Goal: Task Accomplishment & Management: Use online tool/utility

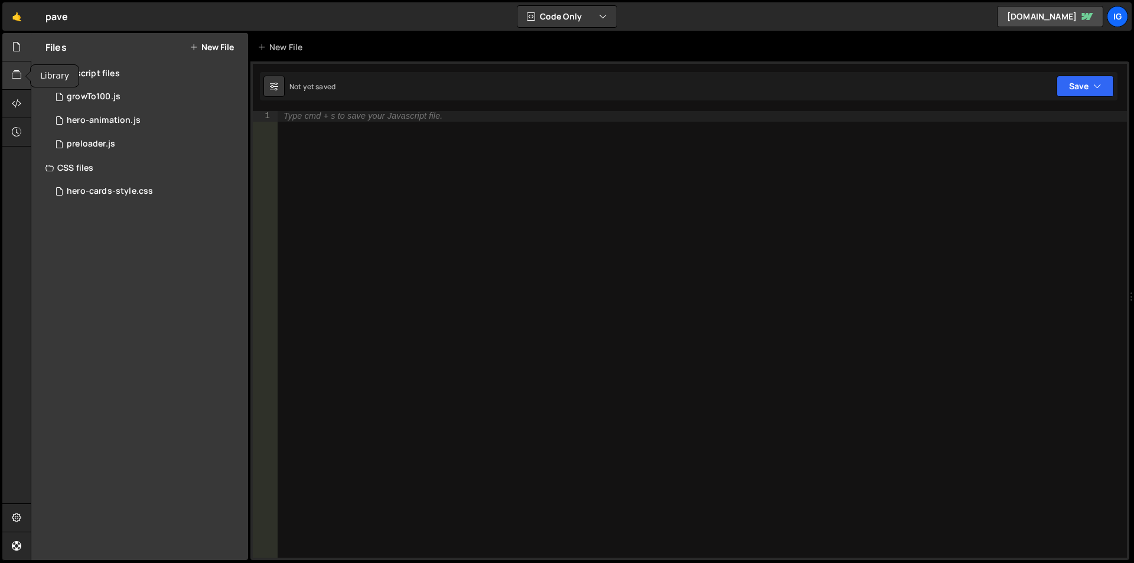
click at [20, 79] on icon at bounding box center [16, 74] width 9 height 13
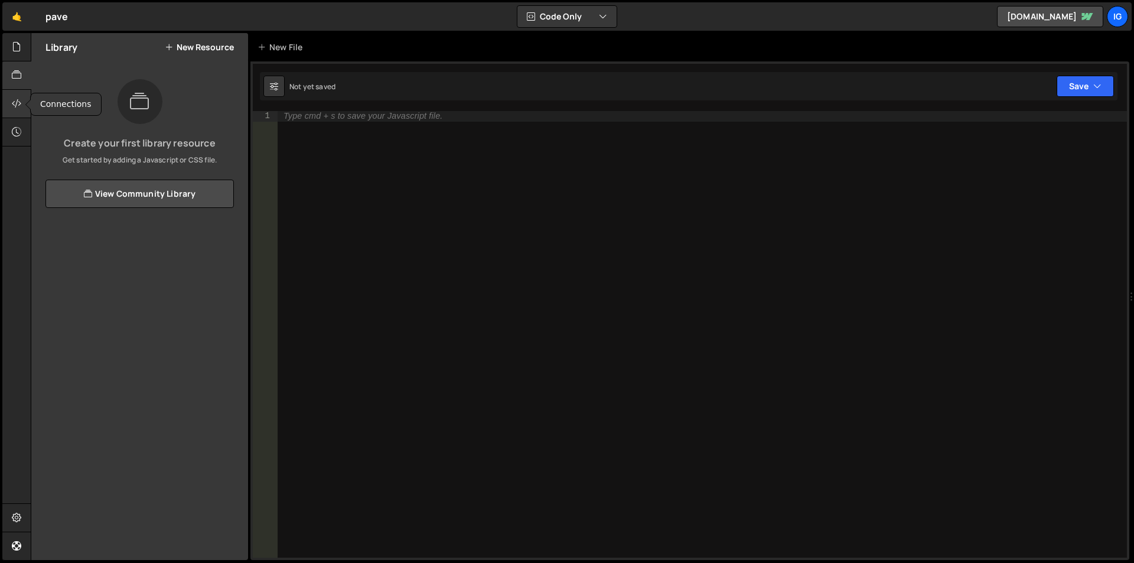
click at [20, 105] on icon at bounding box center [16, 103] width 9 height 13
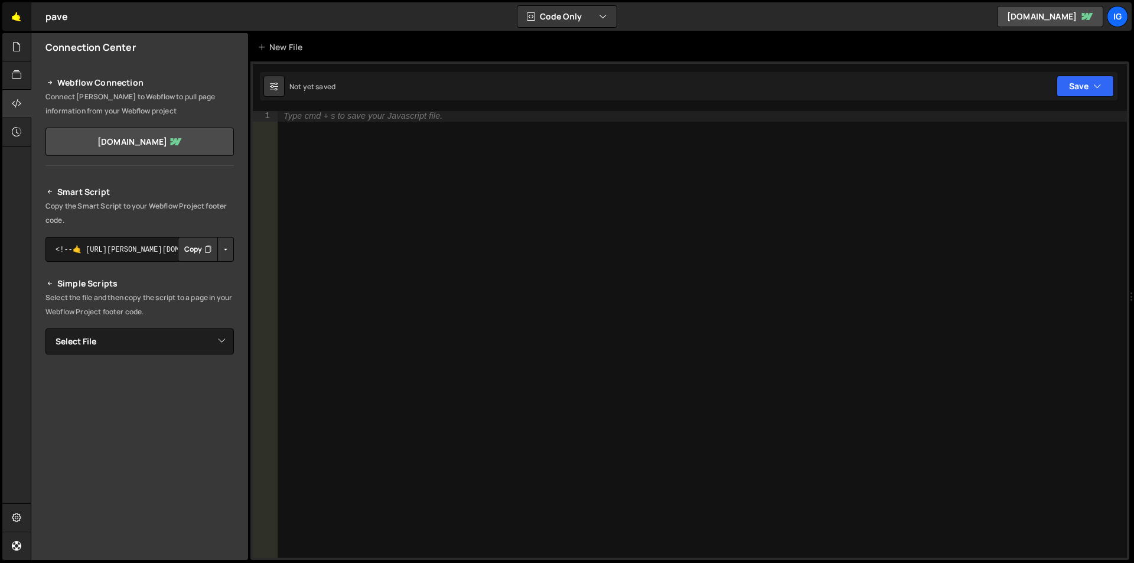
click at [13, 10] on link "🤙" at bounding box center [16, 16] width 29 height 28
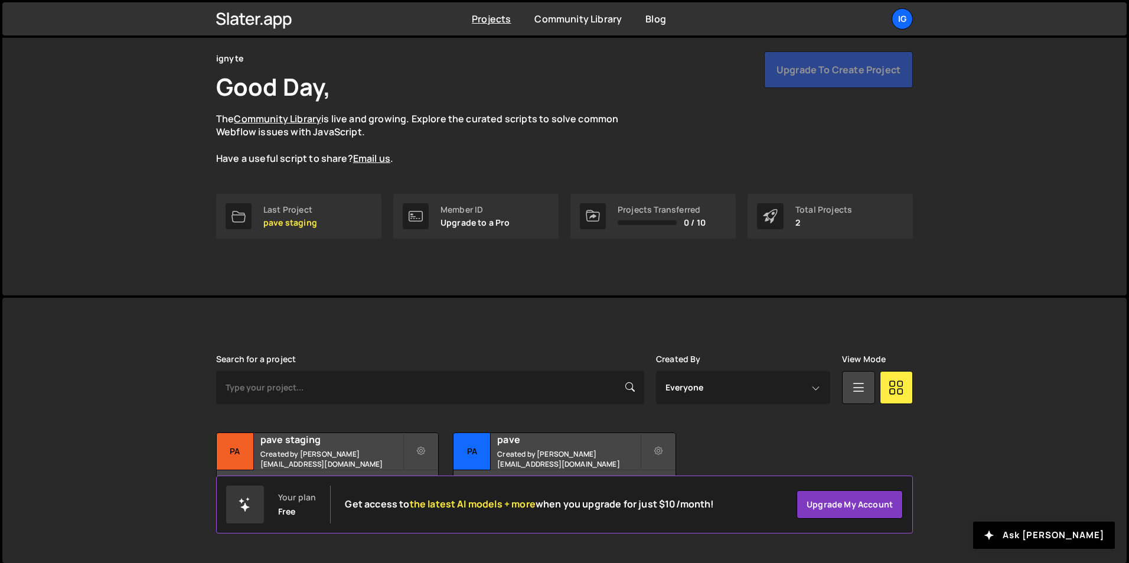
scroll to position [45, 0]
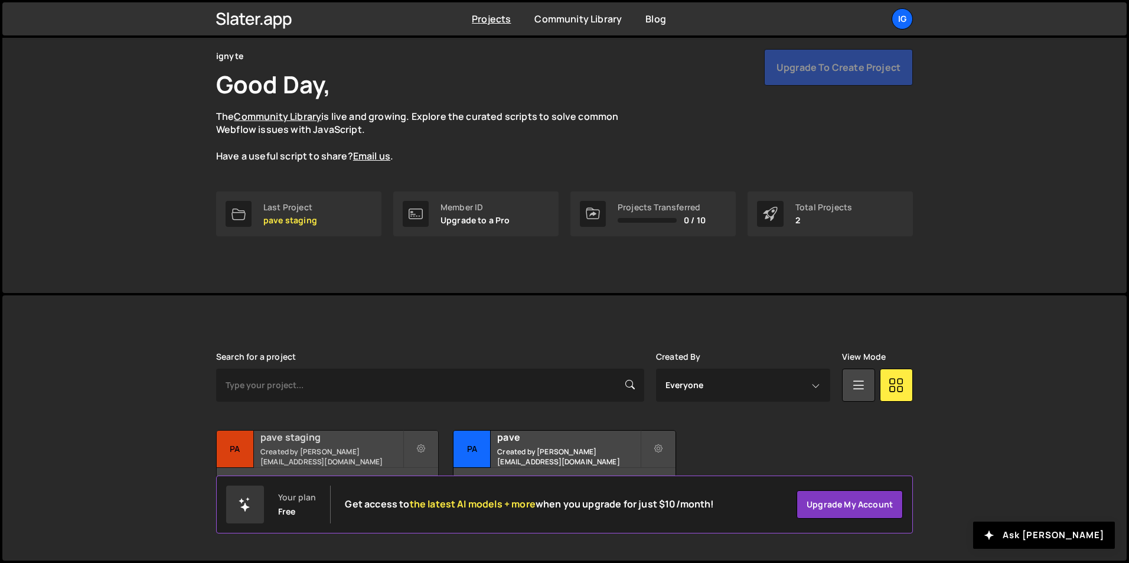
click at [344, 440] on h2 "pave staging" at bounding box center [331, 436] width 142 height 13
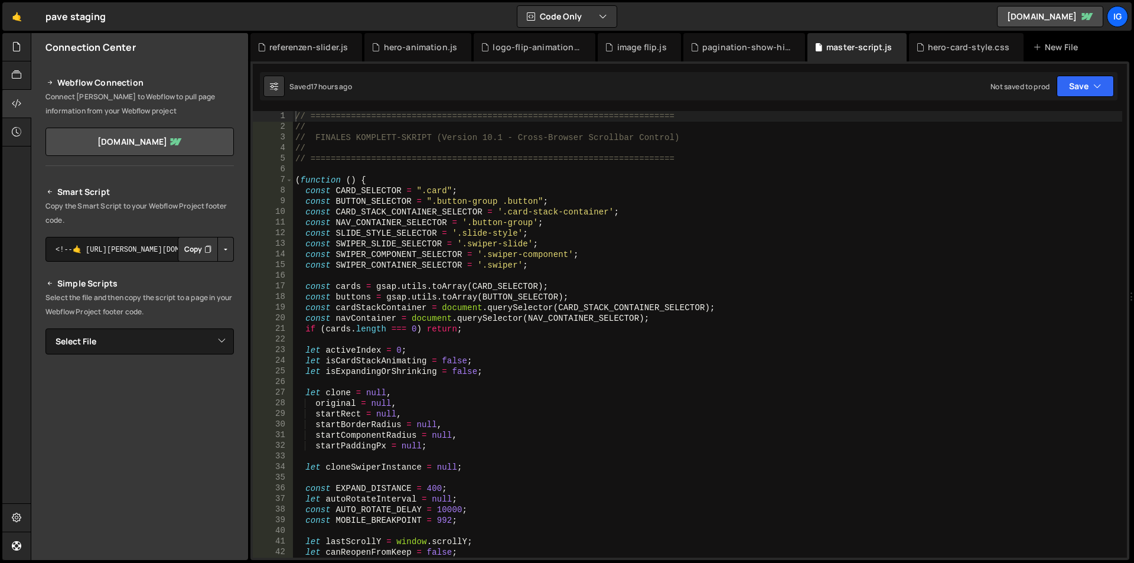
click at [410, 189] on div "// ======================================================================== // …" at bounding box center [707, 345] width 829 height 468
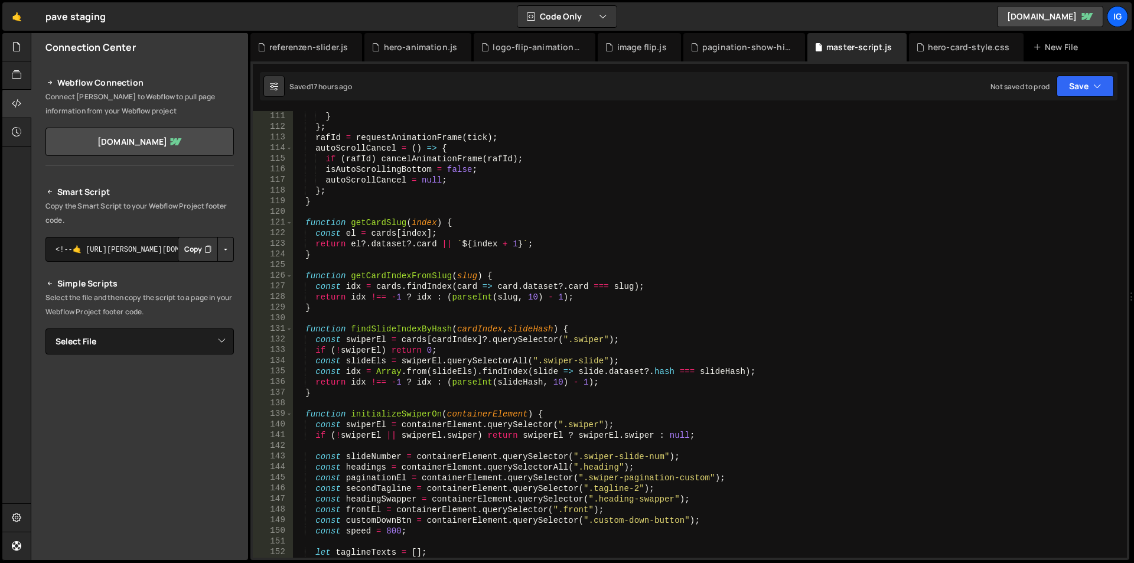
scroll to position [1275, 0]
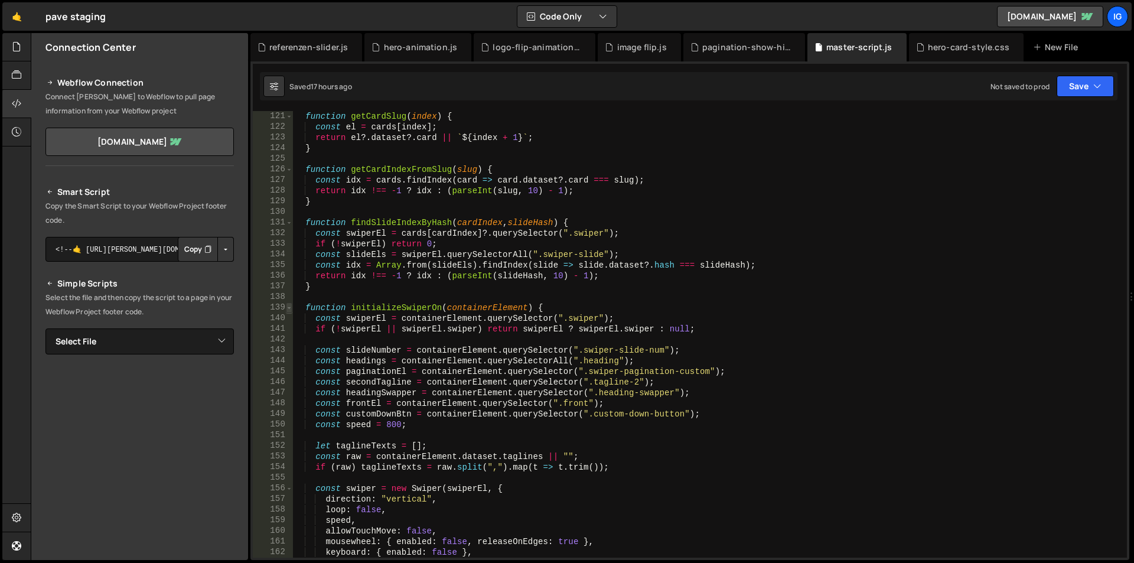
click at [289, 308] on span at bounding box center [289, 307] width 6 height 11
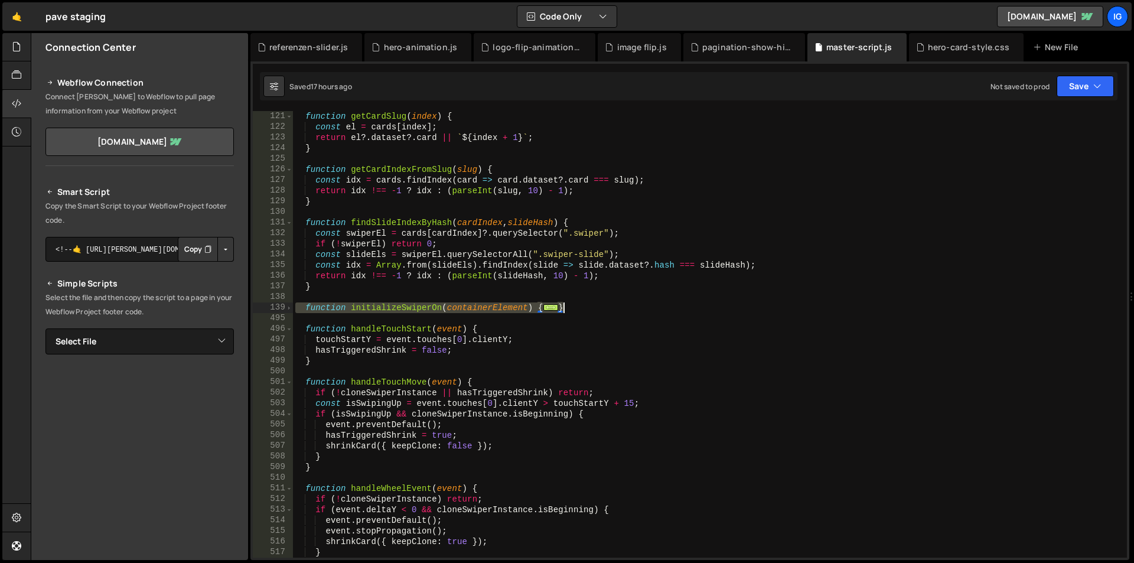
drag, startPoint x: 298, startPoint y: 308, endPoint x: 581, endPoint y: 303, distance: 283.4
click at [581, 303] on div "function getCardSlug ( index ) { const el = cards [ index ] ; return el ?. data…" at bounding box center [707, 345] width 829 height 468
type textarea "return swiper; }"
click at [599, 210] on div "function getCardSlug ( index ) { const el = cards [ index ] ; return el ?. data…" at bounding box center [707, 345] width 829 height 468
drag, startPoint x: 582, startPoint y: 309, endPoint x: 266, endPoint y: 311, distance: 315.9
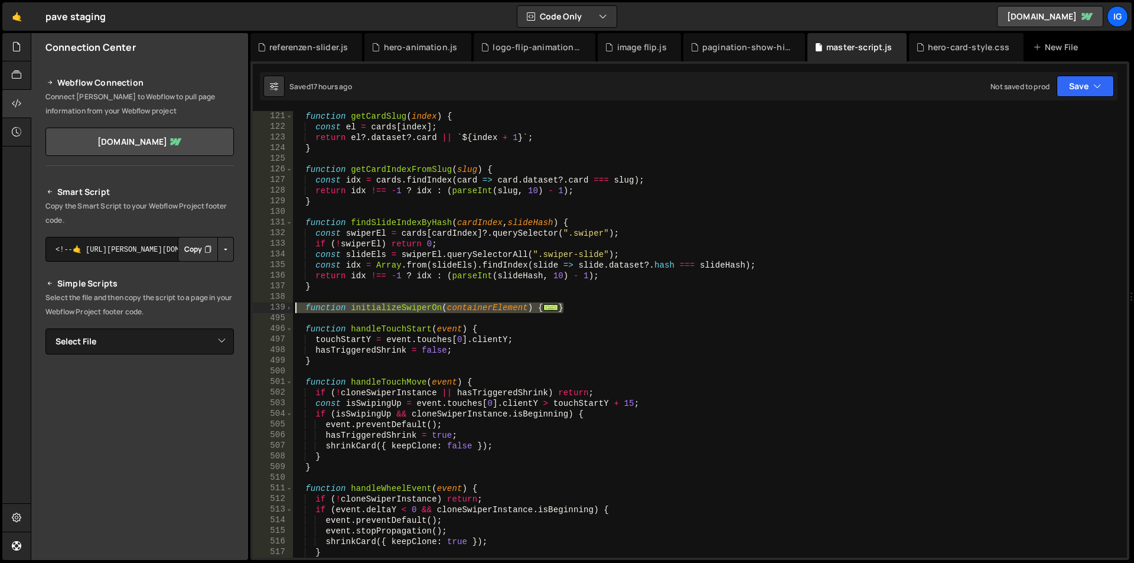
click at [266, 311] on div "121 122 123 124 125 126 127 128 129 130 131 132 133 134 135 136 137 138 139 495…" at bounding box center [690, 334] width 874 height 446
click at [485, 217] on div "function getCardSlug ( index ) { const el = cards [ index ] ; return el ?. data…" at bounding box center [707, 345] width 829 height 468
click at [287, 308] on span at bounding box center [289, 307] width 6 height 11
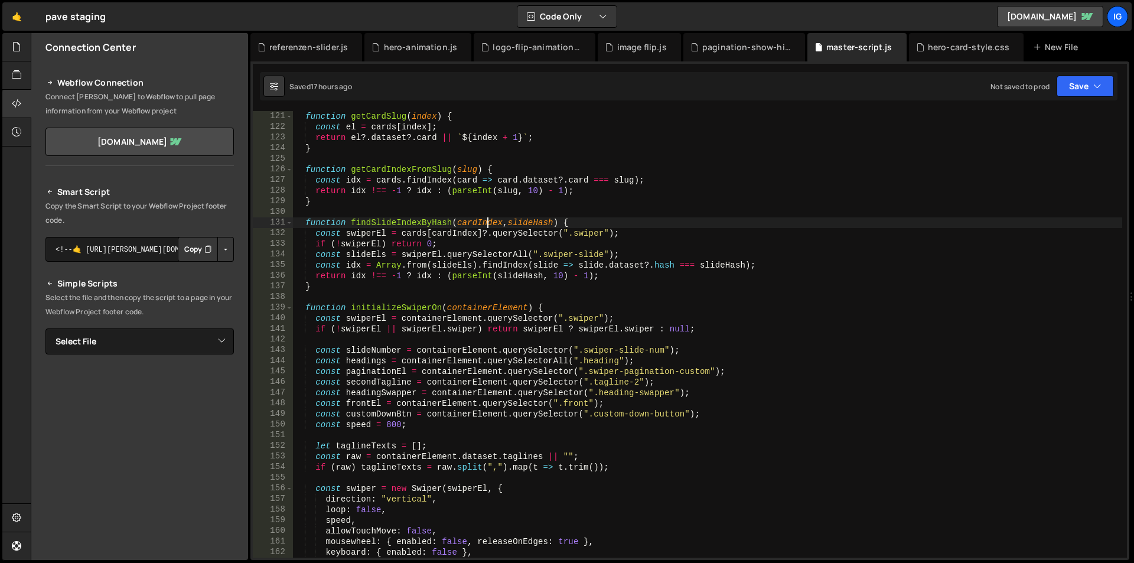
click at [416, 332] on div "function getCardSlug ( index ) { const el = cards [ index ] ; return el ?. data…" at bounding box center [707, 345] width 829 height 468
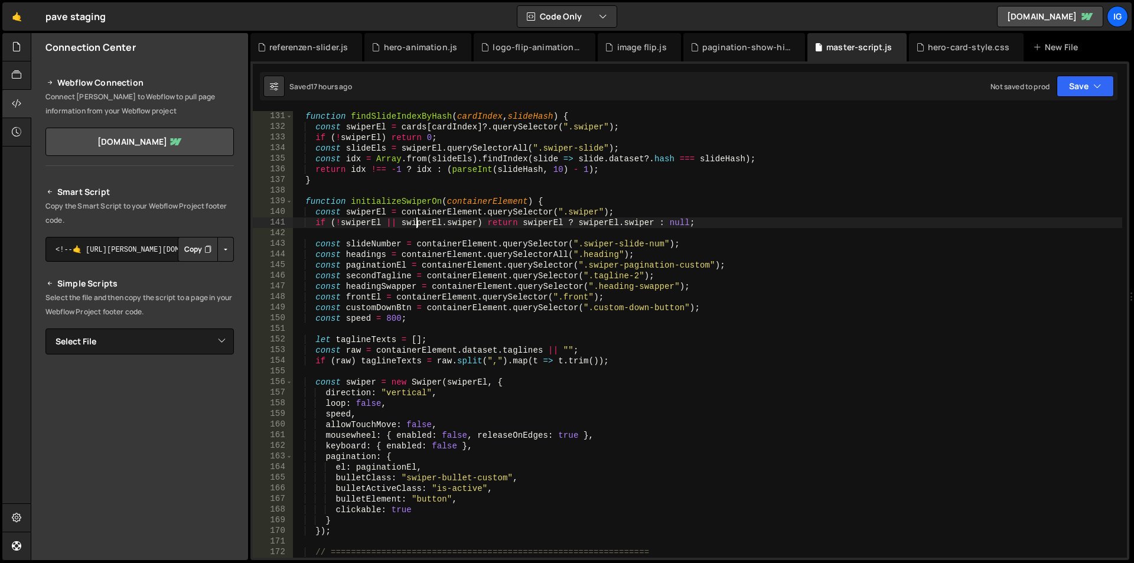
click at [416, 314] on div "function findSlideIndexByHash ( cardIndex , slideHash ) { const swiperEl = card…" at bounding box center [707, 345] width 829 height 468
type textarea "const speed = 800;"
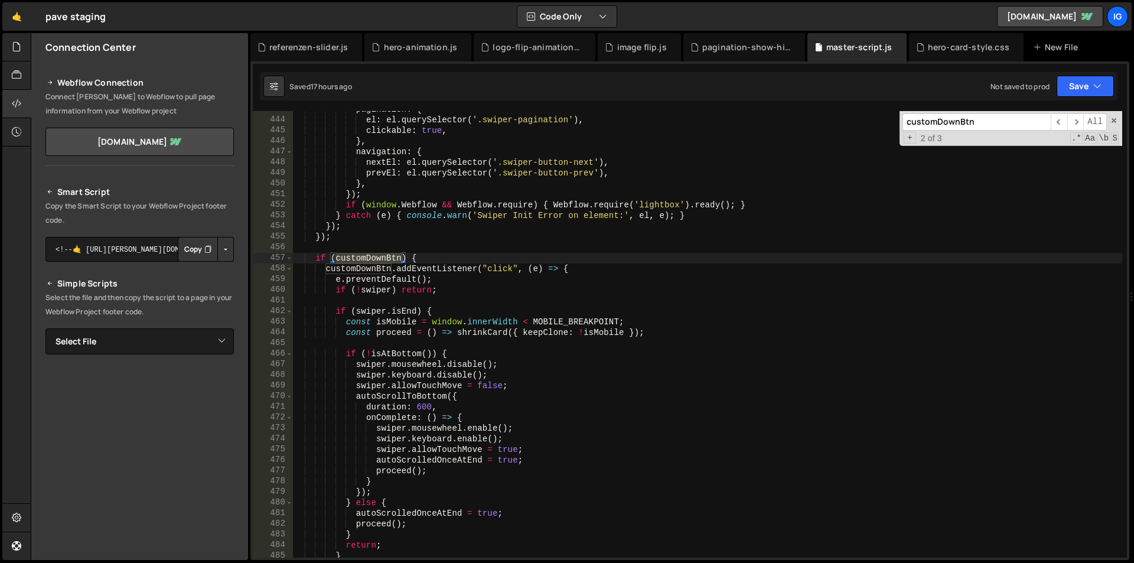
scroll to position [4740, 0]
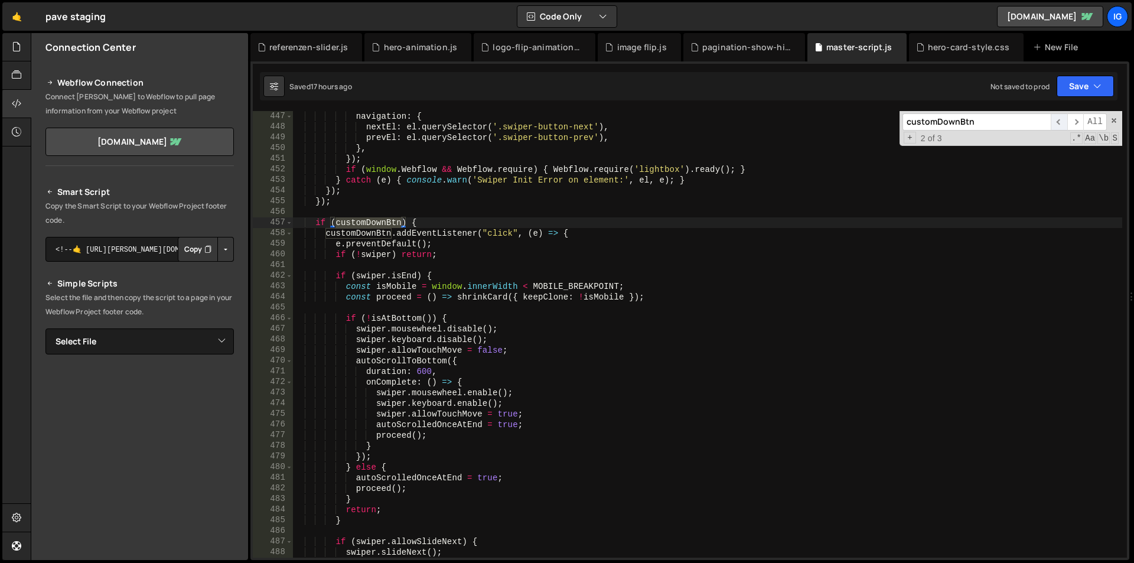
click at [1058, 120] on span "​" at bounding box center [1058, 121] width 17 height 17
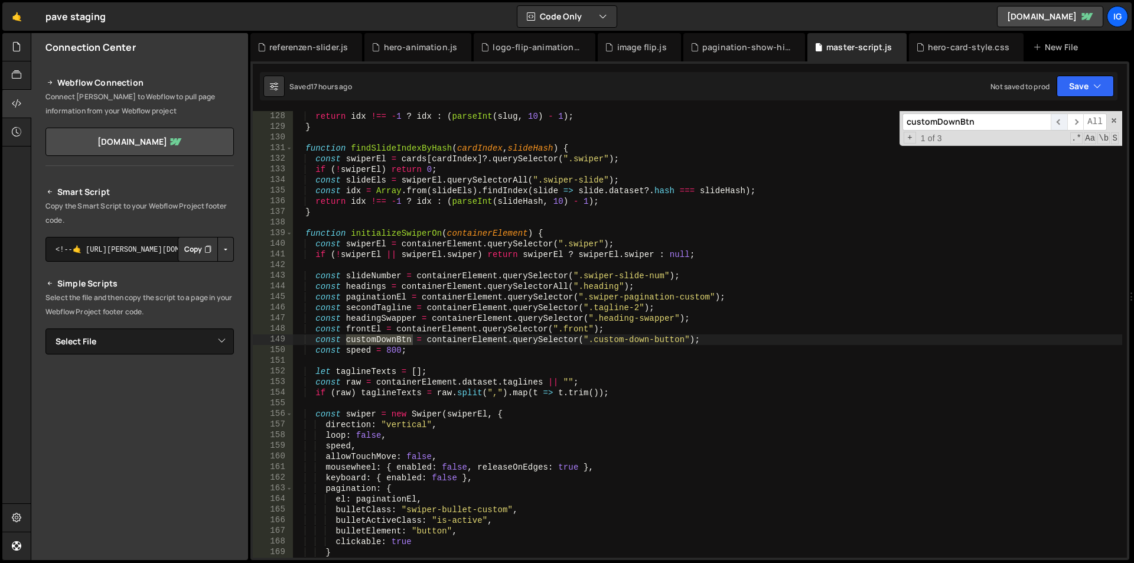
scroll to position [1350, 0]
click at [982, 121] on input "customDownBtn" at bounding box center [976, 121] width 148 height 17
paste input "if (customDownBtn) { customDownBtn.addEventListener("click", (e) => {"
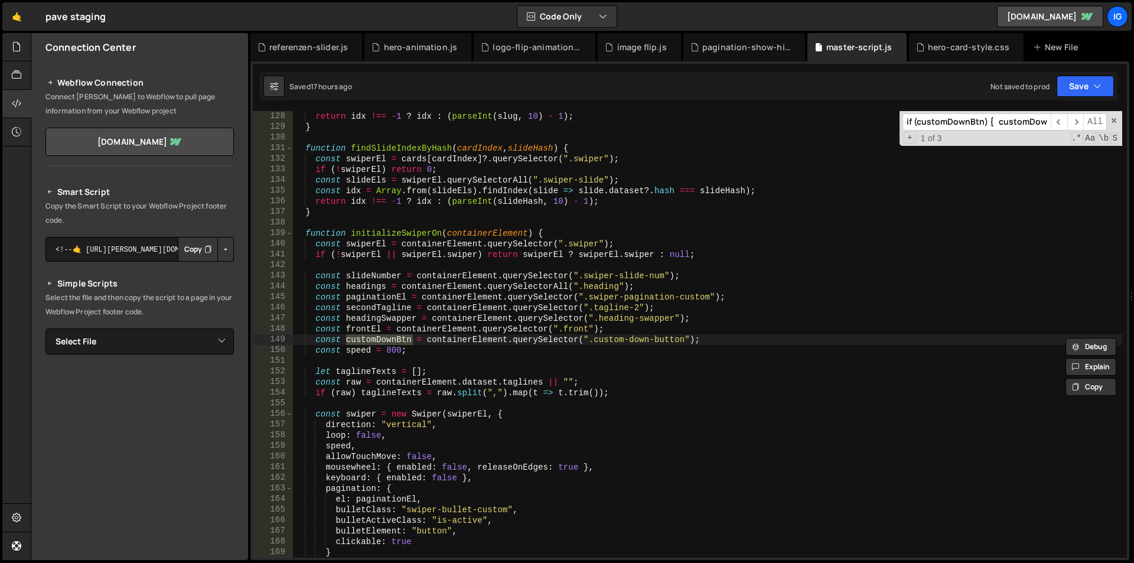
scroll to position [0, 148]
click at [995, 125] on input "if (customDownBtn) { customDownBtn.addEventListener("click", (e) => {" at bounding box center [976, 121] width 148 height 17
click at [992, 119] on input "if (customDownBtn) { customDownBtn.addEventListener("click", (e) => {" at bounding box center [976, 121] width 148 height 17
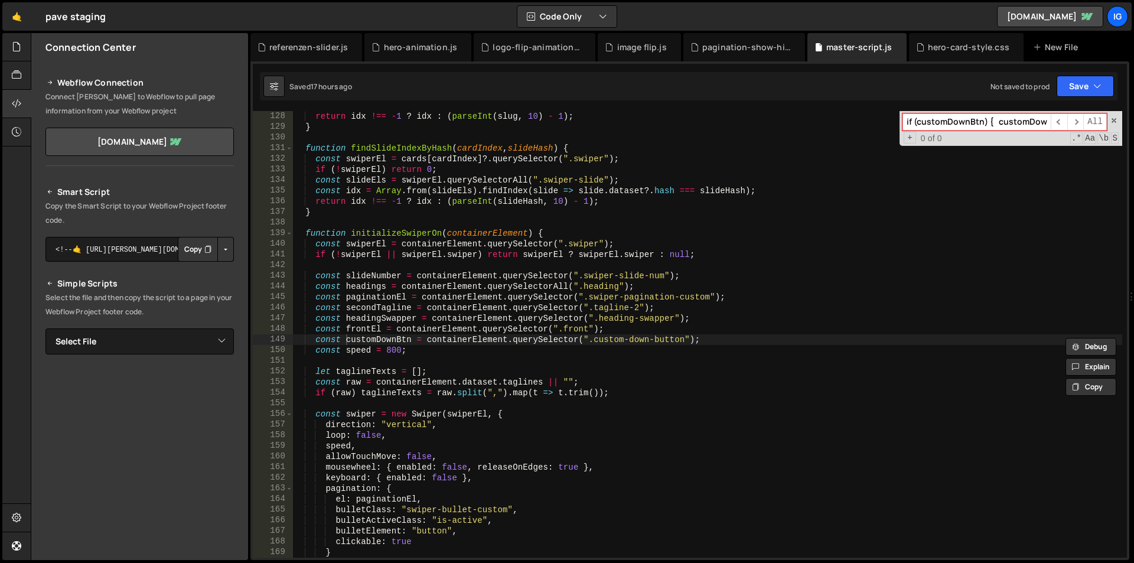
click at [992, 119] on input "if (customDownBtn) { customDownBtn.addEventListener("click", (e) => {" at bounding box center [976, 121] width 148 height 17
paste input
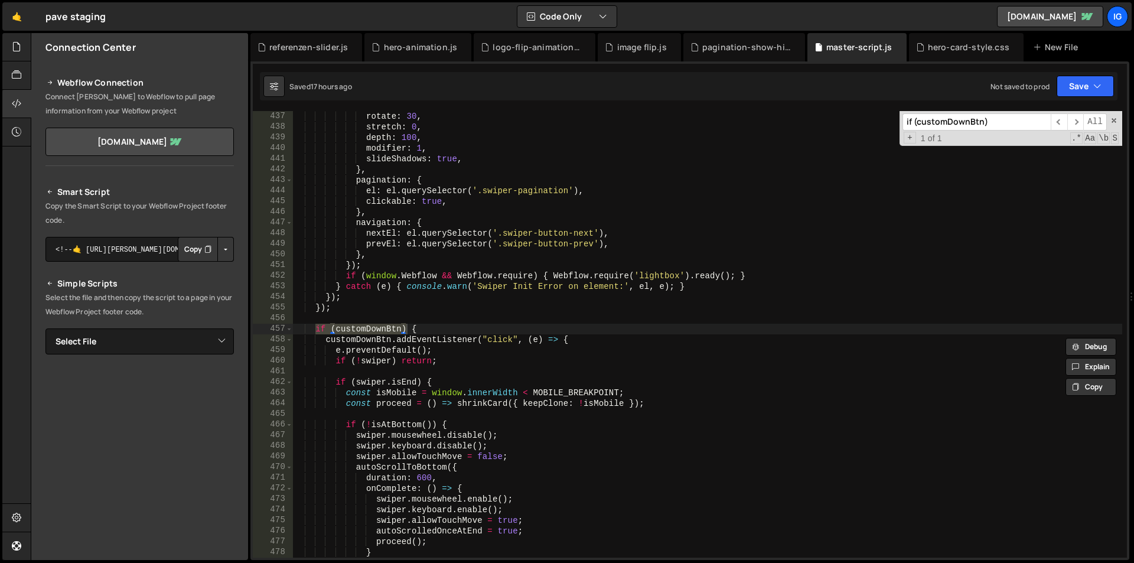
scroll to position [4634, 0]
type input "if (customDownBtn)"
click at [287, 331] on span at bounding box center [289, 329] width 6 height 11
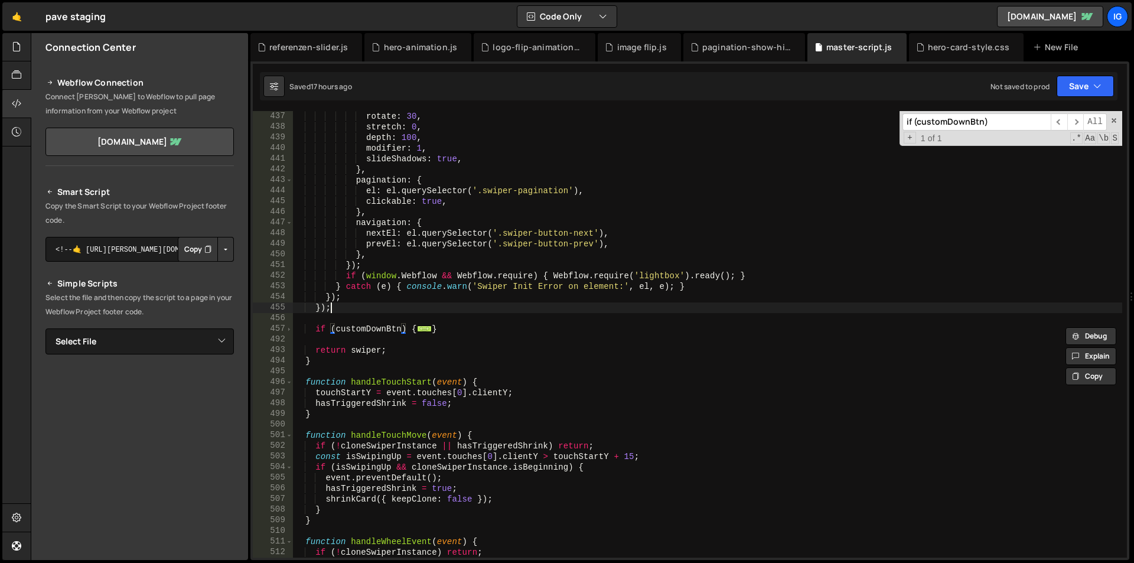
click at [344, 311] on div "rotate : 30 , stretch : 0 , depth : 100 , modifier : 1 , slideShadows : true , …" at bounding box center [707, 345] width 829 height 468
type textarea "});"
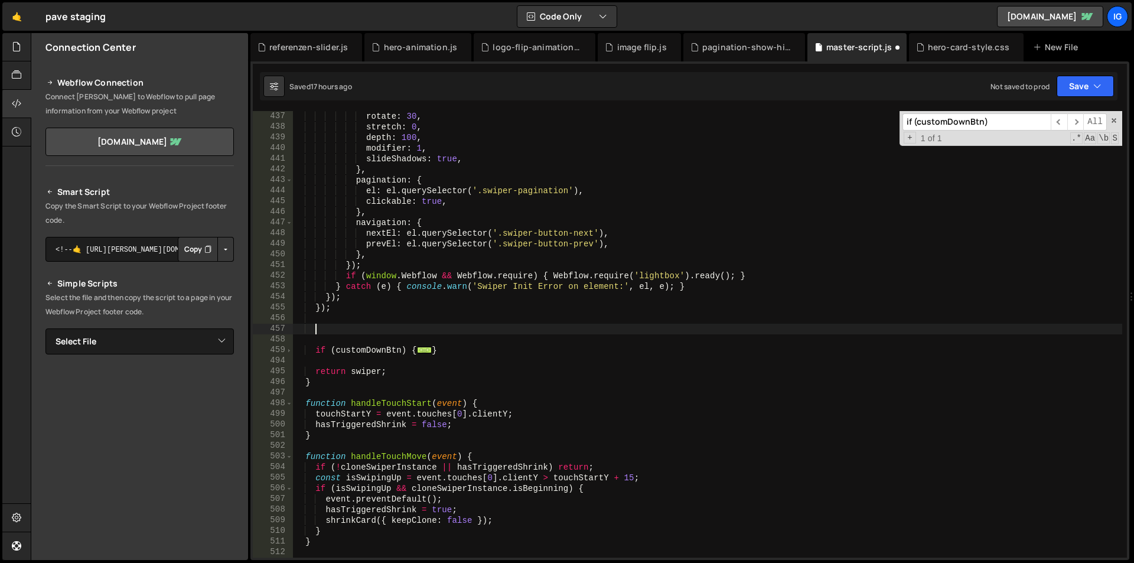
paste textarea
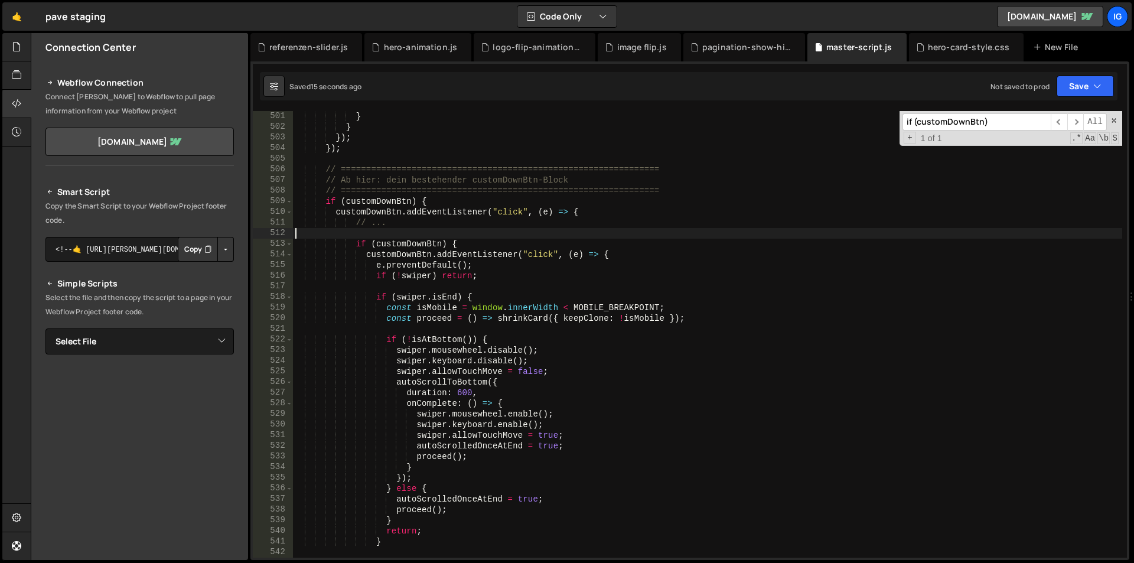
scroll to position [5314, 0]
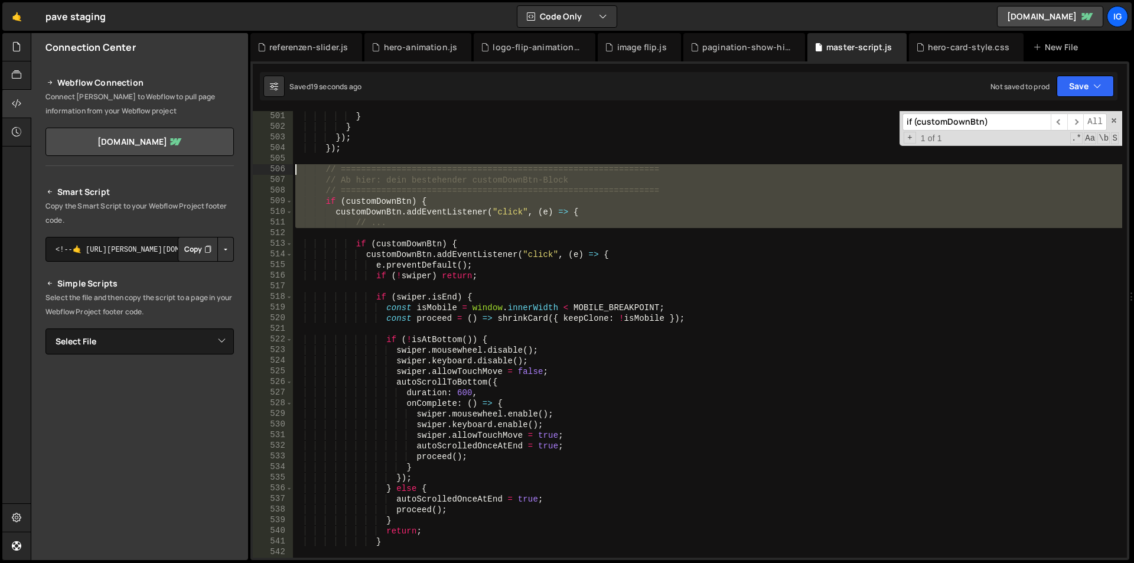
drag, startPoint x: 347, startPoint y: 215, endPoint x: 268, endPoint y: 173, distance: 89.0
click at [268, 173] on div "501 502 503 504 505 506 507 508 509 510 511 512 513 514 515 516 517 518 519 520…" at bounding box center [690, 334] width 874 height 446
type textarea "// =============================================================== // Ab hier: …"
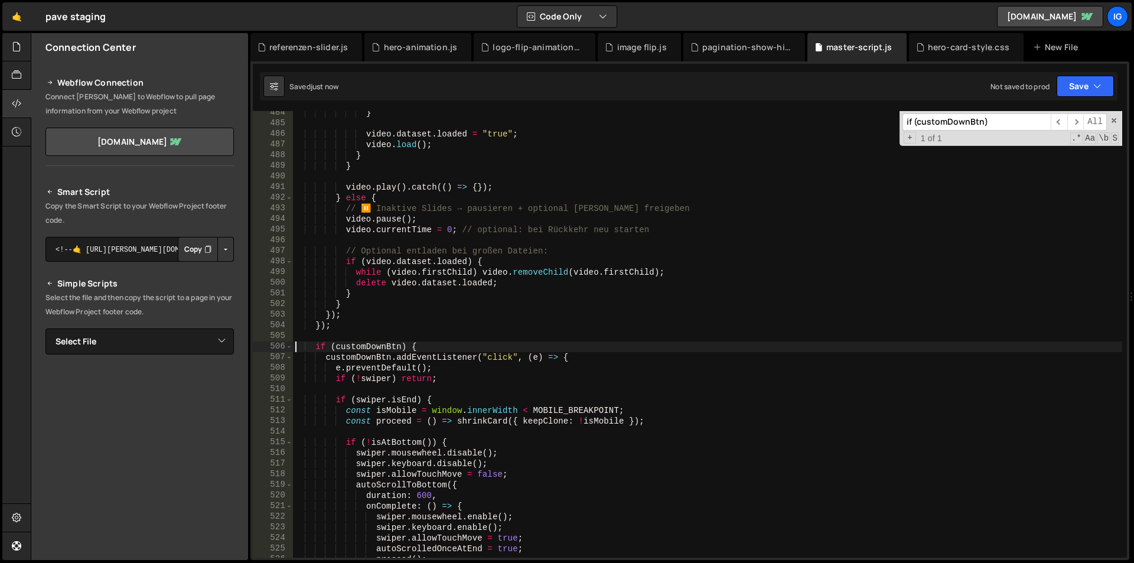
scroll to position [5137, 0]
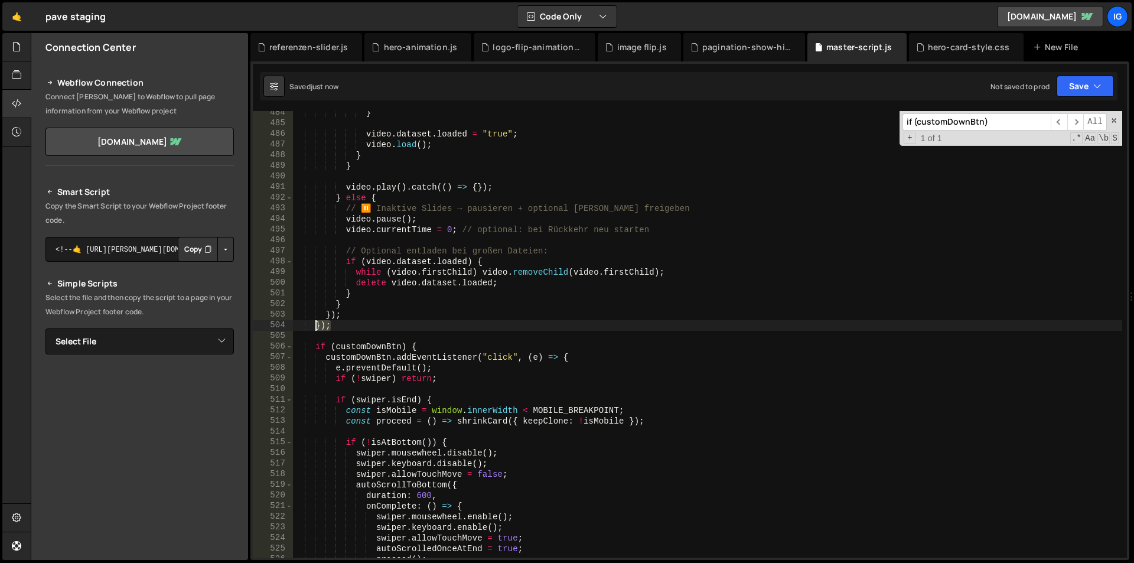
drag, startPoint x: 336, startPoint y: 328, endPoint x: 314, endPoint y: 330, distance: 22.5
click at [314, 330] on div "} video . dataset . loaded = "true" ; video . load ( ) ; } } video . play ( ) .…" at bounding box center [707, 341] width 829 height 468
click at [412, 316] on div "} video . dataset . loaded = "true" ; video . load ( ) ; } } video . play ( ) .…" at bounding box center [707, 341] width 829 height 468
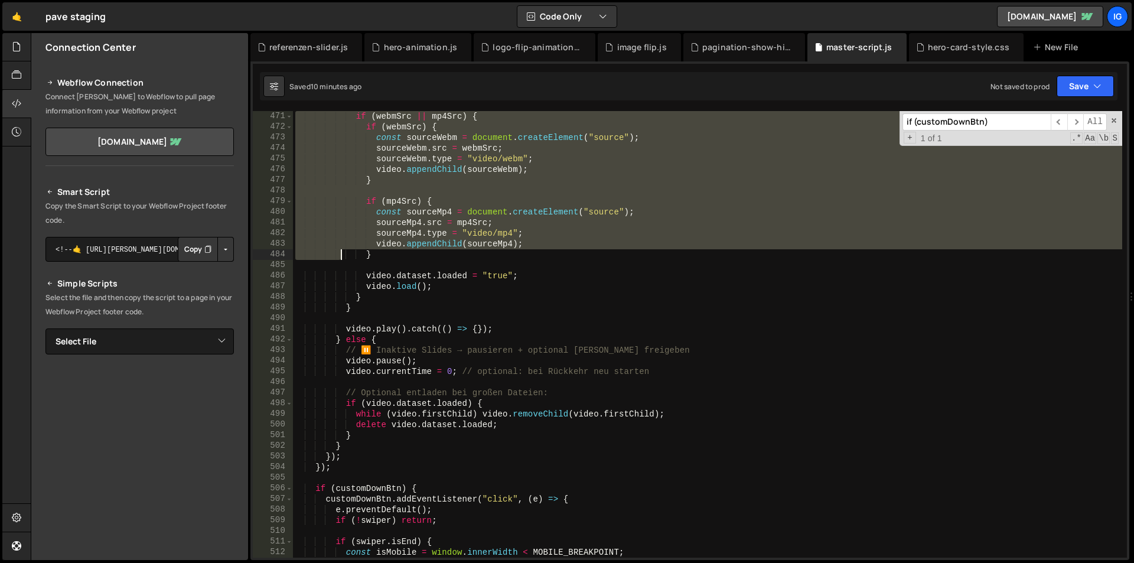
scroll to position [5066, 0]
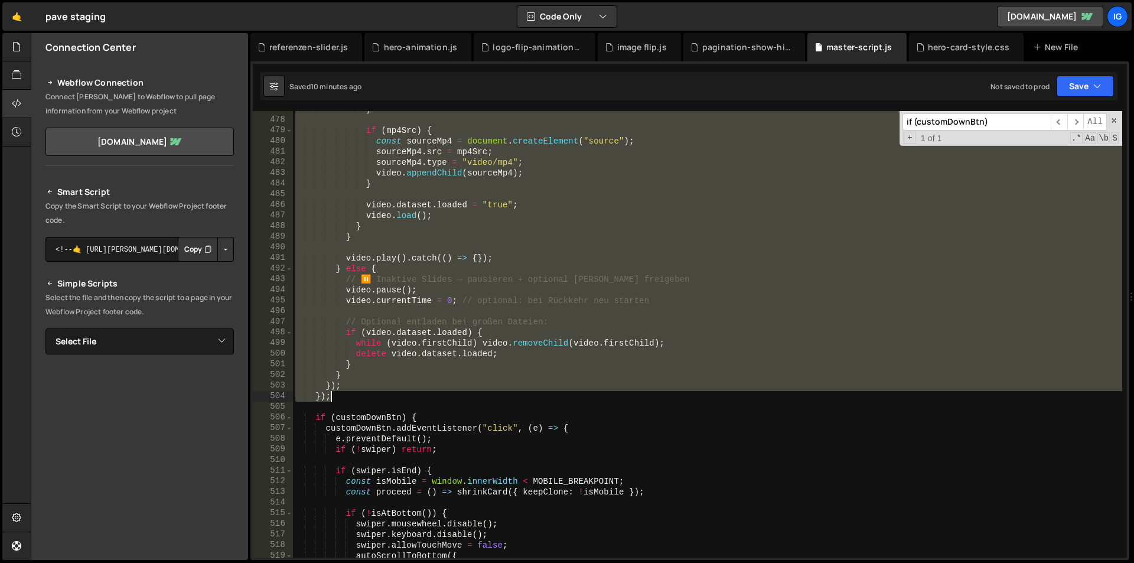
drag, startPoint x: 315, startPoint y: 172, endPoint x: 360, endPoint y: 393, distance: 225.9
click at [360, 393] on div "} if ( mp4Src ) { const sourceMp4 = document . createElement ( "source" ) ; sou…" at bounding box center [707, 338] width 829 height 468
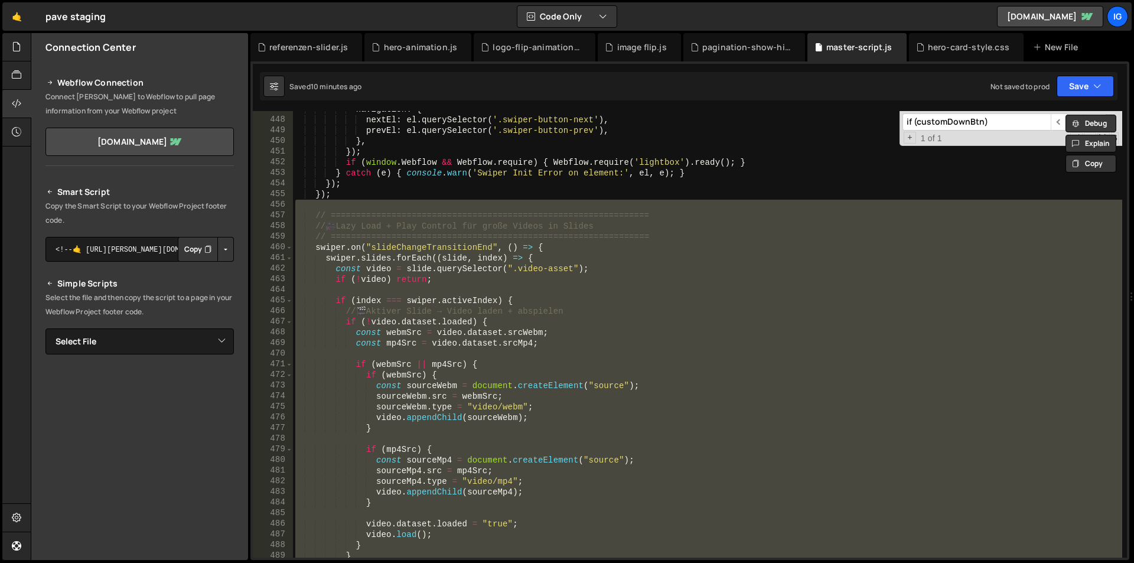
scroll to position [4747, 0]
click at [461, 311] on div "navigation : { nextEl : el . querySelector ( '.swiper-button-next' ) , prevEl :…" at bounding box center [707, 334] width 829 height 446
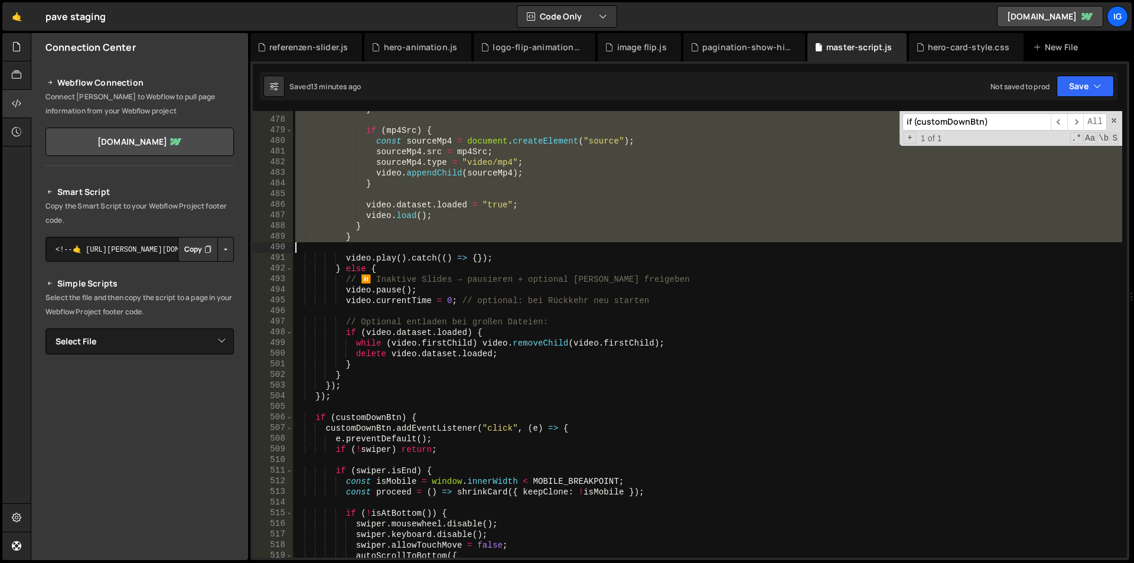
scroll to position [5066, 0]
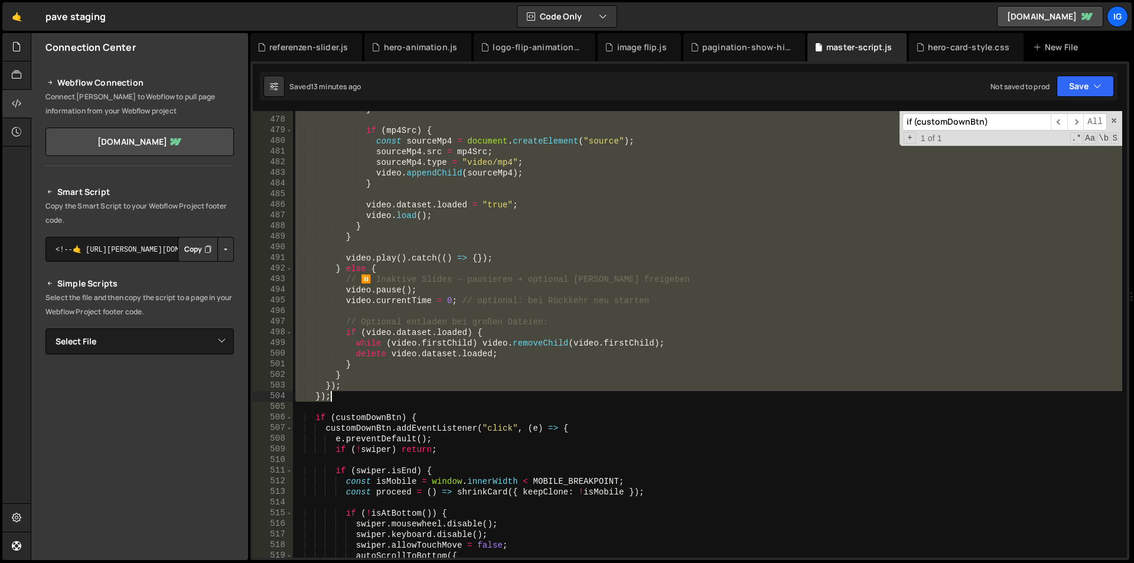
drag, startPoint x: 298, startPoint y: 211, endPoint x: 335, endPoint y: 401, distance: 193.6
click at [335, 401] on div "} if ( mp4Src ) { const sourceMp4 = document . createElement ( "source" ) ; sou…" at bounding box center [707, 338] width 829 height 468
type textarea "}); });"
paste textarea
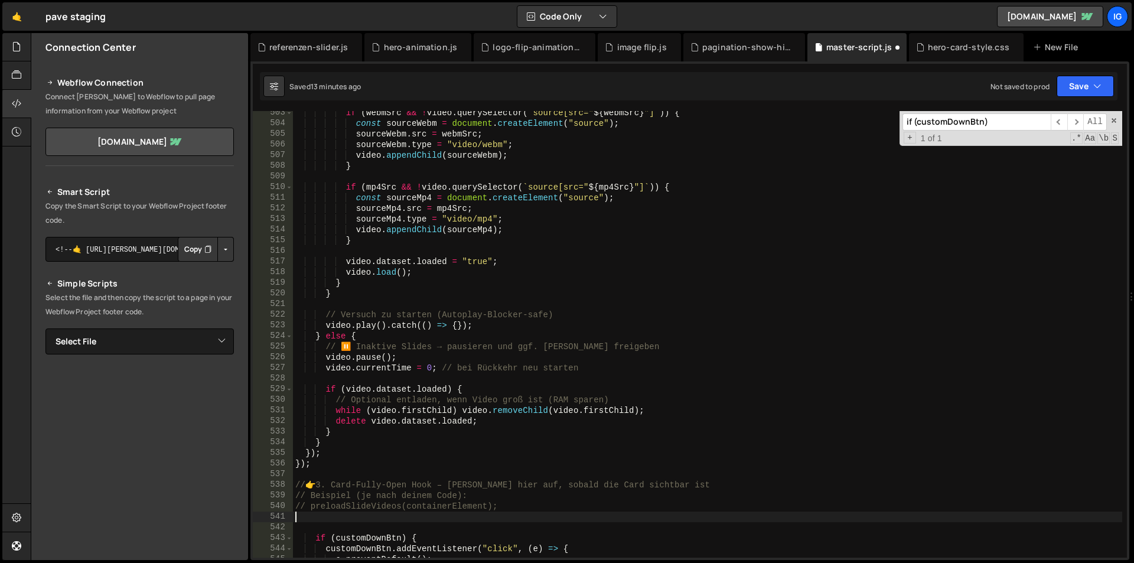
scroll to position [5409, 0]
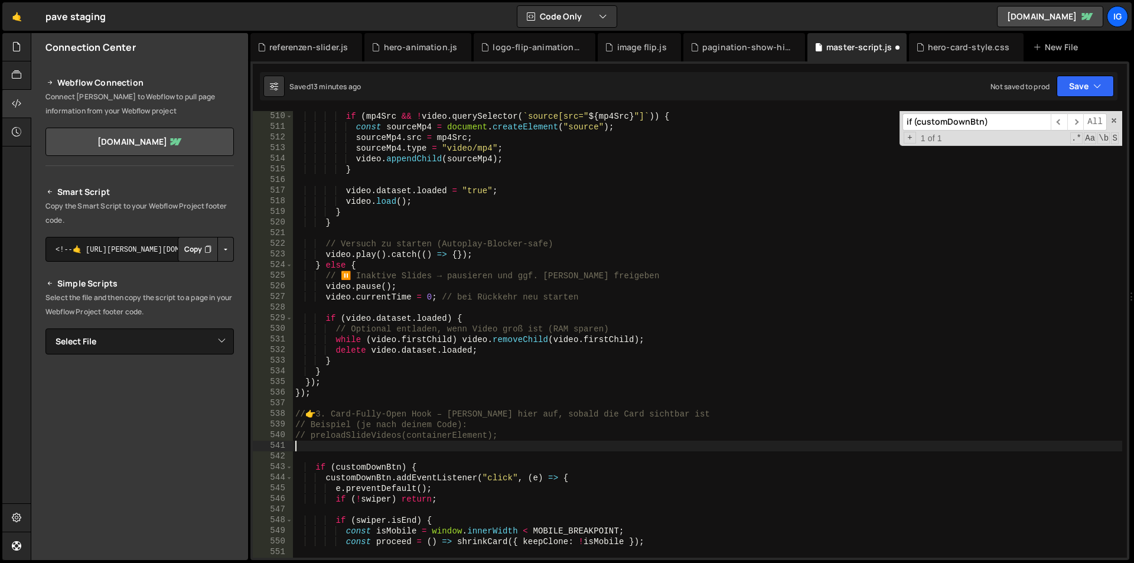
type textarea "}); });"
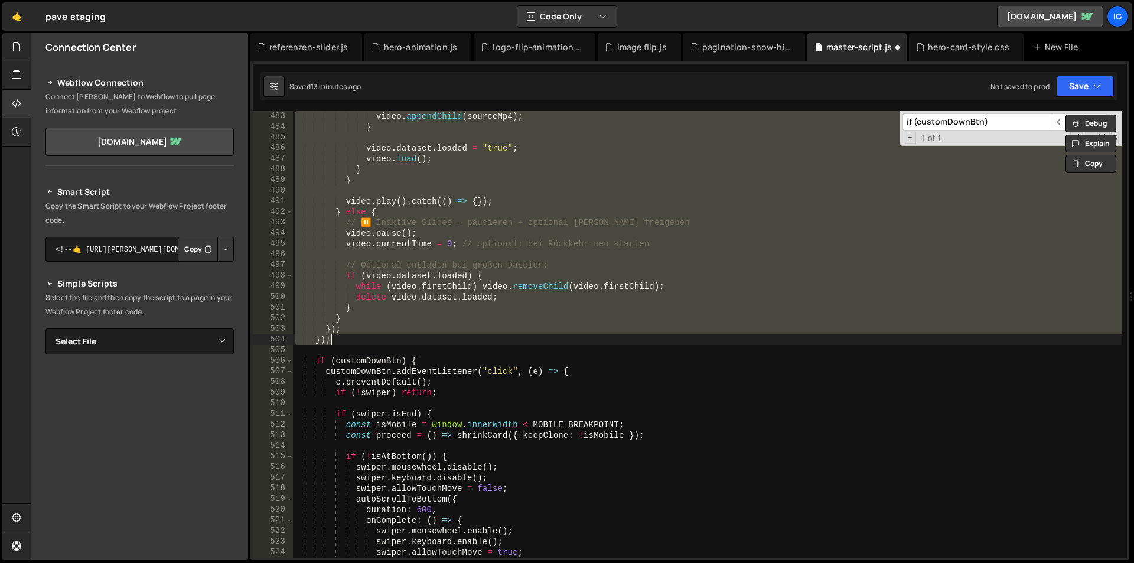
click at [368, 346] on div "video . appendChild ( sourceMp4 ) ; } video . dataset . loaded = "true" ; video…" at bounding box center [707, 345] width 829 height 468
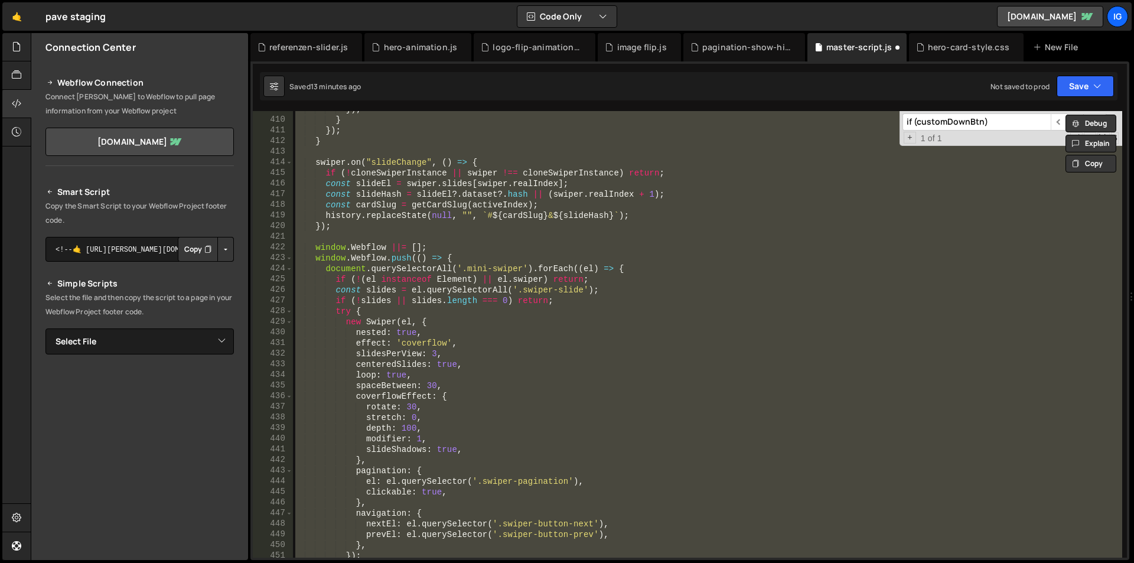
scroll to position [4343, 0]
click at [440, 286] on div "}) ; } }) ; } swiper . on ( "slideChange" , ( ) => { if ( ! cloneSwiperInstance…" at bounding box center [707, 334] width 829 height 446
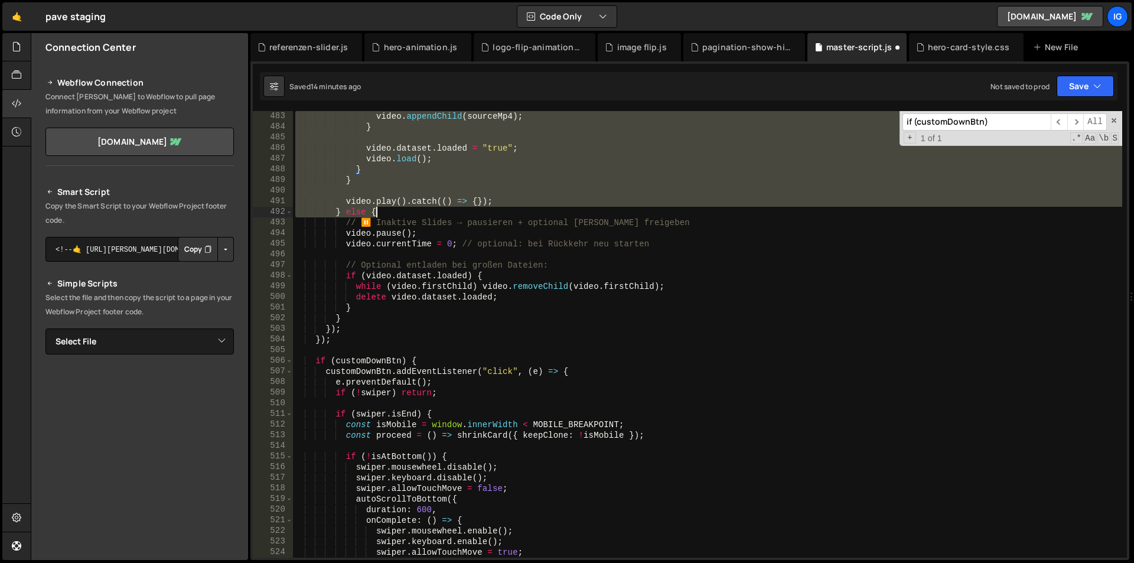
scroll to position [5122, 0]
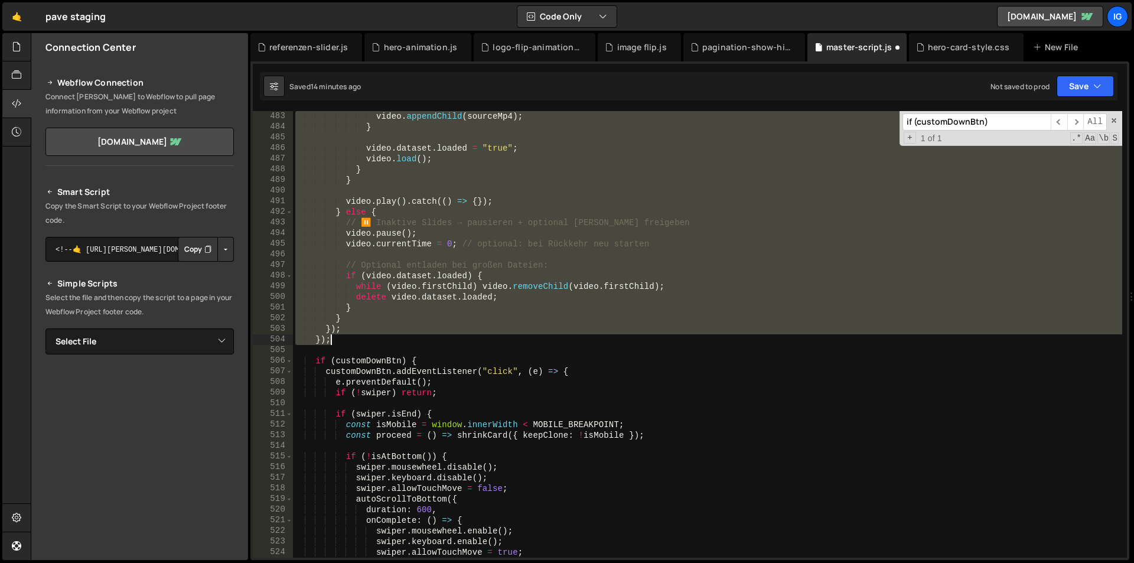
drag, startPoint x: 299, startPoint y: 227, endPoint x: 342, endPoint y: 337, distance: 118.2
click at [342, 337] on div "video . appendChild ( sourceMp4 ) ; } video . dataset . loaded = "true" ; video…" at bounding box center [707, 345] width 829 height 468
type textarea "}); });"
paste textarea
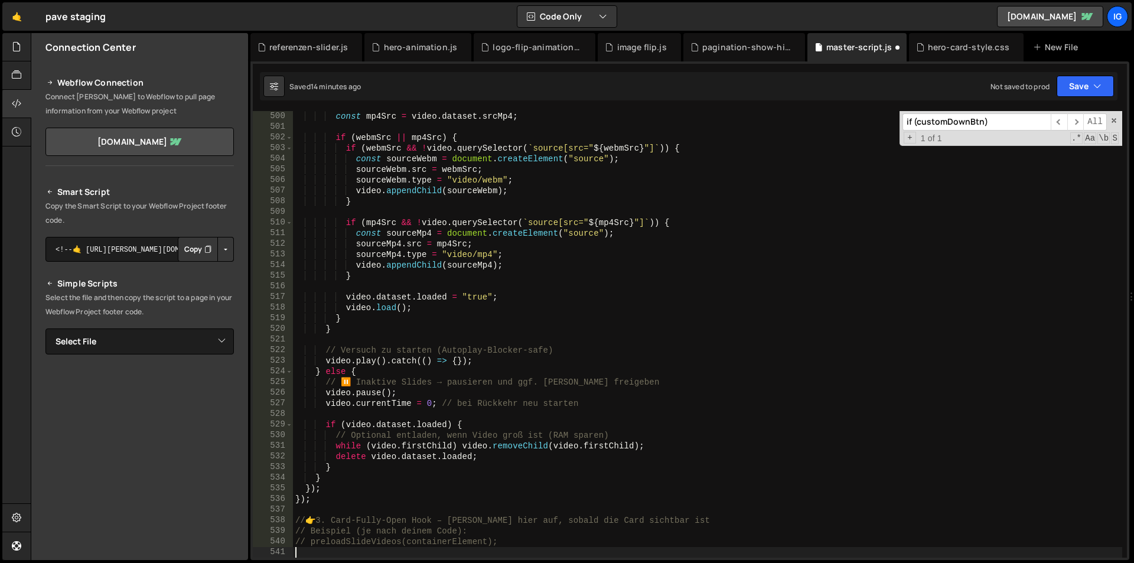
scroll to position [5303, 0]
type textarea "// preloadSlideVideos(containerElement);"
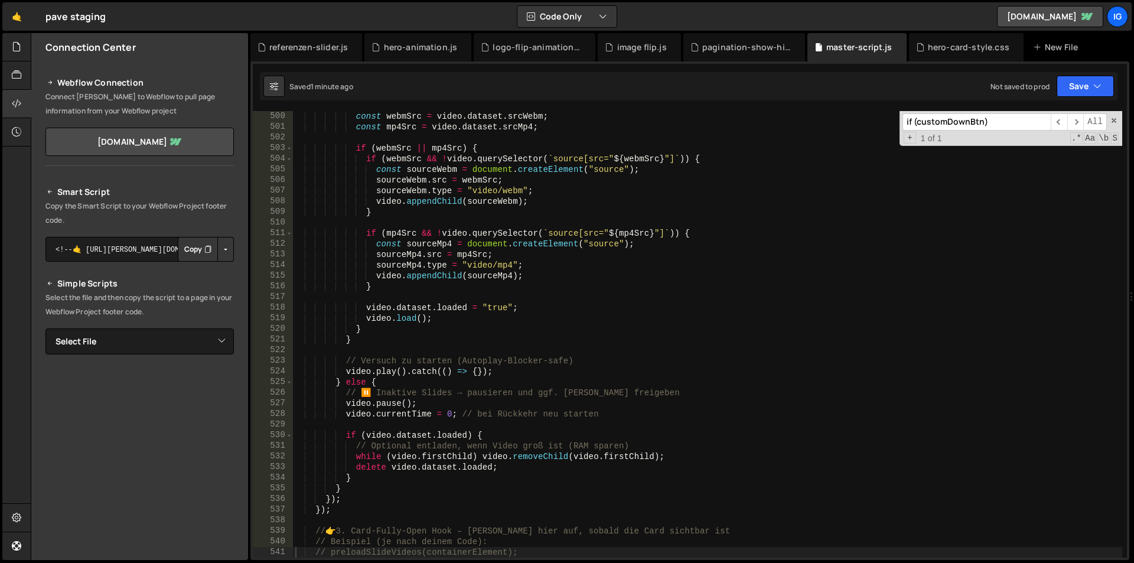
click at [972, 120] on input "if (customDownBtn)" at bounding box center [976, 121] width 148 height 17
type input "ex"
type textarea "if (swiper.allowSlideNext) {"
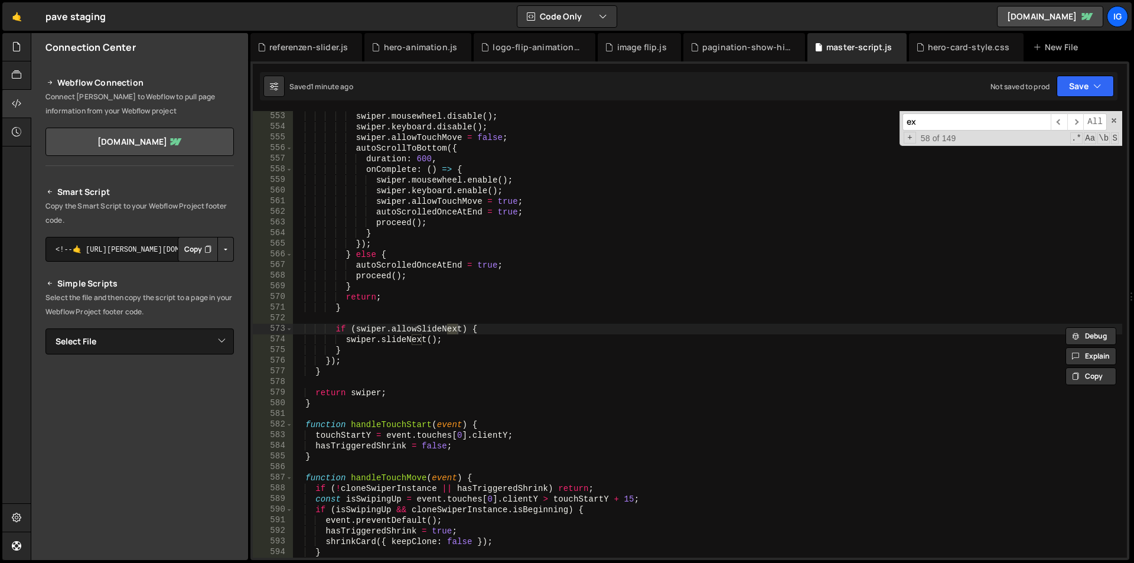
type input "exp"
type textarea "resetSwiperOnNextExpand = true;"
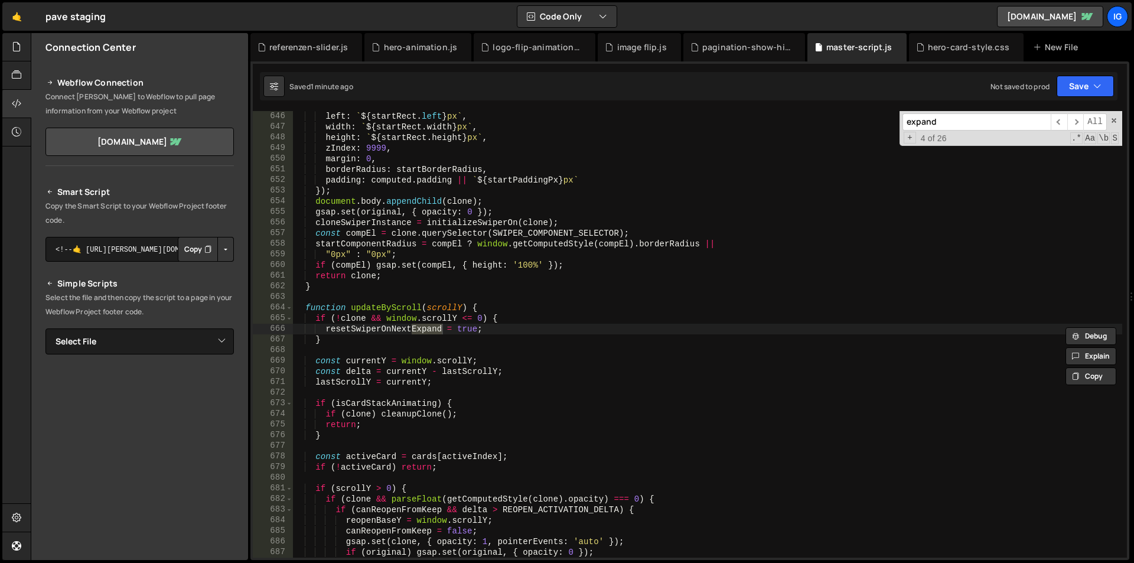
type input "expandc"
type textarea "function expandCard() {"
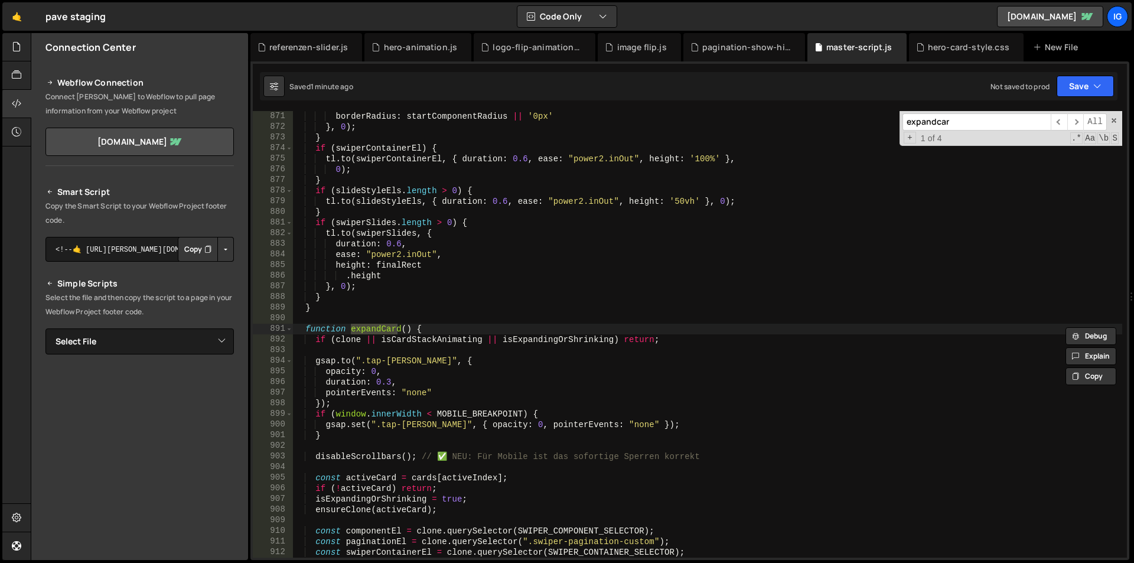
type input "expandcard"
type textarea "expandCard();"
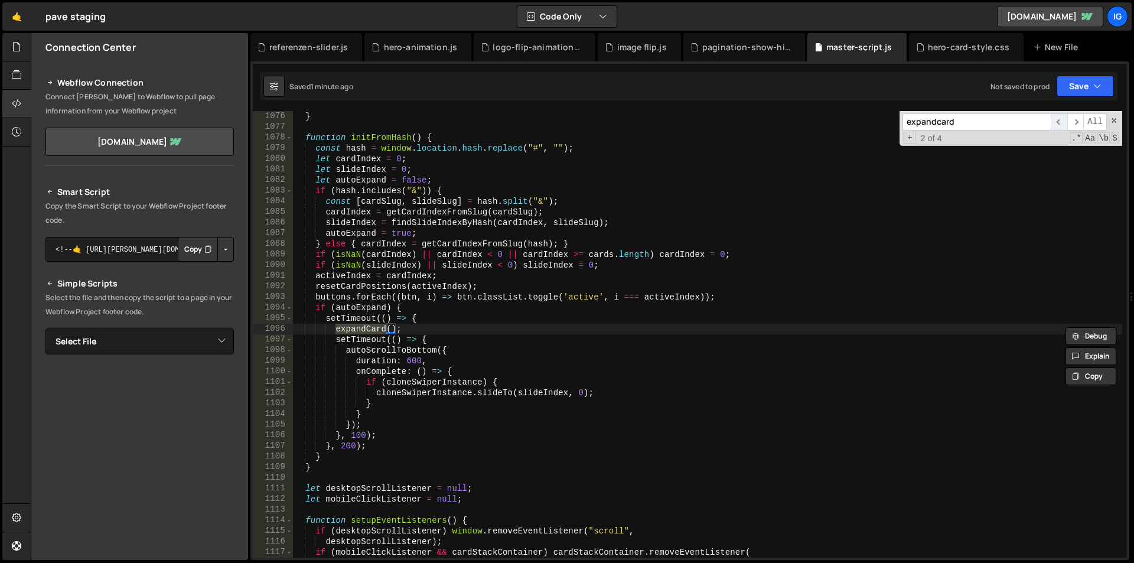
type input "expandcard"
click at [1053, 120] on span "​" at bounding box center [1058, 121] width 17 height 17
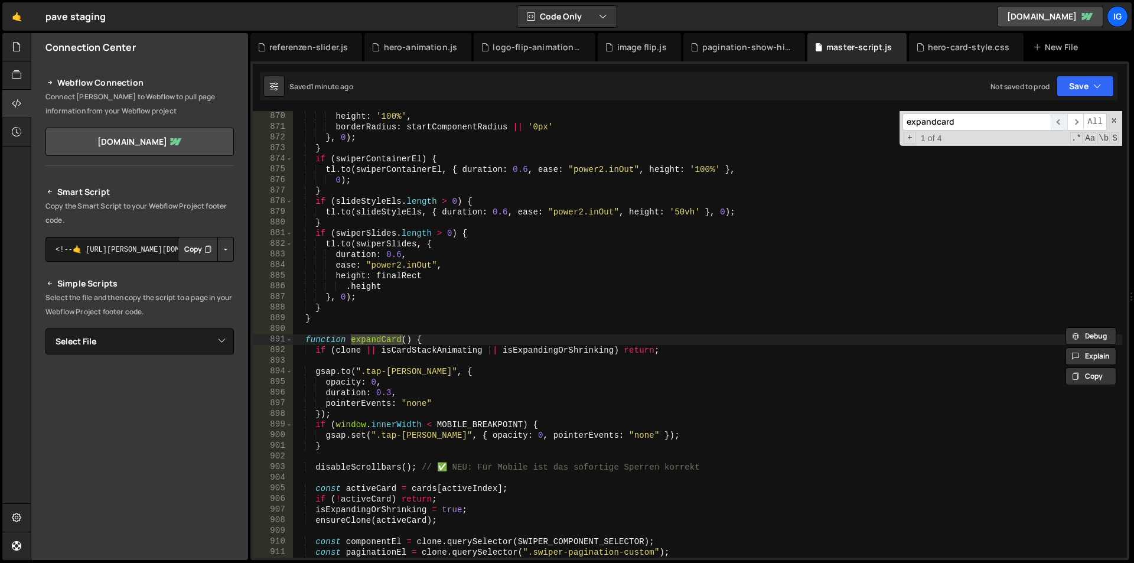
type textarea "function expandCard() {"
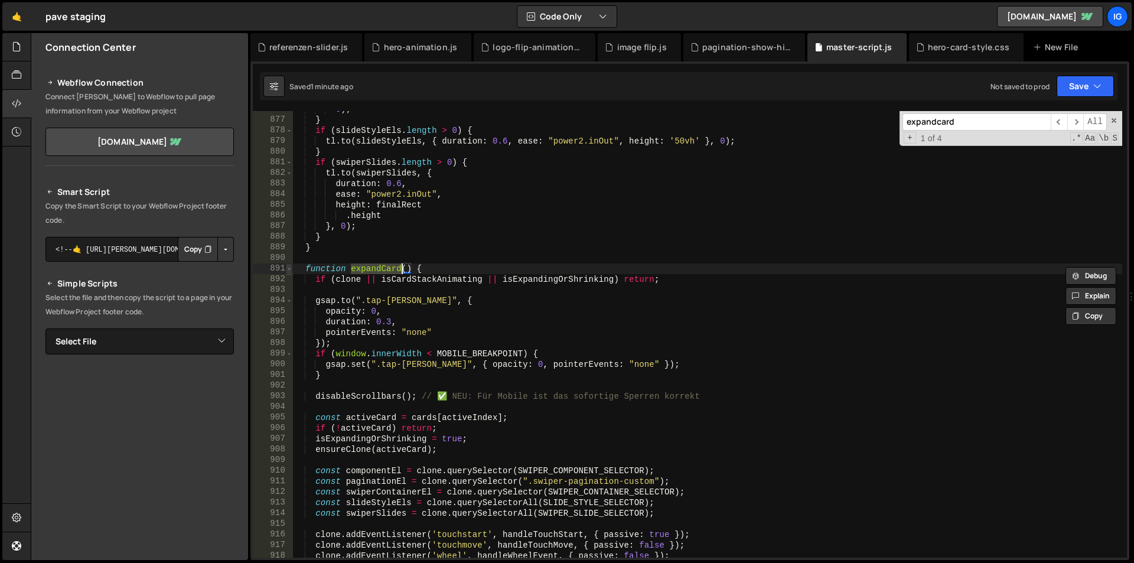
click at [290, 267] on span at bounding box center [289, 268] width 6 height 11
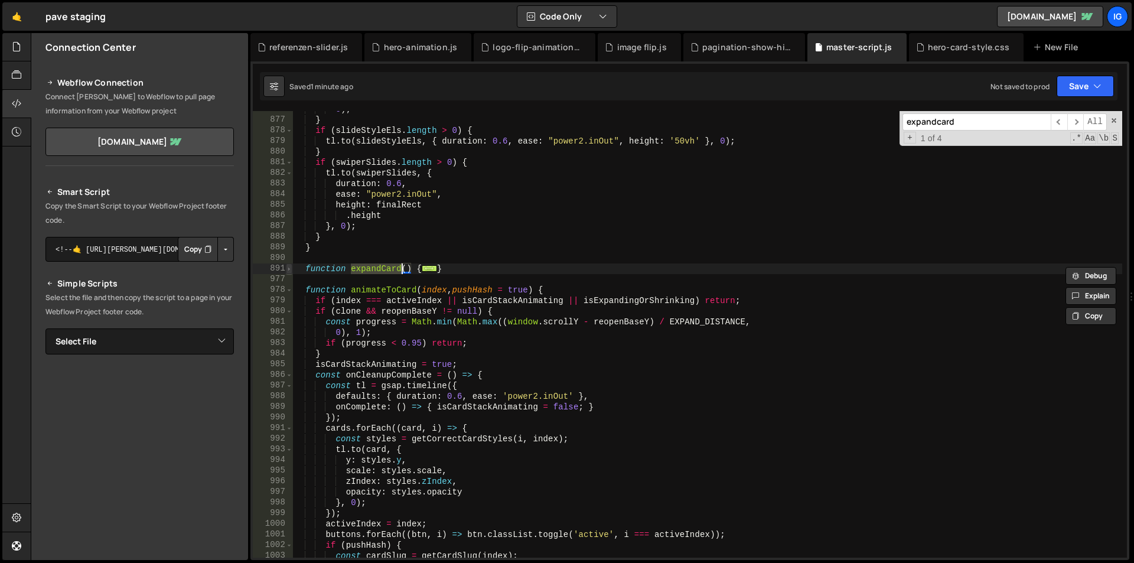
click at [290, 266] on span at bounding box center [289, 268] width 6 height 11
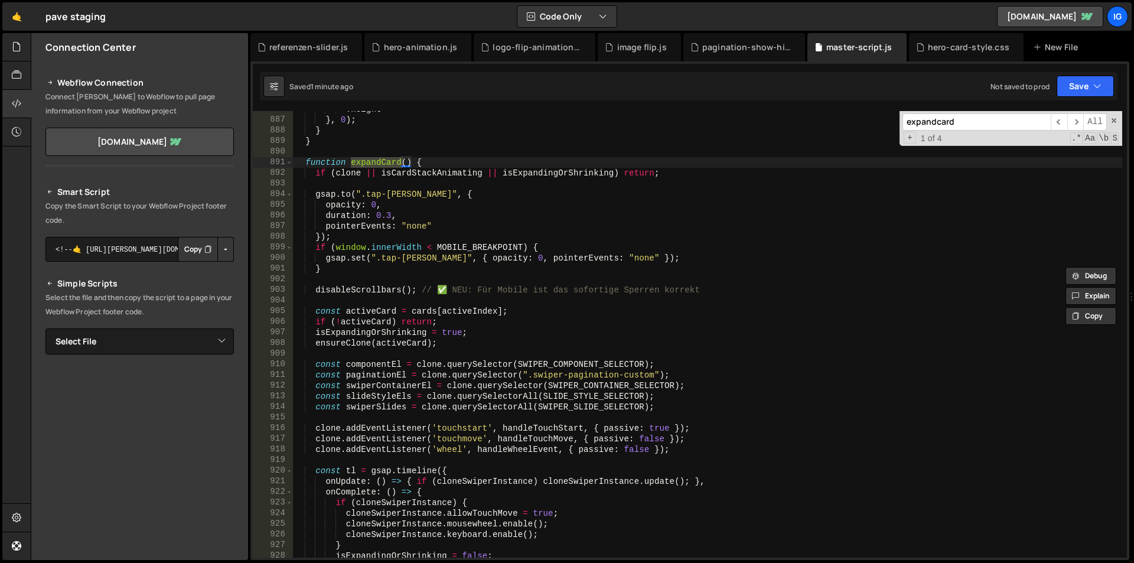
scroll to position [9448, 0]
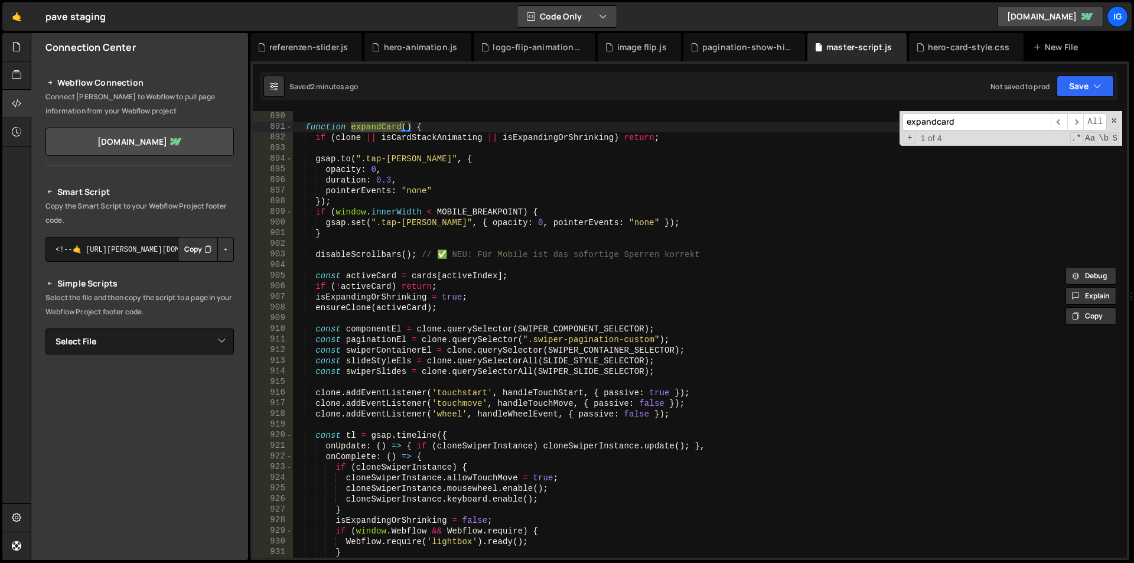
click at [535, 22] on button "Code Only" at bounding box center [566, 16] width 99 height 21
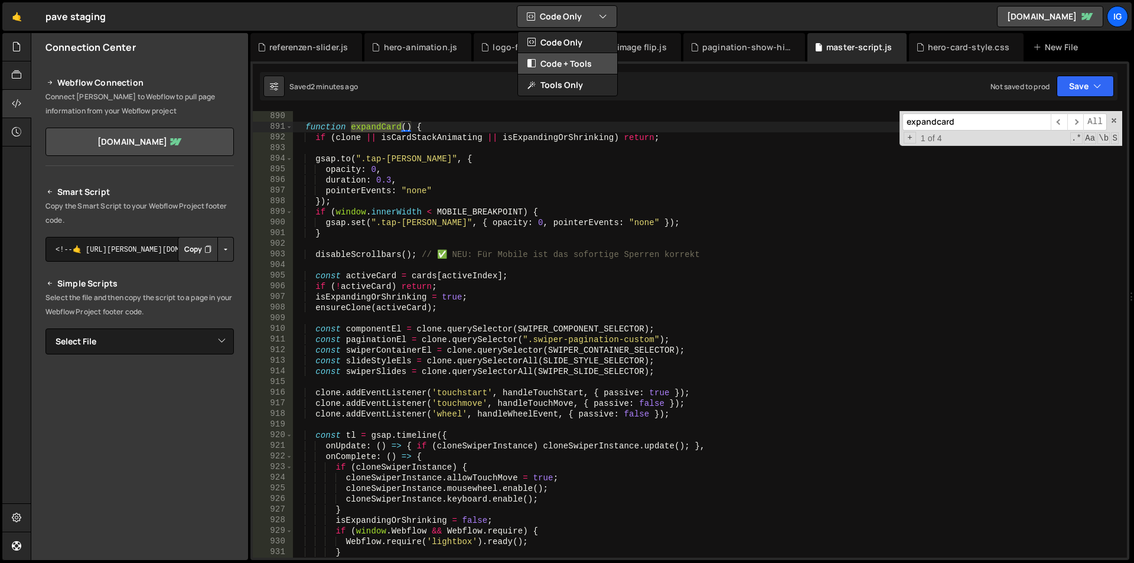
click at [570, 65] on button "Code + Tools" at bounding box center [567, 63] width 99 height 21
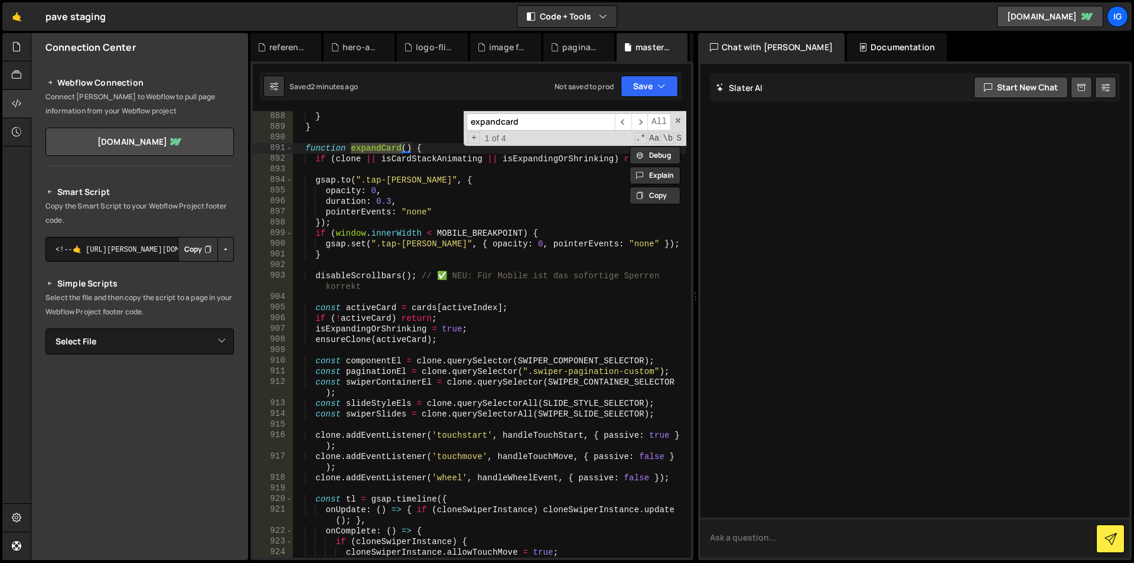
click at [835, 543] on textarea at bounding box center [914, 537] width 429 height 40
click at [571, 19] on button "Code + Tools" at bounding box center [566, 16] width 99 height 21
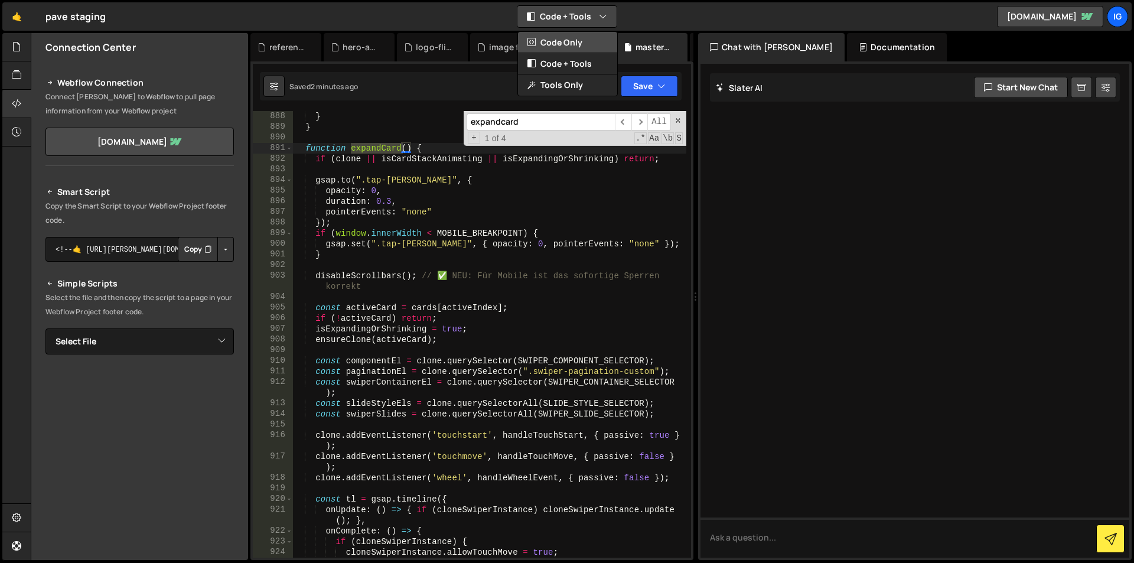
click at [569, 36] on button "Code Only" at bounding box center [567, 42] width 99 height 21
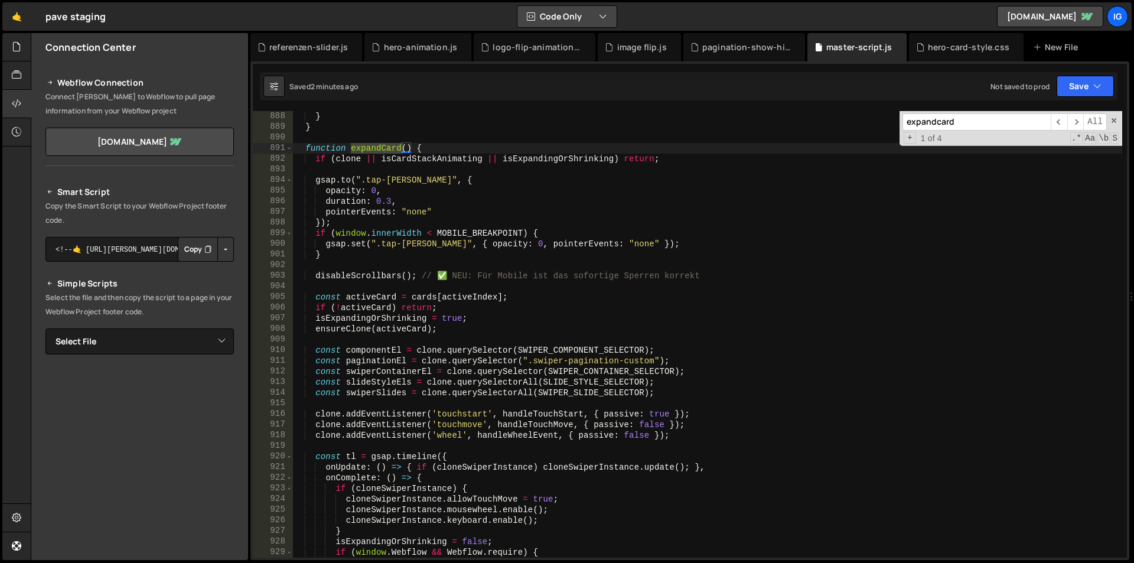
scroll to position [9427, 0]
click at [985, 122] on input "expandcard" at bounding box center [976, 121] width 148 height 17
paste input "cloneSwiperInstance = initializeSwiperOn(clone);"
type input "cloneSwiperInstance = initializeSwiperOn(clone);"
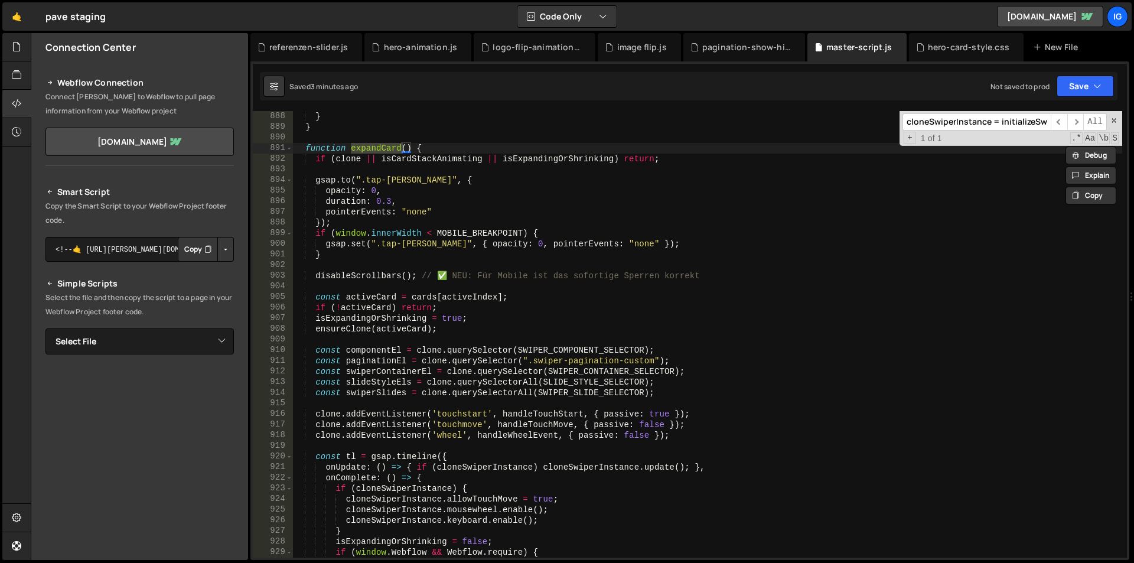
type textarea "cloneSwiperInstance = initializeSwiperOn(clone);"
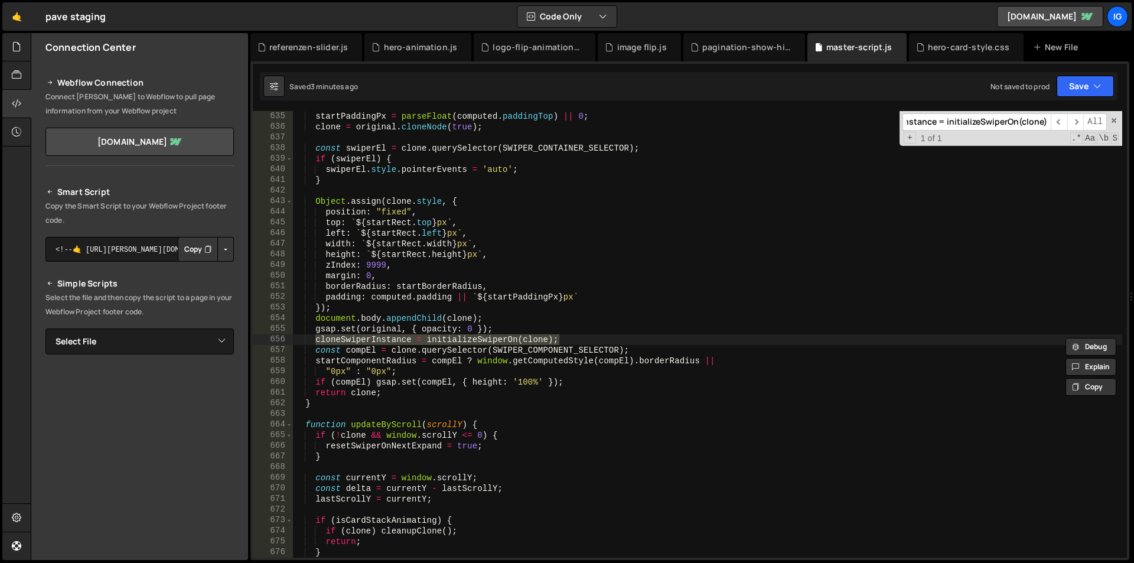
type input "cloneSwiperInstance = initializeSwiperOn(clone);"
click at [597, 340] on div "startPaddingPx = parseFloat ( computed . paddingTop ) || 0 ; clone = original .…" at bounding box center [707, 334] width 829 height 446
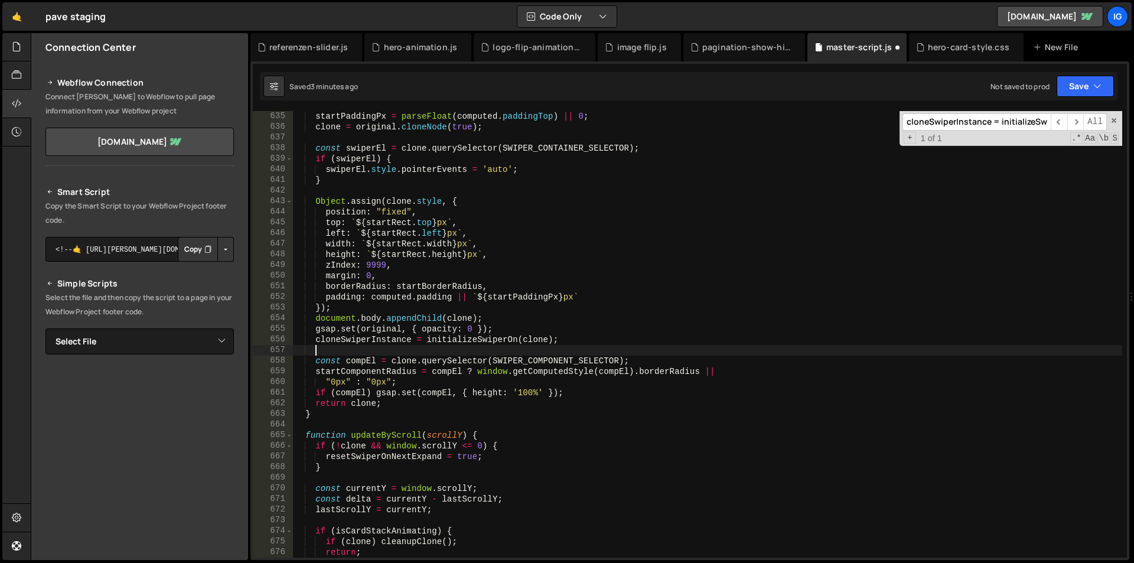
scroll to position [0, 8]
click at [318, 350] on div "startPaddingPx = parseFloat ( computed . paddingTop ) || 0 ; clone = original .…" at bounding box center [707, 345] width 829 height 468
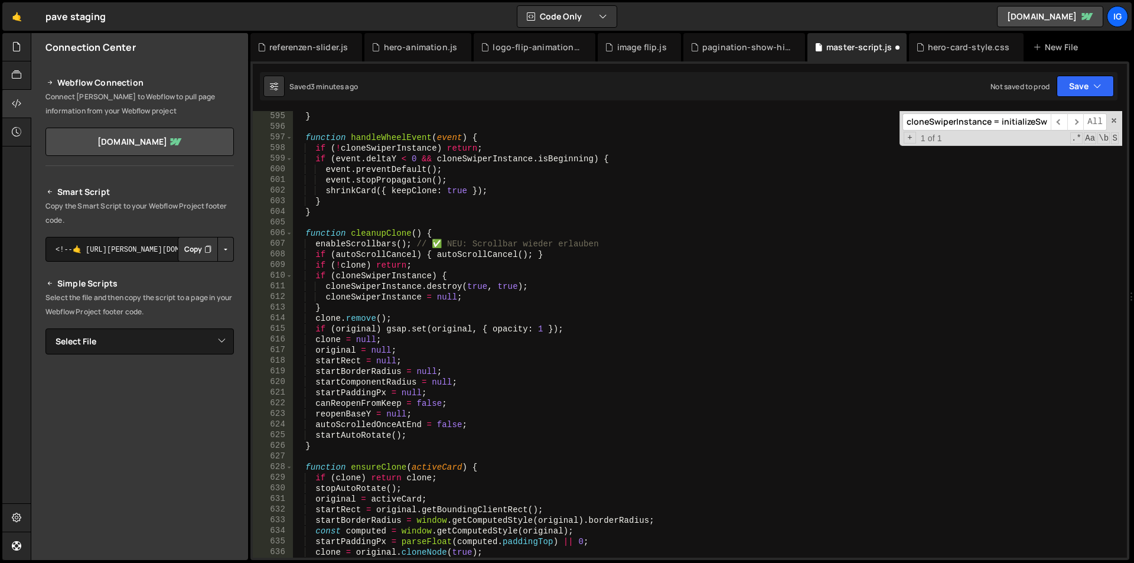
scroll to position [6206, 0]
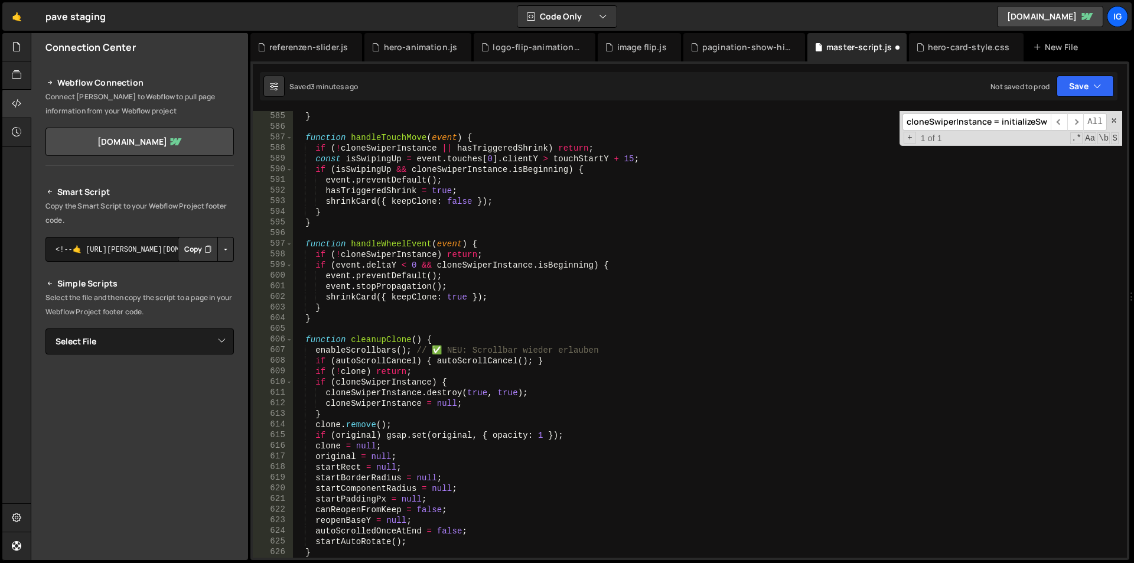
click at [919, 127] on input "cloneSwiperInstance = initializeSwiperOn(clone);" at bounding box center [976, 121] width 148 height 17
click at [1010, 122] on input "cloneSwiperInstance = initializeSwiperOn(clone);" at bounding box center [976, 121] width 148 height 17
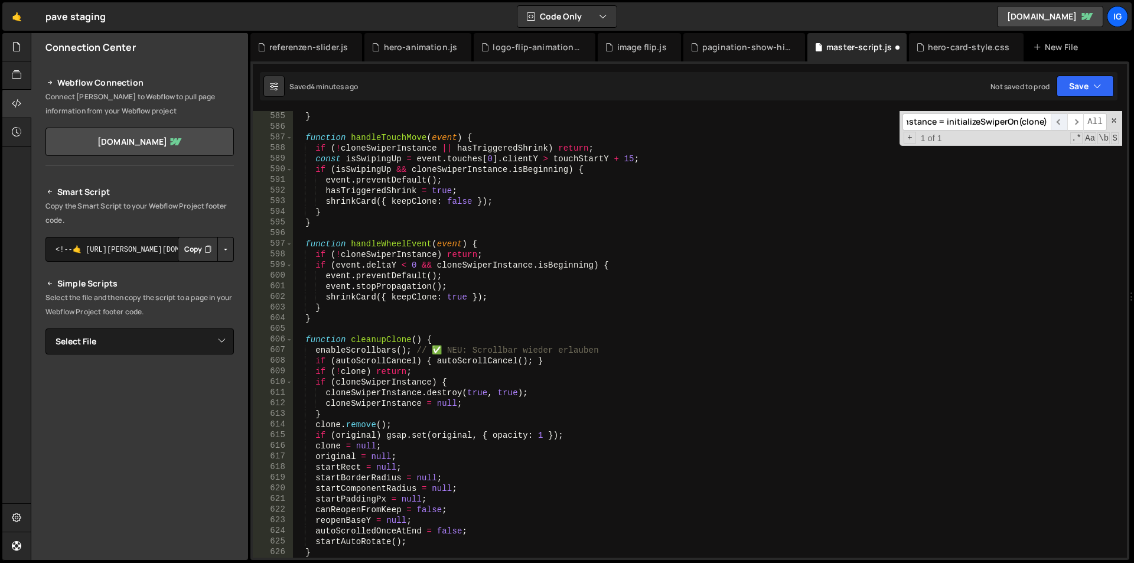
drag, startPoint x: 1011, startPoint y: 122, endPoint x: 1056, endPoint y: 118, distance: 45.6
click at [1056, 118] on div "cloneSwiperInstance = initializeSwiperOn(clone); ​ ​ All" at bounding box center [1004, 121] width 204 height 17
click at [1024, 124] on input "cloneSwiperInstance = initializeSwiperOn(clone);" at bounding box center [976, 121] width 148 height 17
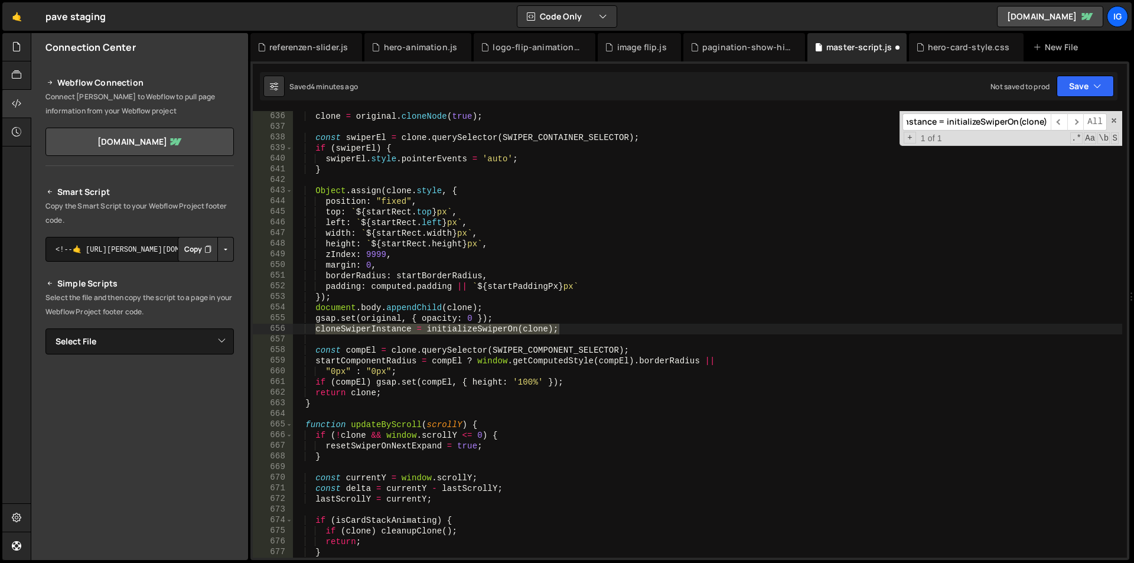
click at [570, 331] on div "clone = original . cloneNode ( true ) ; const swiperEl = clone . querySelector …" at bounding box center [707, 334] width 829 height 446
click at [350, 332] on div "clone = original . cloneNode ( true ) ; const swiperEl = clone . querySelector …" at bounding box center [707, 345] width 829 height 468
type textarea "})();"
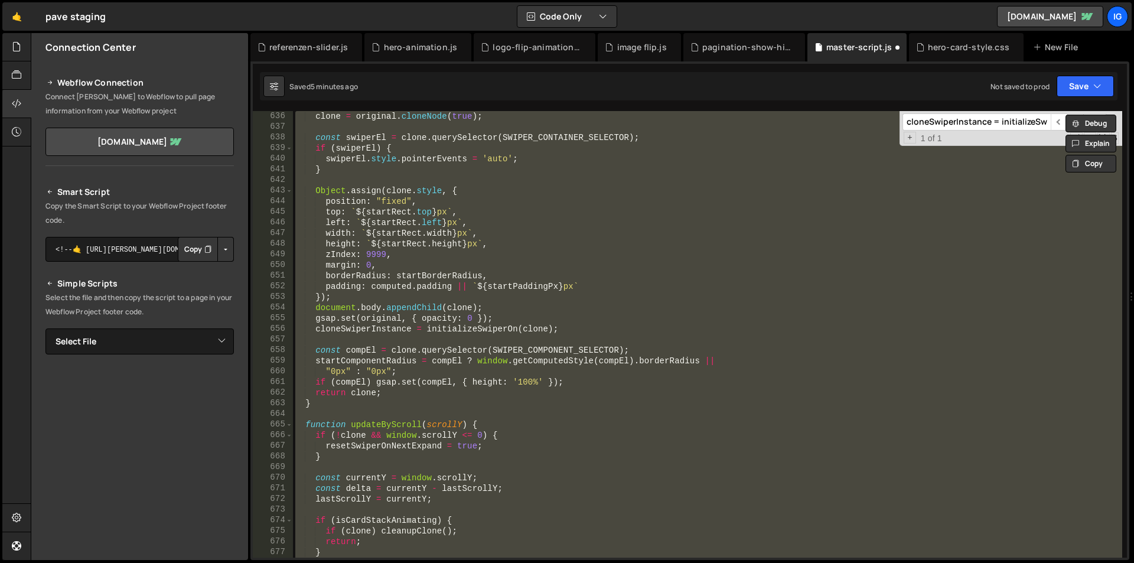
click at [979, 126] on input "cloneSwiperInstance = initializeSwiperOn(clone);" at bounding box center [976, 121] width 148 height 17
paste input "function expandCard()"
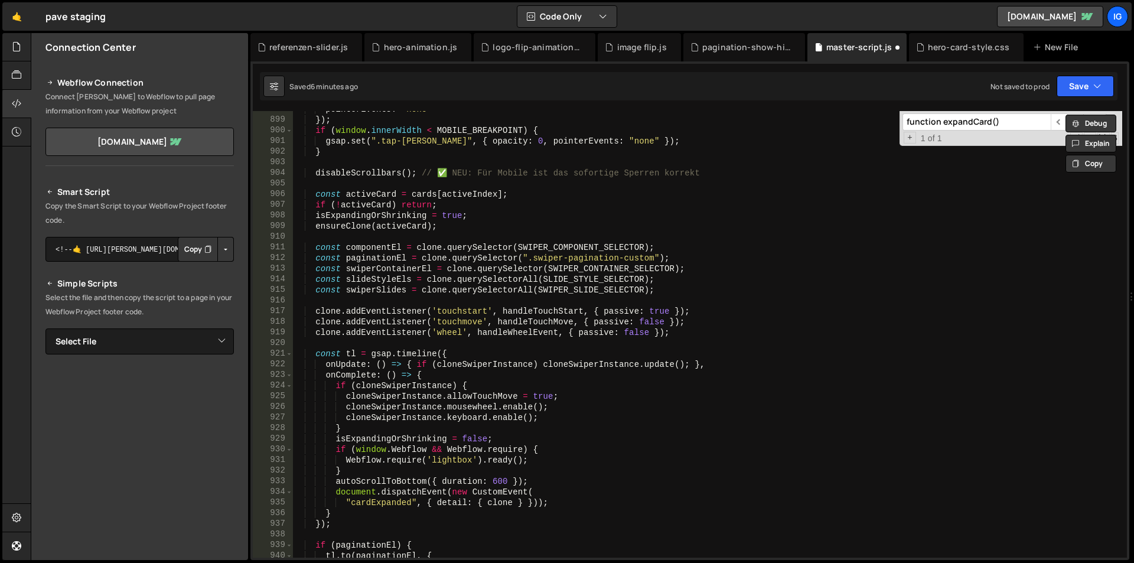
scroll to position [9398, 0]
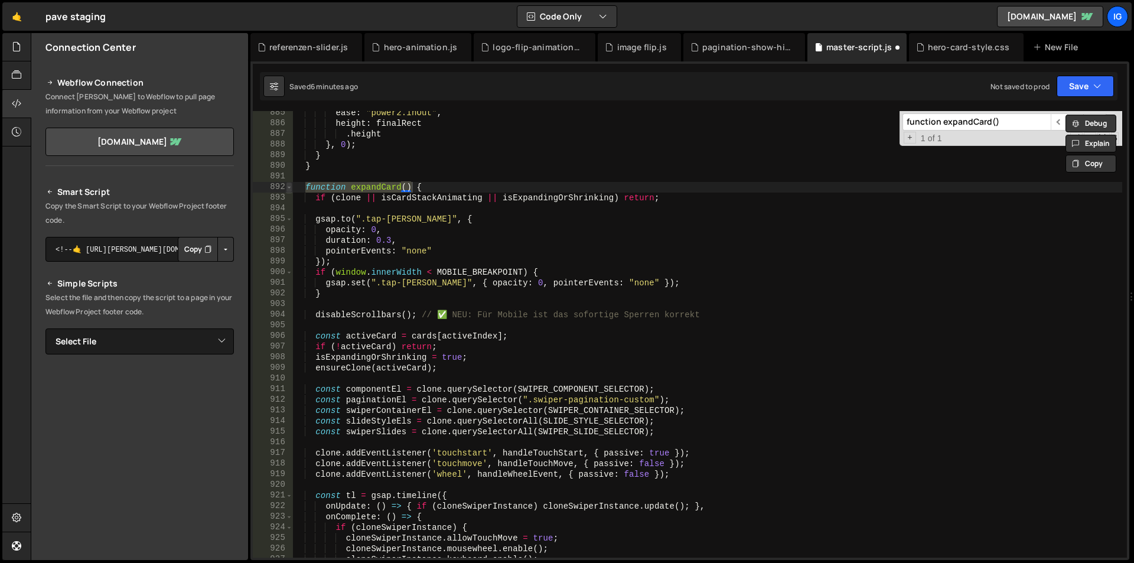
type input "function expandCard()"
click at [289, 184] on span at bounding box center [289, 187] width 6 height 11
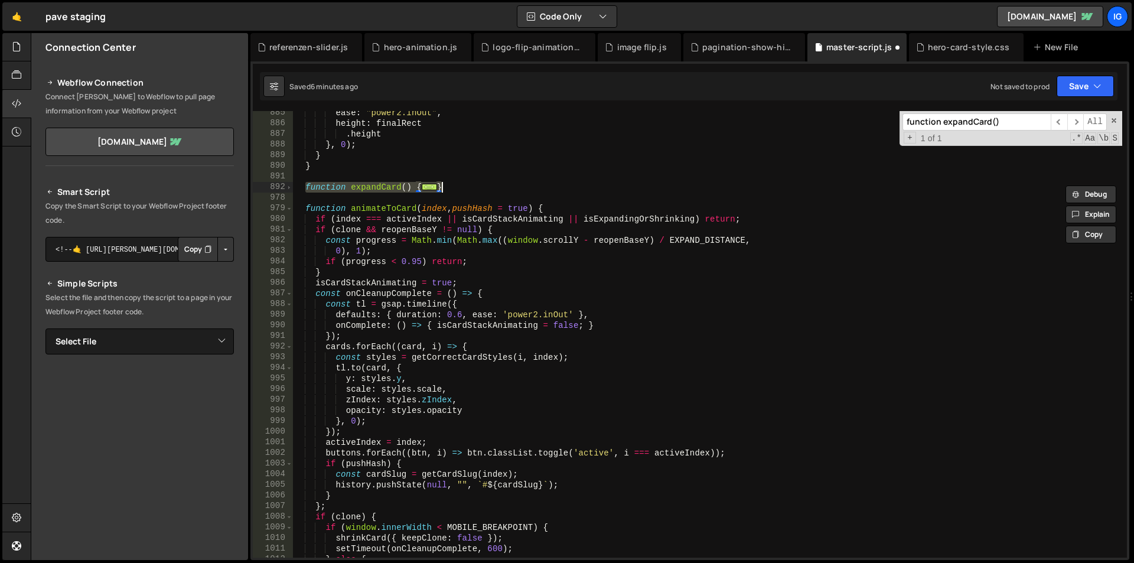
drag, startPoint x: 303, startPoint y: 189, endPoint x: 452, endPoint y: 191, distance: 148.8
click at [452, 191] on div "ease : "power2.inOut" , height : finalRect . height } , 0 ) ; } } function expa…" at bounding box center [707, 341] width 829 height 468
type textarea "} }"
click at [290, 185] on span at bounding box center [289, 187] width 6 height 11
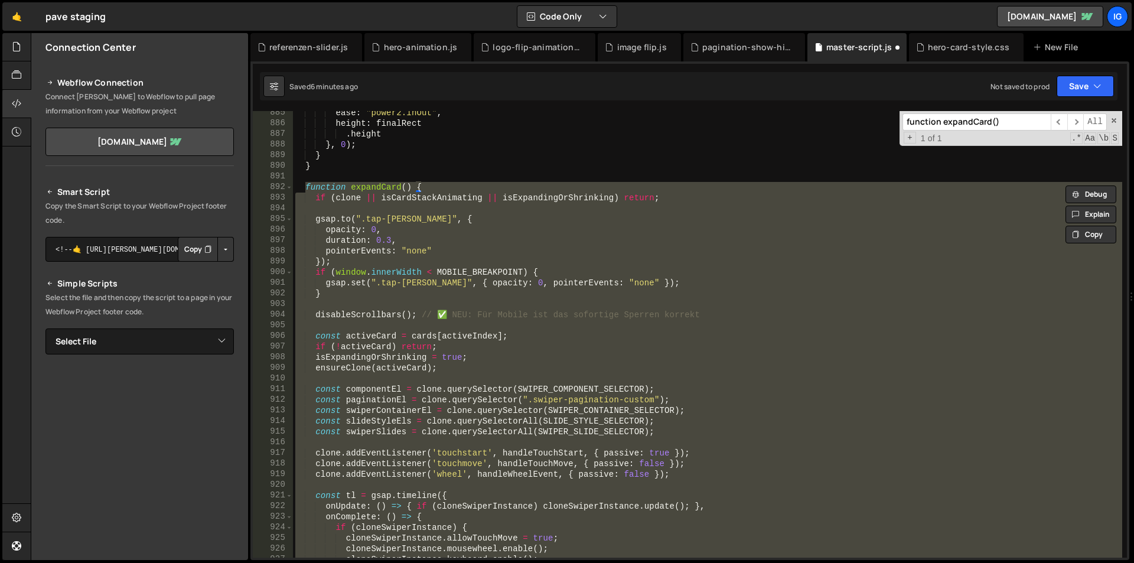
click at [964, 120] on input "function expandCard()" at bounding box center [976, 121] width 148 height 17
type input "o"
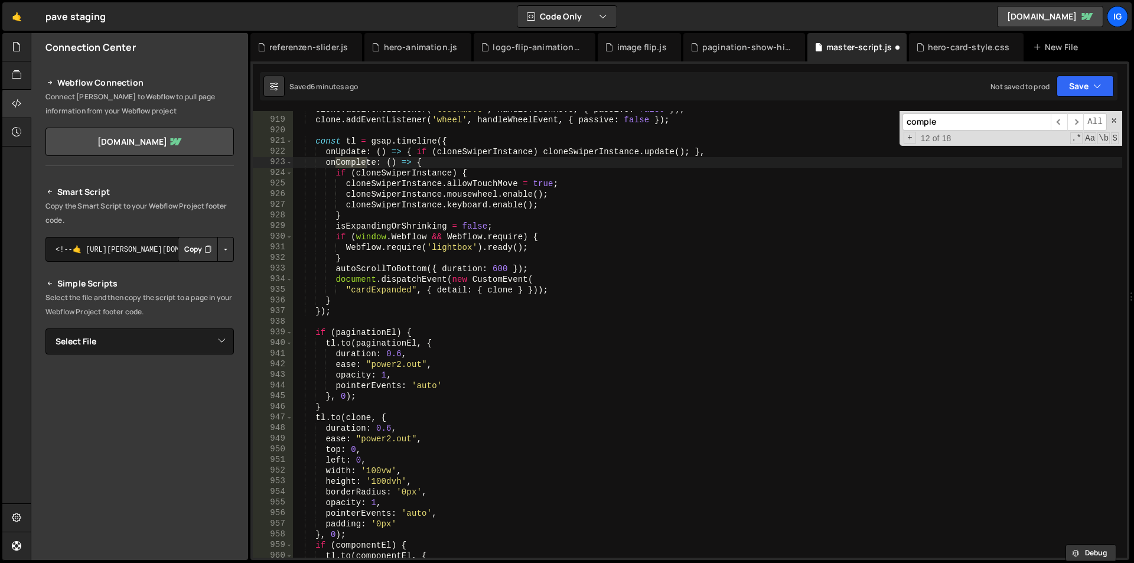
scroll to position [9682, 0]
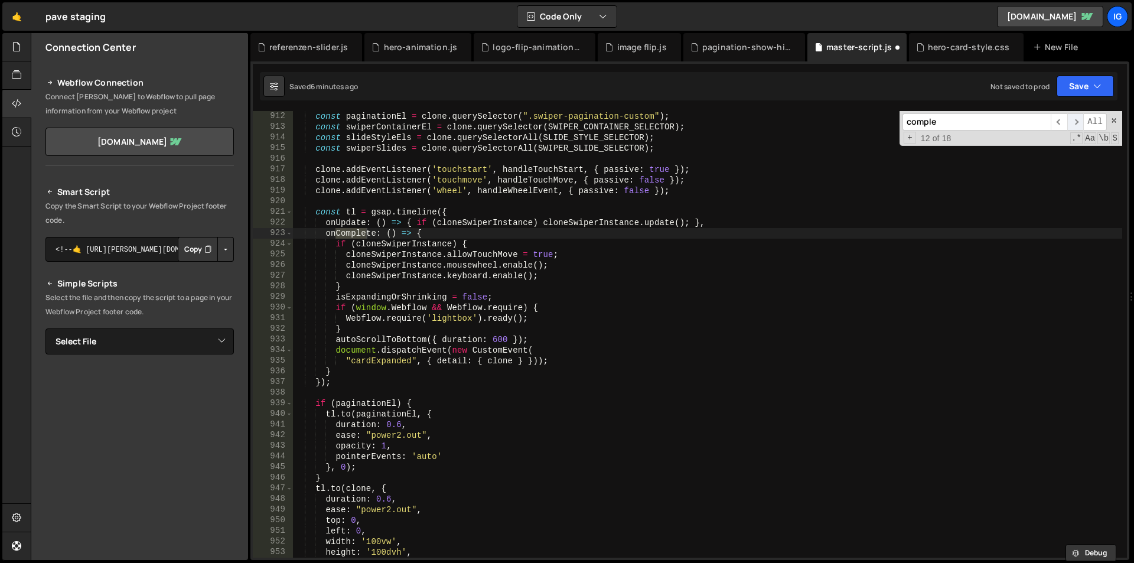
type input "comple"
click at [1075, 121] on span "​" at bounding box center [1075, 121] width 17 height 17
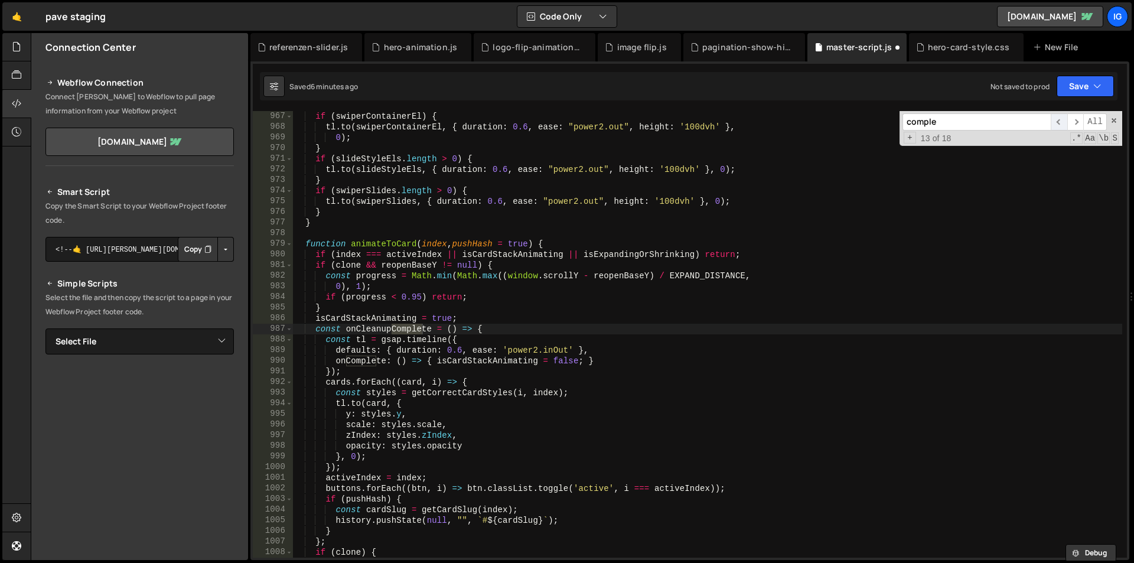
click at [1059, 117] on span "​" at bounding box center [1058, 121] width 17 height 17
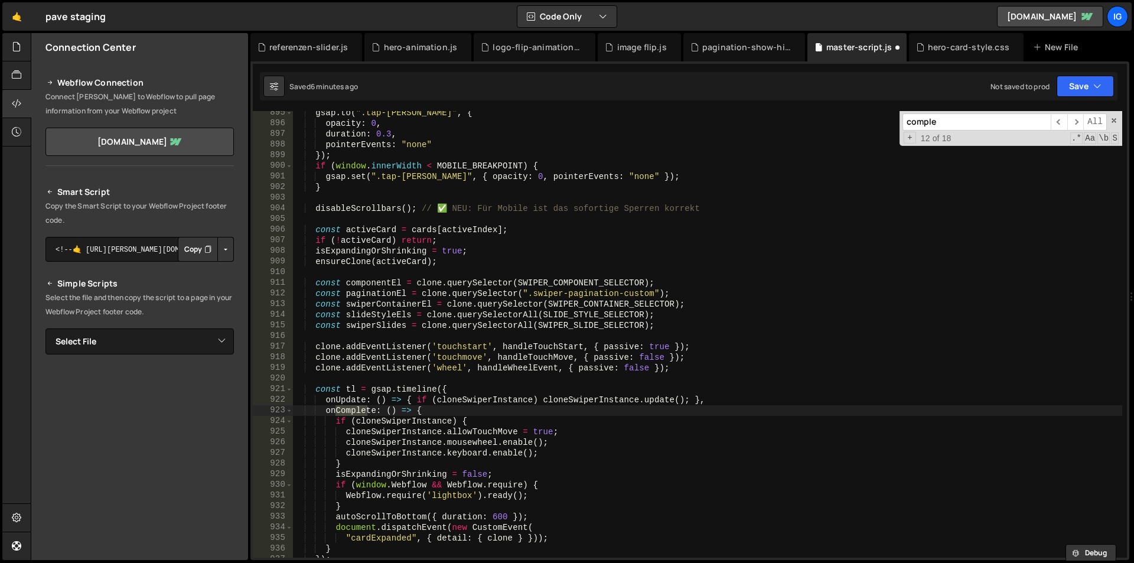
scroll to position [9505, 0]
type textarea "onComplete: () => {"
click at [427, 412] on div "gsap . to ( ".tap-[PERSON_NAME]" , { opacity : 0 , duration : 0.3 , pointerEven…" at bounding box center [707, 341] width 829 height 468
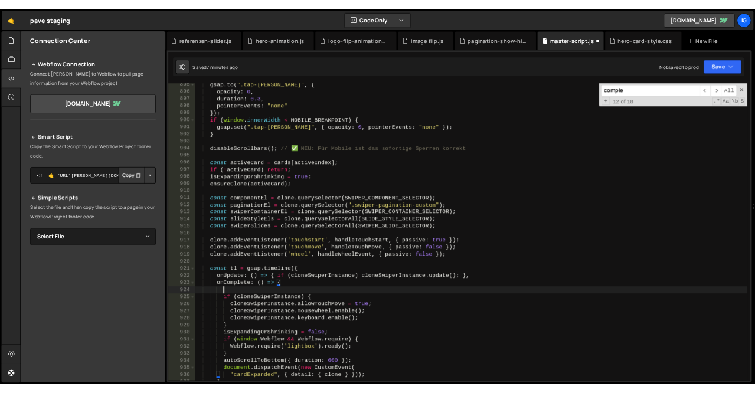
scroll to position [0, 16]
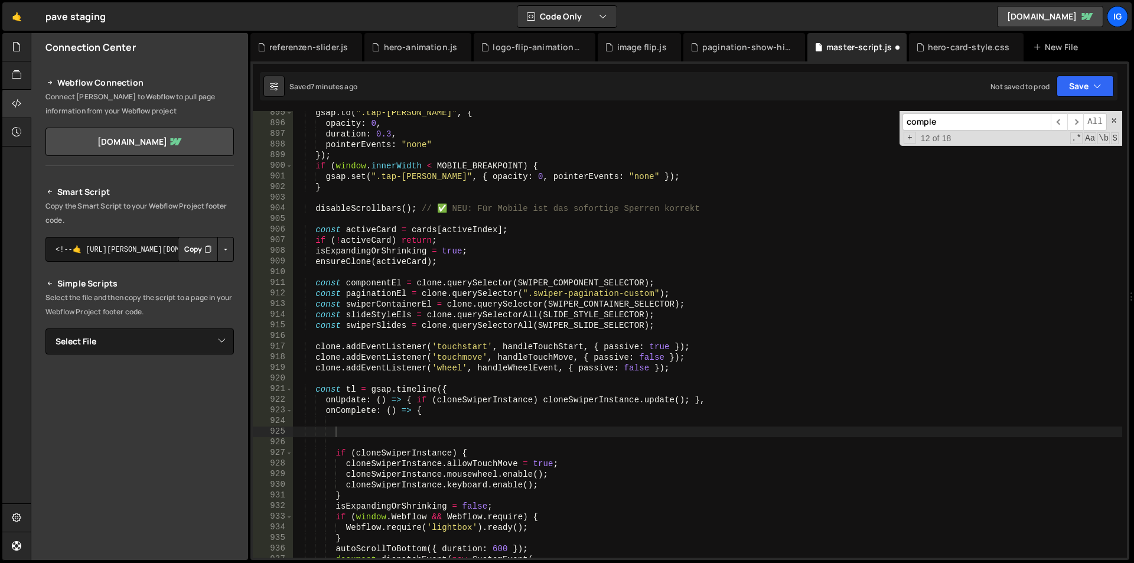
click at [338, 433] on div "gsap . to ( ".tap-[PERSON_NAME]" , { opacity : 0 , duration : 0.3 , pointerEven…" at bounding box center [707, 341] width 829 height 468
paste textarea "preloadSlideVideos(clone);"
click at [436, 412] on div "gsap . to ( ".tap-[PERSON_NAME]" , { opacity : 0 , duration : 0.3 , pointerEven…" at bounding box center [707, 341] width 829 height 468
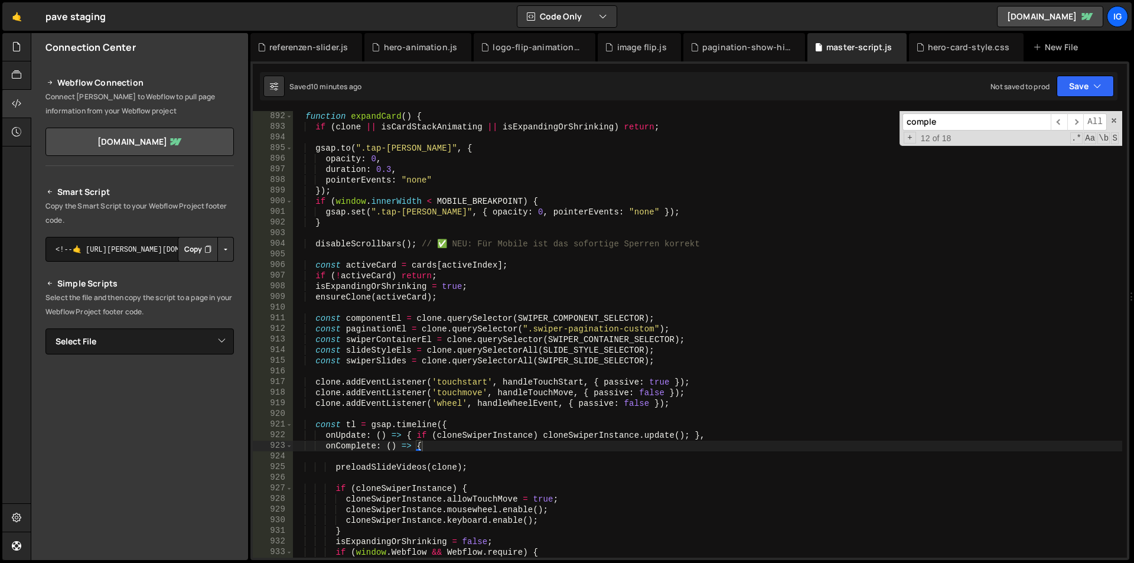
scroll to position [9327, 0]
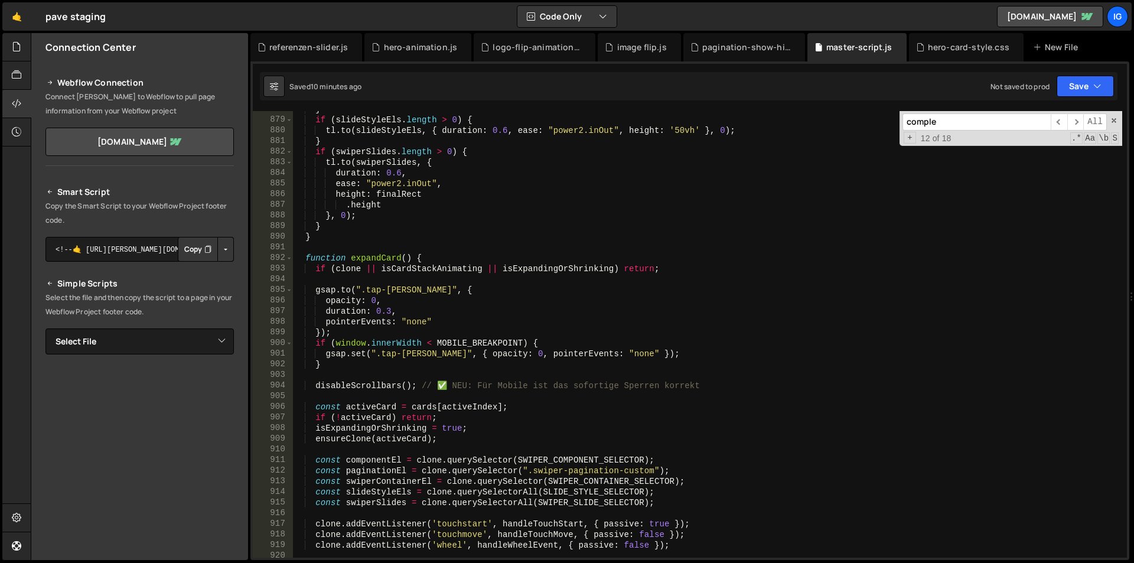
click at [524, 221] on div "} if ( slideStyleEls . length > 0 ) { tl . to ( slideStyleEls , { duration : 0.…" at bounding box center [707, 338] width 829 height 468
click at [577, 167] on div "} if ( slideStyleEls . length > 0 ) { tl . to ( slideStyleEls , { duration : 0.…" at bounding box center [707, 338] width 829 height 468
type textarea "})();"
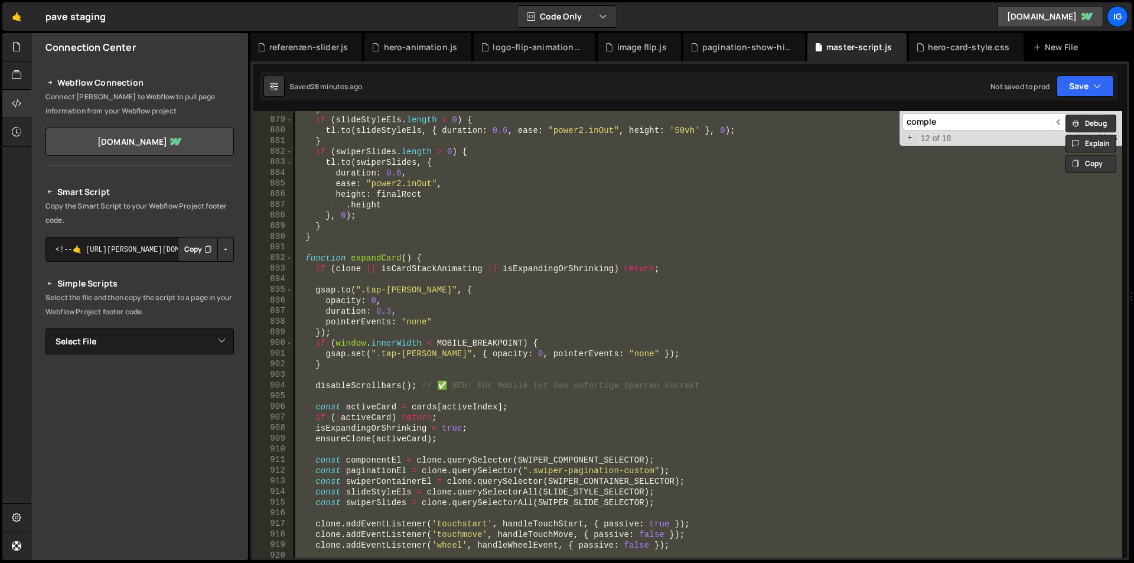
click at [956, 113] on div "comple ​ ​ All Replace All + 12 of 18 .* Aa \b S" at bounding box center [1010, 128] width 223 height 35
click at [958, 124] on input "comple" at bounding box center [976, 121] width 148 height 17
paste input "window.addEventListener("resize", () => {"
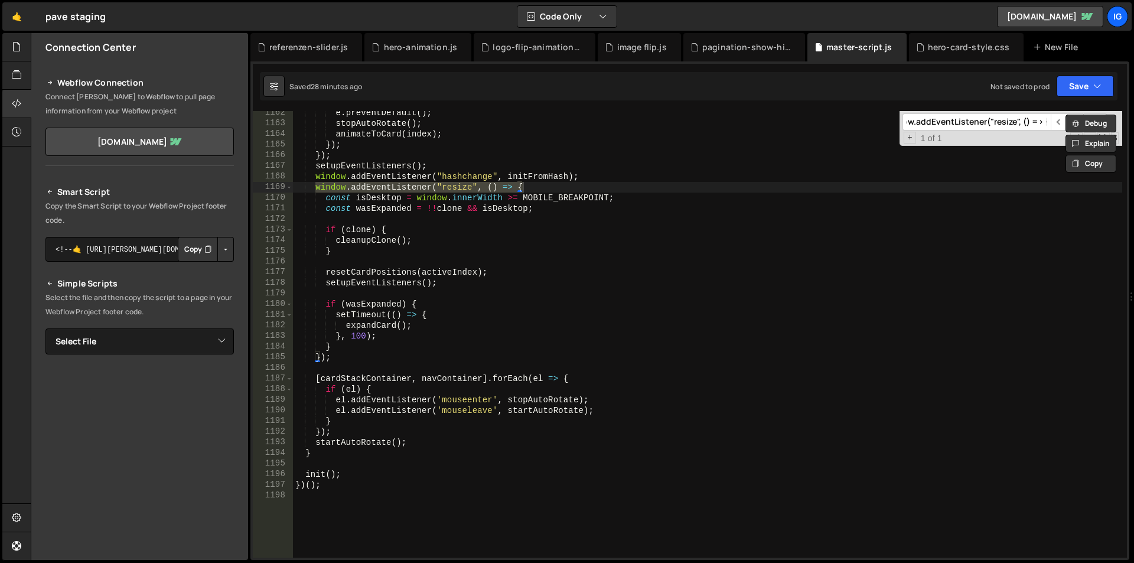
scroll to position [12342, 0]
type input "window.addEventListener("resize", () => {"
click at [316, 188] on div "e . preventDefault ( ) ; stopAutoRotate ( ) ; animateToCard ( index ) ; }) ; })…" at bounding box center [707, 334] width 829 height 446
click at [1024, 119] on input "window.addEventListener("resize", () => {" at bounding box center [976, 121] width 148 height 17
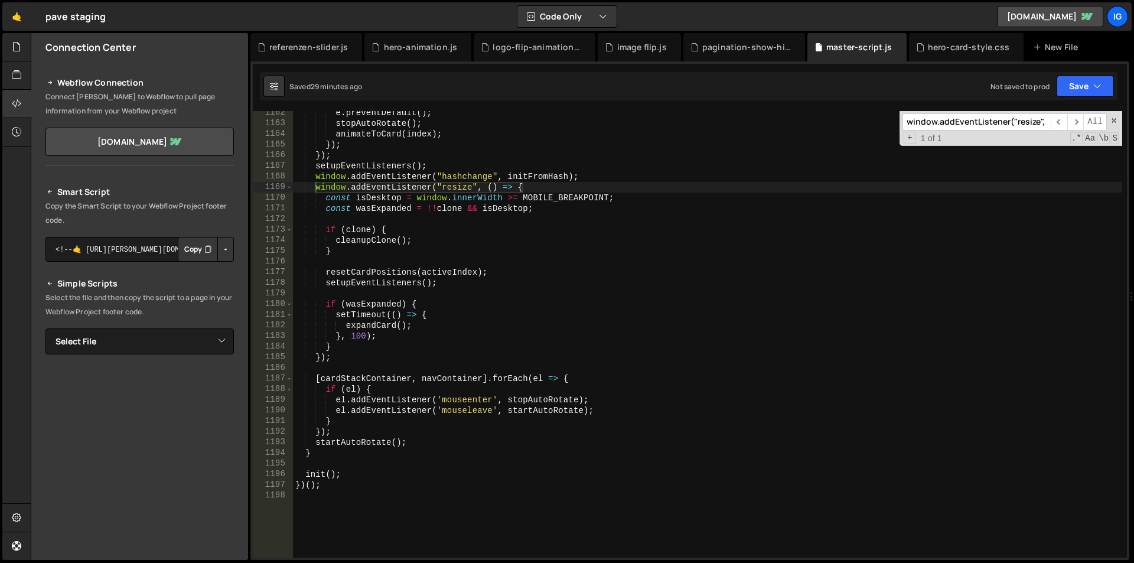
click at [1024, 119] on input "window.addEventListener("resize", () => {" at bounding box center [976, 121] width 148 height 17
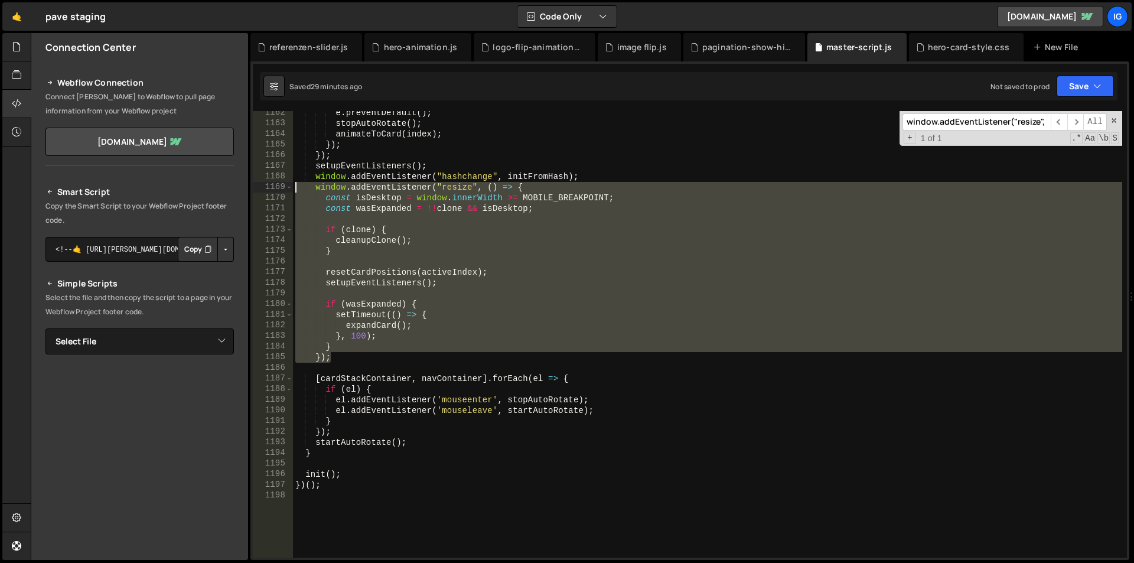
drag, startPoint x: 332, startPoint y: 360, endPoint x: 236, endPoint y: 190, distance: 195.1
click at [236, 190] on div "Files New File Javascript files 1 debug.js 0 1 grow-to-100.js 0 1 hero-animatio…" at bounding box center [582, 296] width 1103 height 527
click at [347, 361] on div "e . preventDefault ( ) ; stopAutoRotate ( ) ; animateToCard ( index ) ; }) ; })…" at bounding box center [707, 334] width 829 height 446
drag, startPoint x: 350, startPoint y: 360, endPoint x: 165, endPoint y: 188, distance: 251.9
click at [165, 188] on div "Files New File Javascript files 1 debug.js 0 1 grow-to-100.js 0 1 hero-animatio…" at bounding box center [582, 296] width 1103 height 527
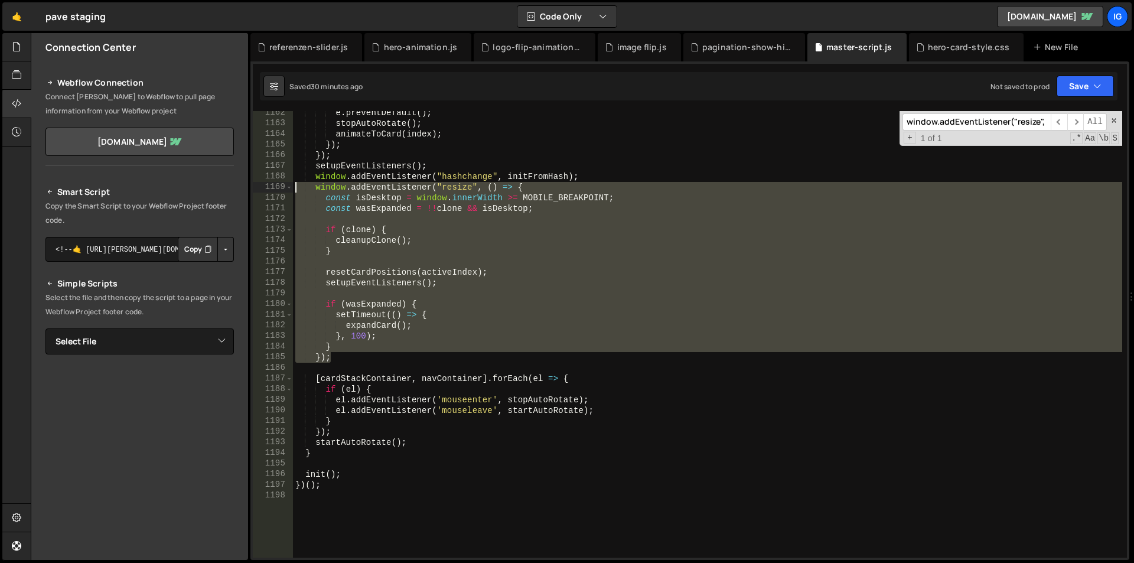
type textarea "window.addEventListener("resize", () => { const isDesktop = window.innerWidth >…"
paste textarea
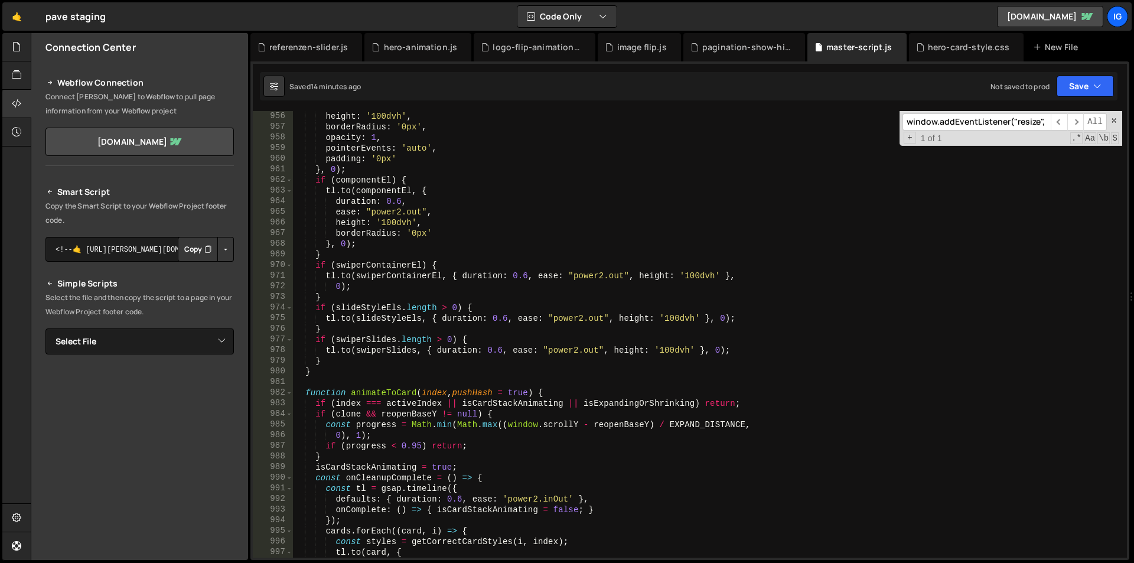
scroll to position [10185, 0]
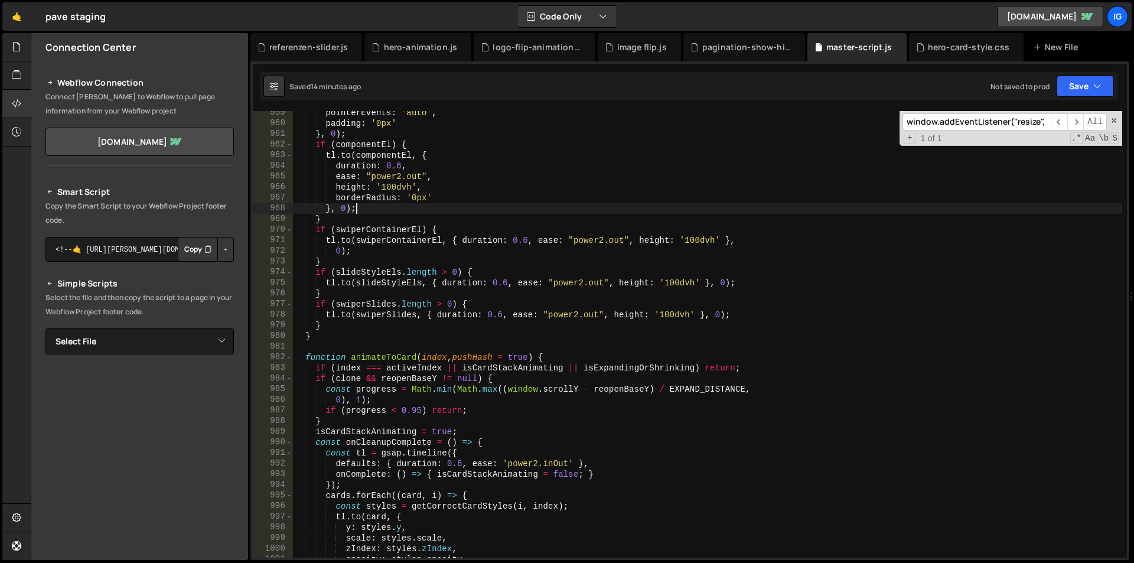
click at [442, 206] on div "pointerEvents : 'auto' , padding : '0px' } , 0 ) ; if ( componentEl ) { tl . to…" at bounding box center [707, 341] width 829 height 468
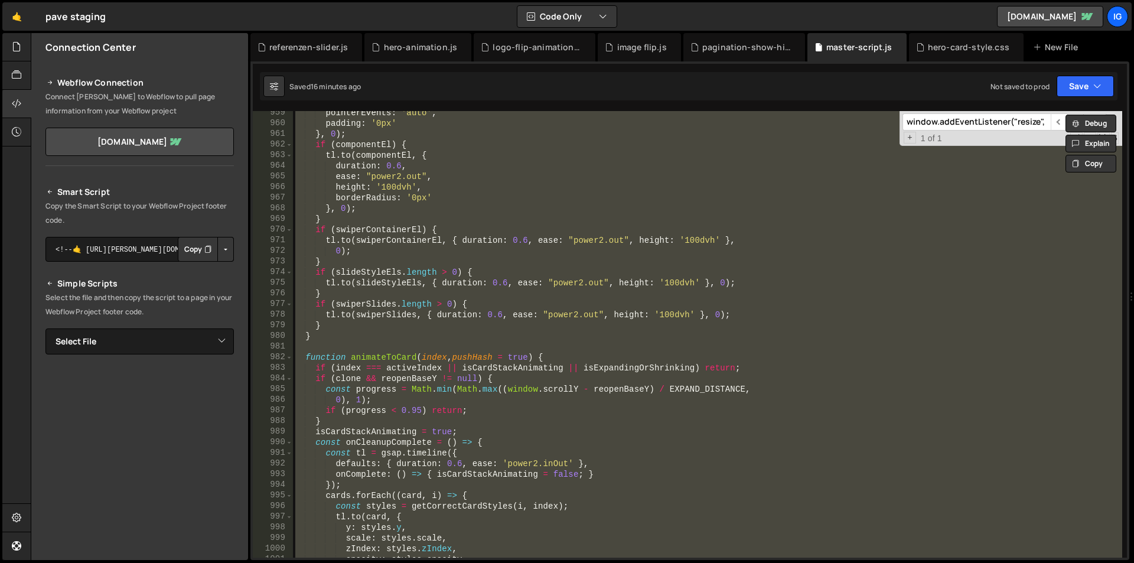
click at [459, 200] on div "pointerEvents : 'auto' , padding : '0px' } , 0 ) ; if ( componentEl ) { tl . to…" at bounding box center [707, 334] width 829 height 446
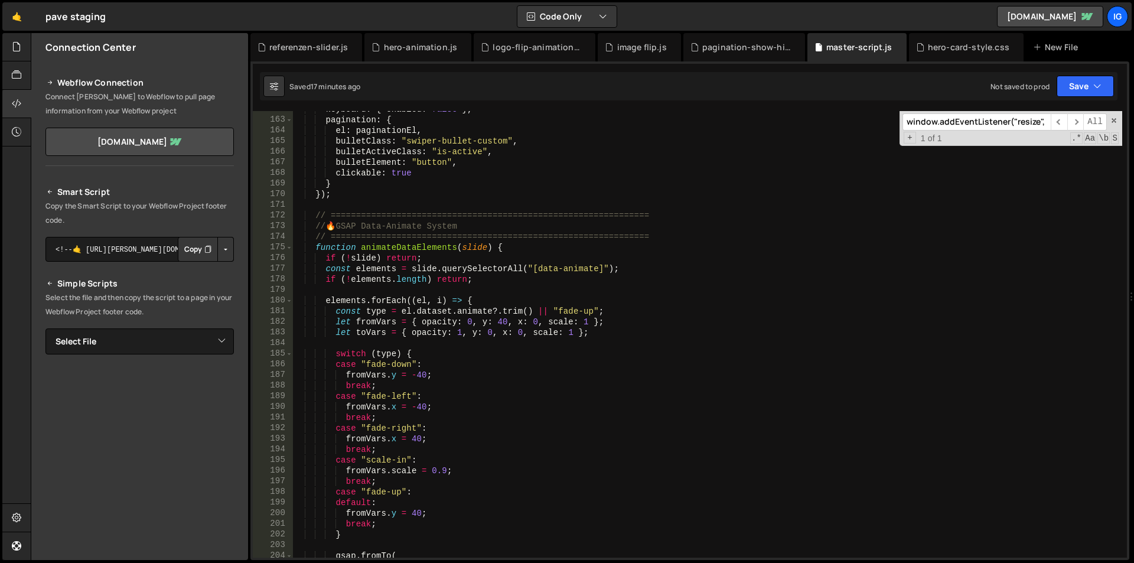
scroll to position [1789, 0]
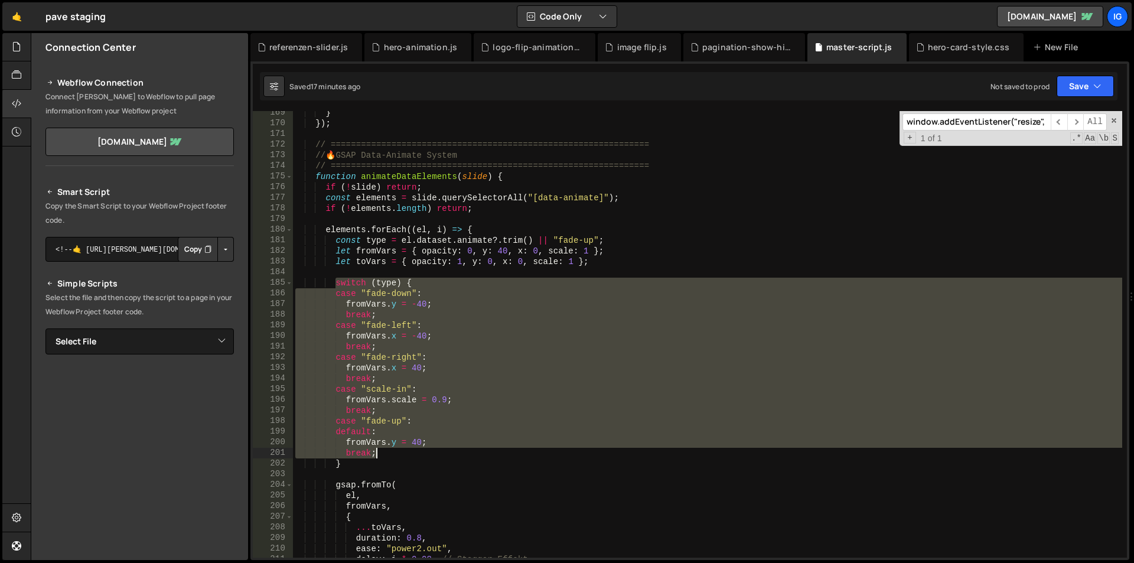
drag, startPoint x: 337, startPoint y: 283, endPoint x: 399, endPoint y: 454, distance: 182.1
click at [406, 454] on div "} }) ; // =============================================================== // 🔥 …" at bounding box center [707, 341] width 829 height 468
click at [426, 425] on div "} }) ; // =============================================================== // 🔥 …" at bounding box center [707, 334] width 829 height 446
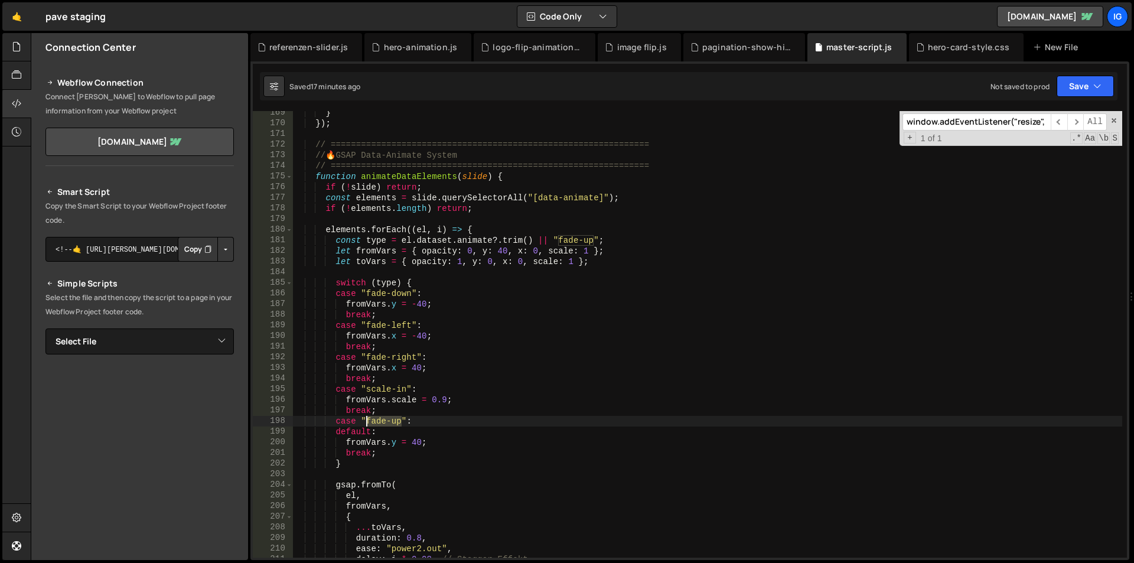
drag, startPoint x: 400, startPoint y: 419, endPoint x: 368, endPoint y: 422, distance: 32.0
click at [368, 422] on div "} }) ; // =============================================================== // 🔥 …" at bounding box center [707, 341] width 829 height 468
click at [382, 454] on div "} }) ; // =============================================================== // 🔥 …" at bounding box center [707, 341] width 829 height 468
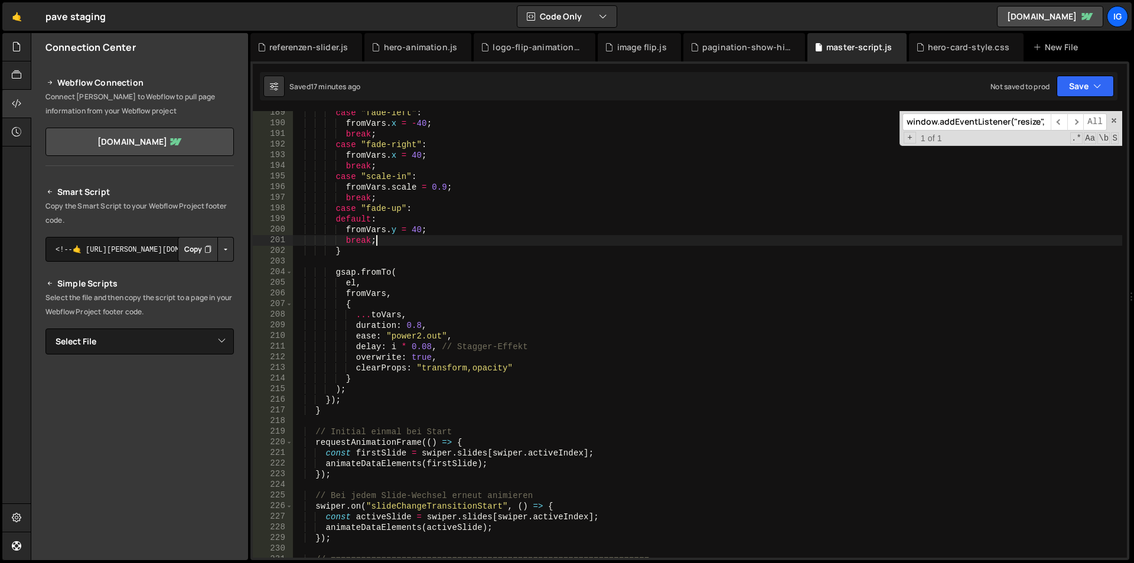
scroll to position [2002, 0]
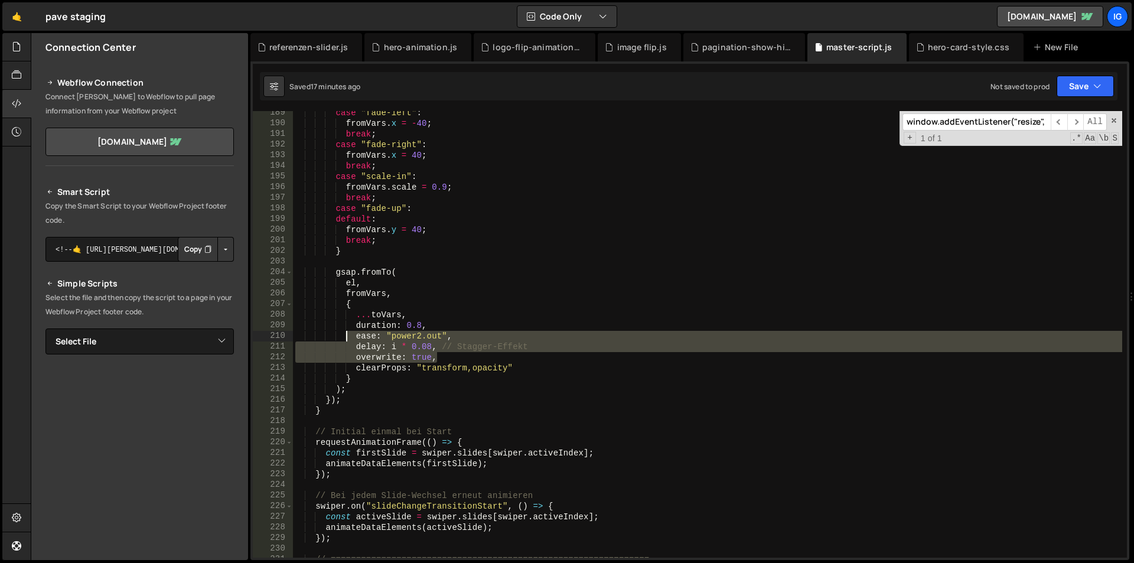
drag, startPoint x: 445, startPoint y: 357, endPoint x: 345, endPoint y: 340, distance: 100.7
click at [345, 340] on div "case "fade-left" : fromVars . x = - 40 ; break ; case "fade-right" : fromVars .…" at bounding box center [707, 341] width 829 height 468
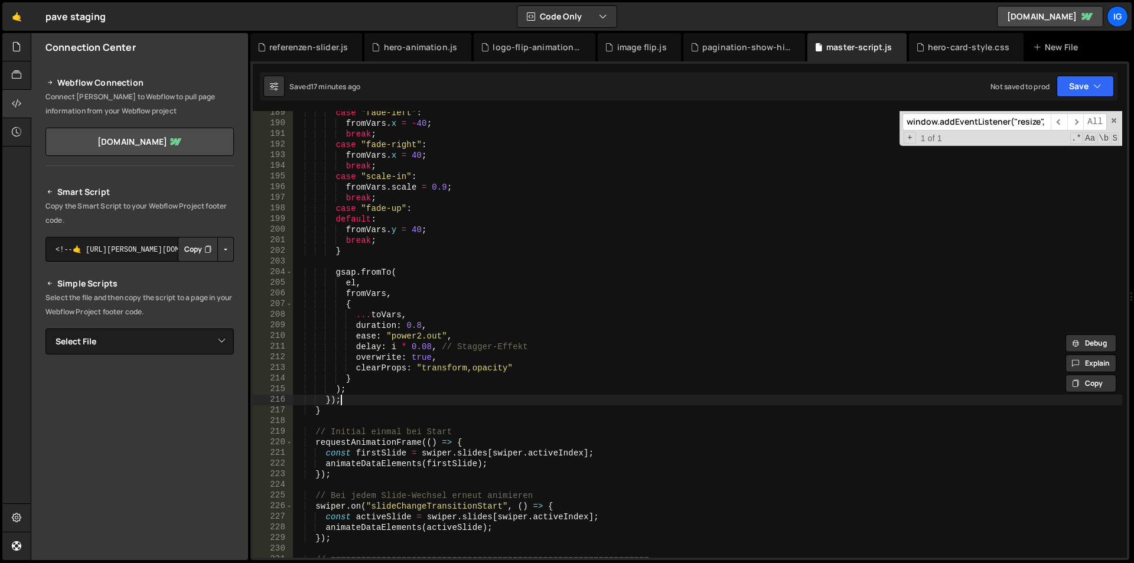
click at [437, 395] on div "case "fade-left" : fromVars . x = - 40 ; break ; case "fade-right" : fromVars .…" at bounding box center [707, 341] width 829 height 468
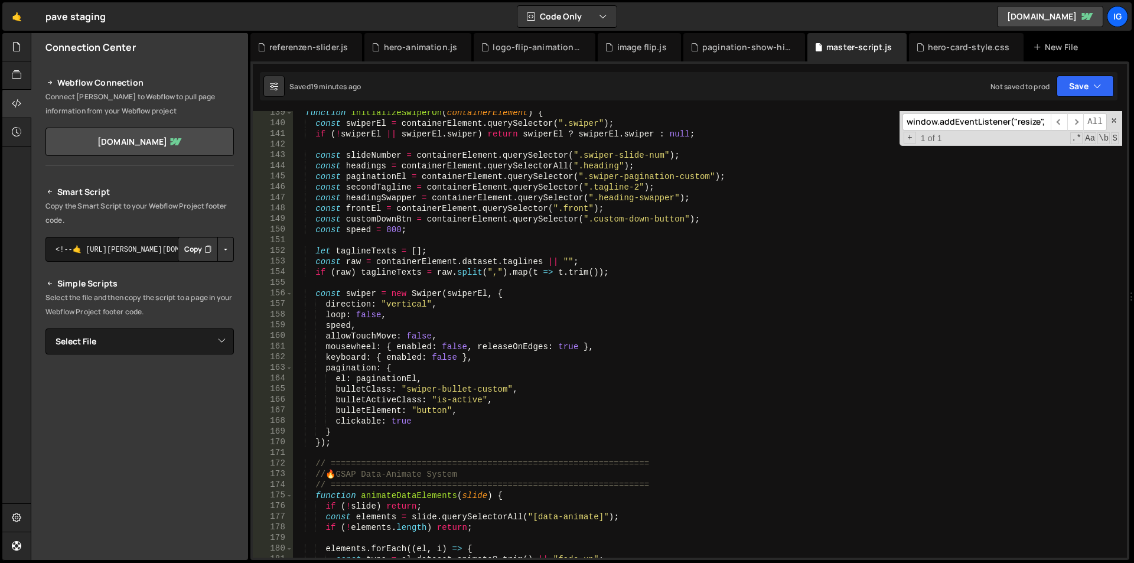
scroll to position [1506, 0]
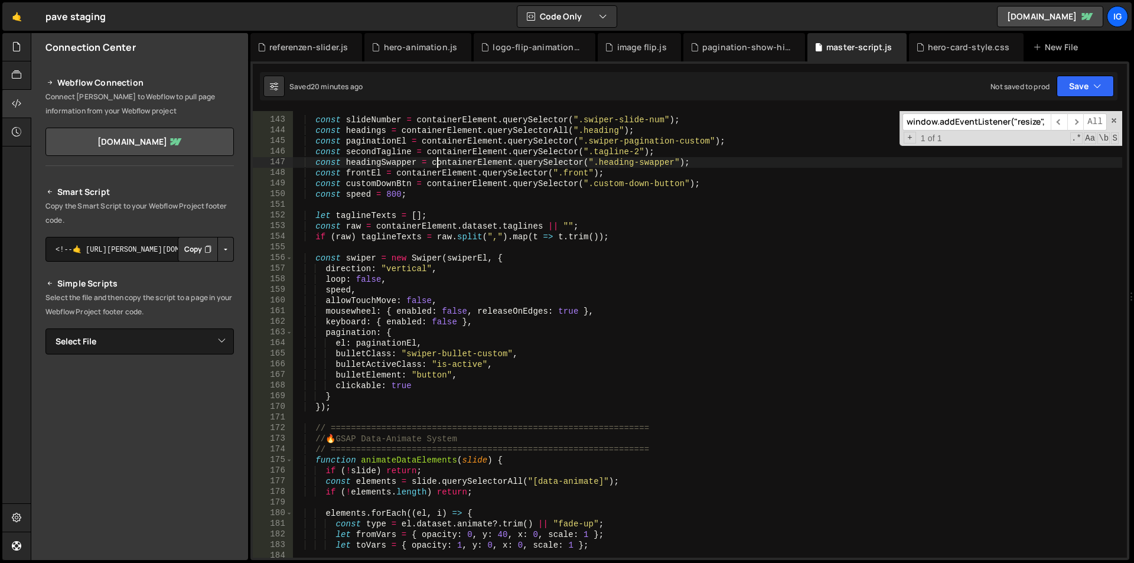
click at [438, 163] on div "const slideNumber = containerElement . querySelector ( ".swiper-slide-num" ) ; …" at bounding box center [707, 338] width 829 height 468
click at [439, 163] on div "const slideNumber = containerElement . querySelector ( ".swiper-slide-num" ) ; …" at bounding box center [707, 338] width 829 height 468
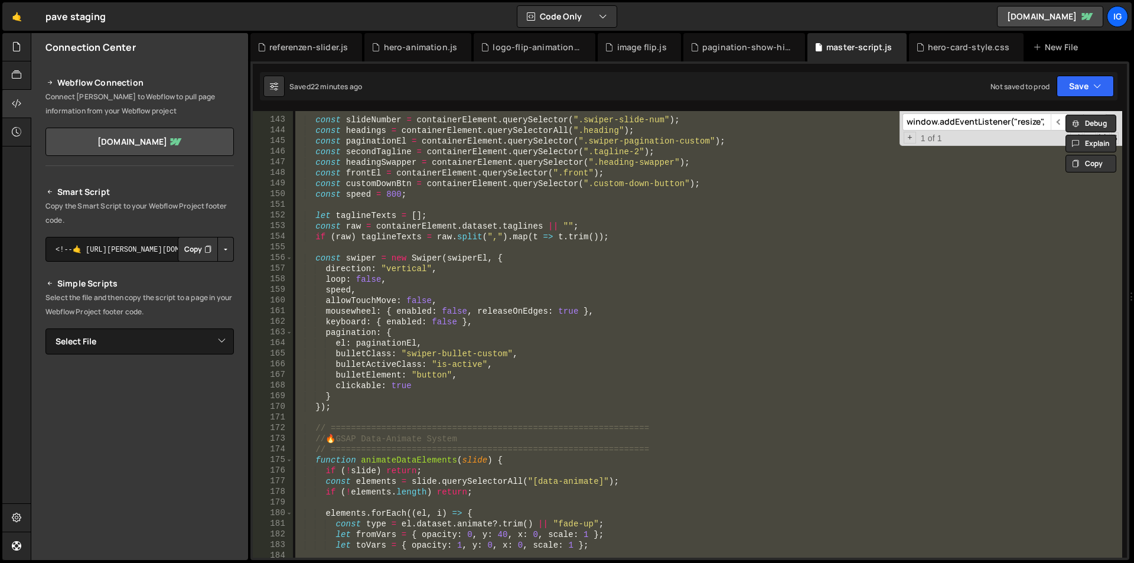
click at [420, 231] on div "const slideNumber = containerElement . querySelector ( ".swiper-slide-num" ) ; …" at bounding box center [707, 334] width 829 height 446
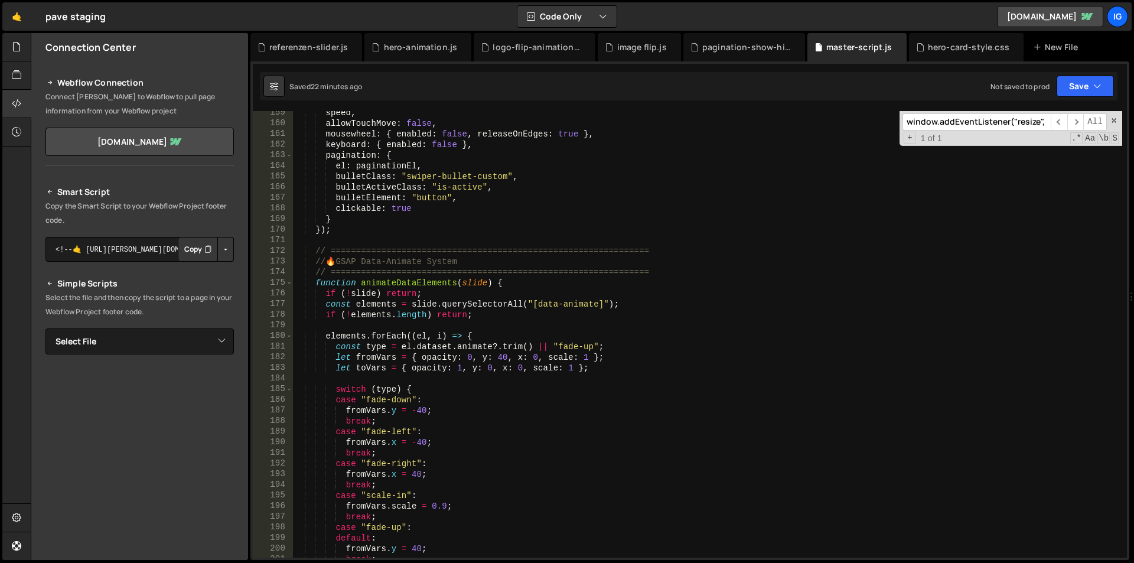
scroll to position [1470, 0]
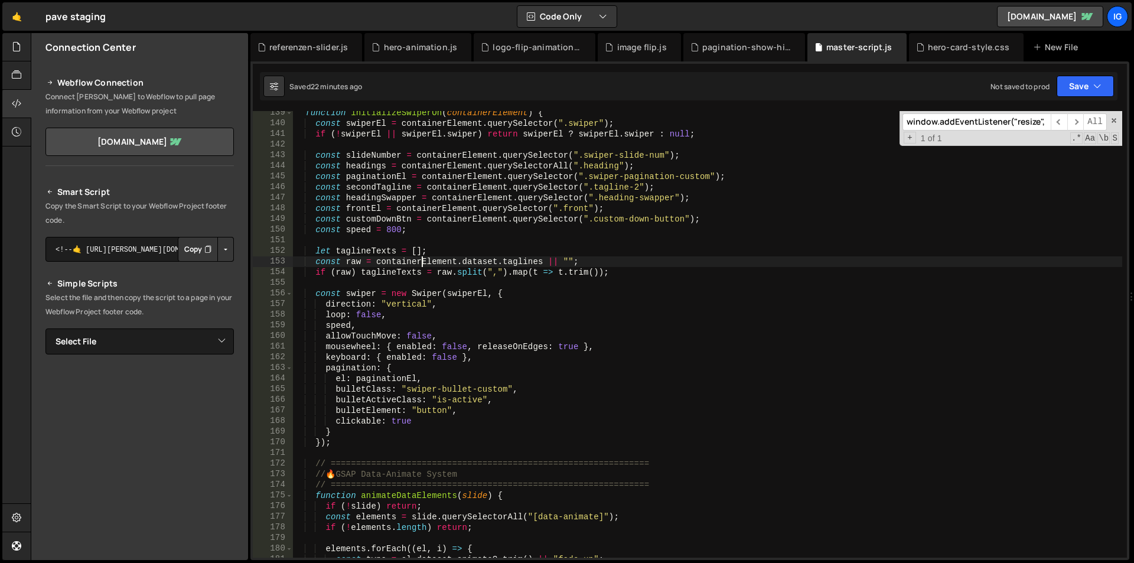
click at [318, 298] on div "function initializeSwiperOn ( containerElement ) { const swiperEl = containerEl…" at bounding box center [707, 341] width 829 height 468
type textarea "const swiper = new Swiper(swiperEl, {"
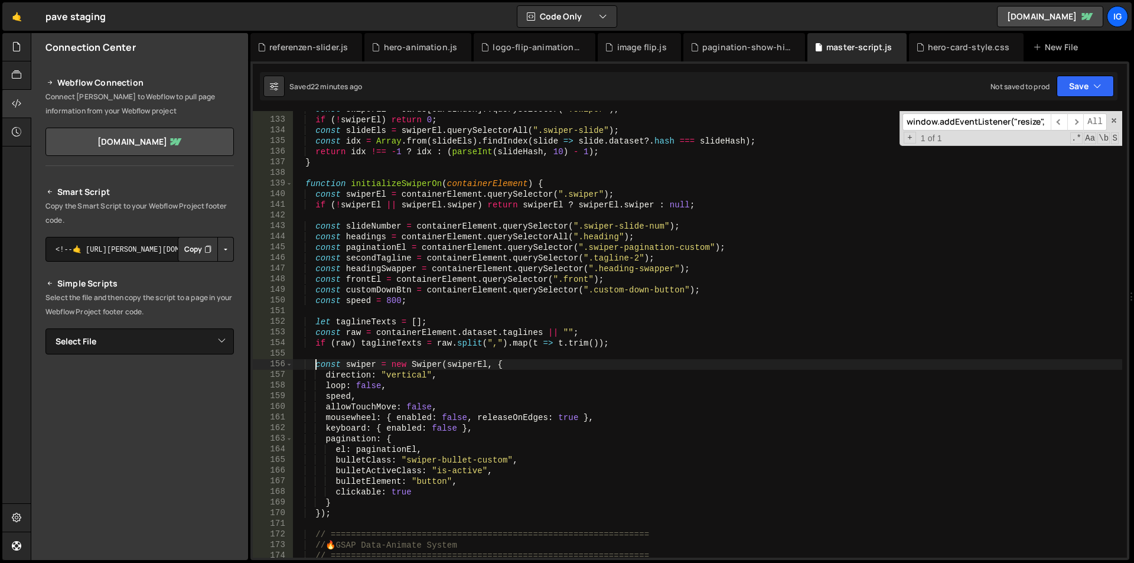
scroll to position [1399, 0]
click at [410, 368] on div "const swiperEl = cards [ cardIndex ] ?. querySelector ( ".swiper" ) ; if ( ! sw…" at bounding box center [707, 338] width 829 height 468
drag, startPoint x: 410, startPoint y: 367, endPoint x: 485, endPoint y: 368, distance: 75.0
click at [485, 368] on div "const swiperEl = cards [ cardIndex ] ?. querySelector ( ".swiper" ) ; if ( ! sw…" at bounding box center [707, 338] width 829 height 468
click at [939, 121] on input "window.addEventListener("resize", () => {" at bounding box center [976, 121] width 148 height 17
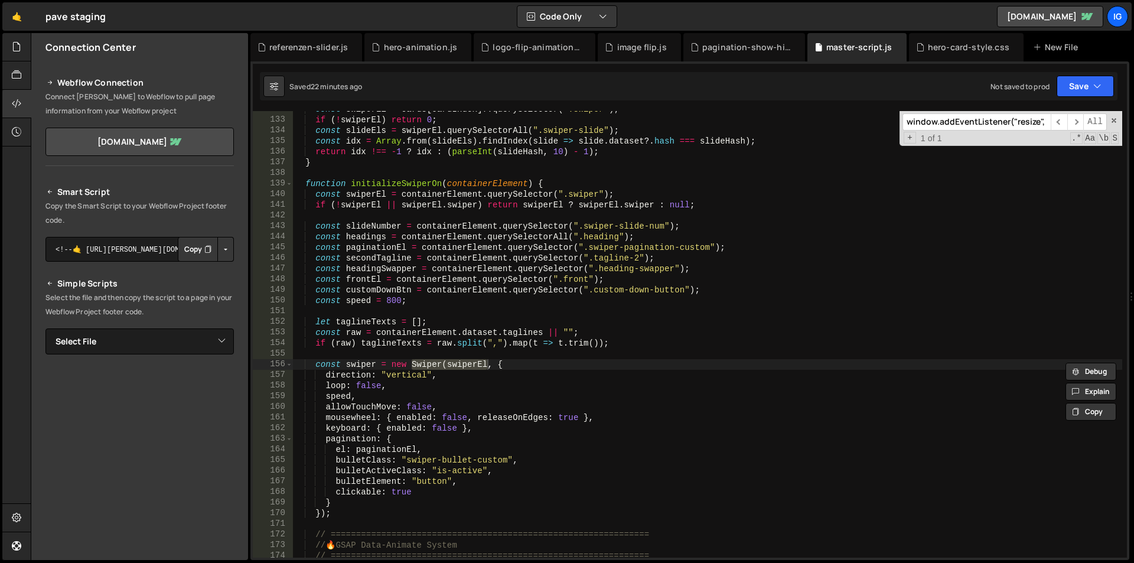
click at [939, 121] on input "window.addEventListener("resize", () => {" at bounding box center [976, 121] width 148 height 17
paste input "Swiper(swiperEl"
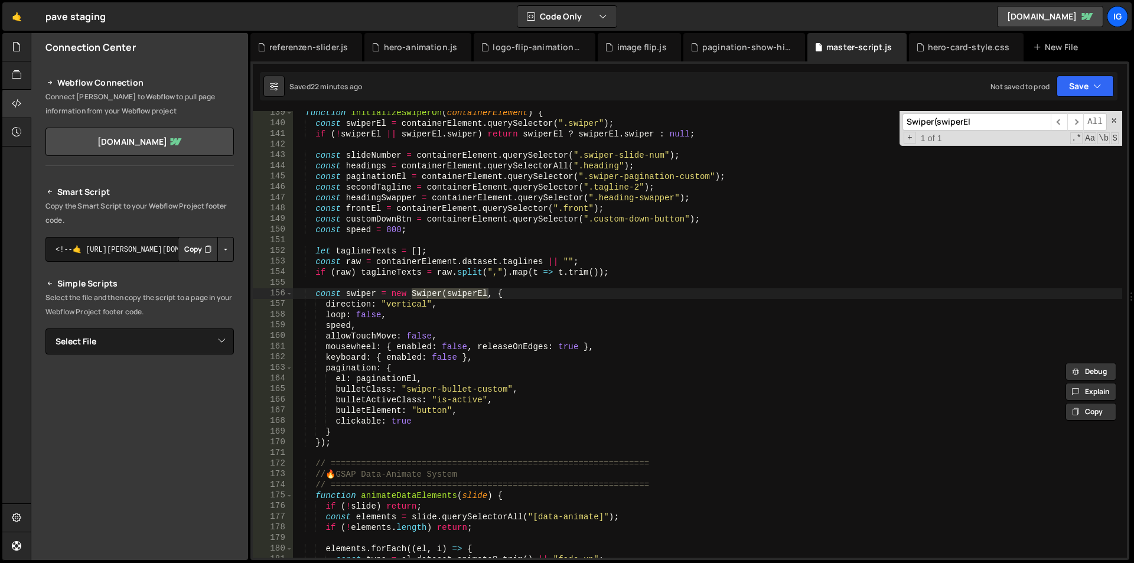
scroll to position [1470, 0]
type input "Swiper(swiperEl"
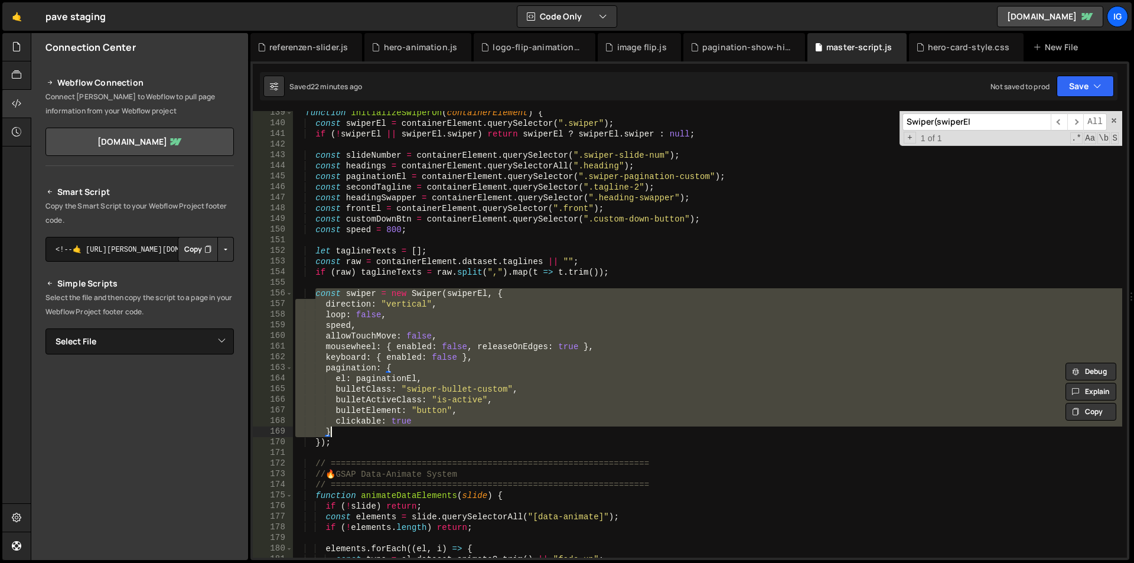
drag, startPoint x: 316, startPoint y: 293, endPoint x: 374, endPoint y: 428, distance: 146.8
click at [374, 428] on div "function initializeSwiperOn ( containerElement ) { const swiperEl = containerEl…" at bounding box center [707, 341] width 829 height 468
click at [436, 266] on div "function initializeSwiperOn ( containerElement ) { const swiperEl = containerEl…" at bounding box center [707, 341] width 829 height 468
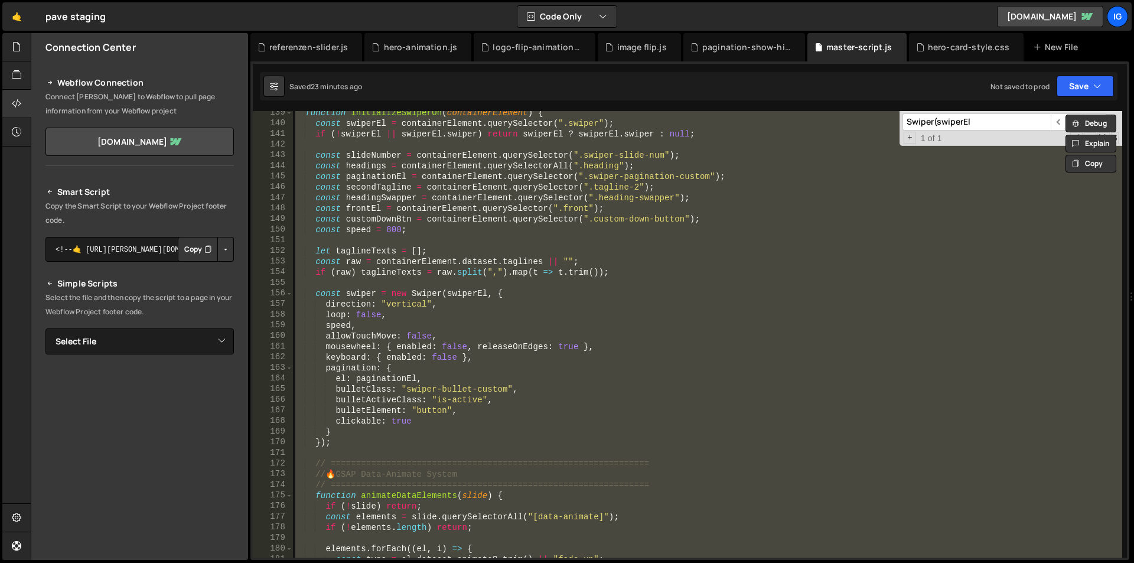
type textarea "const speed = 800;"
click at [546, 231] on div "function initializeSwiperOn ( containerElement ) { const swiperEl = containerEl…" at bounding box center [707, 341] width 829 height 468
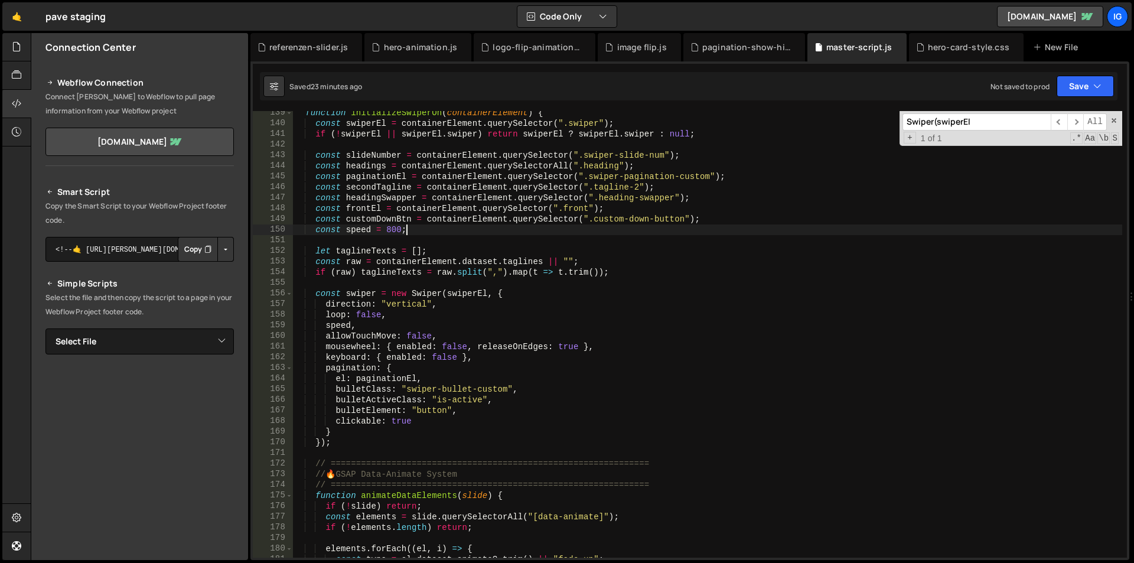
click at [936, 123] on input "Swiper(swiperEl" at bounding box center [976, 121] width 148 height 17
paste input "function initializeSwiperOn"
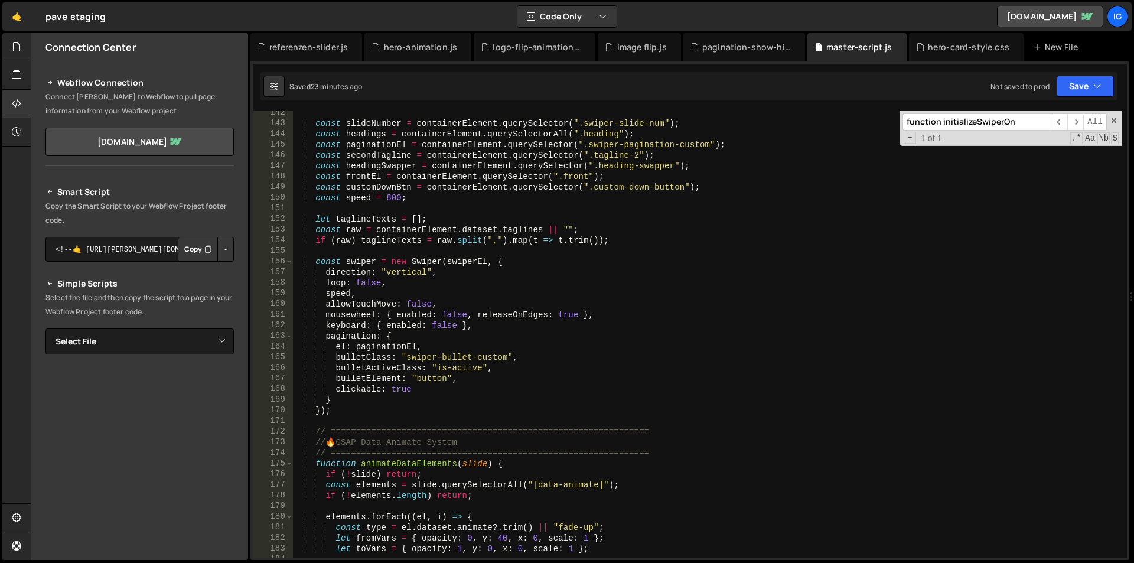
scroll to position [1537, 0]
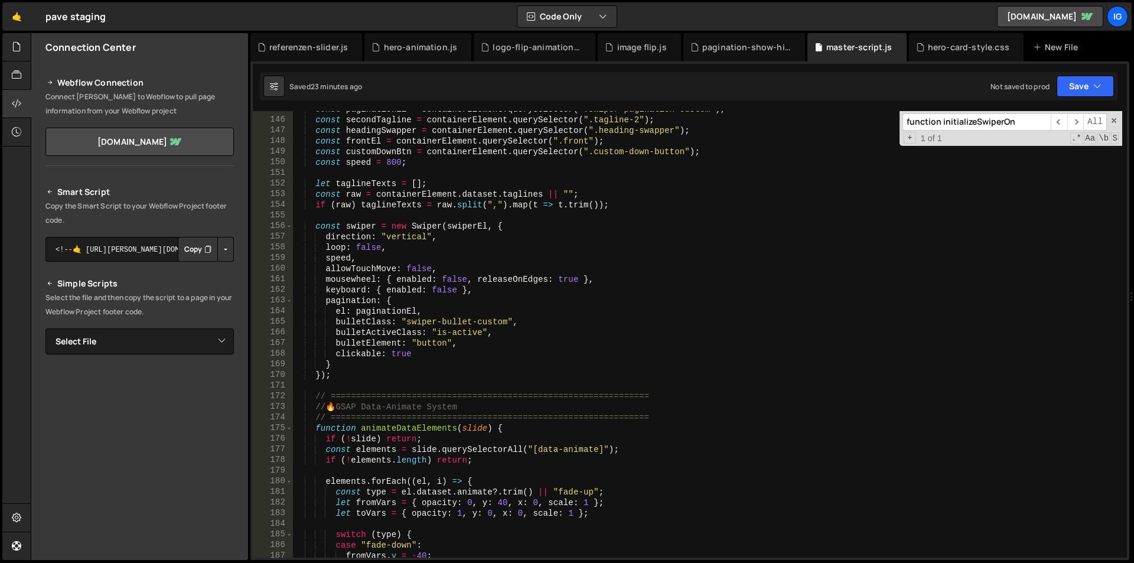
type input "function initializeSwiperOn"
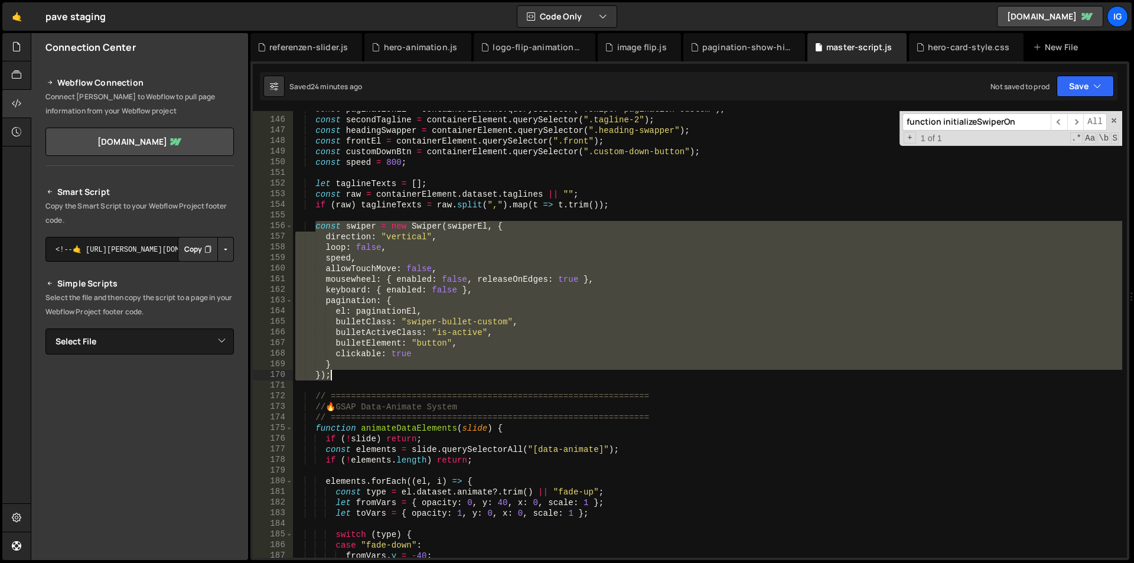
drag, startPoint x: 314, startPoint y: 226, endPoint x: 354, endPoint y: 361, distance: 141.2
click at [355, 377] on div "const paginationEl = containerElement . querySelector ( ".swiper-pagination-cus…" at bounding box center [707, 338] width 829 height 468
type textarea "} });"
paste textarea
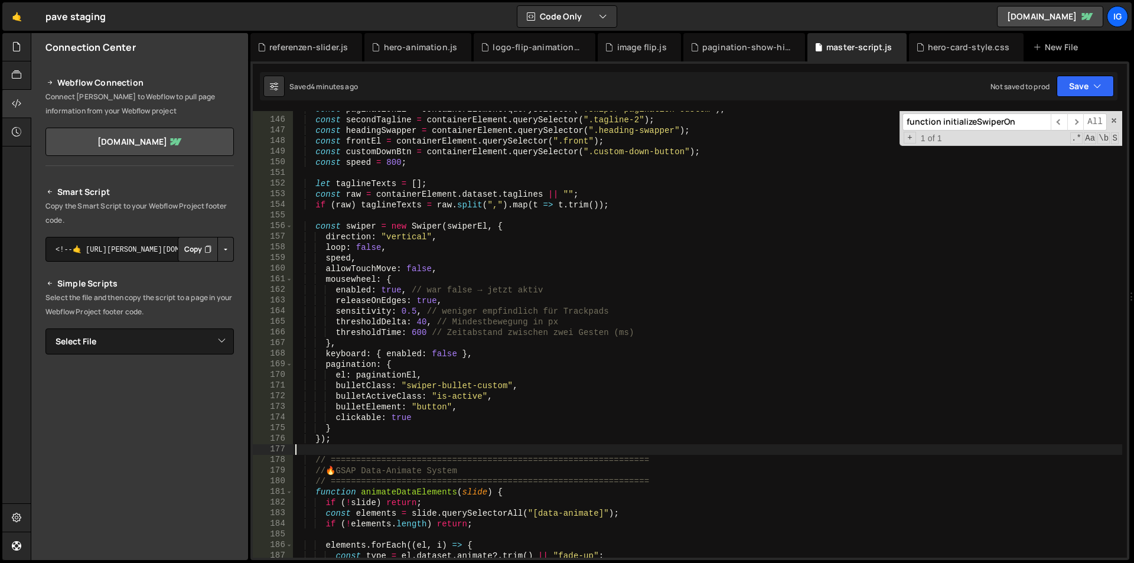
click at [501, 305] on div "const paginationEl = containerElement . querySelector ( ".swiper-pagination-cus…" at bounding box center [707, 338] width 829 height 468
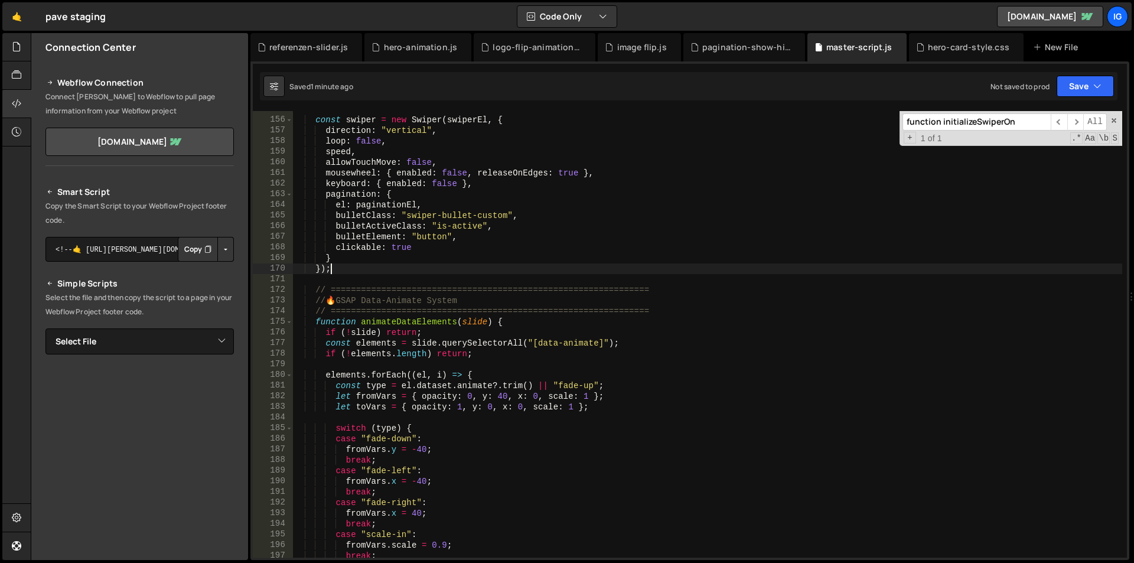
scroll to position [1644, 0]
drag, startPoint x: 430, startPoint y: 162, endPoint x: 408, endPoint y: 161, distance: 21.9
click at [408, 161] on div "const swiper = new Swiper ( swiperEl , { direction : "vertical" , loop : false …" at bounding box center [707, 338] width 829 height 468
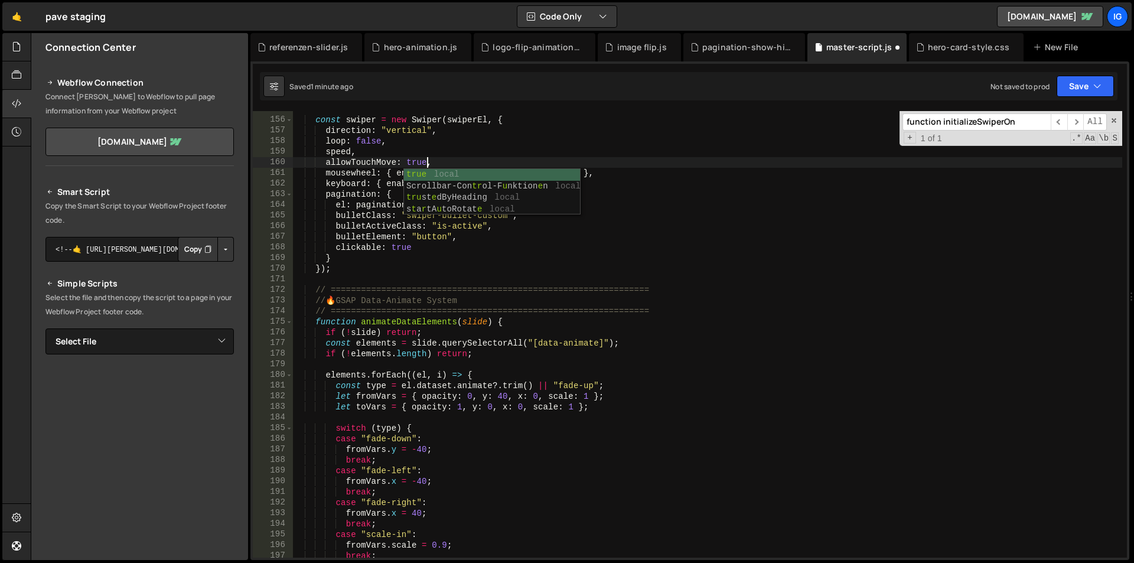
scroll to position [0, 55]
click at [480, 162] on div "const swiper = new Swiper ( swiperEl , { direction : "vertical" , loop : false …" at bounding box center [707, 338] width 829 height 468
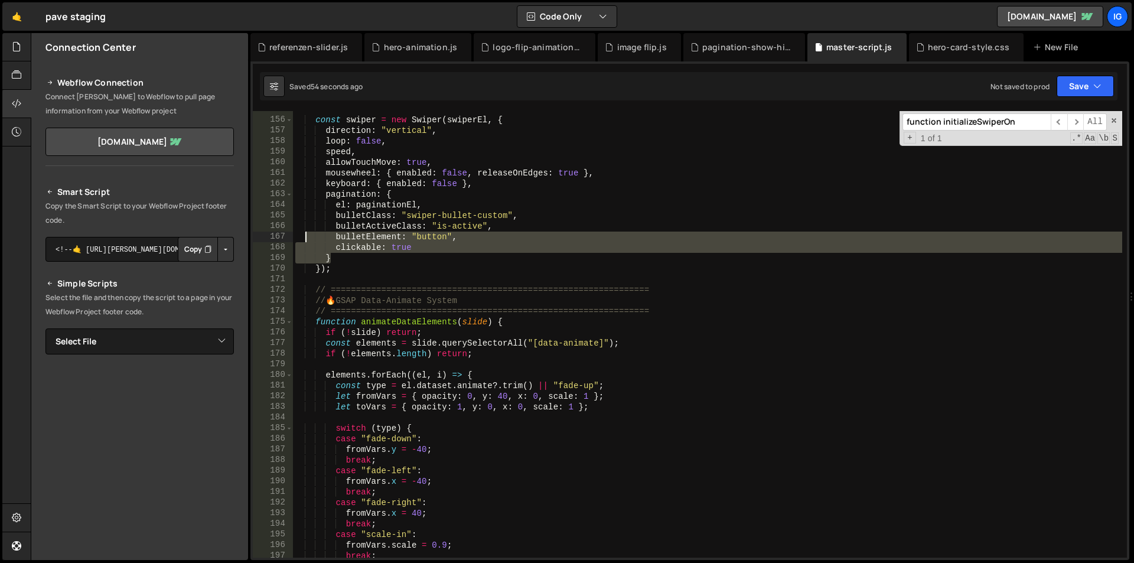
drag, startPoint x: 329, startPoint y: 262, endPoint x: 298, endPoint y: 236, distance: 40.8
click at [298, 236] on div "const swiper = new Swiper ( swiperEl , { direction : "vertical" , loop : false …" at bounding box center [707, 338] width 829 height 468
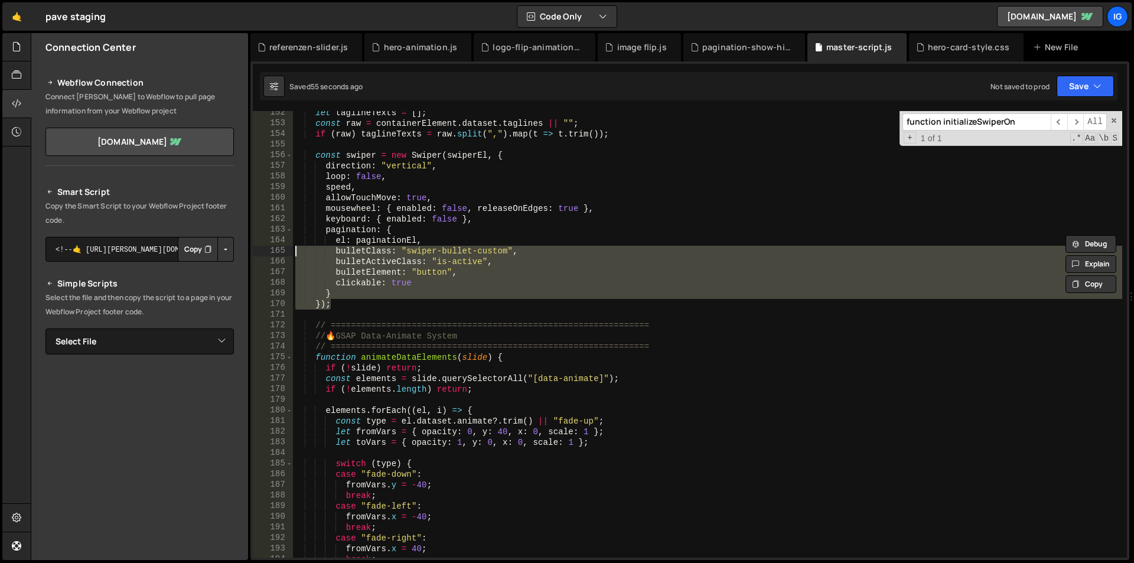
scroll to position [1608, 0]
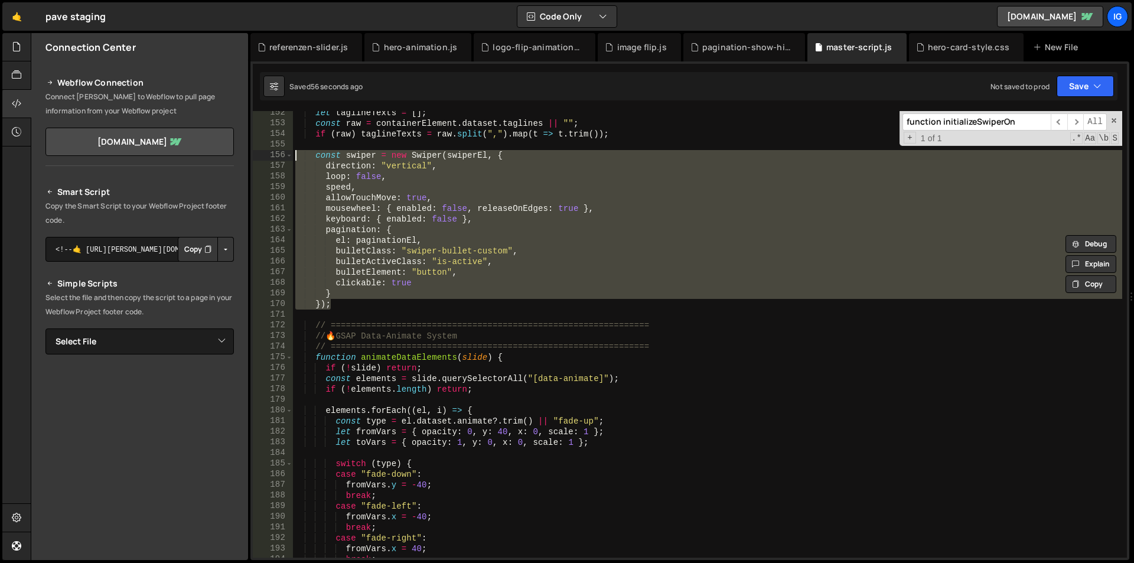
drag, startPoint x: 334, startPoint y: 271, endPoint x: 257, endPoint y: 154, distance: 139.5
click at [257, 154] on div "bulletElement: "button", clickable: true 152 153 154 155 156 157 158 159 160 16…" at bounding box center [690, 334] width 874 height 446
type textarea "const swiper = new Swiper(swiperEl, { direction: "vertical","
paste textarea
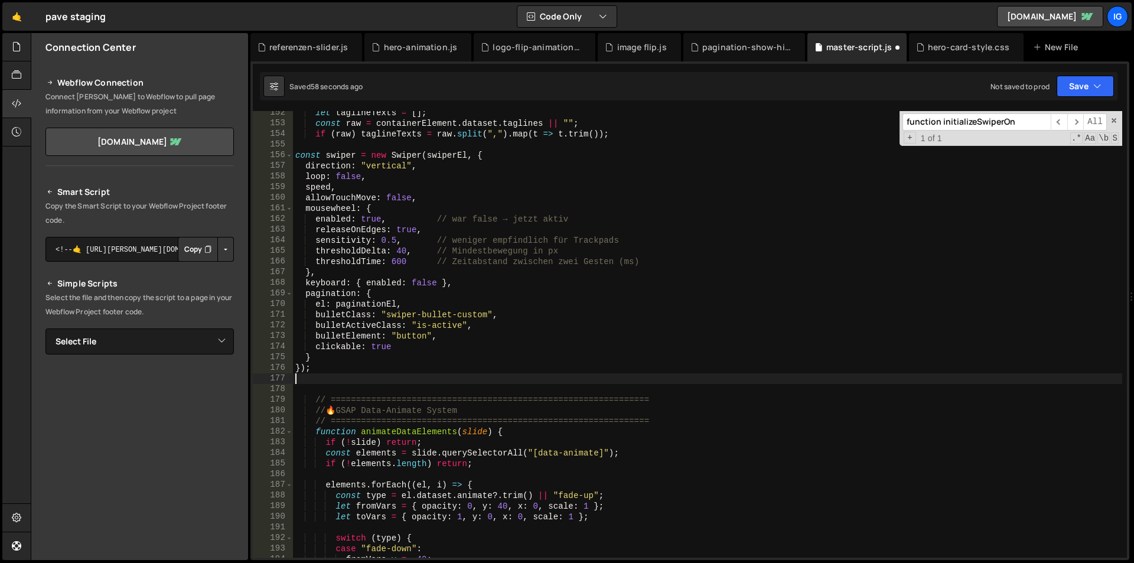
scroll to position [0, 0]
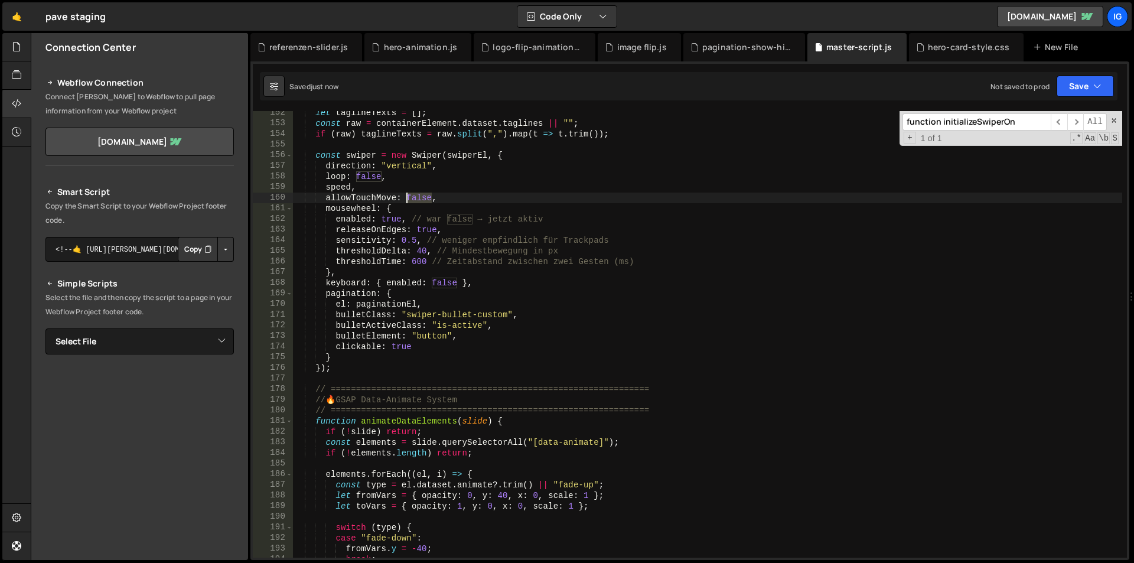
drag, startPoint x: 430, startPoint y: 199, endPoint x: 407, endPoint y: 199, distance: 23.0
click at [407, 199] on div "let taglineTexts = [ ] ; const raw = containerElement . dataset . taglines || "…" at bounding box center [707, 341] width 829 height 468
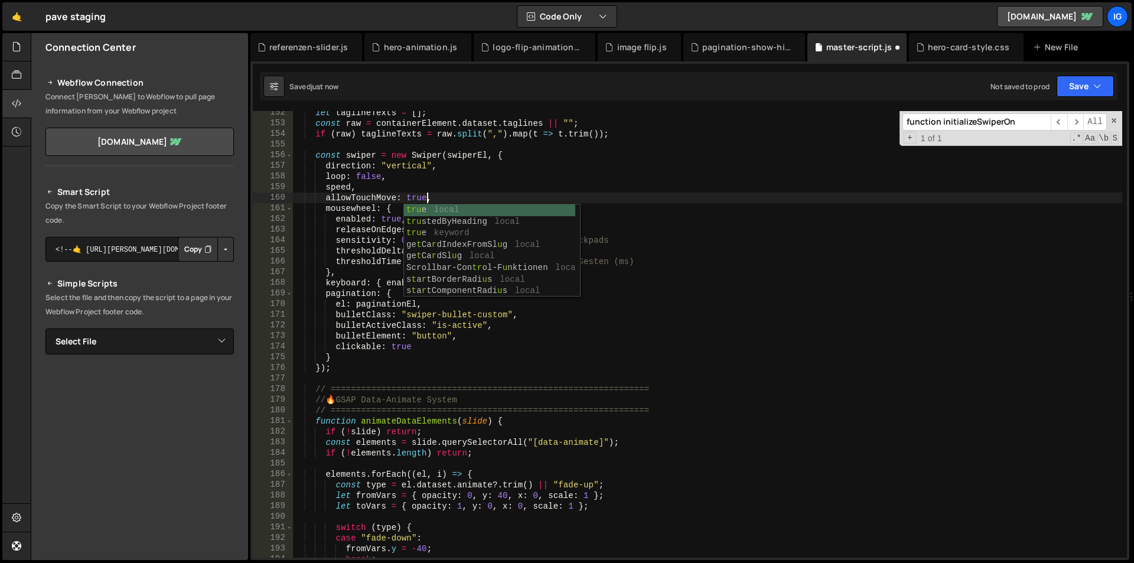
scroll to position [0, 55]
click at [645, 198] on div "let taglineTexts = [ ] ; const raw = containerElement . dataset . taglines || "…" at bounding box center [707, 341] width 829 height 468
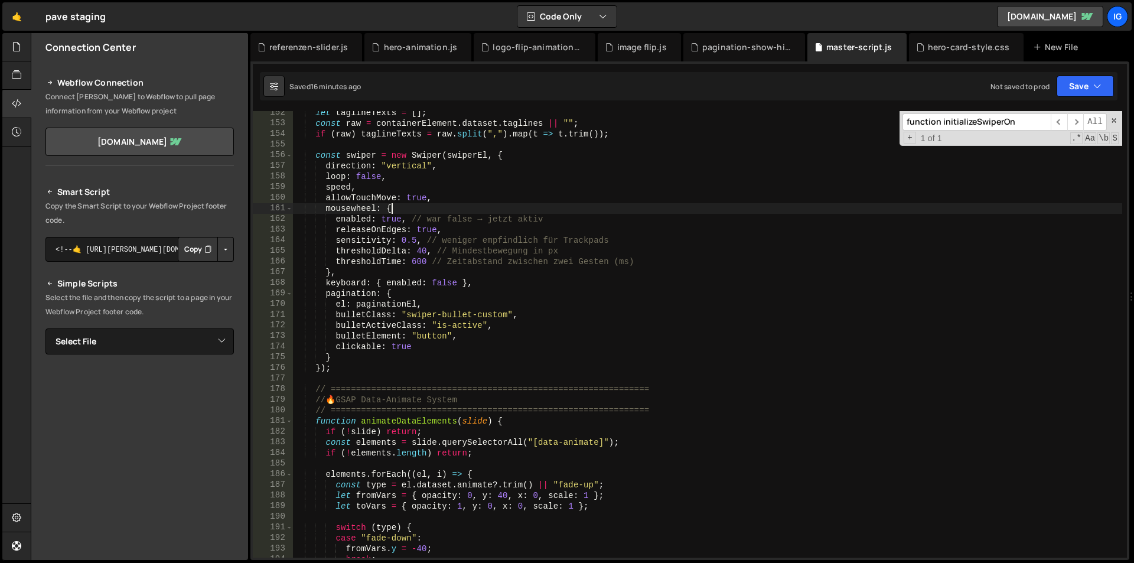
click at [434, 211] on div "let taglineTexts = [ ] ; const raw = containerElement . dataset . taglines || "…" at bounding box center [707, 341] width 829 height 468
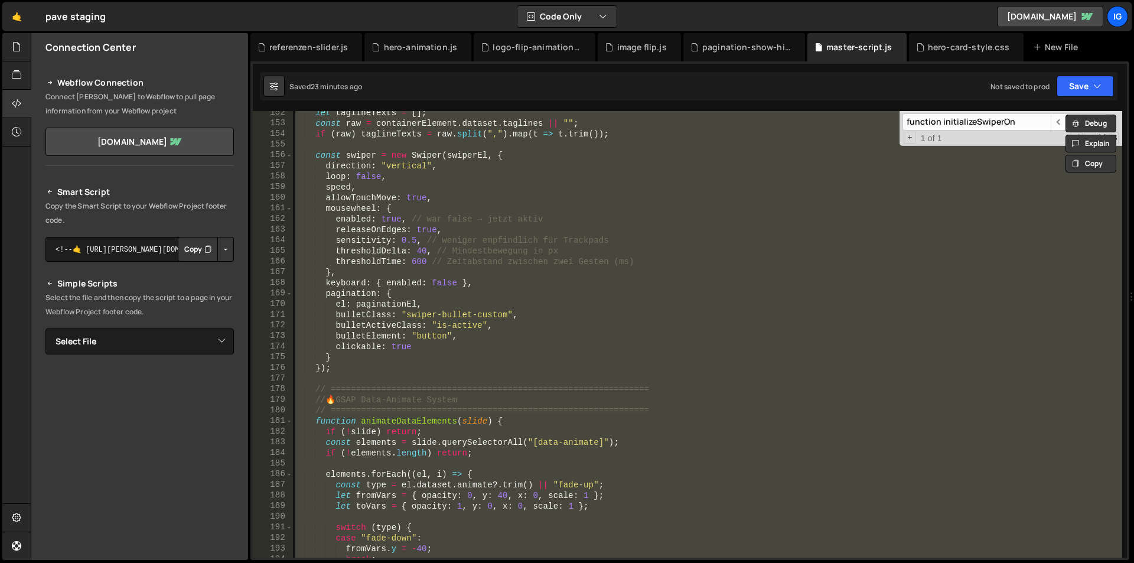
click at [493, 234] on div "let taglineTexts = [ ] ; const raw = containerElement . dataset . taglines || "…" at bounding box center [707, 334] width 829 height 446
type textarea "releaseOnEdges: true,"
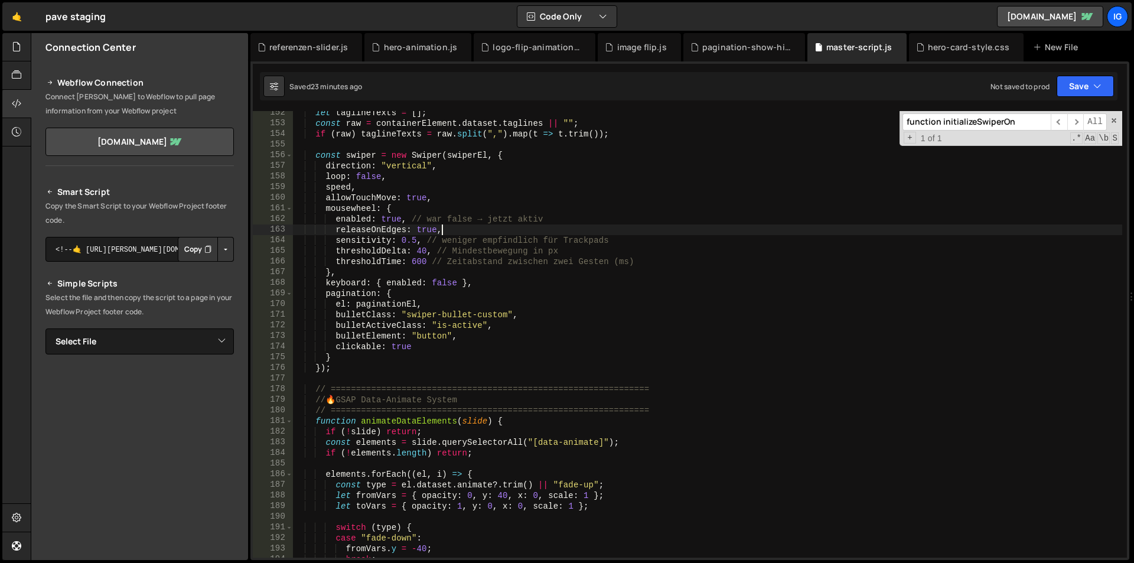
click at [971, 116] on input "function initializeSwiperOn" at bounding box center [976, 121] width 148 height 17
click at [972, 116] on input "function initializeSwiperOn" at bounding box center [976, 121] width 148 height 17
paste input "initFromHash();"
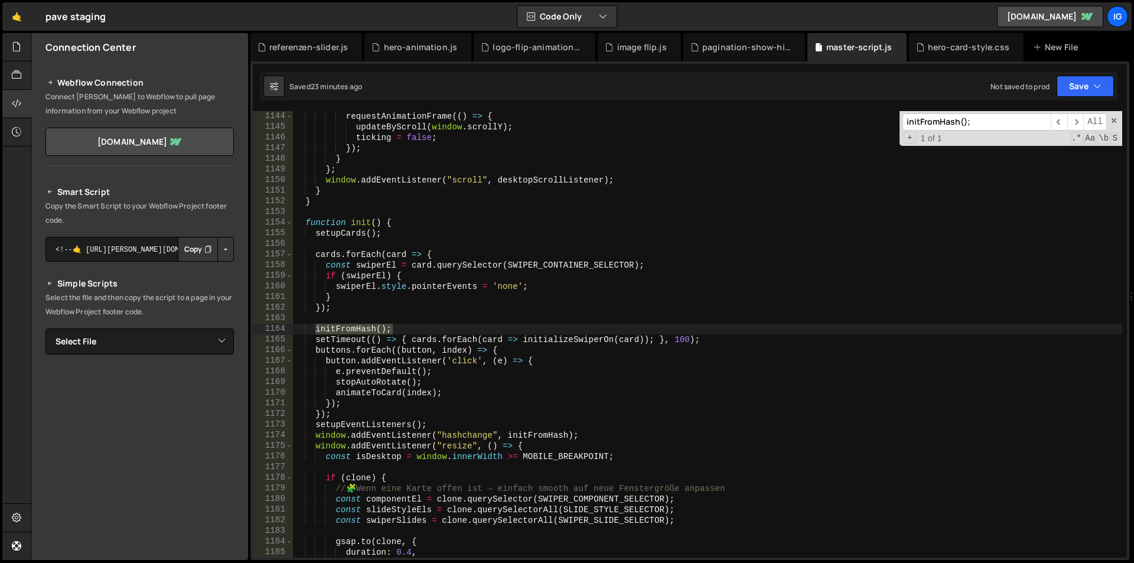
scroll to position [12147, 0]
type input "initFromHash();"
type textarea "initFromHash();"
click at [396, 331] on div "requestAnimationFrame (( ) => { updateByScroll ( window . scrollY ) ; ticking =…" at bounding box center [707, 345] width 829 height 468
drag, startPoint x: 407, startPoint y: 330, endPoint x: 256, endPoint y: 325, distance: 151.2
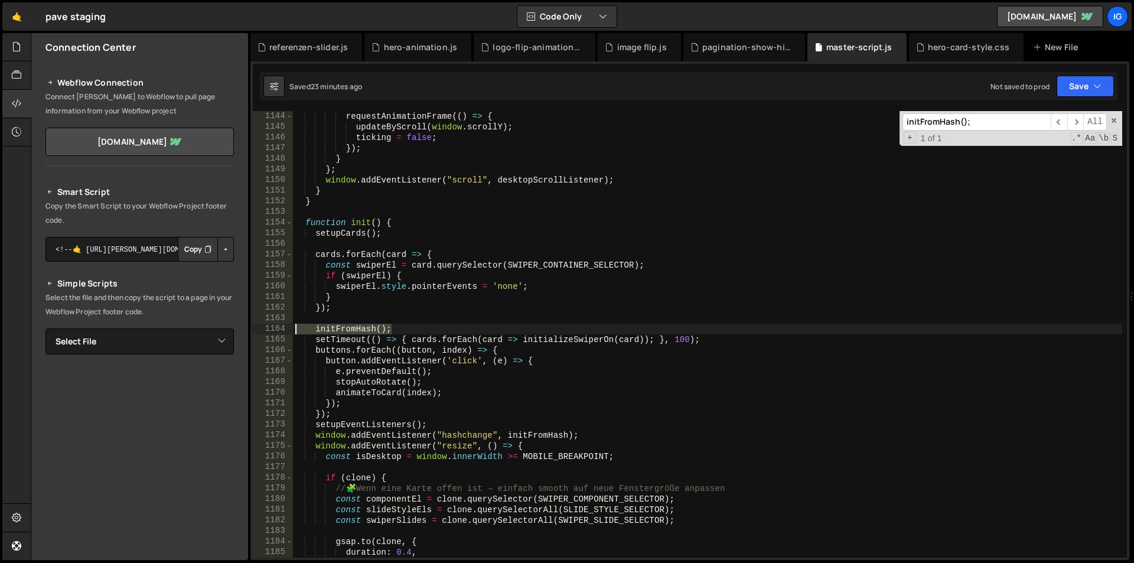
click at [256, 325] on div "initFromHash(); 1144 1145 1146 1147 1148 1149 1150 1151 1152 1153 1154 1155 115…" at bounding box center [690, 334] width 874 height 446
paste textarea
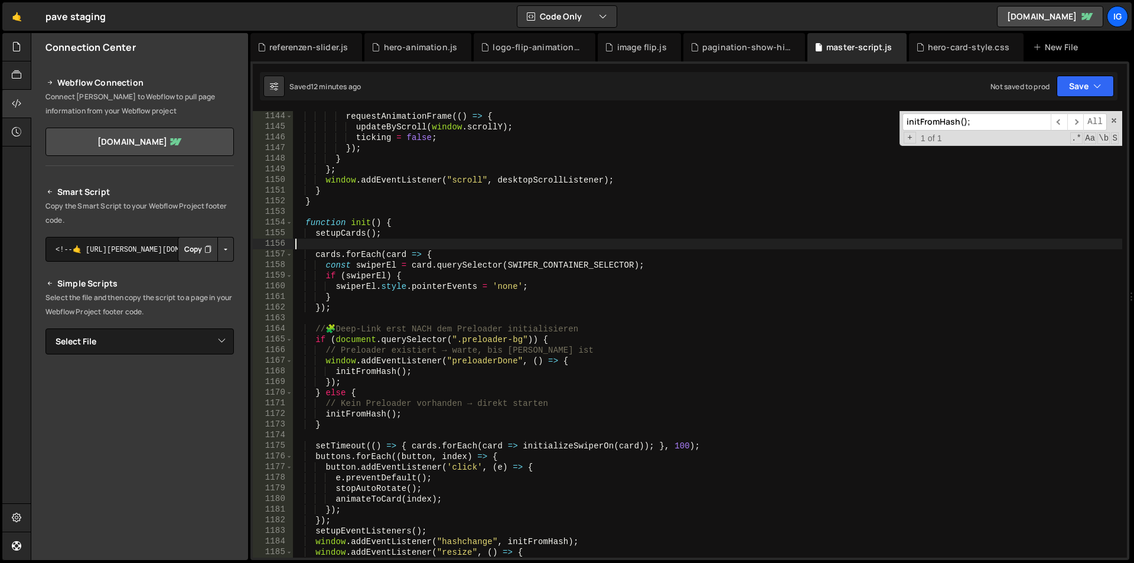
click at [476, 248] on div "requestAnimationFrame (( ) => { updateByScroll ( window . scrollY ) ; ticking =…" at bounding box center [707, 345] width 829 height 468
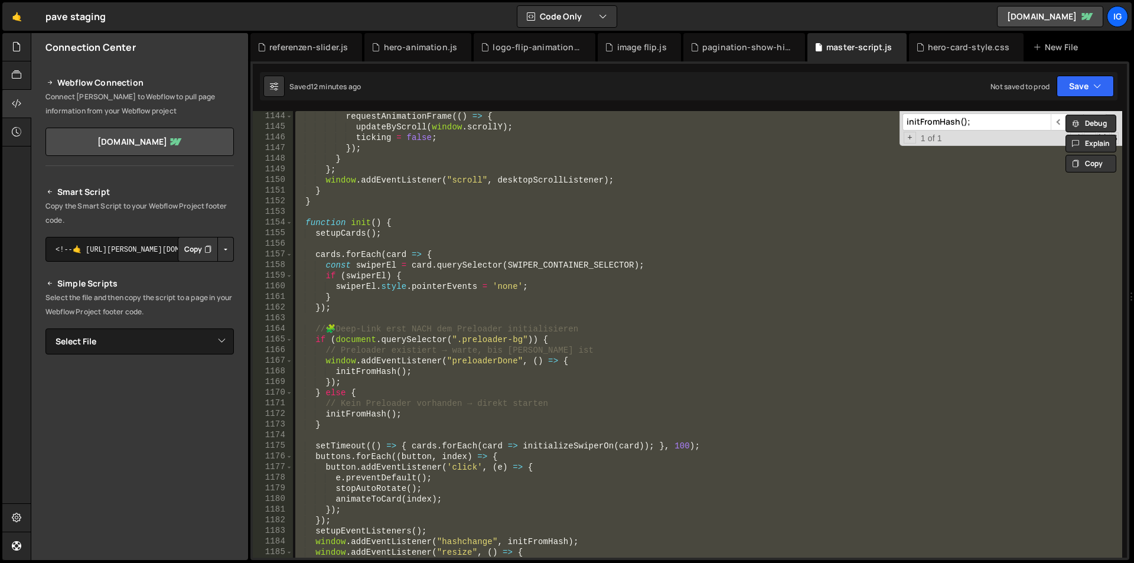
click at [506, 220] on div "requestAnimationFrame (( ) => { updateByScroll ( window . scrollY ) ; ticking =…" at bounding box center [707, 334] width 829 height 446
click at [616, 169] on div "requestAnimationFrame (( ) => { updateByScroll ( window . scrollY ) ; ticking =…" at bounding box center [707, 334] width 829 height 446
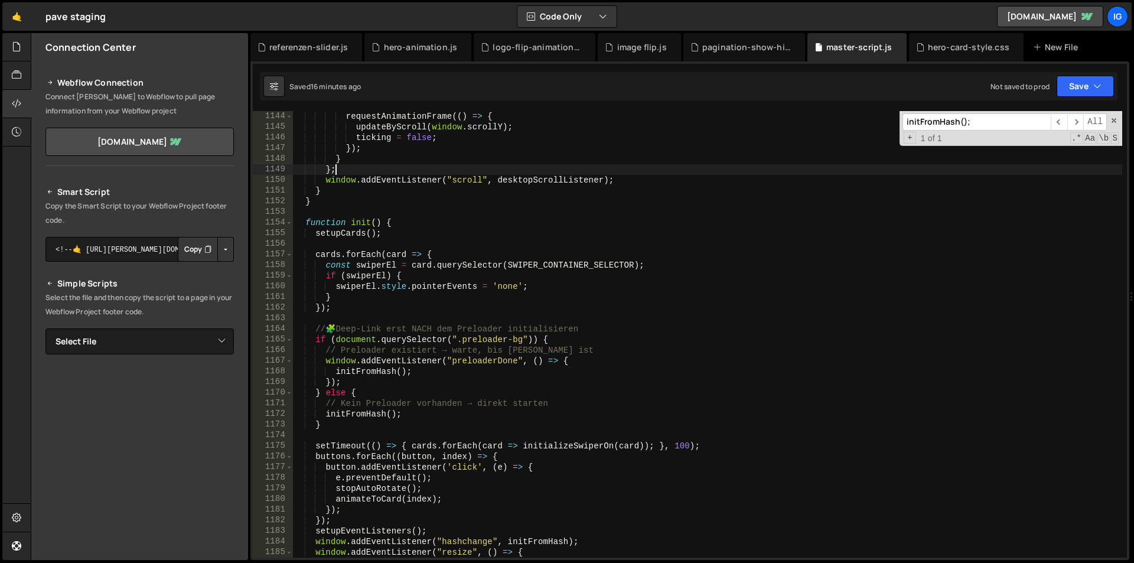
click at [959, 117] on input "initFromHash();" at bounding box center [976, 121] width 148 height 17
click at [491, 217] on div "requestAnimationFrame (( ) => { updateByScroll ( window . scrollY ) ; ticking =…" at bounding box center [707, 345] width 829 height 468
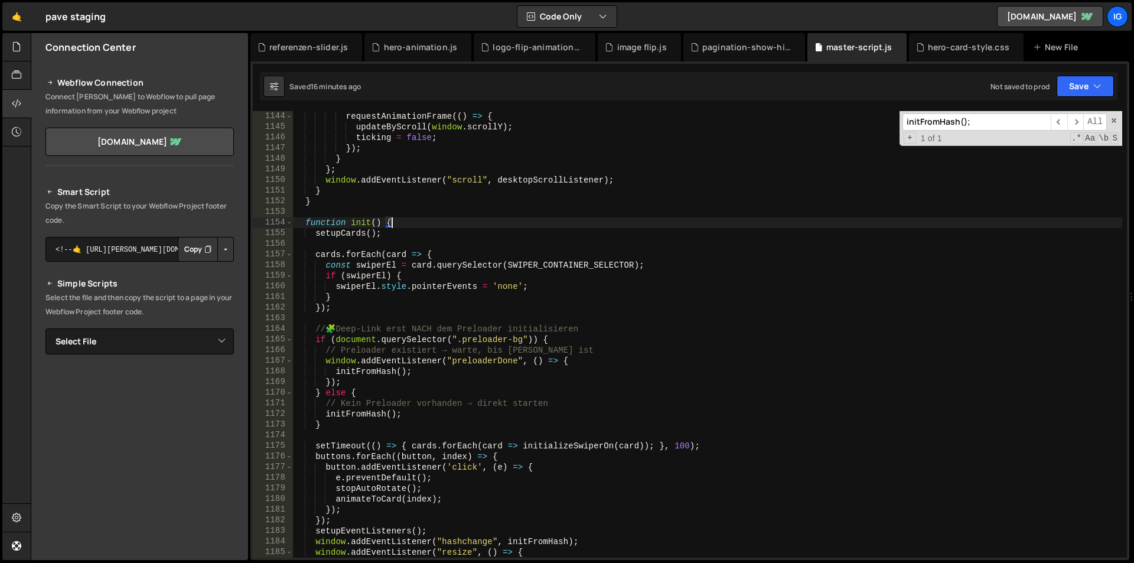
type textarea "})();"
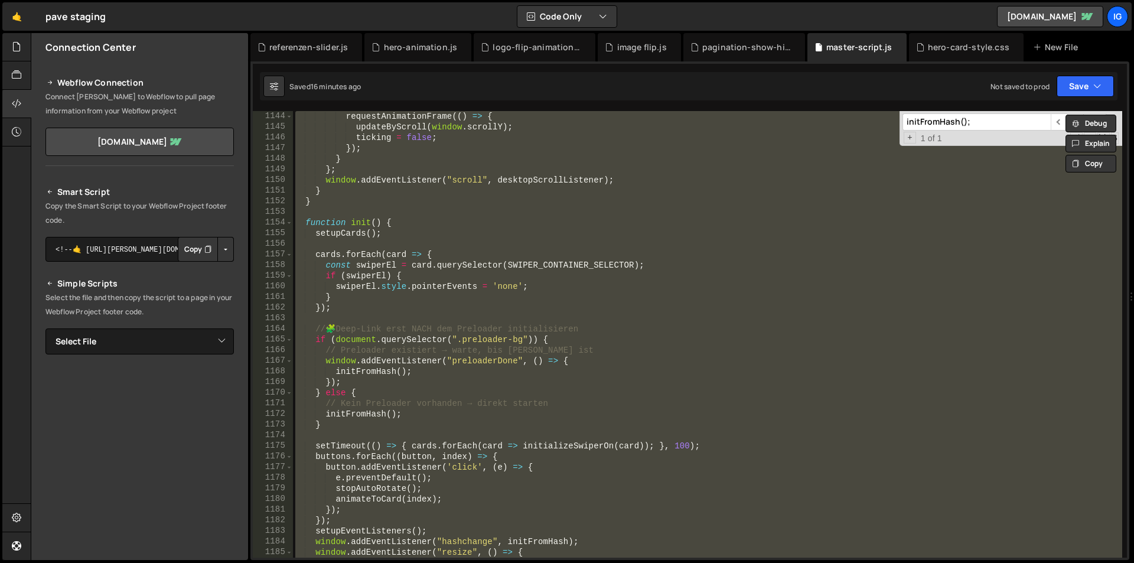
click at [1007, 123] on input "initFromHash();" at bounding box center [976, 121] width 148 height 17
paste input "expandCard()"
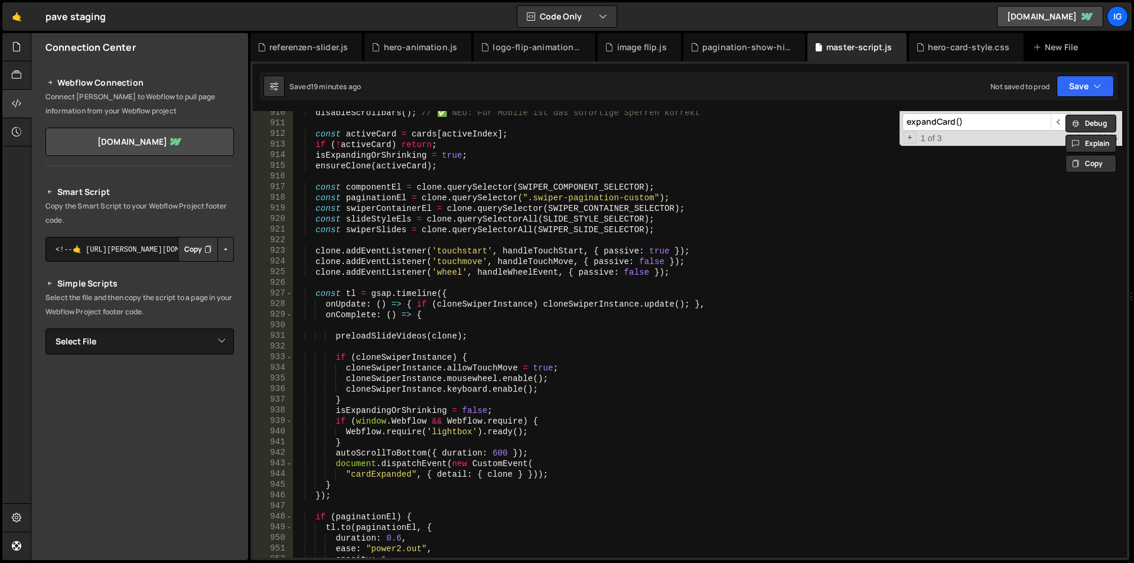
scroll to position [9699, 0]
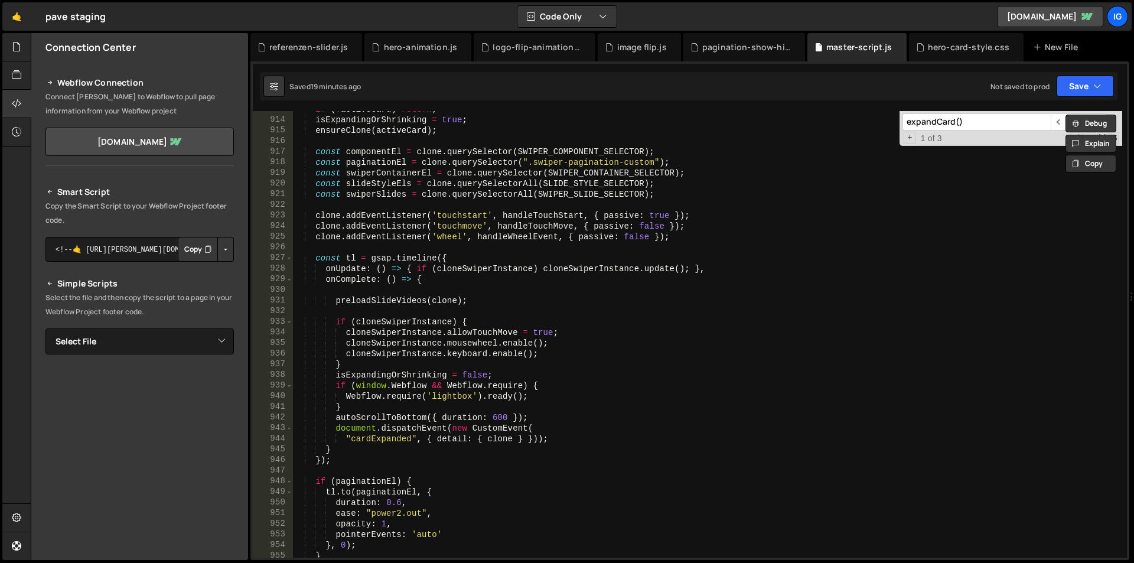
type input "expandCard()"
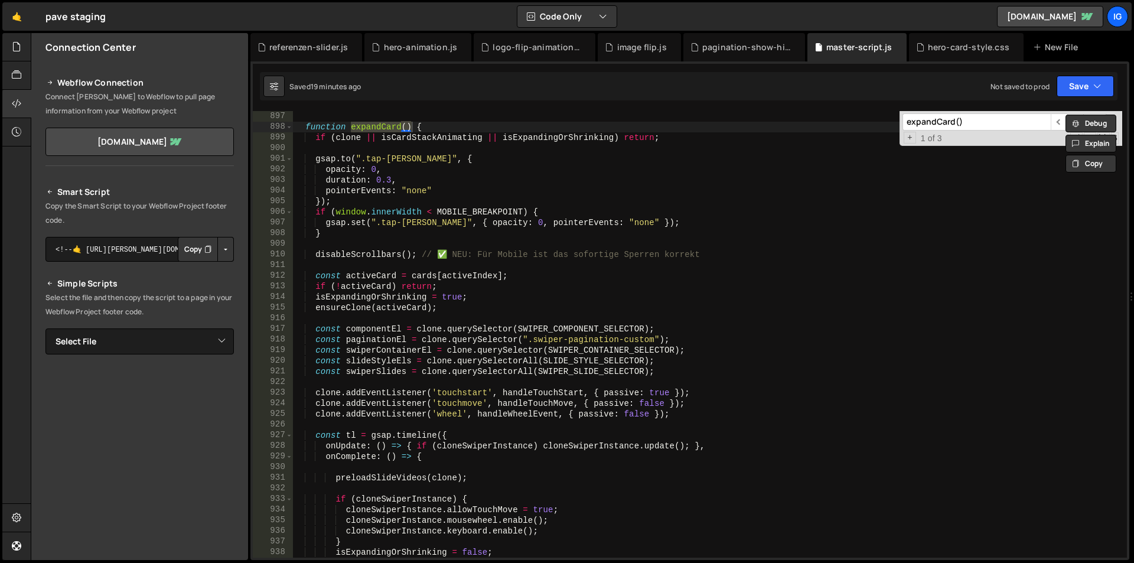
scroll to position [9487, 0]
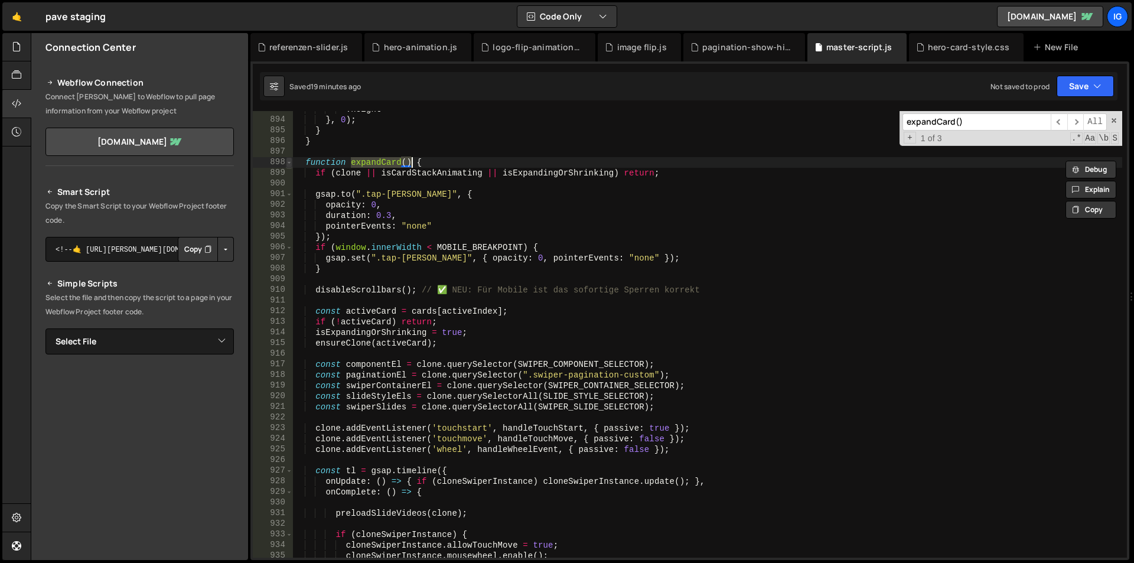
click at [289, 162] on span at bounding box center [289, 162] width 6 height 11
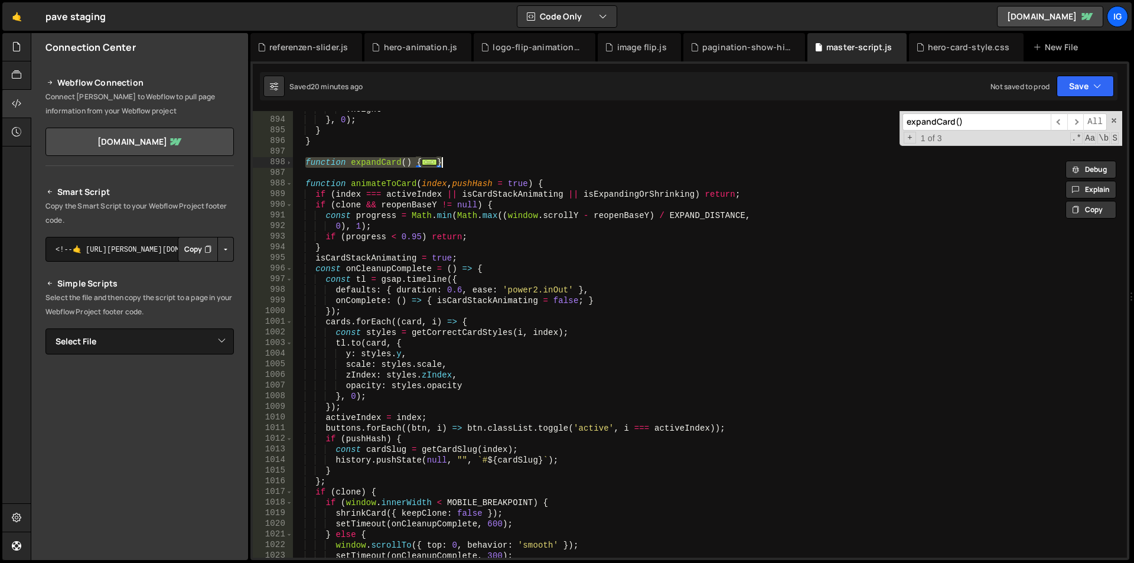
drag, startPoint x: 304, startPoint y: 164, endPoint x: 449, endPoint y: 165, distance: 145.3
click at [449, 165] on div ". height } , 0 ) ; } } function expandCard ( ) { ... } function animateToCard (…" at bounding box center [707, 338] width 829 height 468
click at [288, 163] on span at bounding box center [289, 162] width 6 height 11
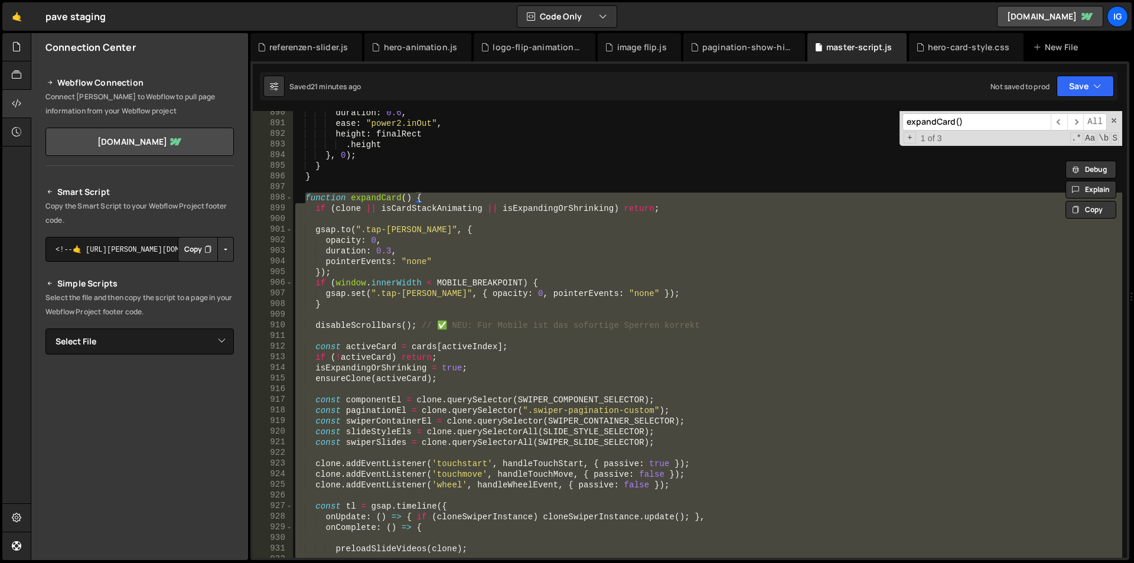
scroll to position [9416, 0]
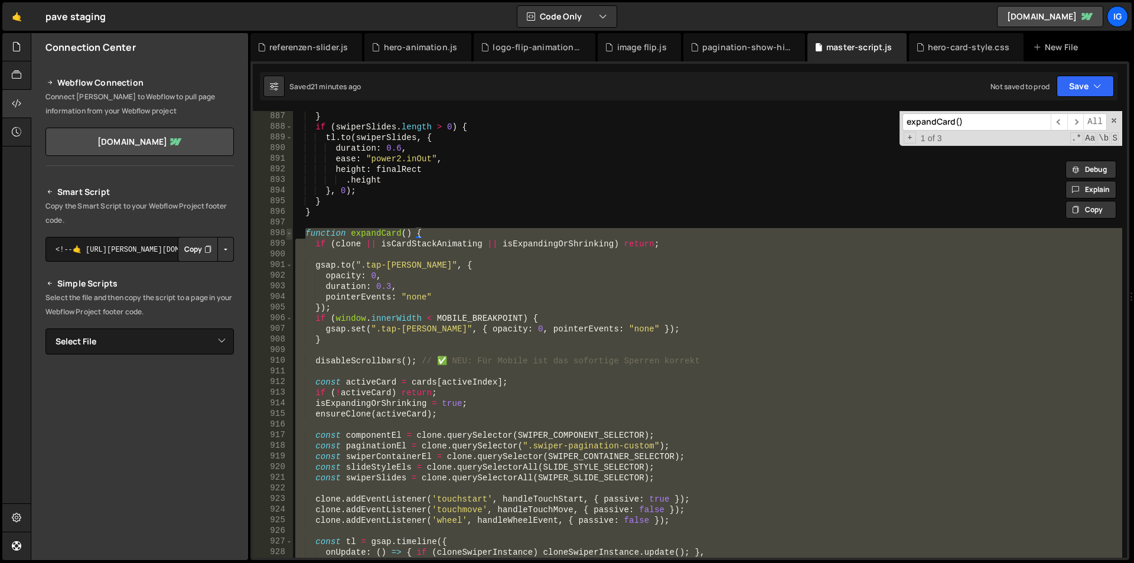
click at [289, 231] on span at bounding box center [289, 233] width 6 height 11
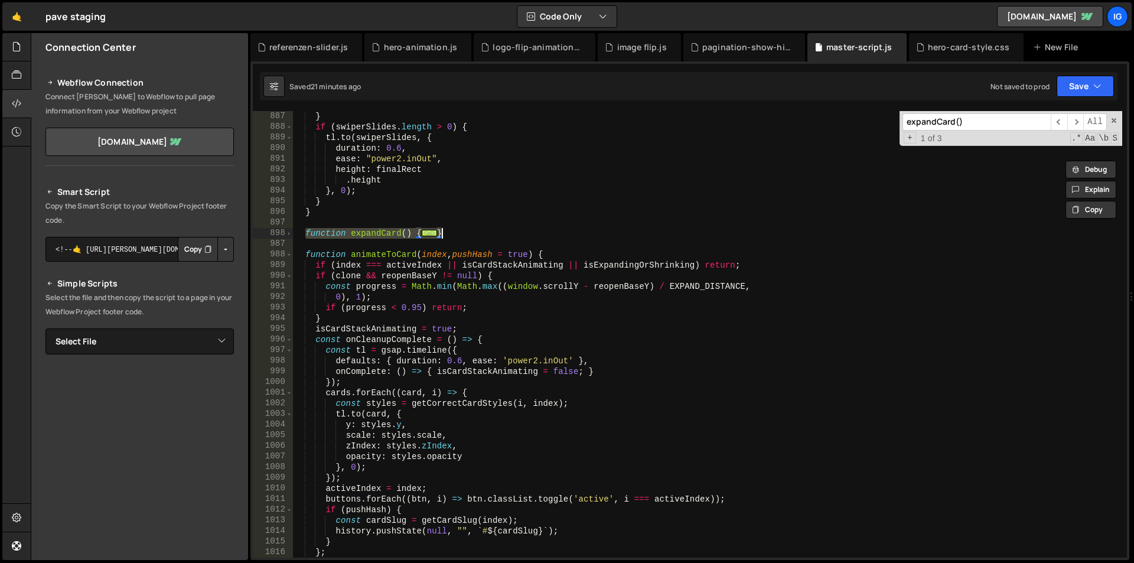
click at [448, 235] on div "} if ( swiperSlides . length > 0 ) { tl . to ( swiperSlides , { duration : 0.6 …" at bounding box center [707, 334] width 829 height 446
drag, startPoint x: 379, startPoint y: 226, endPoint x: 285, endPoint y: 231, distance: 94.0
click at [285, 231] on div "} 887 888 889 890 891 892 893 894 895 896 897 898 987 988 989 990 991 992 993 9…" at bounding box center [690, 334] width 874 height 446
type textarea "function expandCard() { if (clone || isCardStackAnimating || isExpandingOrShrin…"
paste textarea
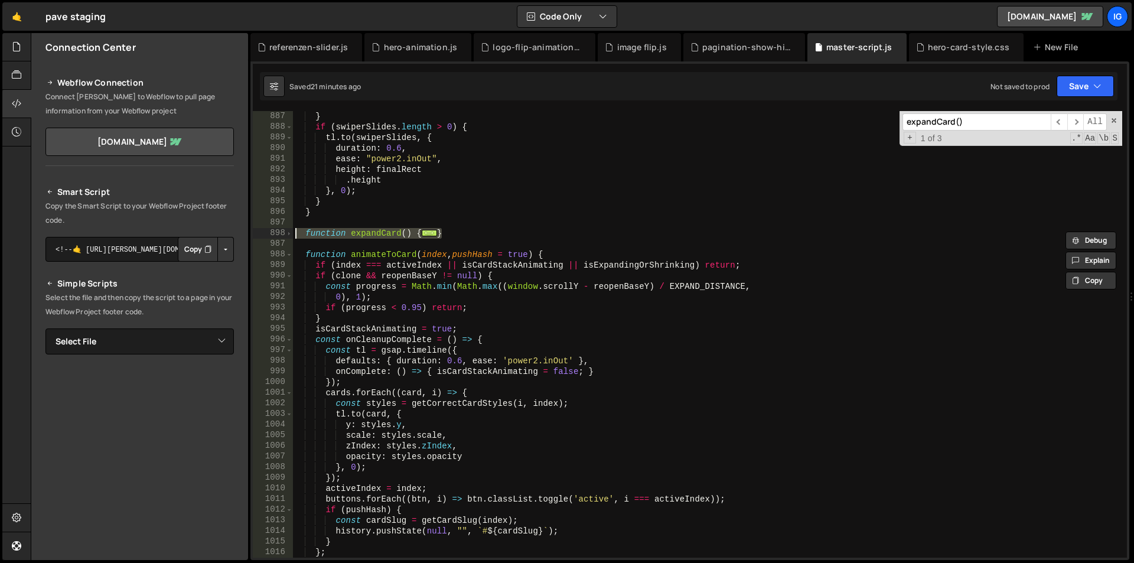
scroll to position [10447, 0]
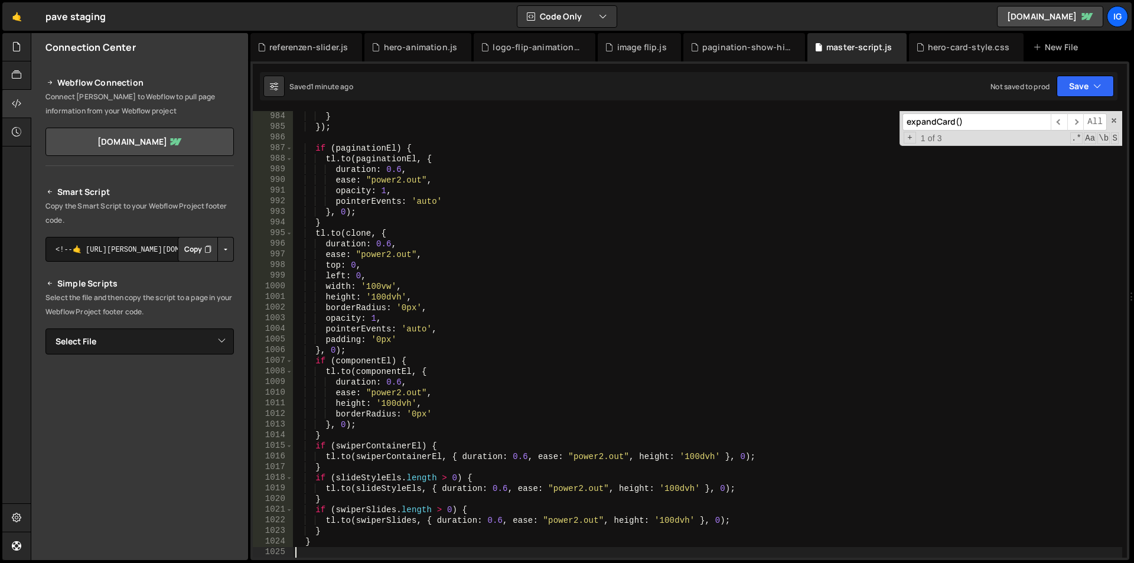
click at [504, 162] on div "} }) ; if ( paginationEl ) { tl . to ( paginationEl , { duration : 0.6 , ease :…" at bounding box center [707, 345] width 829 height 468
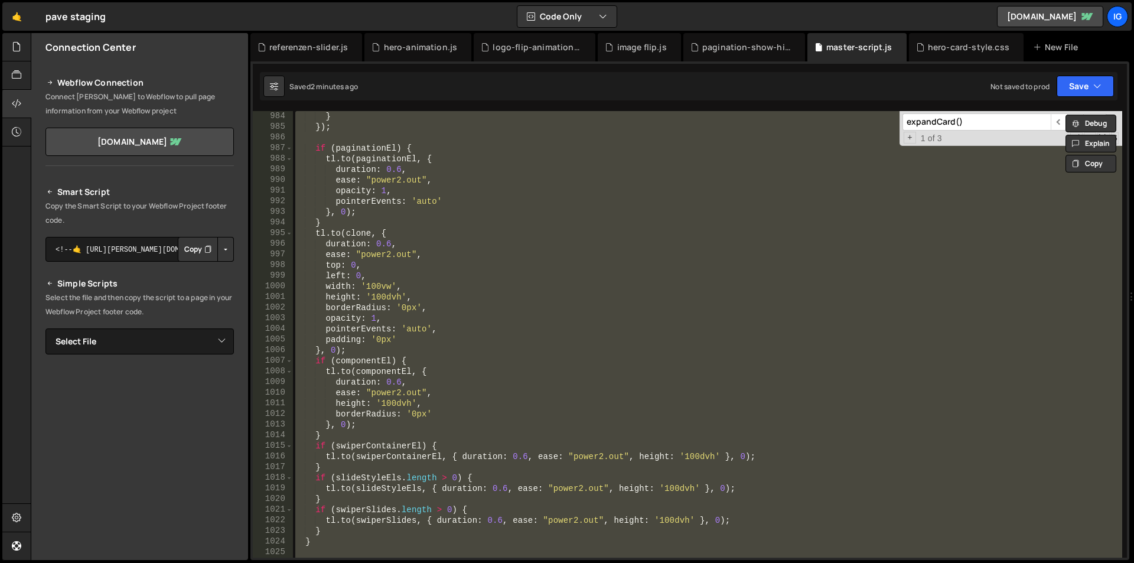
click at [485, 280] on div "} }) ; if ( paginationEl ) { tl . to ( paginationEl , { duration : 0.6 , ease :…" at bounding box center [707, 334] width 829 height 446
type textarea "left: 0,"
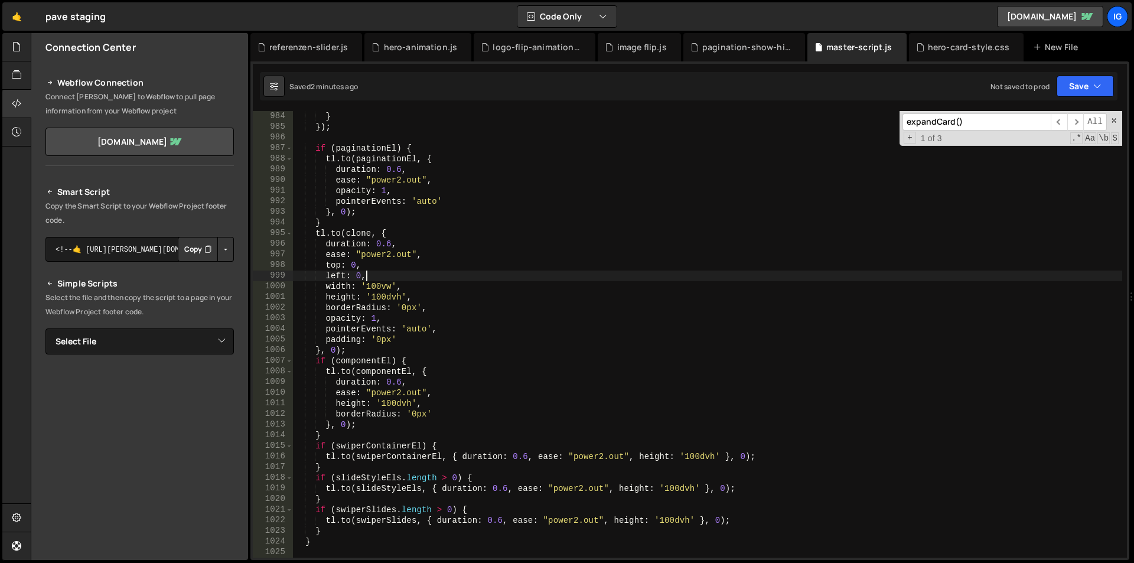
click at [979, 129] on input "expandCard()" at bounding box center [976, 121] width 148 height 17
paste input "if (autoExpand) { setTimeout(() => { expandCard(); setTimeout(() => { autoScrol…"
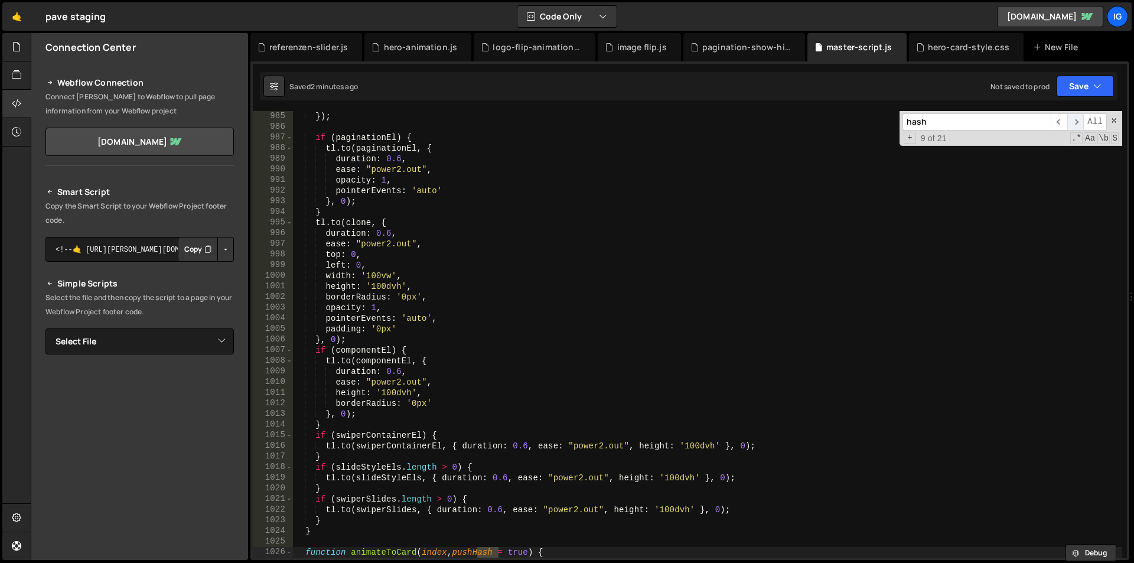
type input "hash"
click at [1077, 125] on span "​" at bounding box center [1075, 121] width 17 height 17
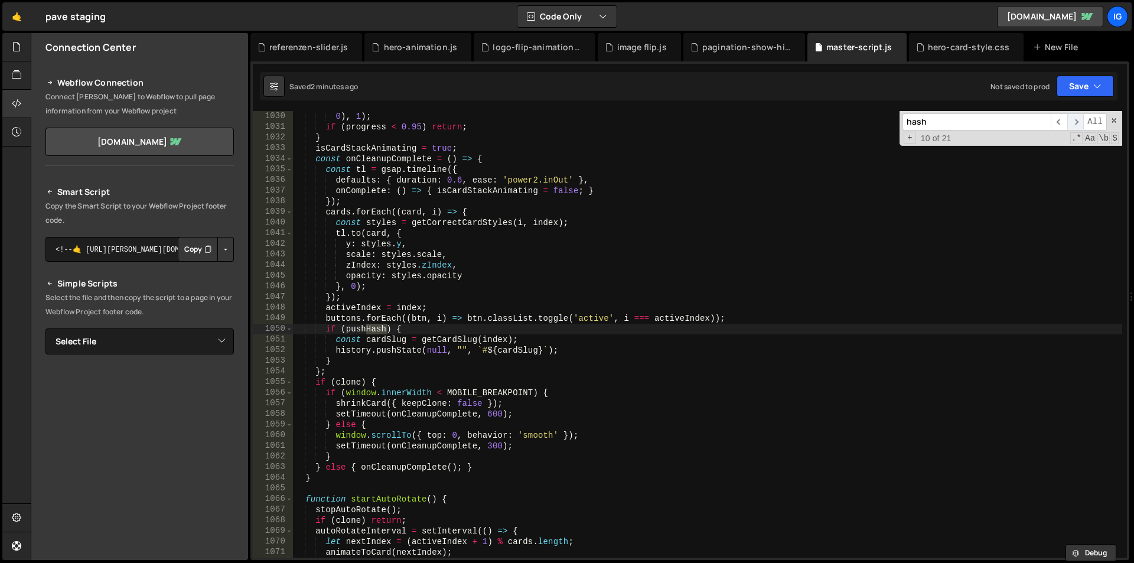
click at [1078, 125] on span "​" at bounding box center [1075, 121] width 17 height 17
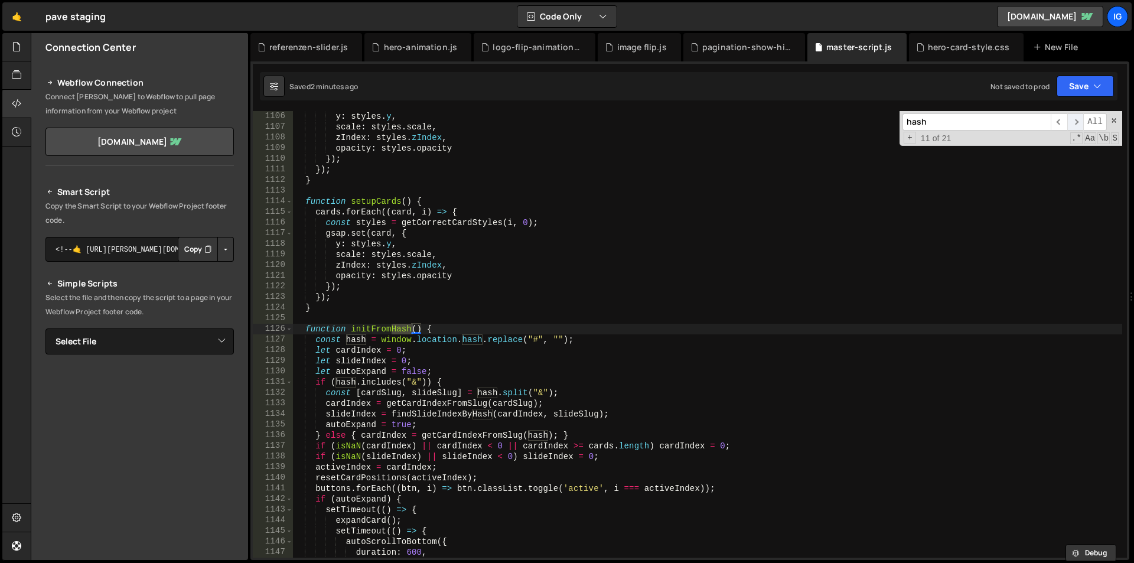
scroll to position [11743, 0]
click at [1078, 125] on span "​" at bounding box center [1075, 121] width 17 height 17
click at [1078, 126] on span "​" at bounding box center [1075, 121] width 17 height 17
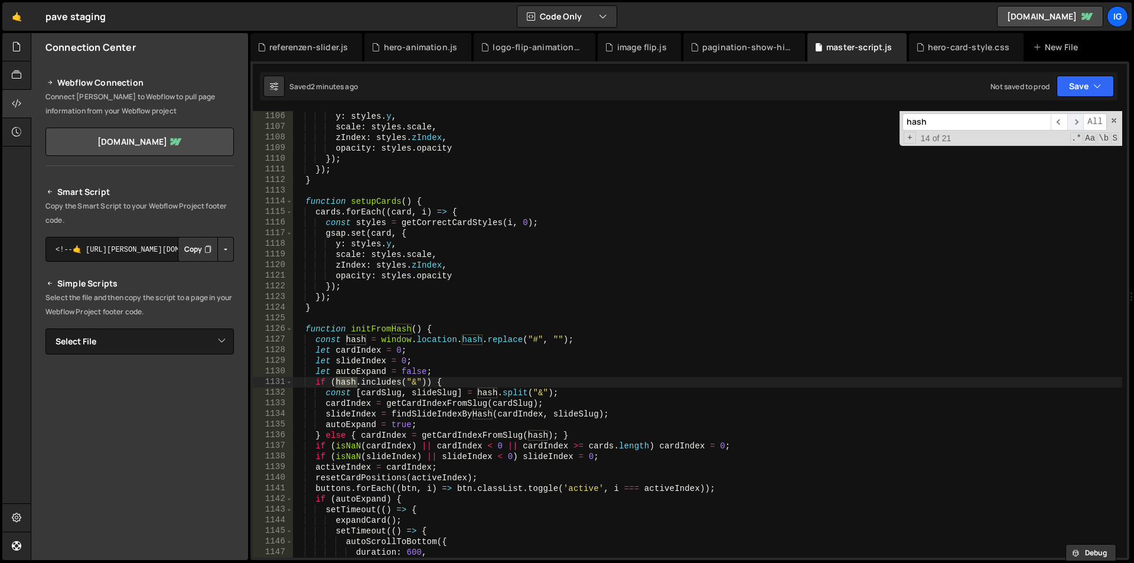
click at [1078, 126] on span "​" at bounding box center [1075, 121] width 17 height 17
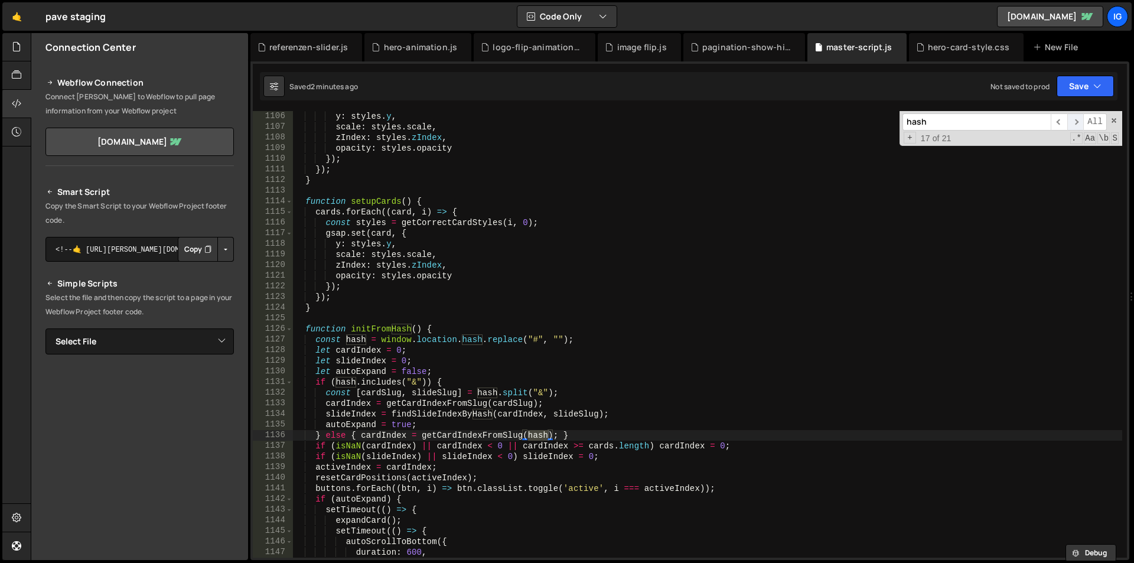
click at [1078, 126] on span "​" at bounding box center [1075, 121] width 17 height 17
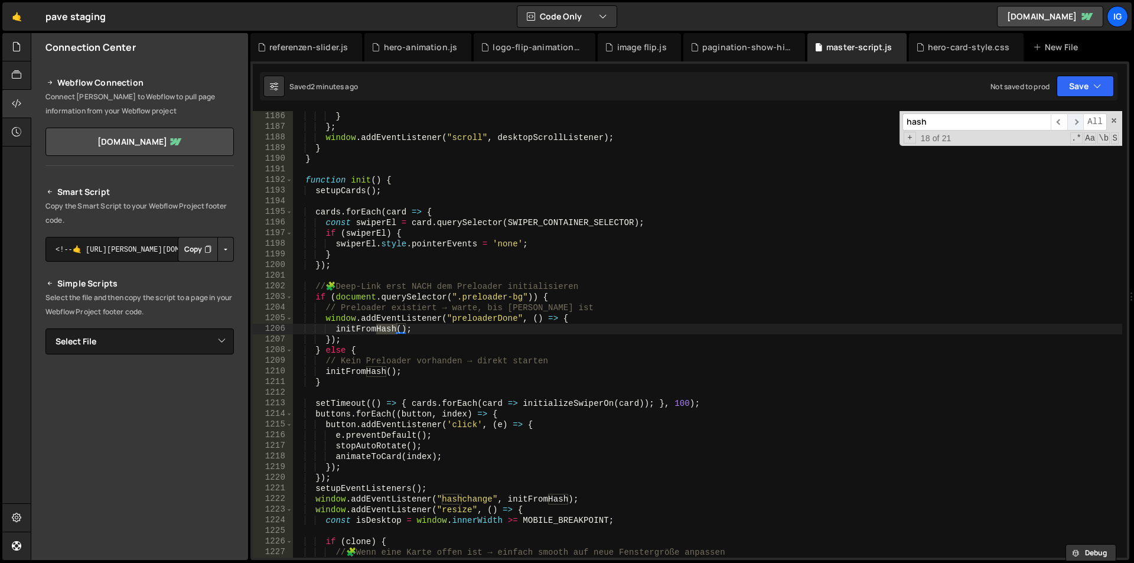
scroll to position [12594, 0]
click at [1078, 126] on span "​" at bounding box center [1075, 121] width 17 height 17
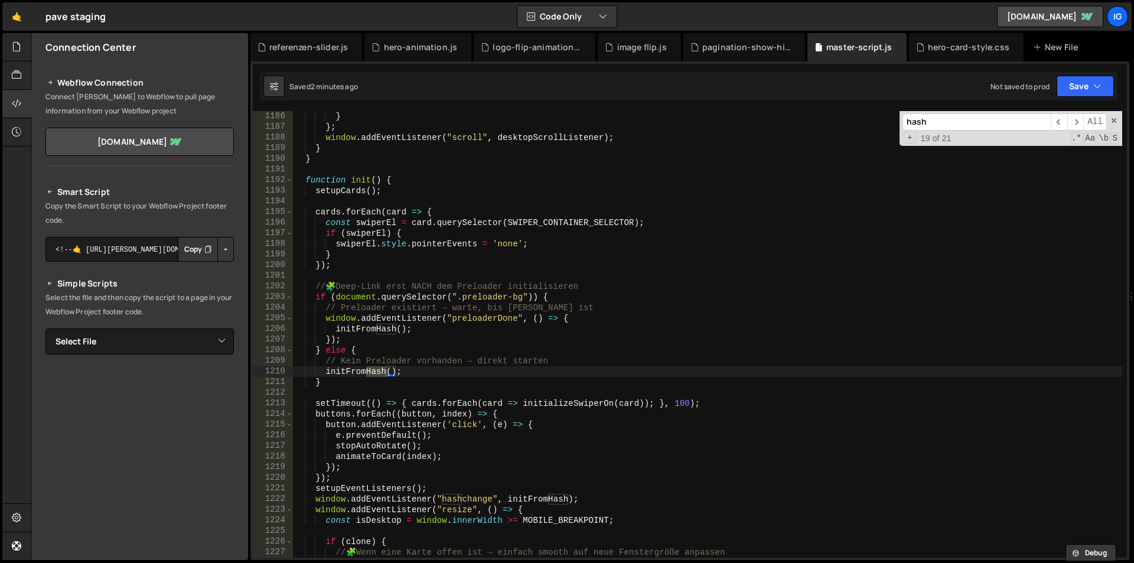
type textarea "// Kein Preloader vorhanden → direkt starten"
click at [396, 356] on div "} } ; window . addEventListener ( "scroll" , desktopScrollListener ) ; } } func…" at bounding box center [707, 345] width 829 height 468
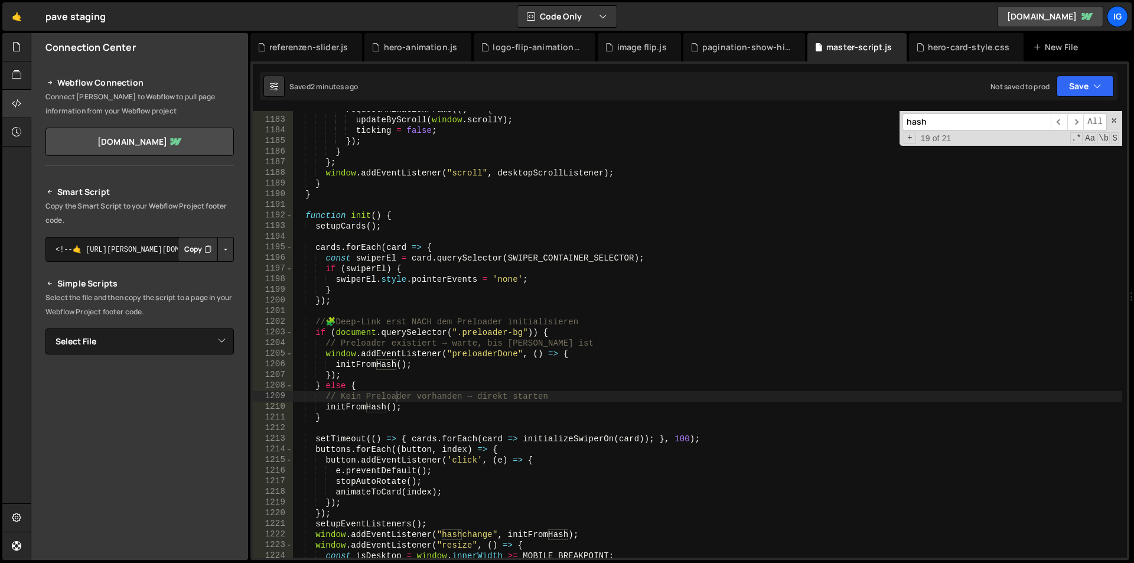
click at [948, 117] on input "hash" at bounding box center [976, 121] width 148 height 17
paste input "if (autoExpand)"
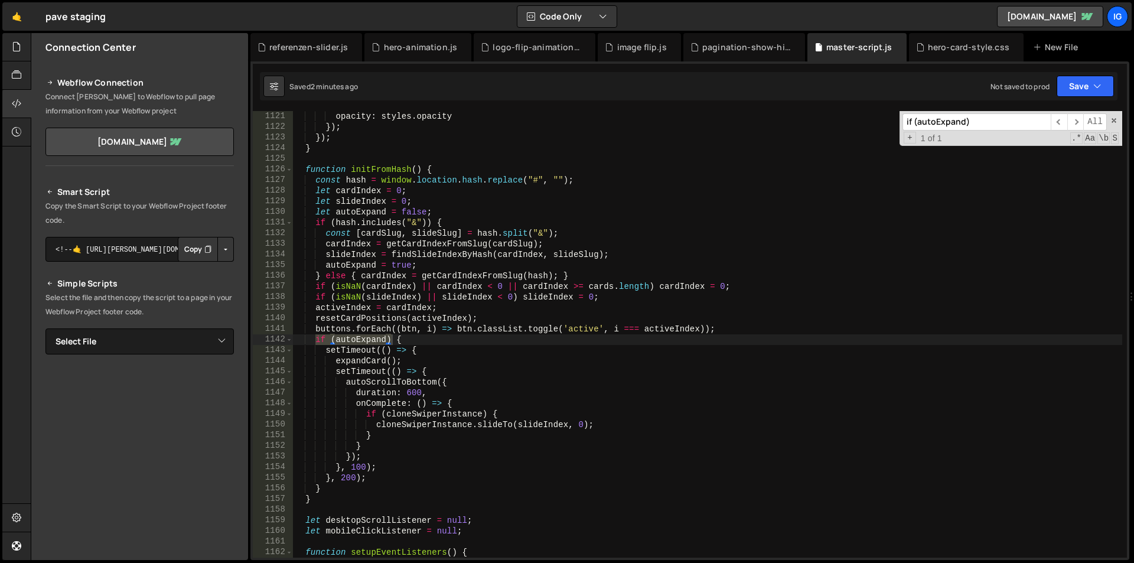
scroll to position [11903, 0]
type input "if (autoExpand)"
click at [315, 339] on div "opacity : styles . opacity }) ; }) ; } function initFromHash ( ) { const hash =…" at bounding box center [707, 334] width 829 height 446
click at [328, 489] on div "opacity : styles . opacity }) ; }) ; } function initFromHash ( ) { const hash =…" at bounding box center [707, 345] width 829 height 468
type textarea "}, 200); }"
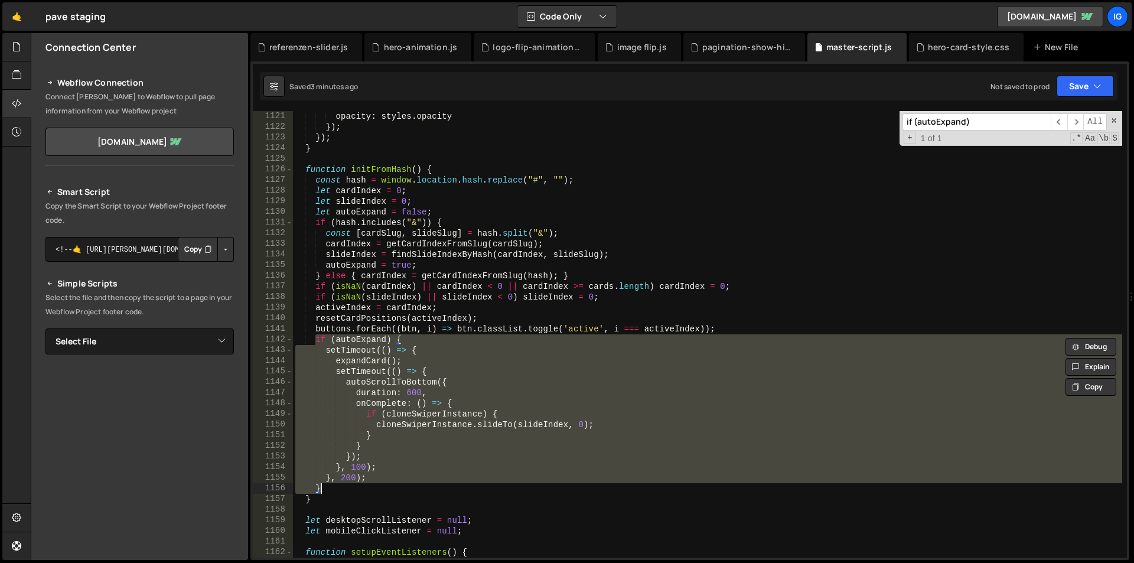
paste textarea
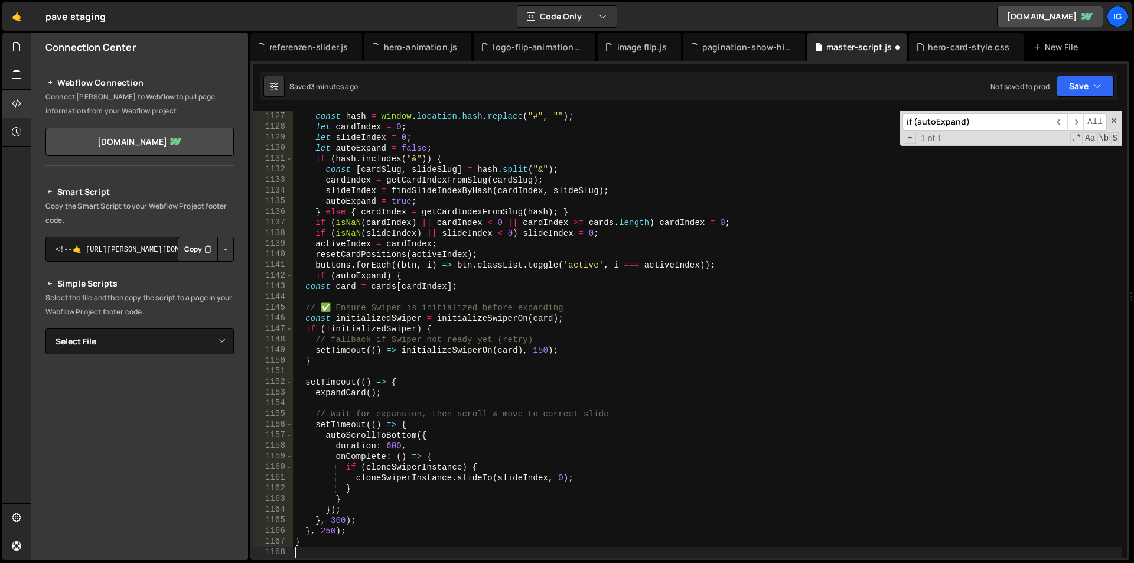
scroll to position [11967, 0]
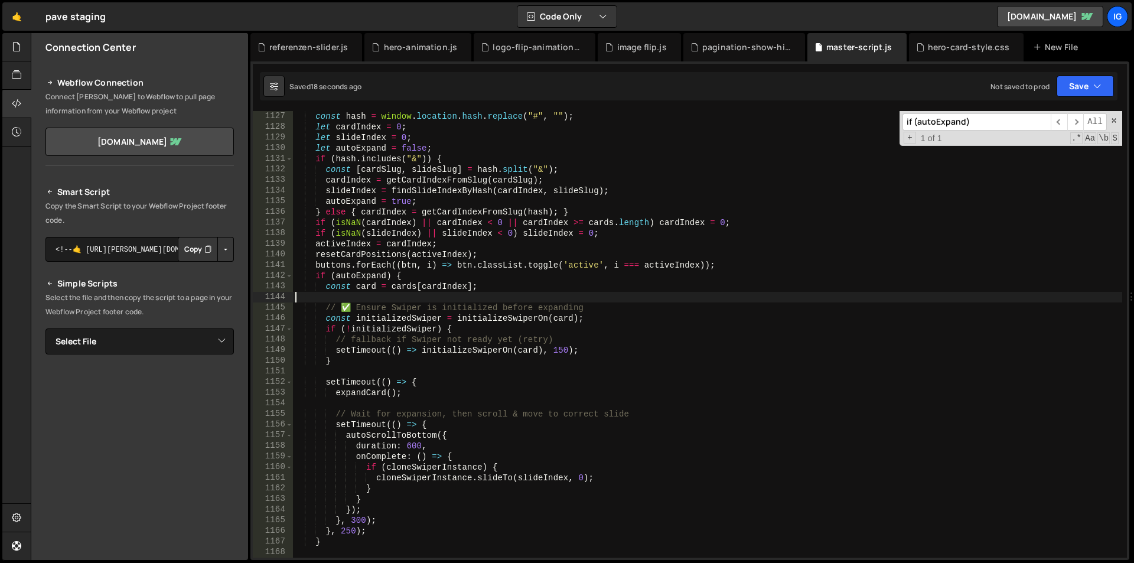
click at [446, 302] on div "const hash = window . location . hash . replace ( "#" , "" ) ; let cardIndex = …" at bounding box center [707, 345] width 829 height 468
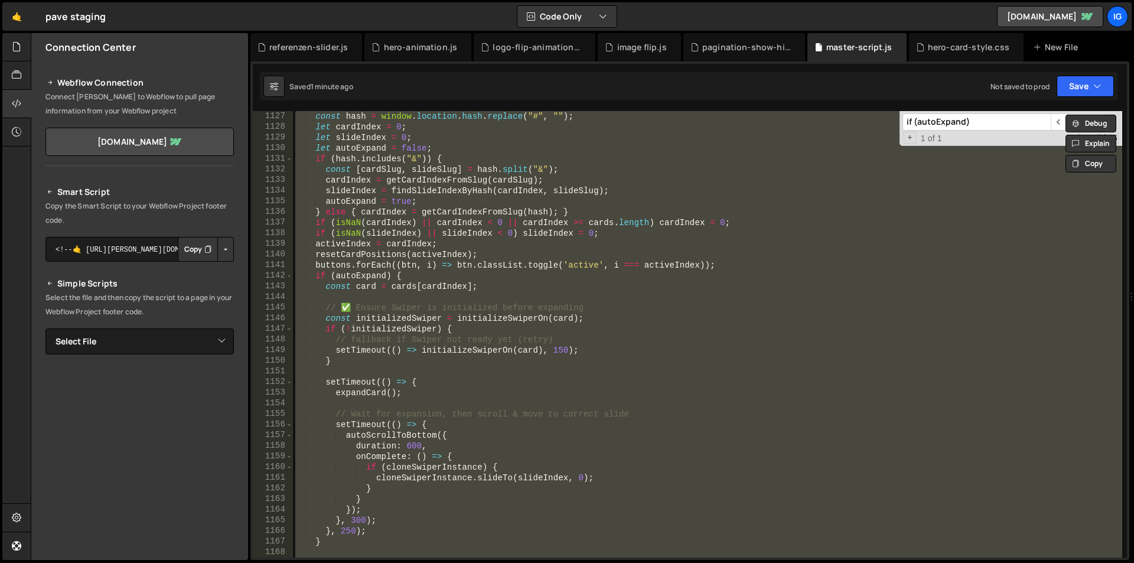
click at [505, 237] on div "const hash = window . location . hash . replace ( "#" , "" ) ; let cardIndex = …" at bounding box center [707, 334] width 829 height 446
click at [362, 164] on div "const hash = window . location . hash . replace ( "#" , "" ) ; let cardIndex = …" at bounding box center [707, 334] width 829 height 446
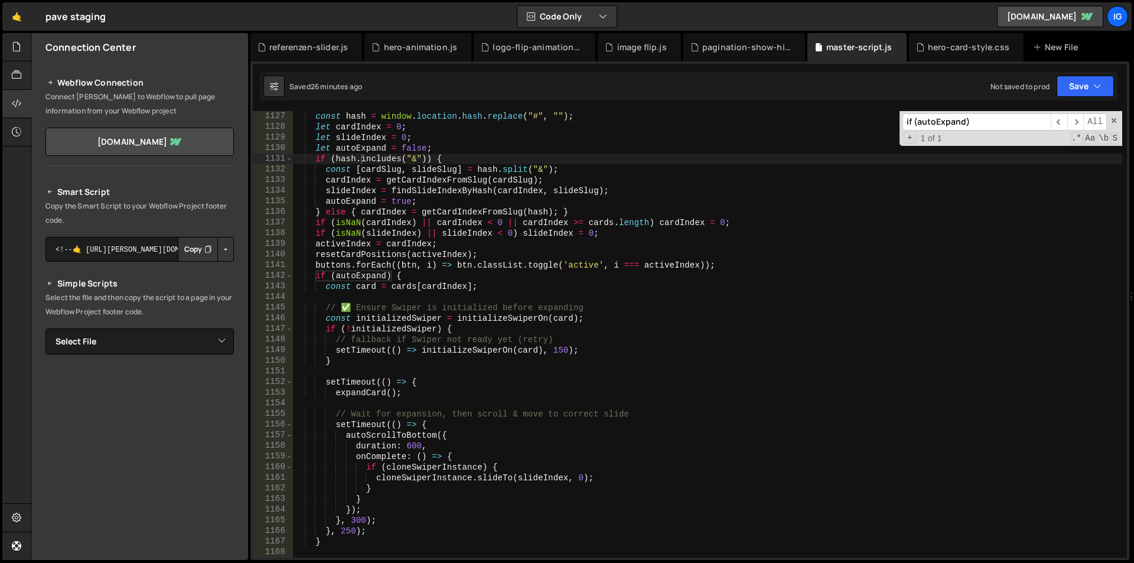
click at [977, 123] on input "if (autoExpand)" at bounding box center [976, 121] width 148 height 17
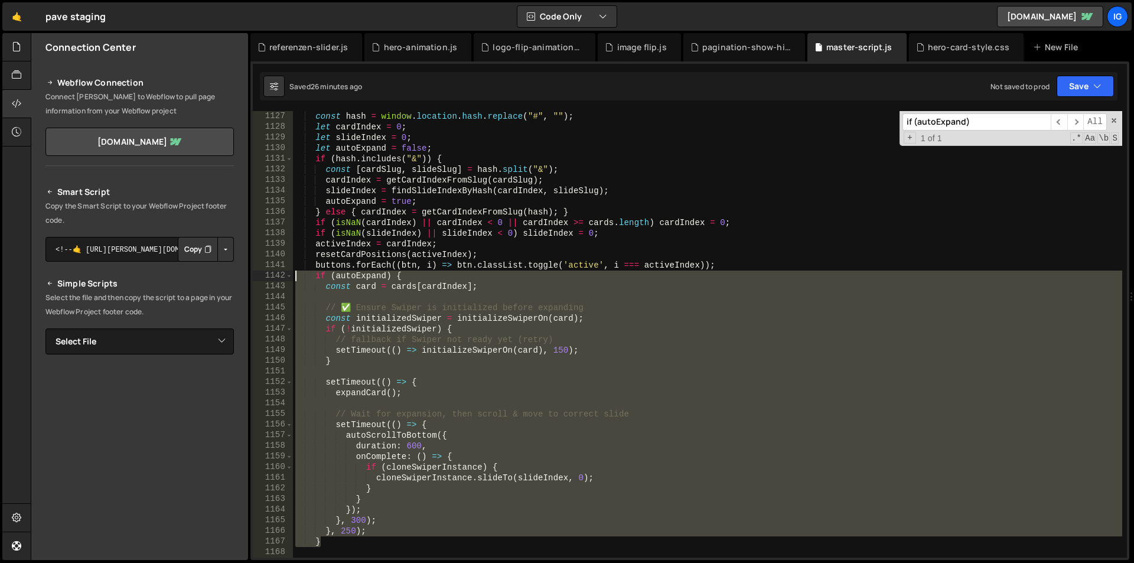
drag, startPoint x: 322, startPoint y: 543, endPoint x: 284, endPoint y: 275, distance: 271.3
click at [284, 275] on div "} 1127 1128 1129 1130 1131 1132 1133 1134 1135 1136 1137 1138 1139 1140 1141 11…" at bounding box center [690, 334] width 874 height 446
type textarea "if (autoExpand) { const card = cards[cardIndex];"
paste textarea
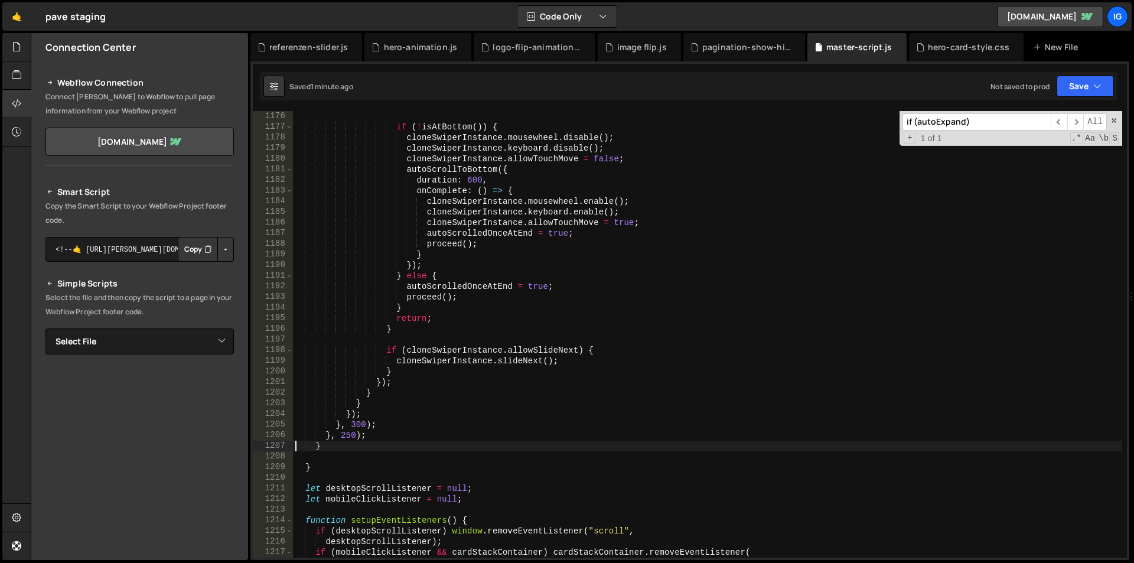
scroll to position [12523, 0]
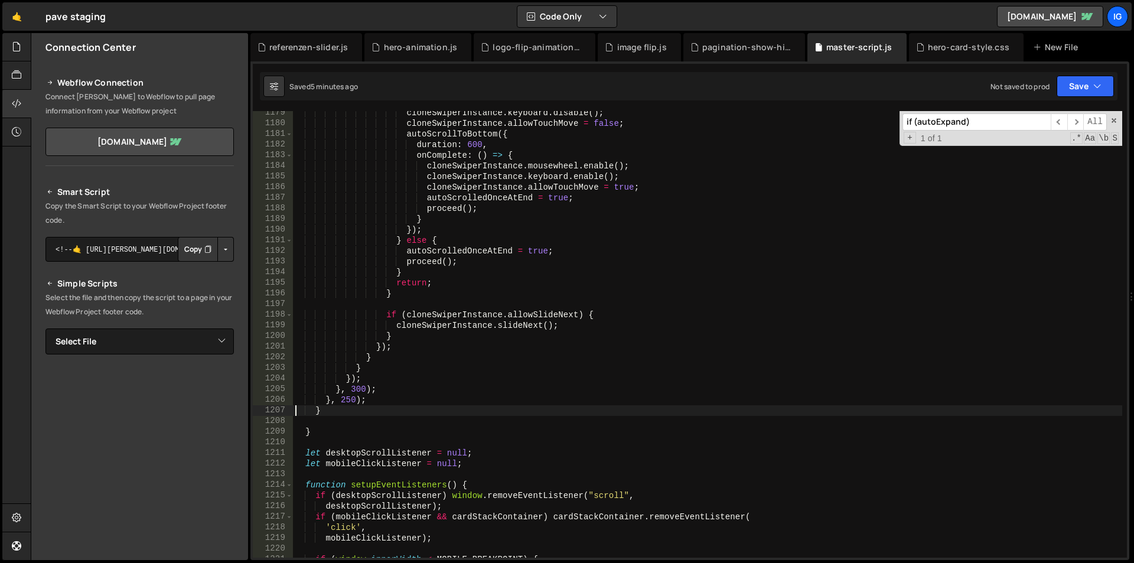
click at [504, 231] on div "cloneSwiperInstance . keyboard . disable ( ) ; cloneSwiperInstance . allowTouch…" at bounding box center [707, 341] width 829 height 468
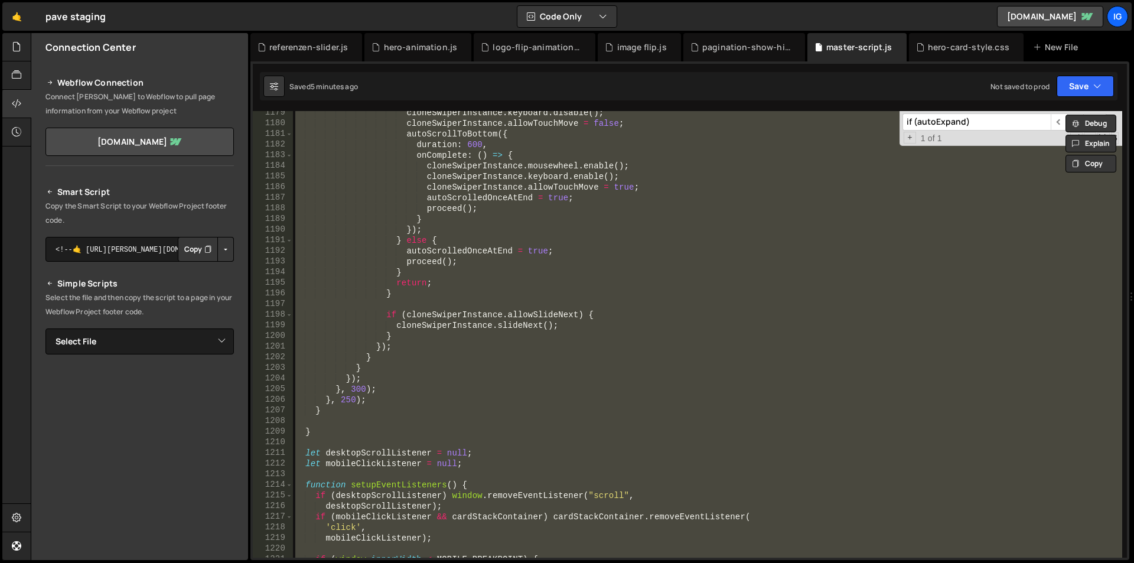
click at [527, 201] on div "cloneSwiperInstance . keyboard . disable ( ) ; cloneSwiperInstance . allowTouch…" at bounding box center [707, 334] width 829 height 446
click at [533, 251] on div "cloneSwiperInstance . keyboard . disable ( ) ; cloneSwiperInstance . allowTouch…" at bounding box center [707, 334] width 829 height 446
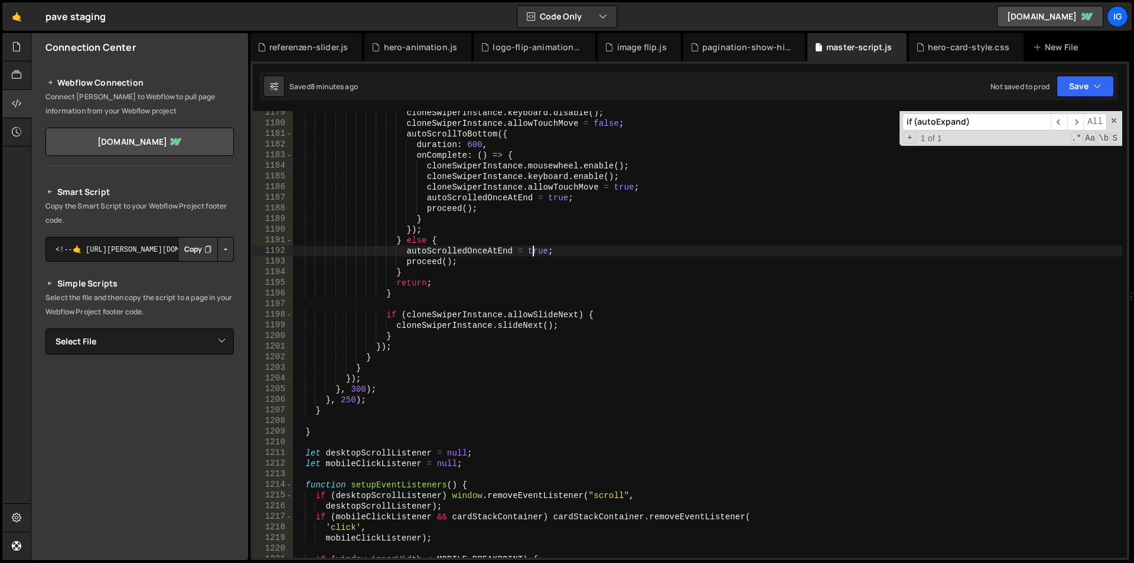
type textarea "})();"
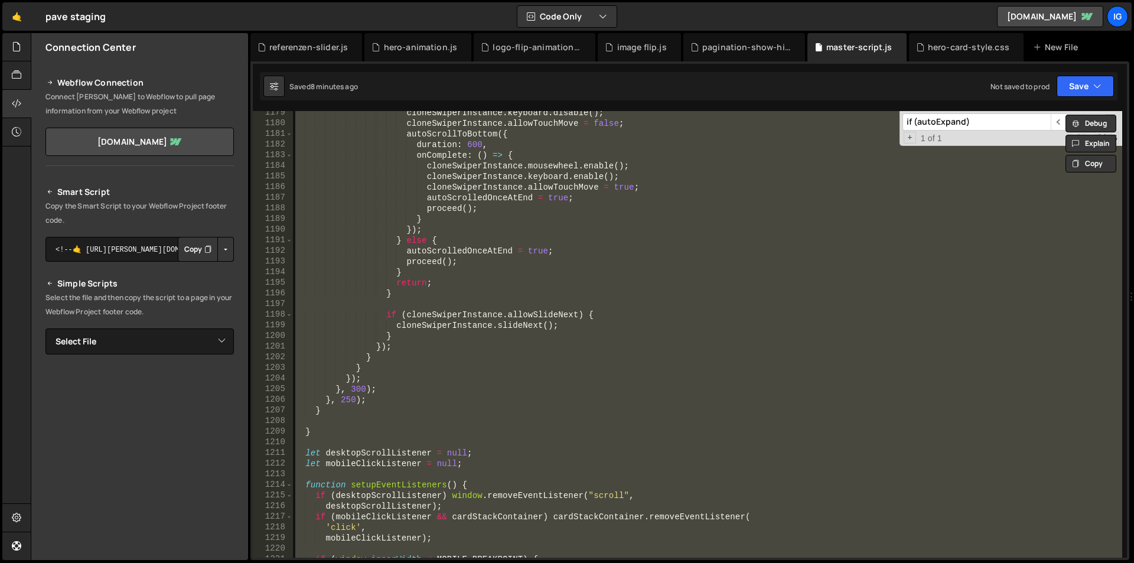
paste textarea
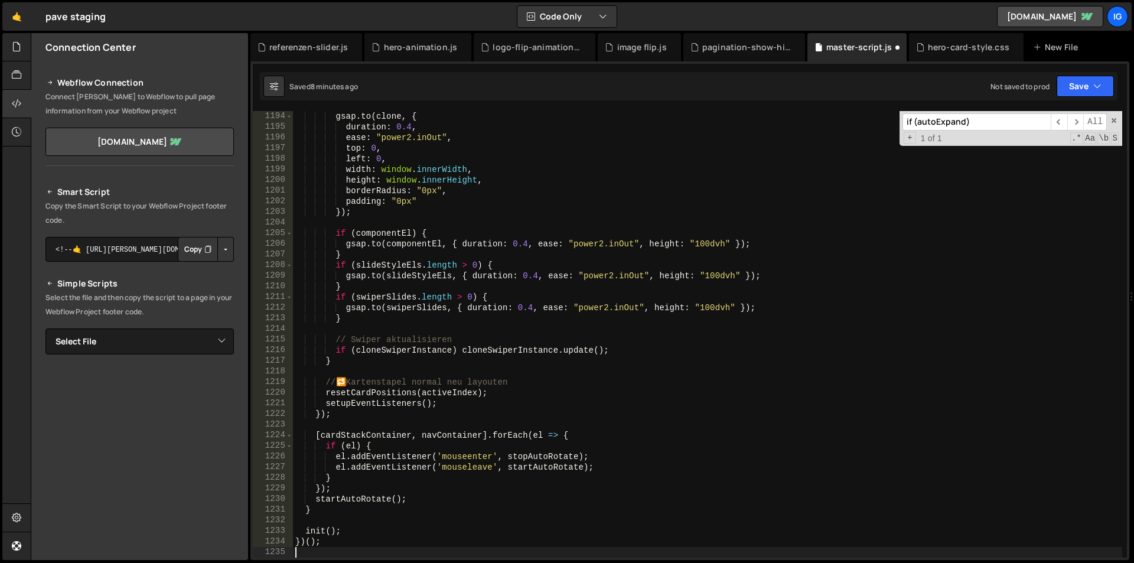
scroll to position [12679, 0]
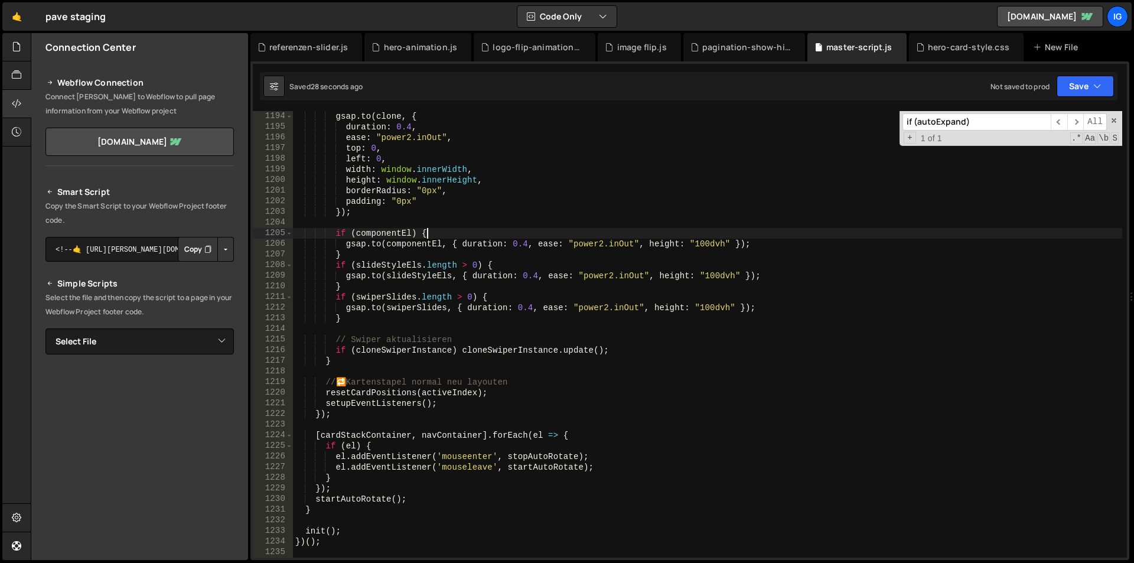
click at [466, 236] on div "gsap . to ( clone , { duration : 0.4 , ease : "power2.inOut" , top : 0 , left :…" at bounding box center [707, 345] width 829 height 468
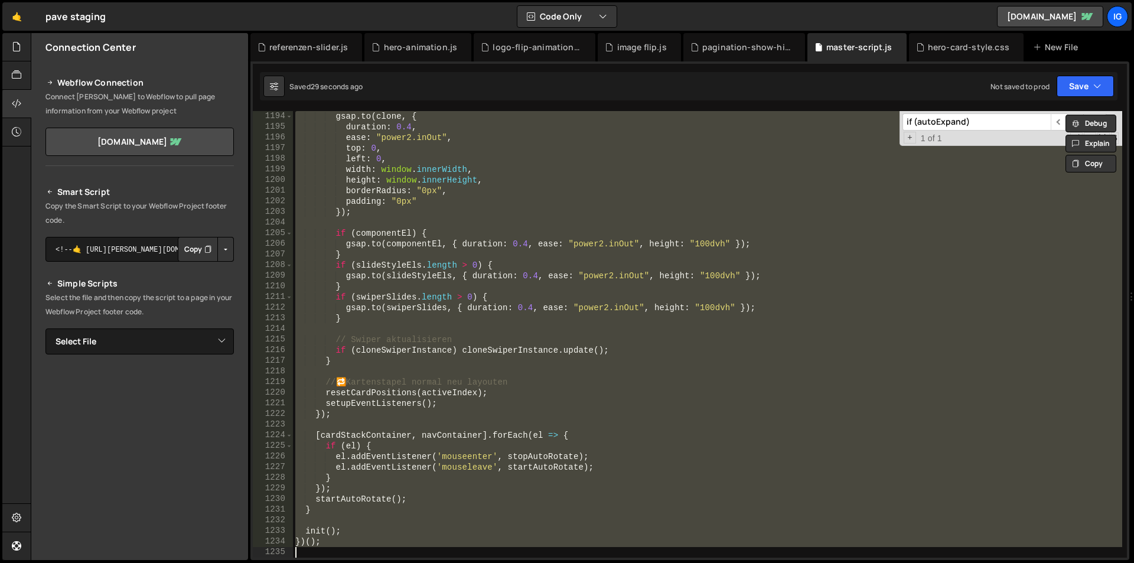
paste textarea
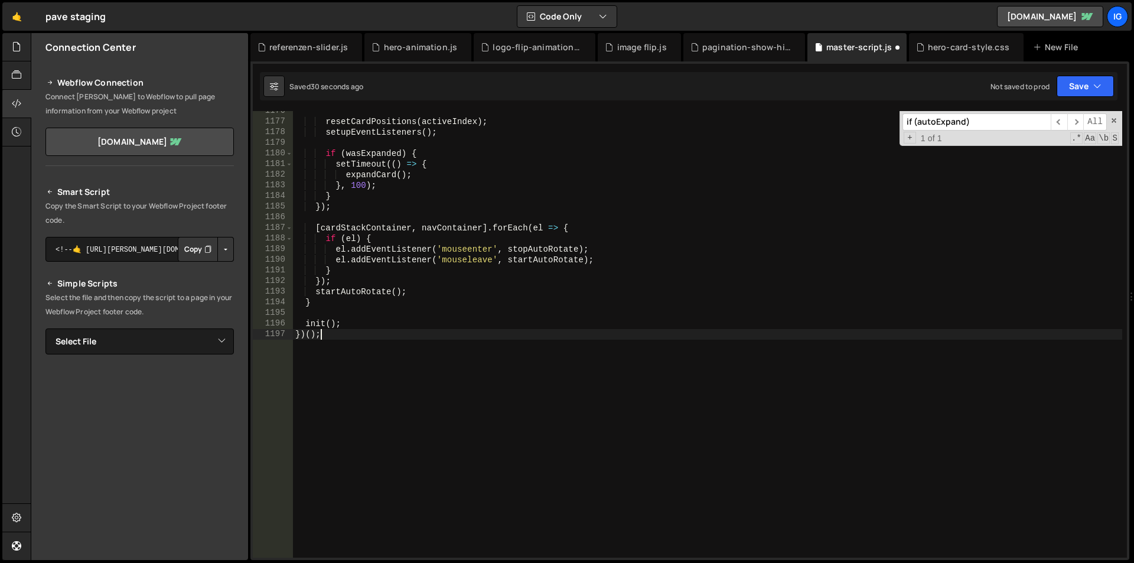
scroll to position [12493, 0]
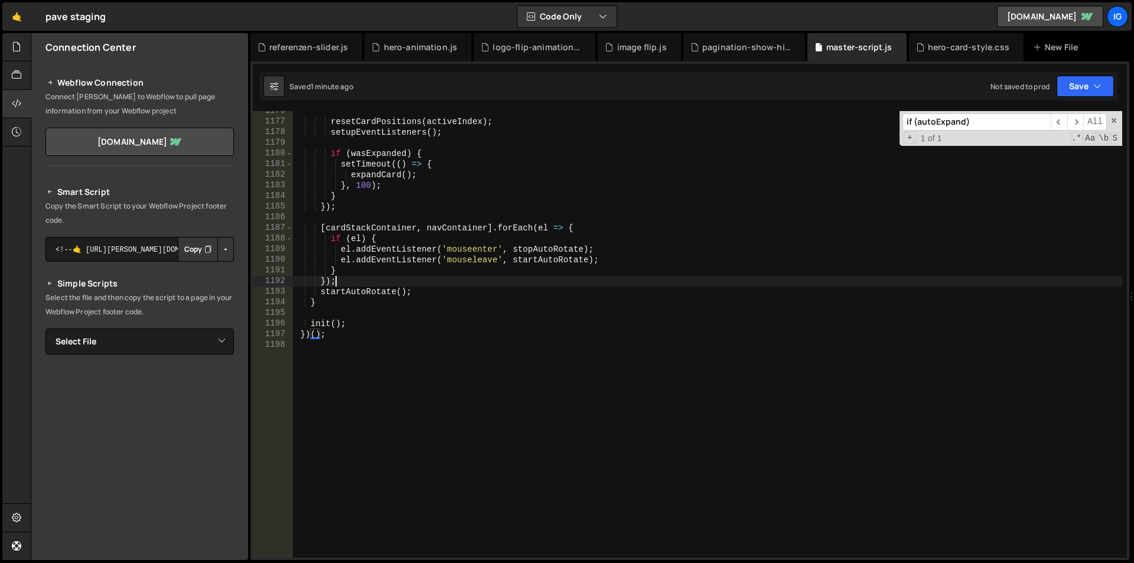
click at [455, 282] on div "resetCardPositions ( activeIndex ) ; setupEventListeners ( ) ; if ( wasExpanded…" at bounding box center [707, 340] width 829 height 468
type textarea "})();"
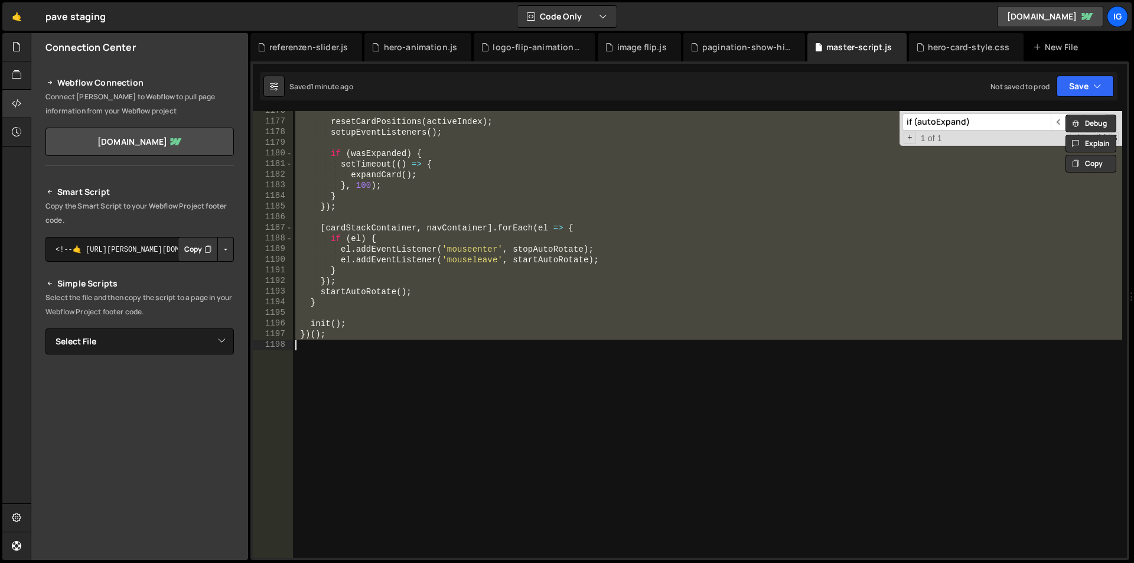
paste textarea
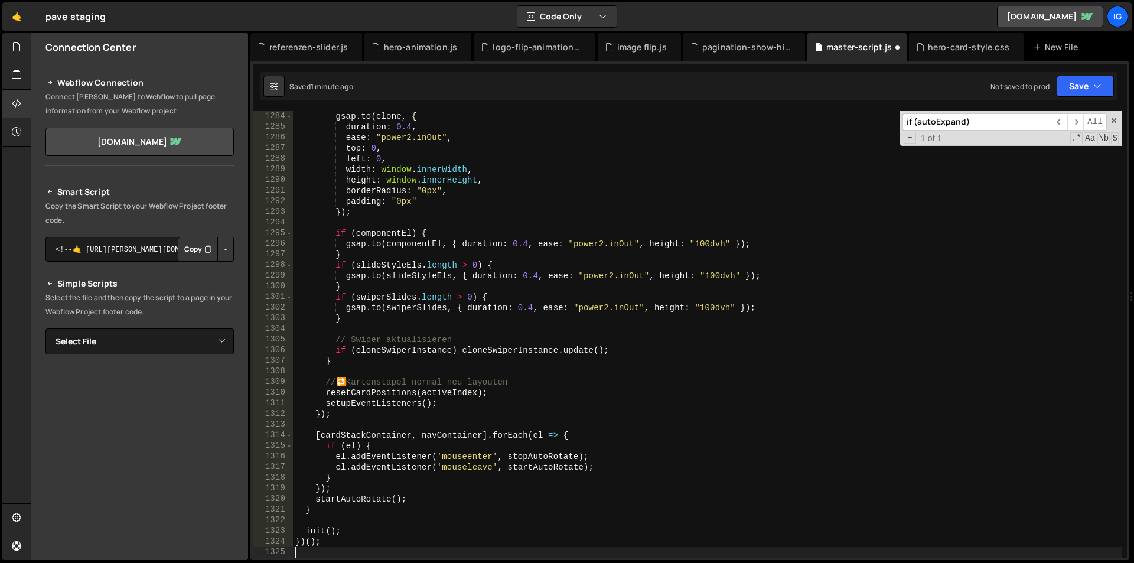
scroll to position [13635, 0]
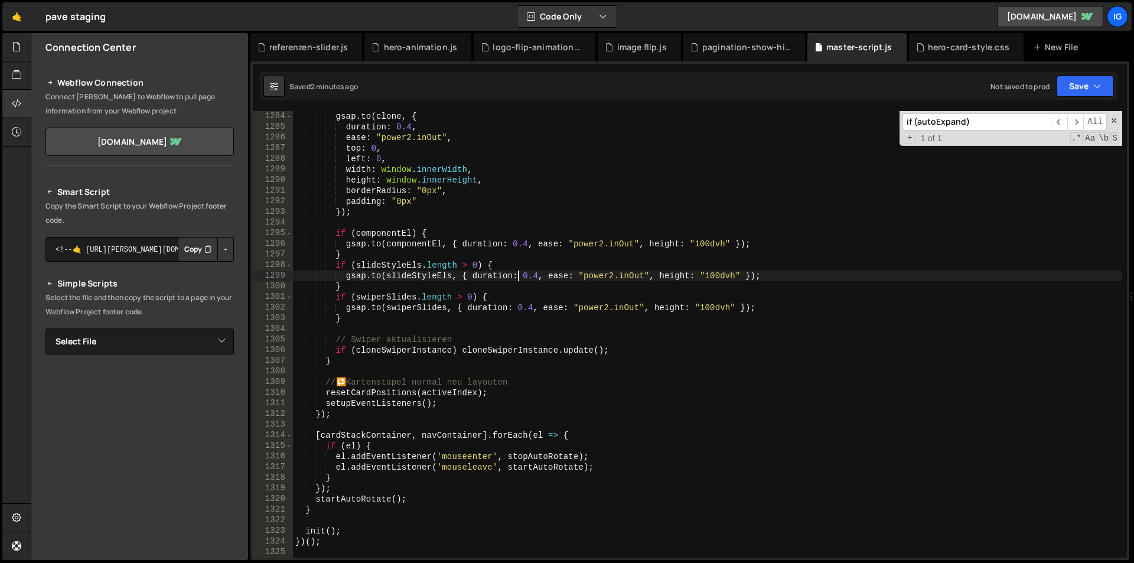
click at [520, 272] on div "gsap . to ( clone , { duration : 0.4 , ease : "power2.inOut" , top : 0 , left :…" at bounding box center [707, 345] width 829 height 468
type textarea "})();"
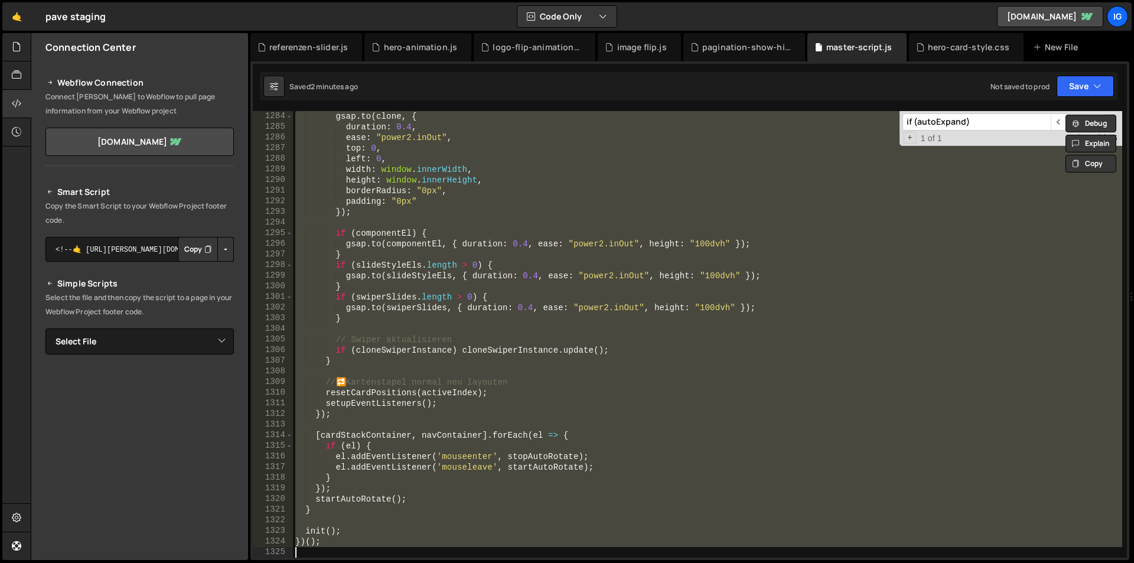
paste textarea
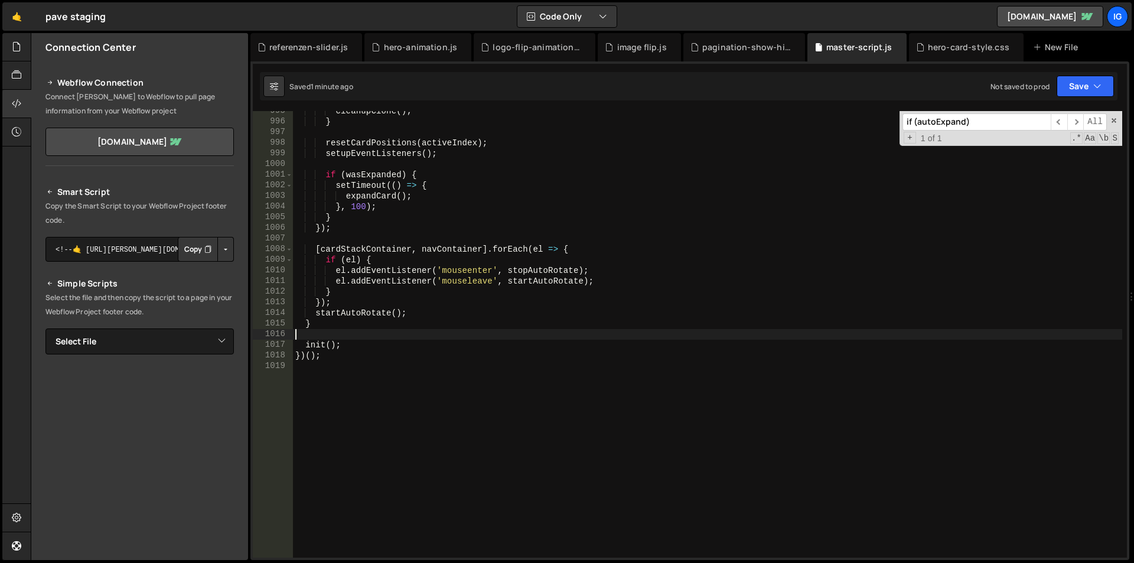
click at [469, 182] on div "cleanupClone ( ) ; } resetCardPositions ( activeIndex ) ; setupEventListeners (…" at bounding box center [707, 340] width 829 height 468
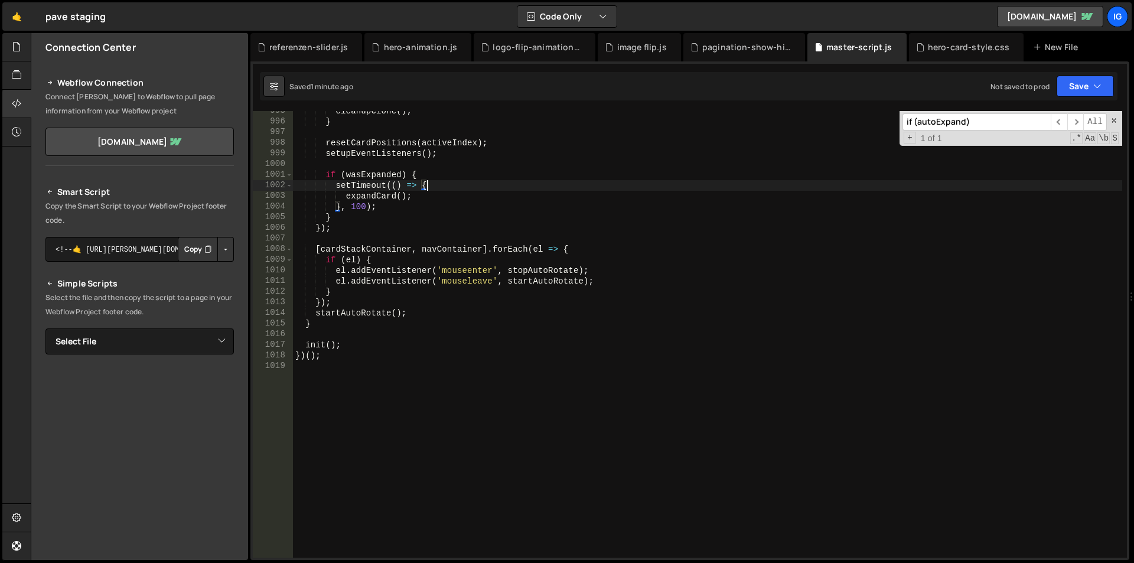
type textarea "})();"
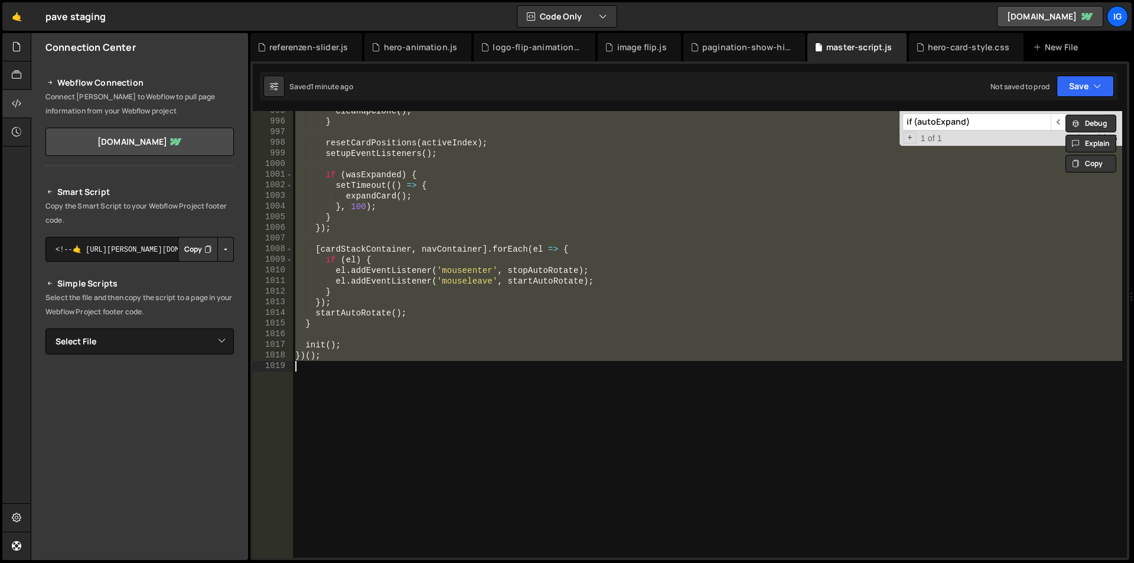
paste textarea
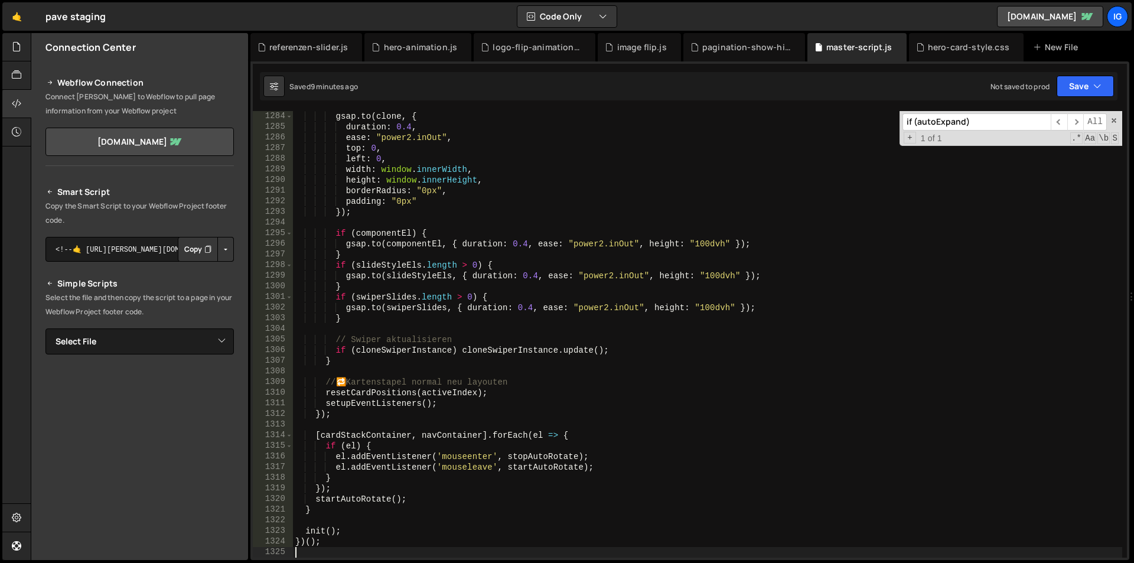
click at [455, 195] on div "gsap . to ( clone , { duration : 0.4 , ease : "power2.inOut" , top : 0 , left :…" at bounding box center [707, 345] width 829 height 468
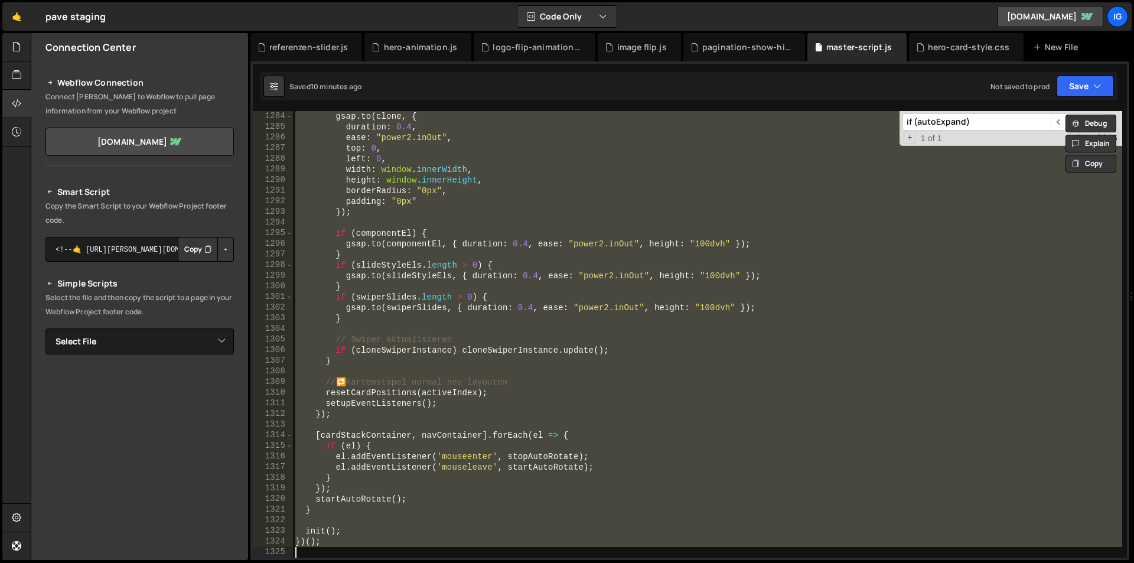
click at [414, 281] on div "gsap . to ( clone , { duration : 0.4 , ease : "power2.inOut" , top : 0 , left :…" at bounding box center [707, 334] width 829 height 446
type textarea "}"
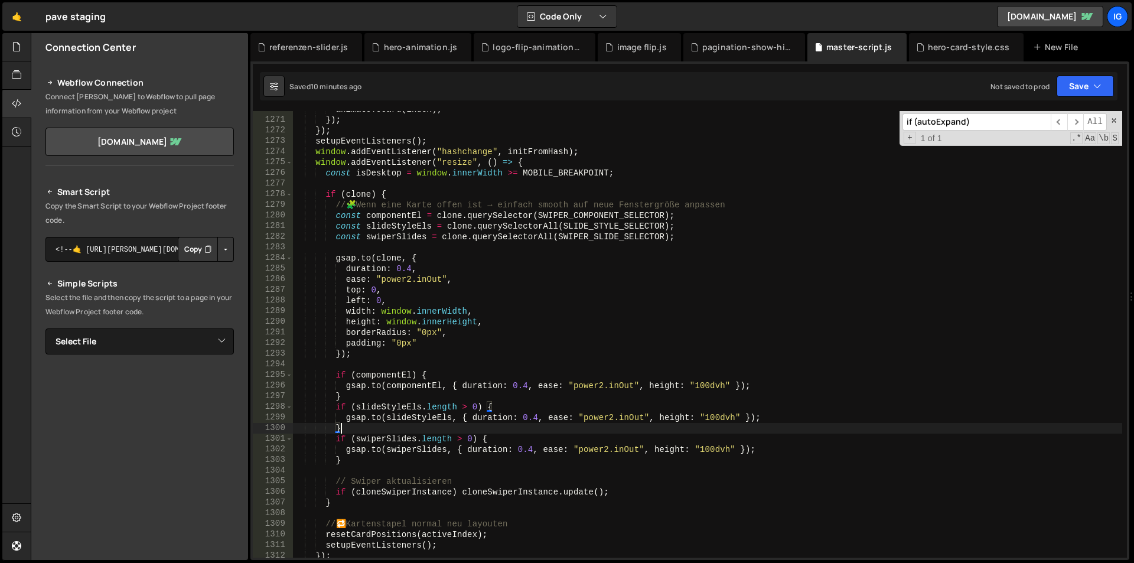
scroll to position [13458, 0]
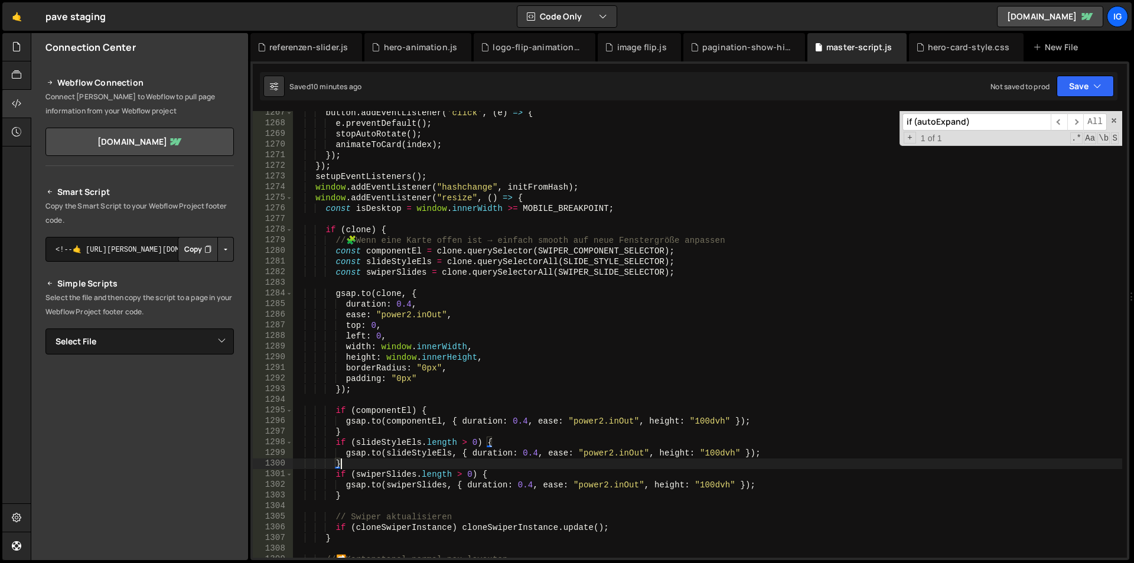
click at [1016, 117] on input "if (autoExpand)" at bounding box center [976, 121] width 148 height 17
paste input "customDownBtn"
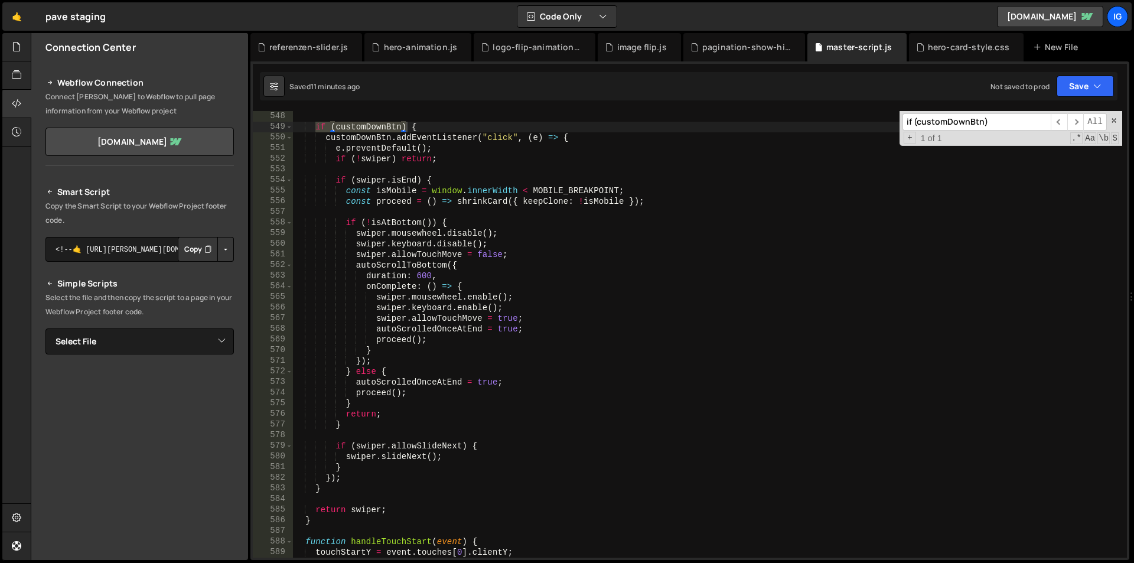
scroll to position [5778, 0]
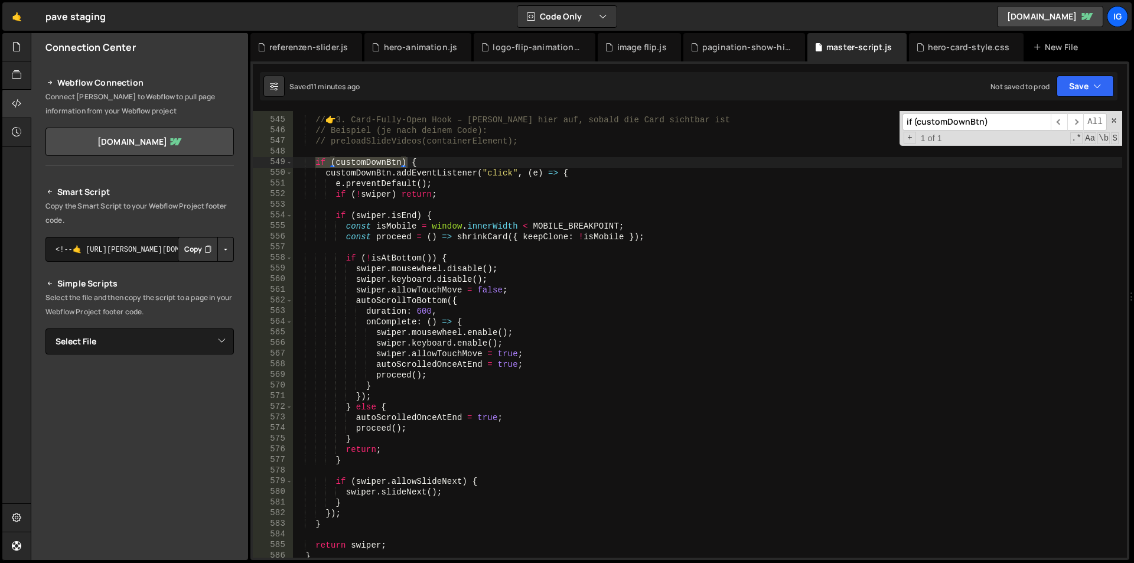
type input "if (customDownBtn)"
click at [318, 164] on div "// 👉 3. Card-Fully-Open Hook – [PERSON_NAME] hier auf, sobald die Card sichtbar…" at bounding box center [707, 334] width 829 height 446
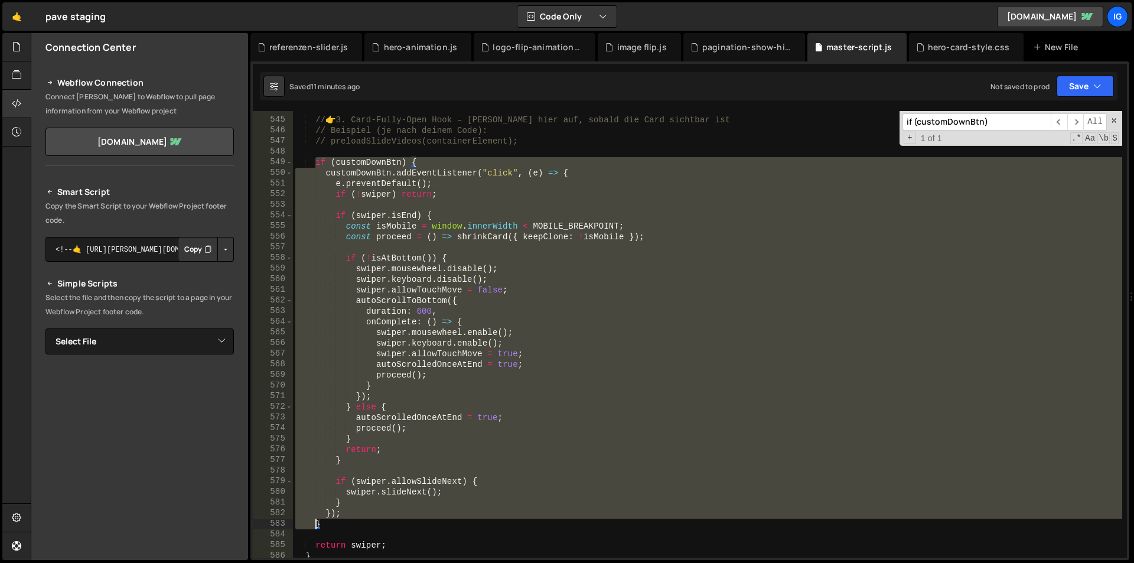
drag, startPoint x: 318, startPoint y: 164, endPoint x: 318, endPoint y: 523, distance: 359.0
click at [318, 523] on div "// 👉 3. Card-Fully-Open Hook – [PERSON_NAME] hier auf, sobald die Card sichtbar…" at bounding box center [707, 338] width 829 height 468
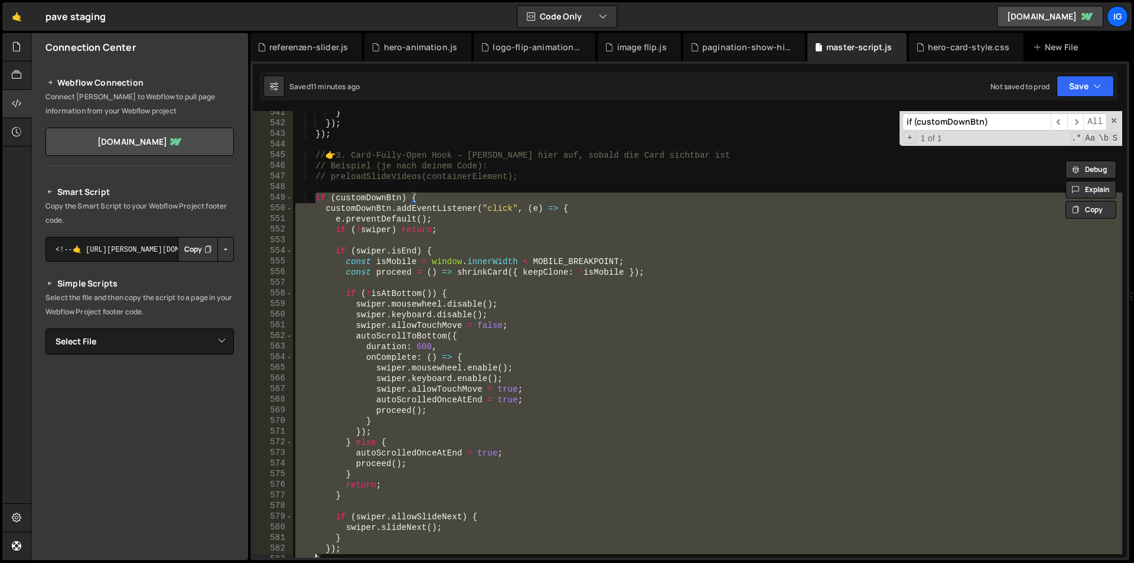
scroll to position [5813, 0]
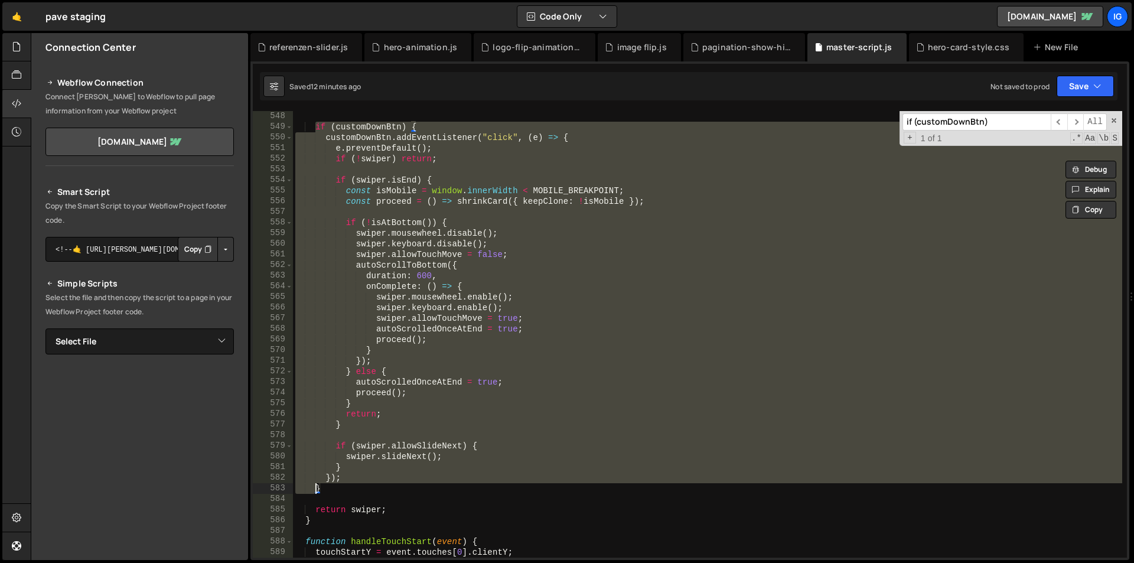
paste textarea
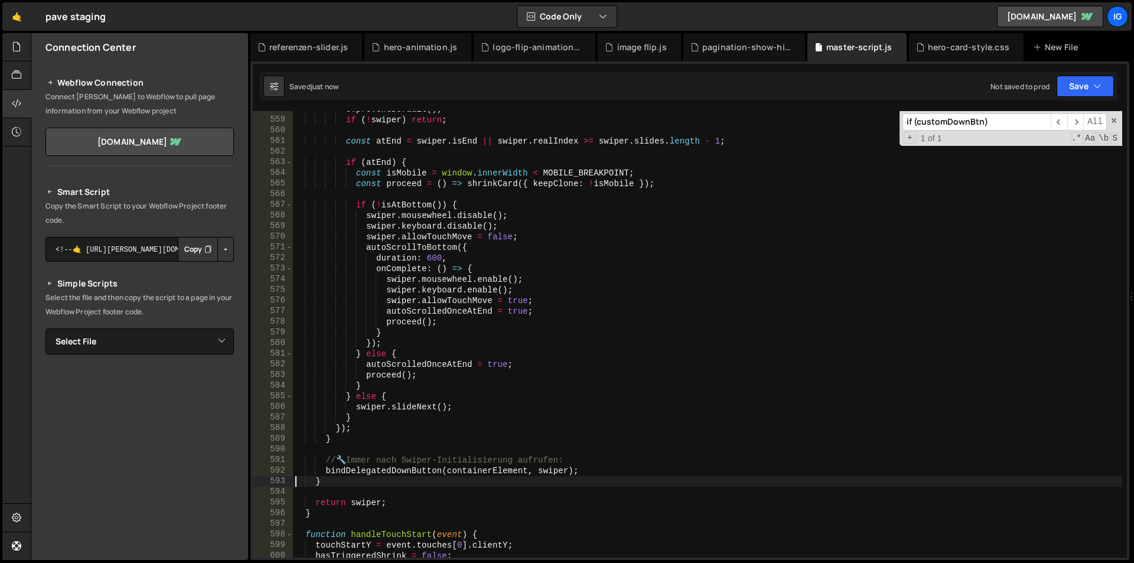
scroll to position [5962, 0]
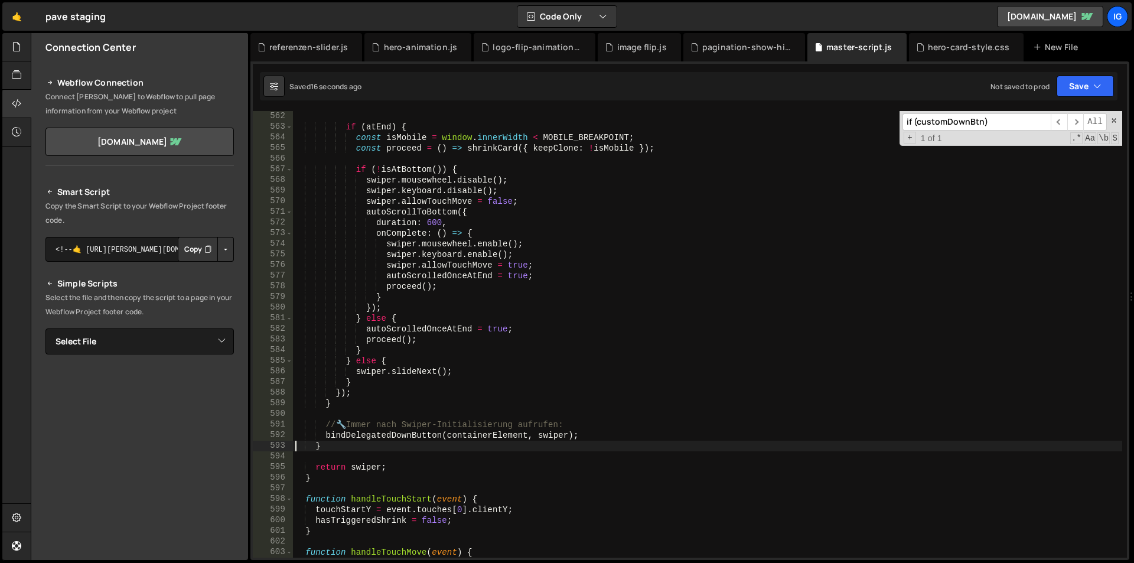
click at [472, 305] on div "if ( atEnd ) { const isMobile = window . innerWidth < MOBILE_BREAKPOINT ; const…" at bounding box center [707, 345] width 829 height 468
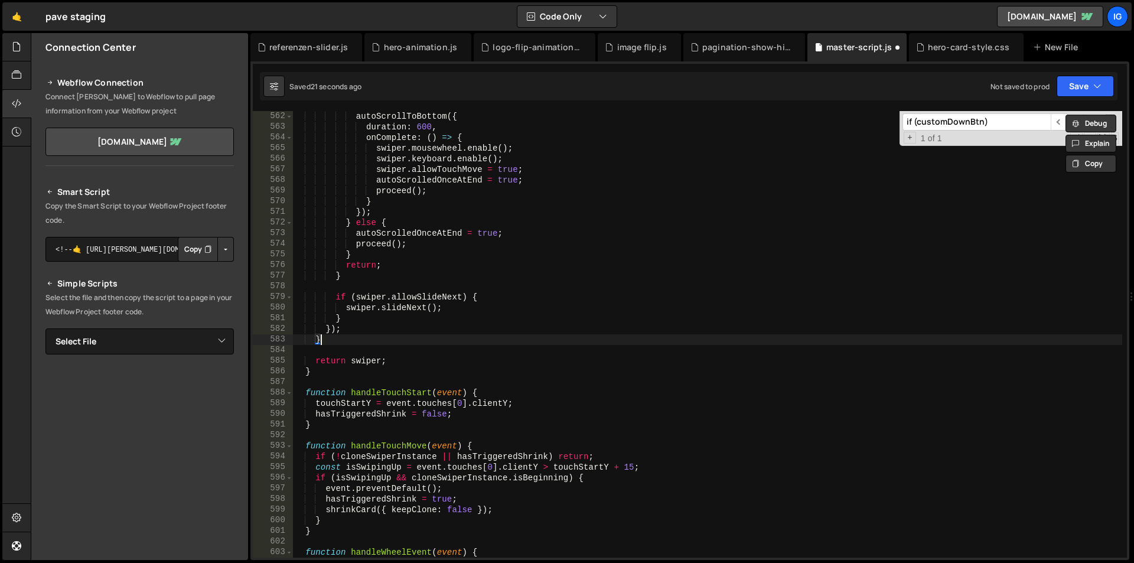
click at [328, 342] on div "autoScrollToBottom ({ duration : 600 , onComplete : ( ) => { swiper . mousewhee…" at bounding box center [707, 345] width 829 height 468
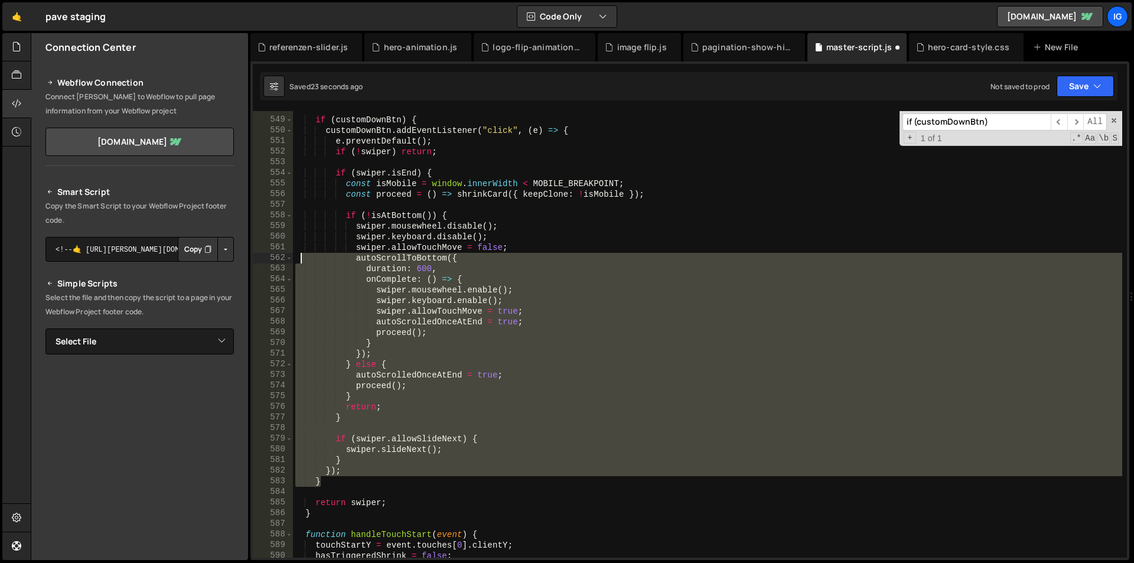
scroll to position [5785, 0]
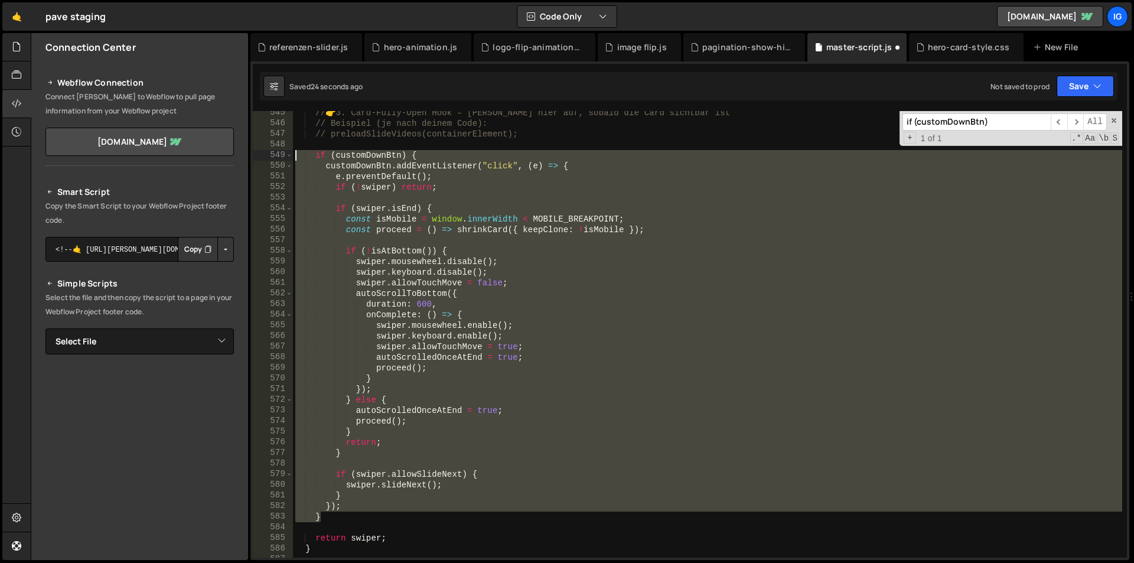
drag, startPoint x: 328, startPoint y: 342, endPoint x: 276, endPoint y: 153, distance: 196.1
click at [276, 153] on div "} 545 546 547 548 549 550 551 552 553 554 555 556 557 558 559 560 561 562 563 5…" at bounding box center [690, 334] width 874 height 446
type textarea "if (customDownBtn) { customDownBtn.addEventListener("click", (e) => {"
paste textarea
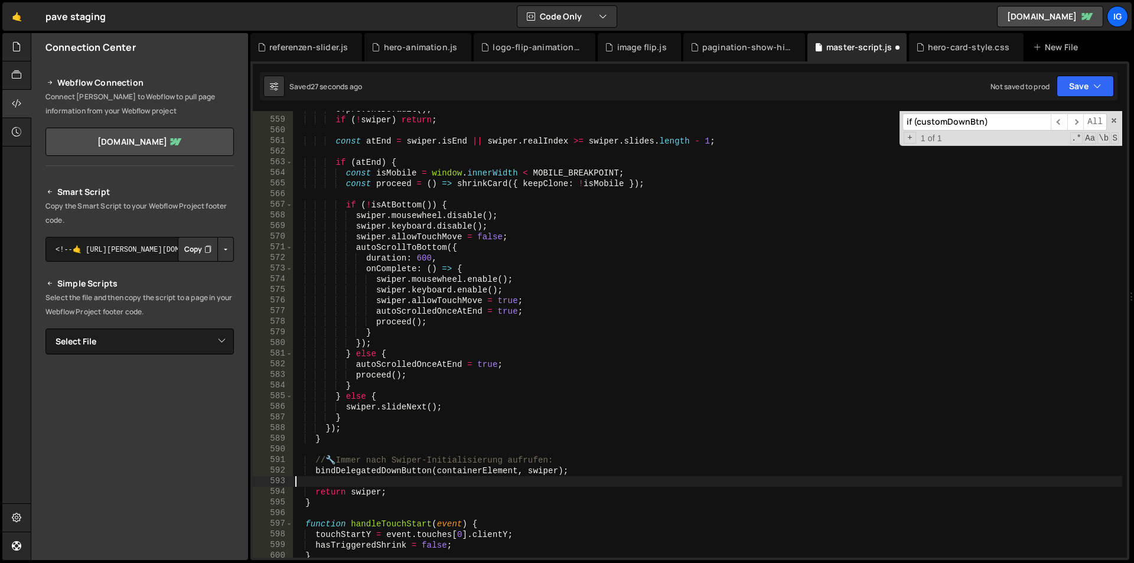
scroll to position [5927, 0]
click at [550, 258] on div "e . preventDefault ( ) ; if ( ! swiper ) return ; const atEnd = swiper . isEnd …" at bounding box center [707, 338] width 829 height 468
type textarea "duration: 600,"
click at [978, 118] on input "if (customDownBtn)" at bounding box center [976, 121] width 148 height 17
click at [978, 117] on input "if (customDownBtn)" at bounding box center [976, 121] width 148 height 17
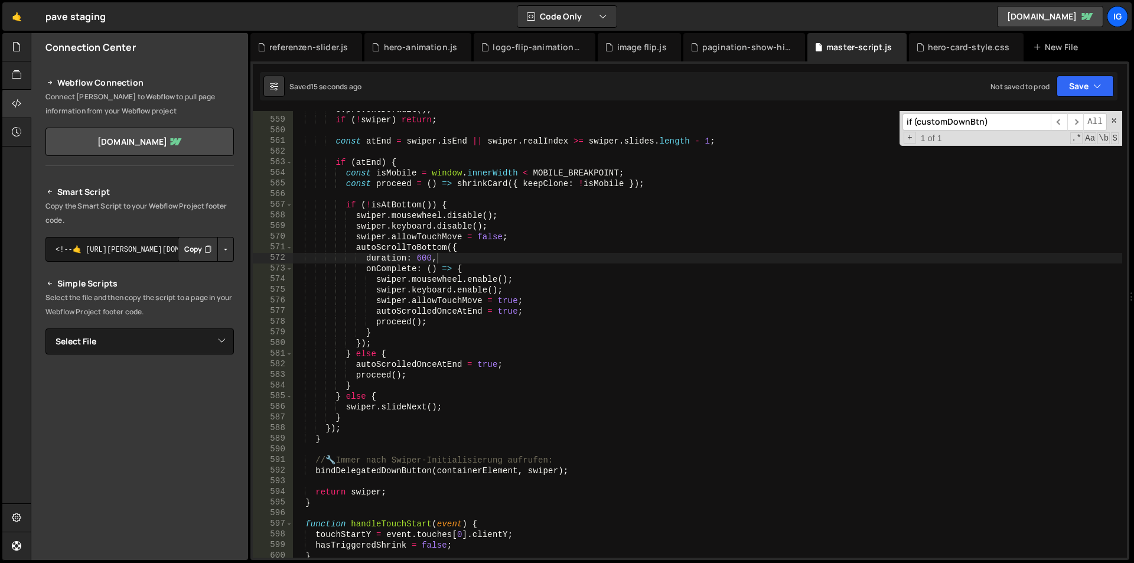
click at [978, 117] on input "if (customDownBtn)" at bounding box center [976, 121] width 148 height 17
paste input "const customDownBtn = clone.querySelector(".custom-down-button"); if (customDow…"
click at [933, 120] on input "const customDownBtn = clone.querySelector(".custom-down-button"); if (customDow…" at bounding box center [976, 121] width 148 height 17
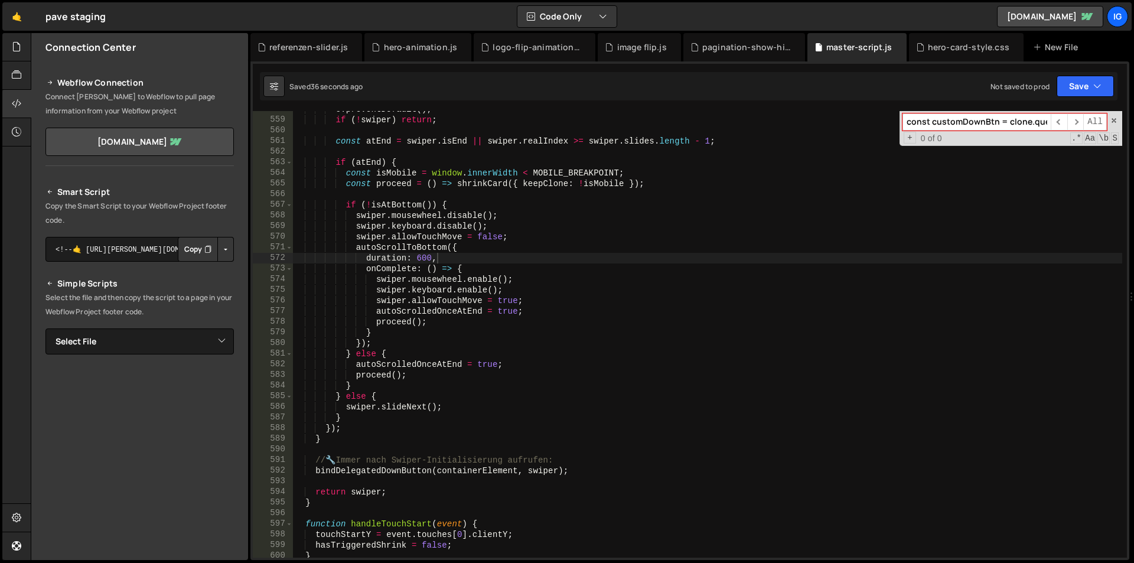
click at [933, 120] on input "const customDownBtn = clone.querySelector(".custom-down-button"); if (customDow…" at bounding box center [976, 121] width 148 height 17
paste input
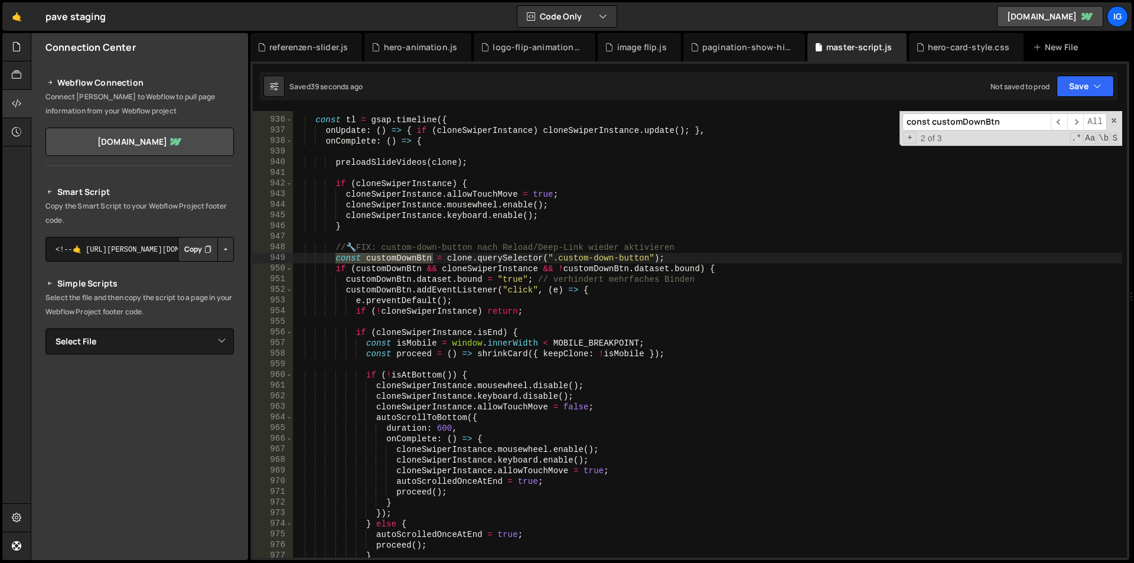
scroll to position [9969, 0]
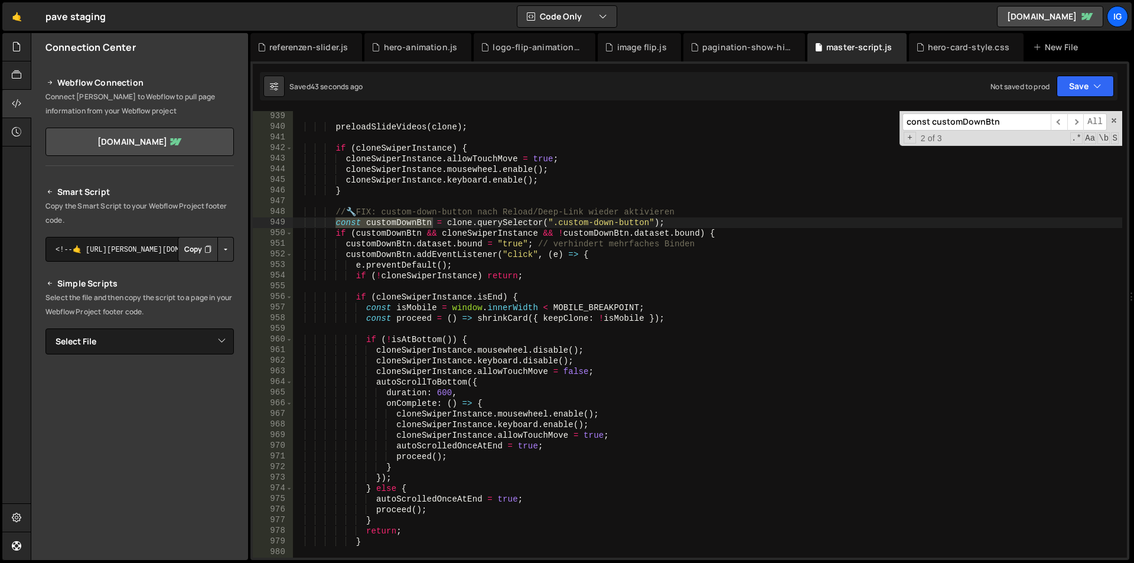
type input "const customDownBtn"
click at [1082, 123] on span "​" at bounding box center [1075, 121] width 17 height 17
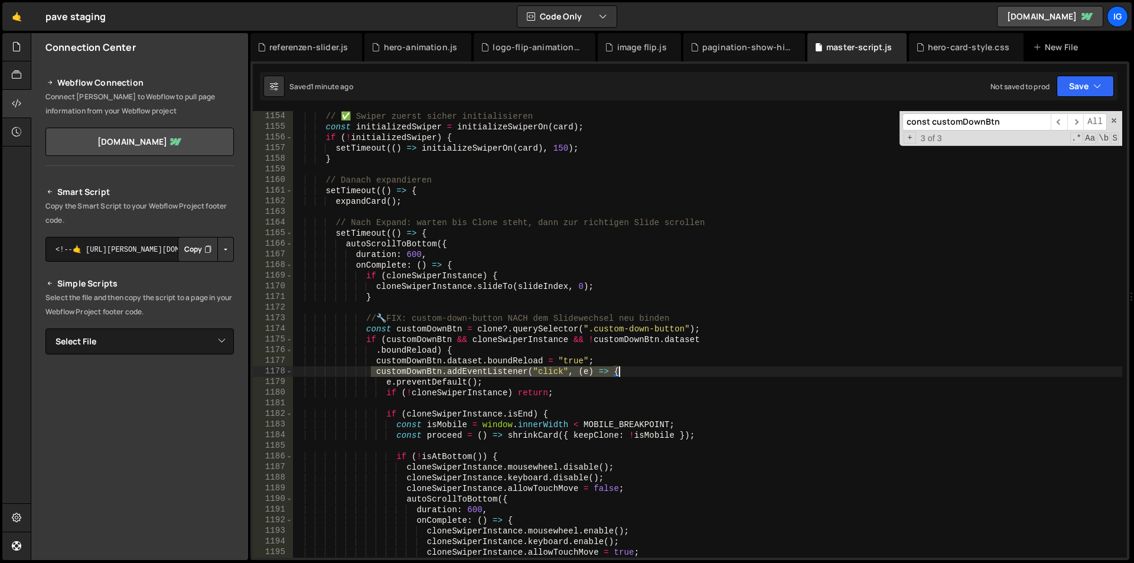
drag, startPoint x: 373, startPoint y: 371, endPoint x: 625, endPoint y: 368, distance: 252.1
click at [625, 368] on div "// ✅ Swiper zuerst sicher initialisieren const initializedSwiper = initializeSw…" at bounding box center [707, 345] width 829 height 468
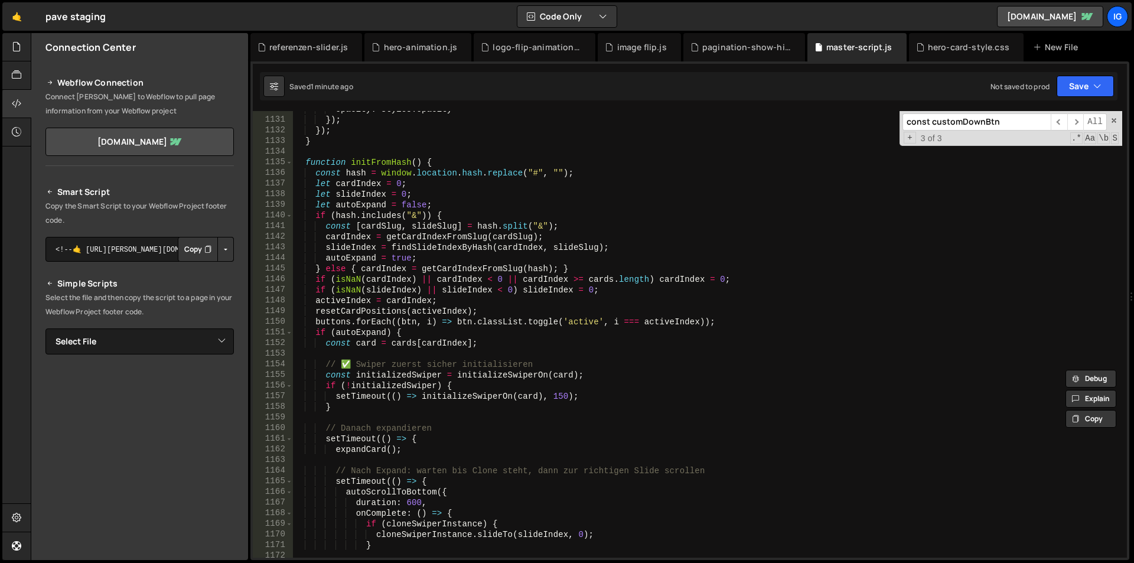
scroll to position [11970, 0]
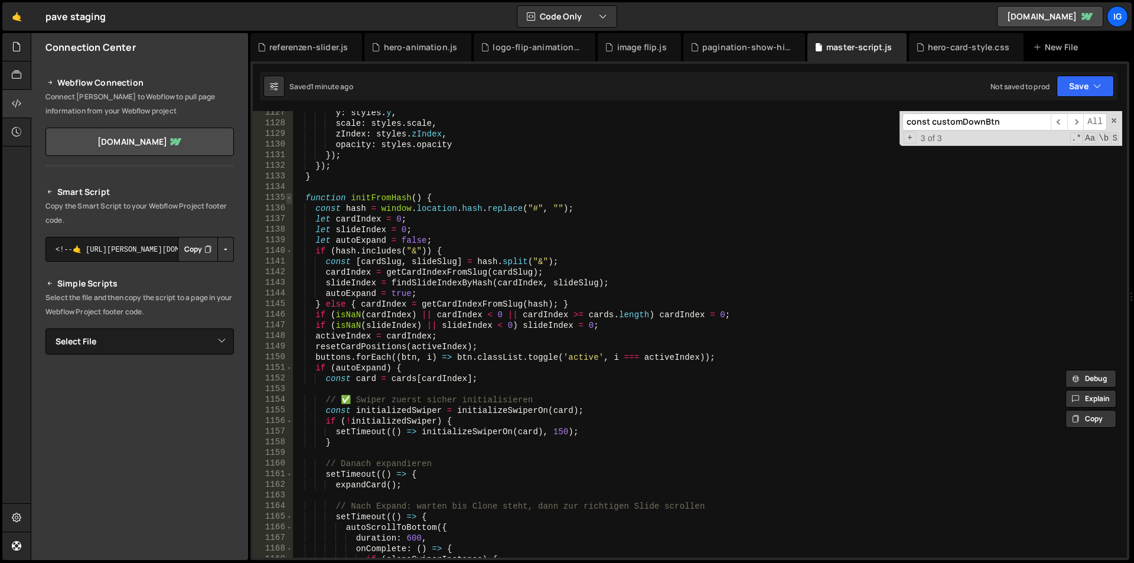
click at [290, 196] on span at bounding box center [289, 197] width 6 height 11
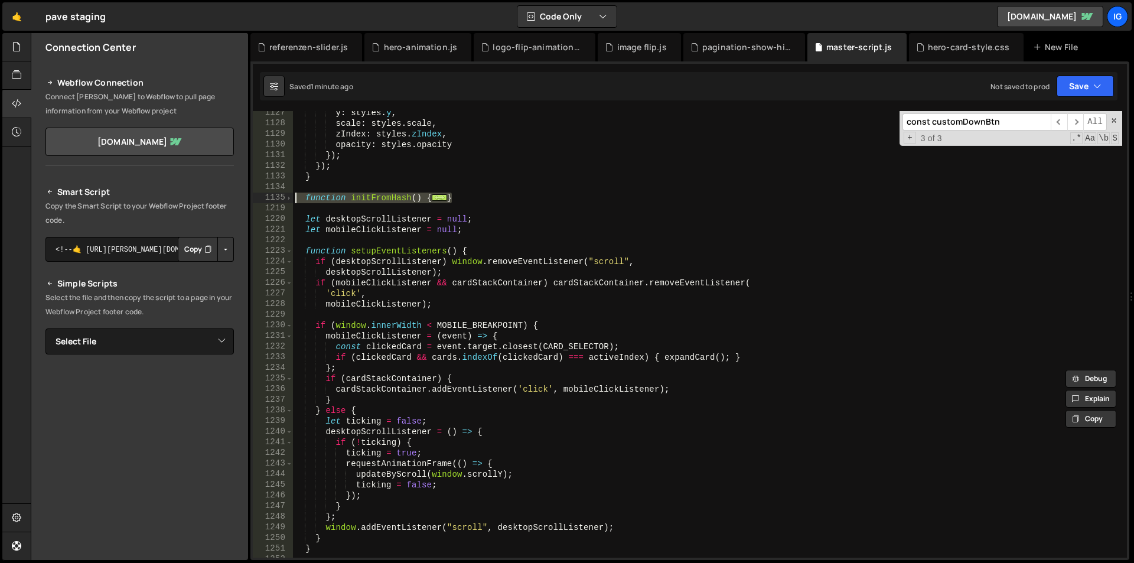
drag, startPoint x: 456, startPoint y: 194, endPoint x: 285, endPoint y: 194, distance: 171.2
click at [285, 194] on div "customDownBtn.addEventListener("click", (e) => { 1127 1128 1129 1130 1131 1132 …" at bounding box center [690, 334] width 874 height 446
type textarea "function initFromHash() { const hash = window.location.hash.replace("#", "");"
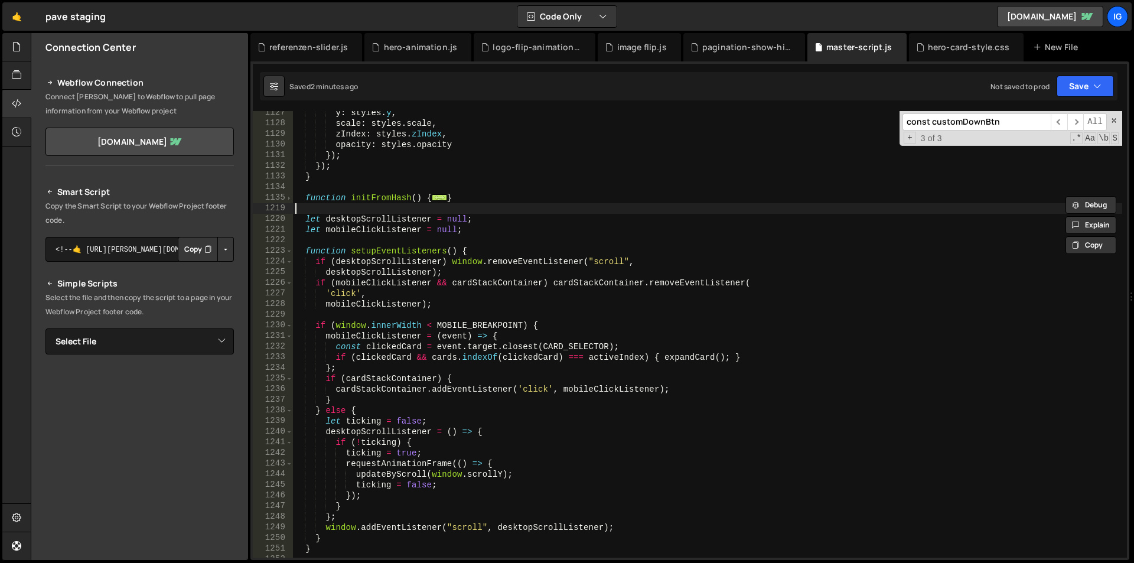
click at [480, 211] on div "y : styles . y , scale : styles . scale , zIndex : styles . zIndex , opacity : …" at bounding box center [707, 341] width 829 height 468
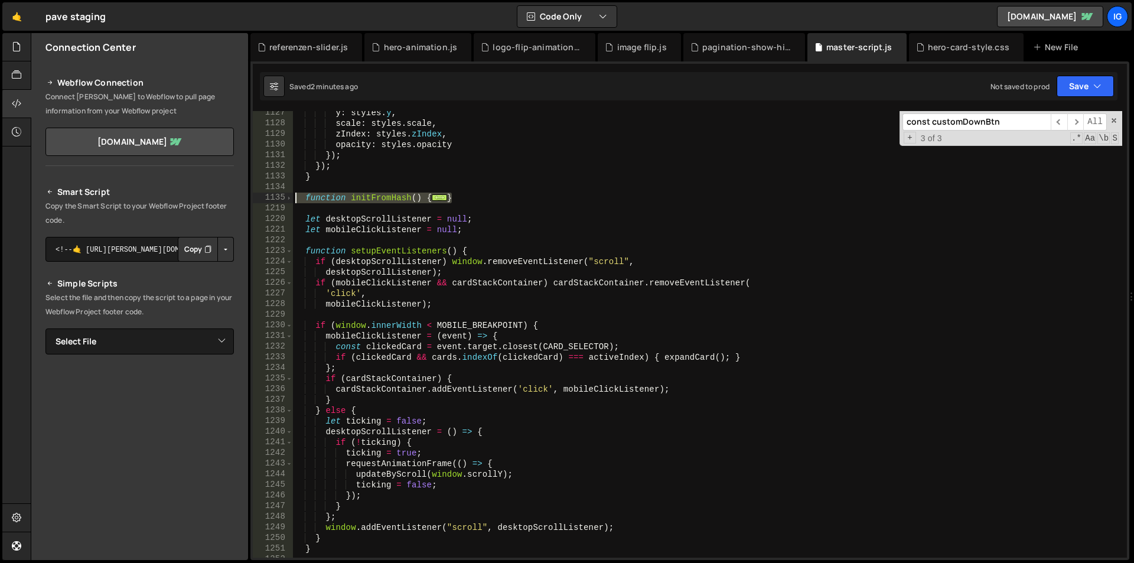
drag, startPoint x: 476, startPoint y: 199, endPoint x: 267, endPoint y: 199, distance: 209.6
click at [267, 199] on div "1127 1128 1129 1130 1131 1132 1133 1134 1135 1219 1220 1221 1222 1223 1224 1225…" at bounding box center [690, 334] width 874 height 446
type textarea "function initFromHash() { const hash = window.location.hash.replace("#", "");"
paste textarea
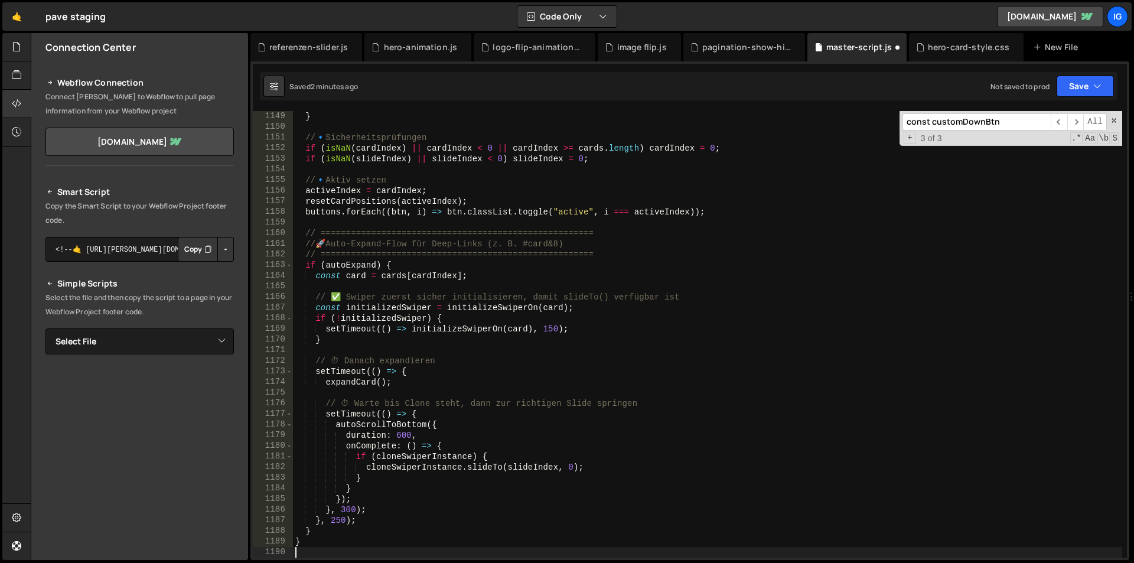
scroll to position [12200, 0]
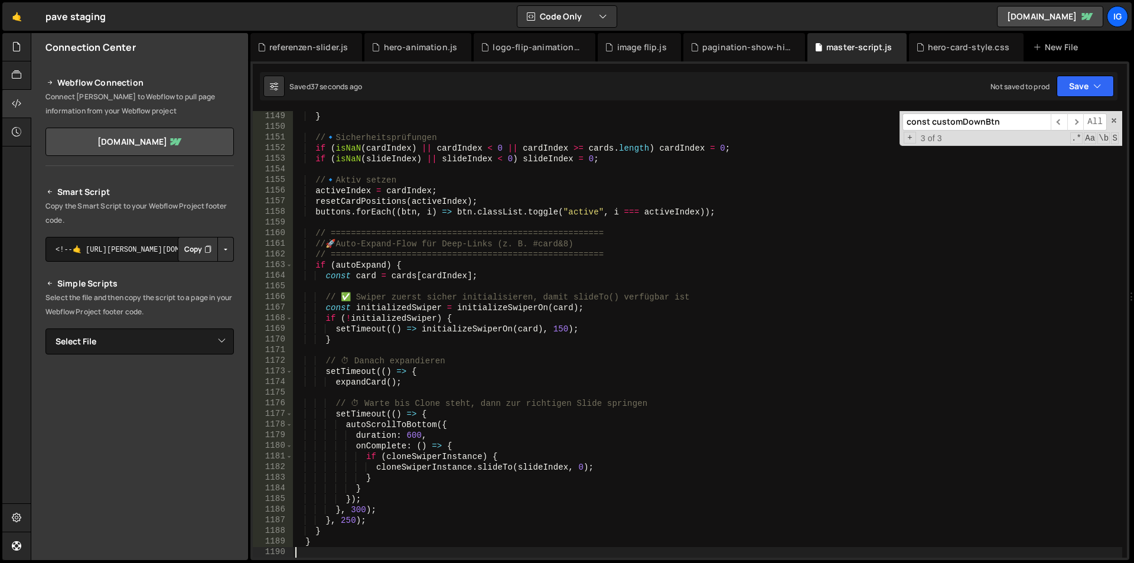
click at [926, 125] on input "const customDownBtn" at bounding box center [976, 121] width 148 height 17
paste input "= clone.querySelector(".custom-down-button"); if (customDownBtn && cloneSwiperI…"
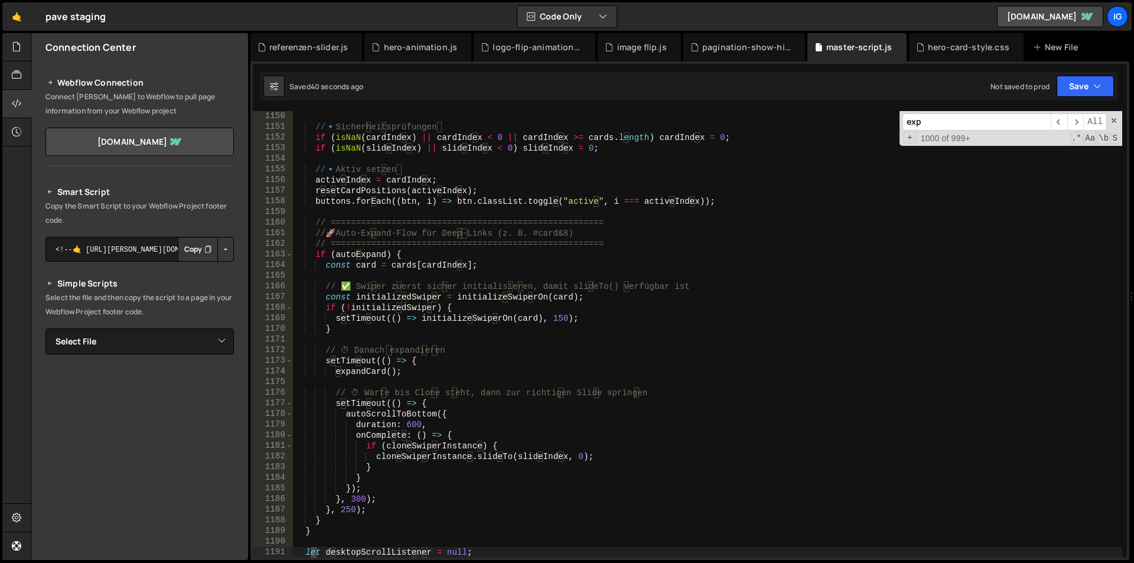
scroll to position [12572, 0]
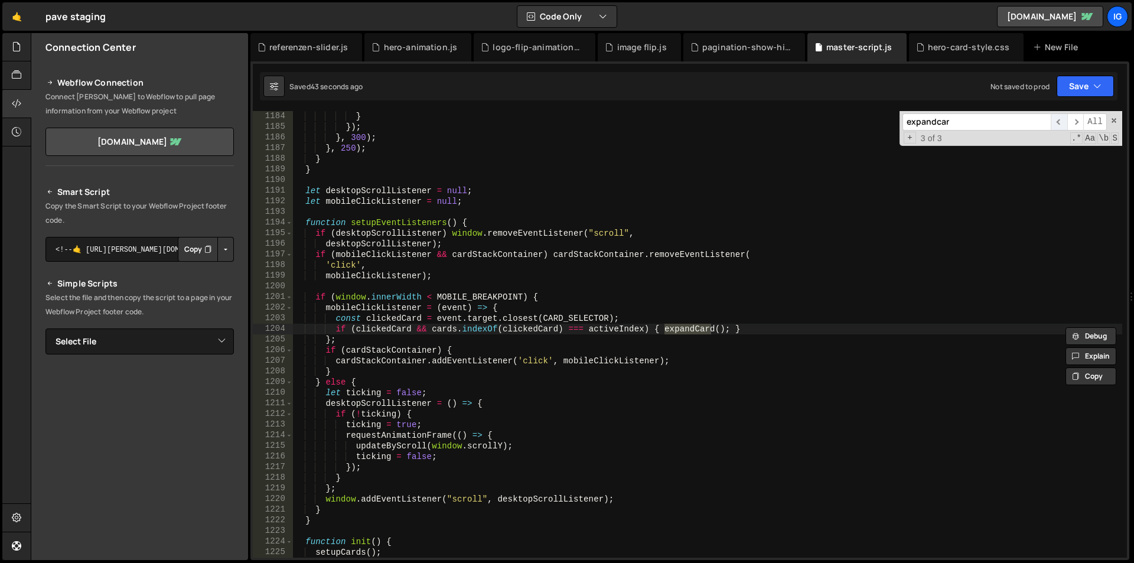
type input "expandcar"
click at [1063, 128] on span "​" at bounding box center [1058, 121] width 17 height 17
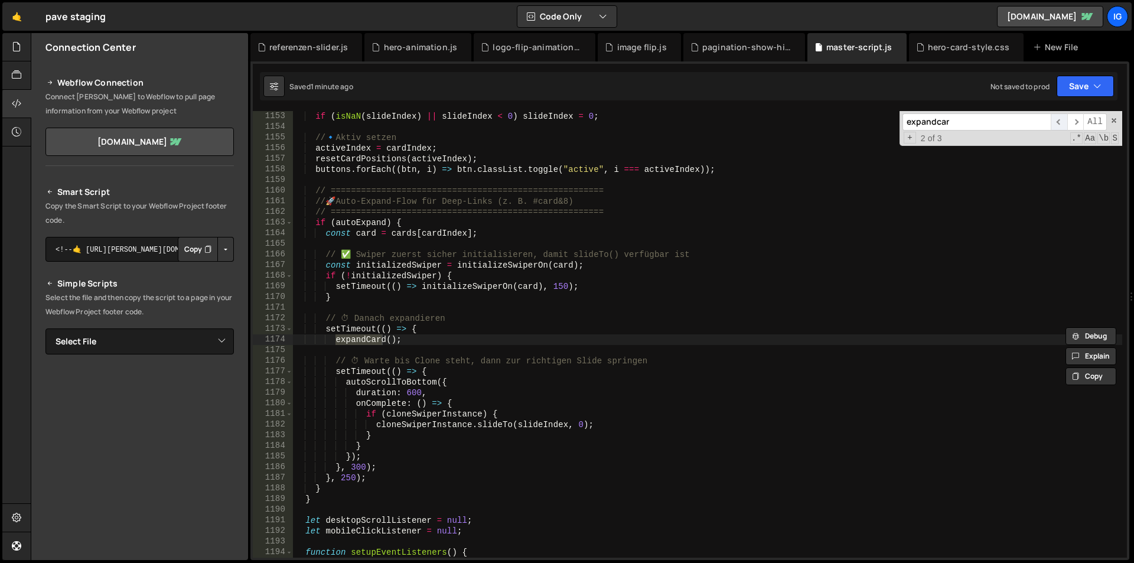
click at [1062, 121] on span "​" at bounding box center [1058, 121] width 17 height 17
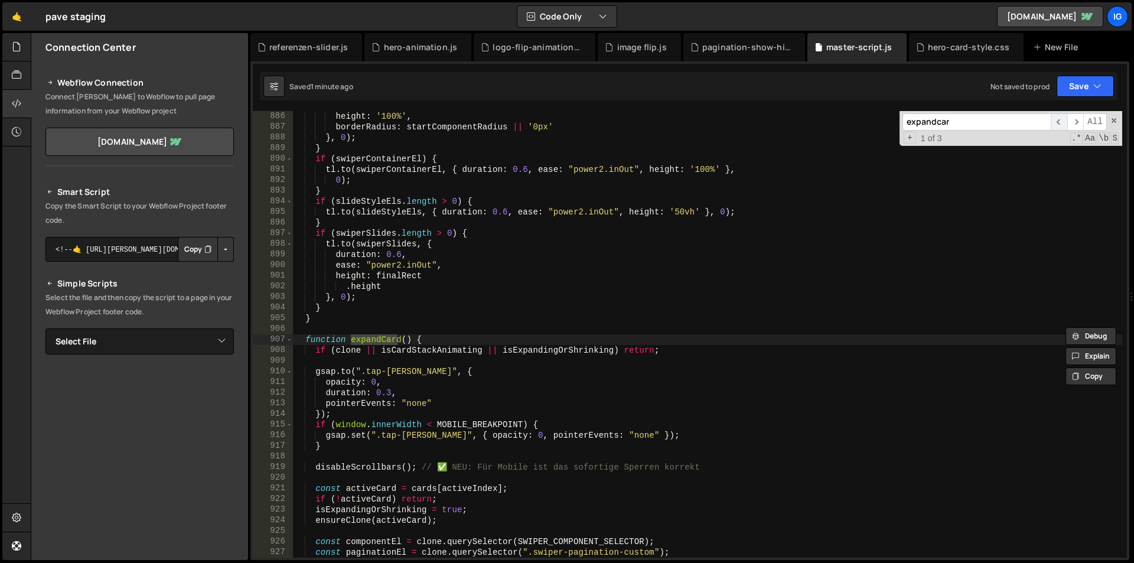
scroll to position [9405, 0]
click at [290, 342] on span at bounding box center [289, 339] width 6 height 11
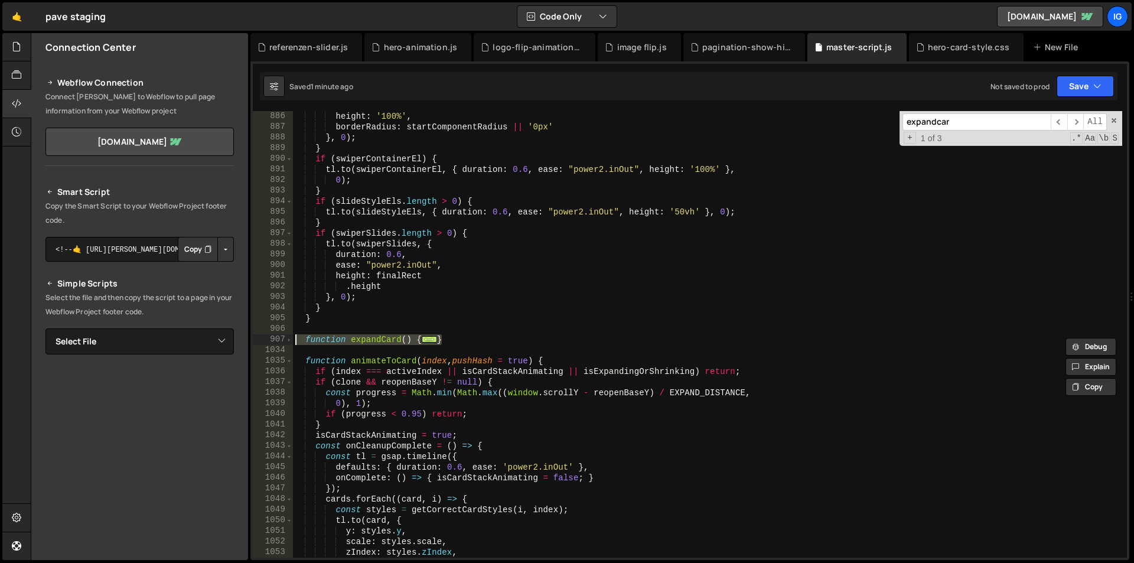
drag, startPoint x: 453, startPoint y: 338, endPoint x: 296, endPoint y: 342, distance: 156.5
click at [296, 342] on div "height : '100%' , borderRadius : startComponentRadius || '0px' } , 0 ) ; } if (…" at bounding box center [707, 345] width 829 height 468
click at [439, 338] on div "height : '100%' , borderRadius : startComponentRadius || '0px' } , 0 ) ; } if (…" at bounding box center [707, 334] width 829 height 446
drag, startPoint x: 464, startPoint y: 339, endPoint x: 275, endPoint y: 335, distance: 189.0
click at [275, 335] on div "} 886 887 888 889 890 891 892 893 894 895 896 897 898 899 900 901 902 903 904 9…" at bounding box center [690, 334] width 874 height 446
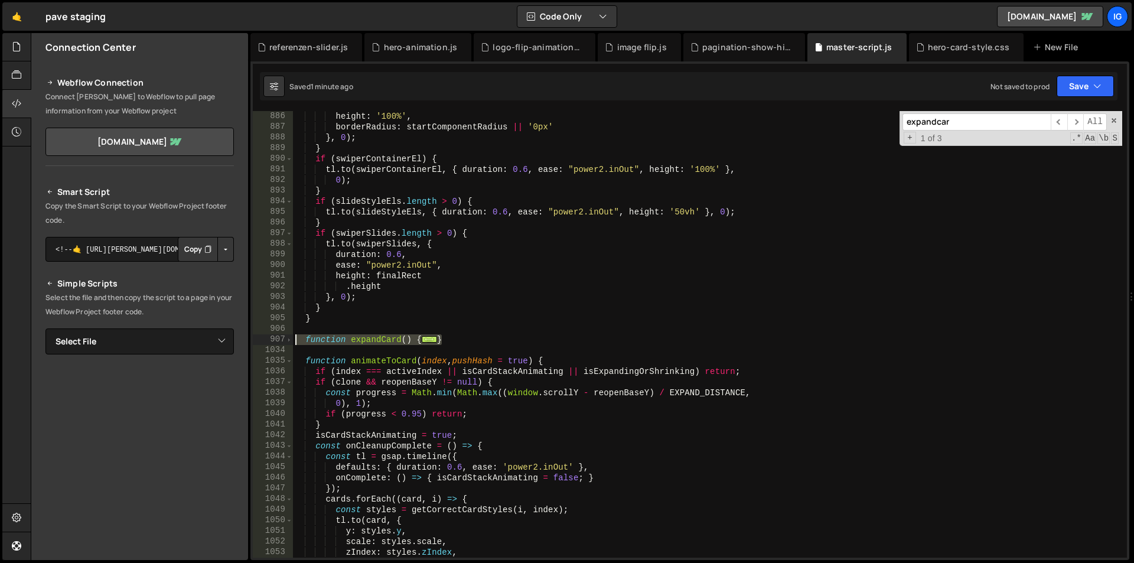
type textarea "function expandCard() { if (clone || isCardStackAnimating || isExpandingOrShrin…"
paste textarea
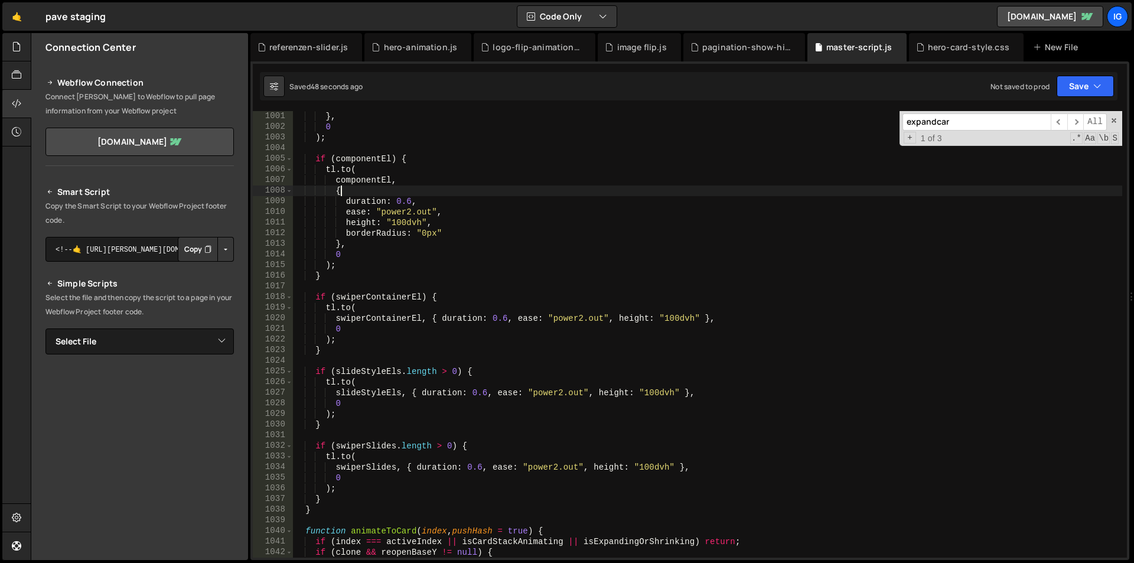
click at [449, 193] on div "} , 0 ) ; if ( componentEl ) { tl . to ( componentEl , { duration : 0.6 , ease …" at bounding box center [707, 345] width 829 height 468
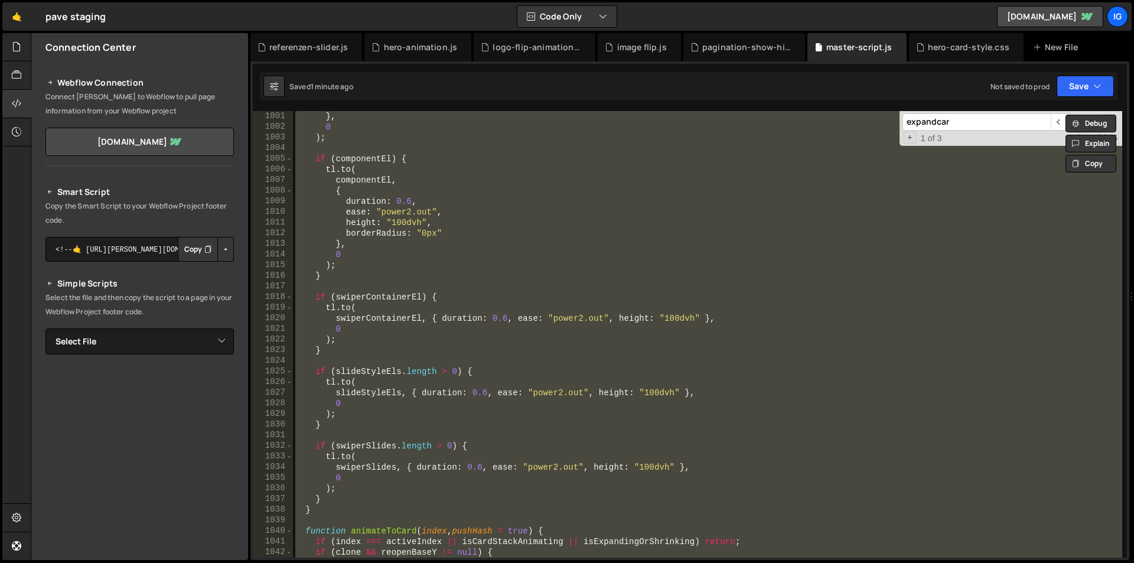
click at [462, 207] on div "} , 0 ) ; if ( componentEl ) { tl . to ( componentEl , { duration : 0.6 , ease …" at bounding box center [707, 334] width 829 height 446
paste textarea "}"
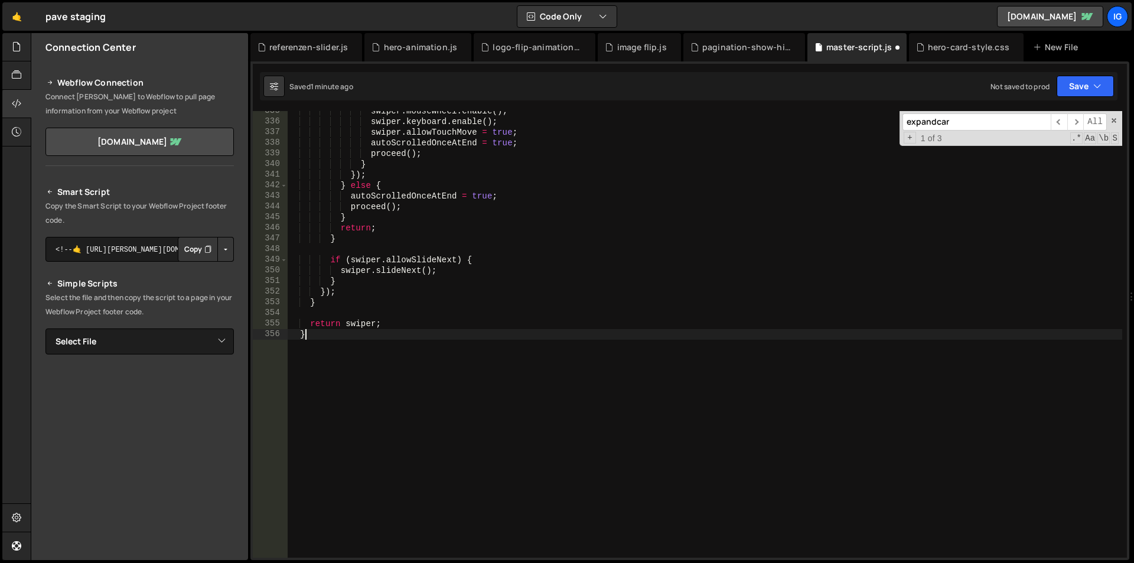
scroll to position [3555, 0]
click at [475, 254] on div "swiper . mousewheel . enable ( ) ; swiper . keyboard . enable ( ) ; swiper . al…" at bounding box center [705, 340] width 834 height 468
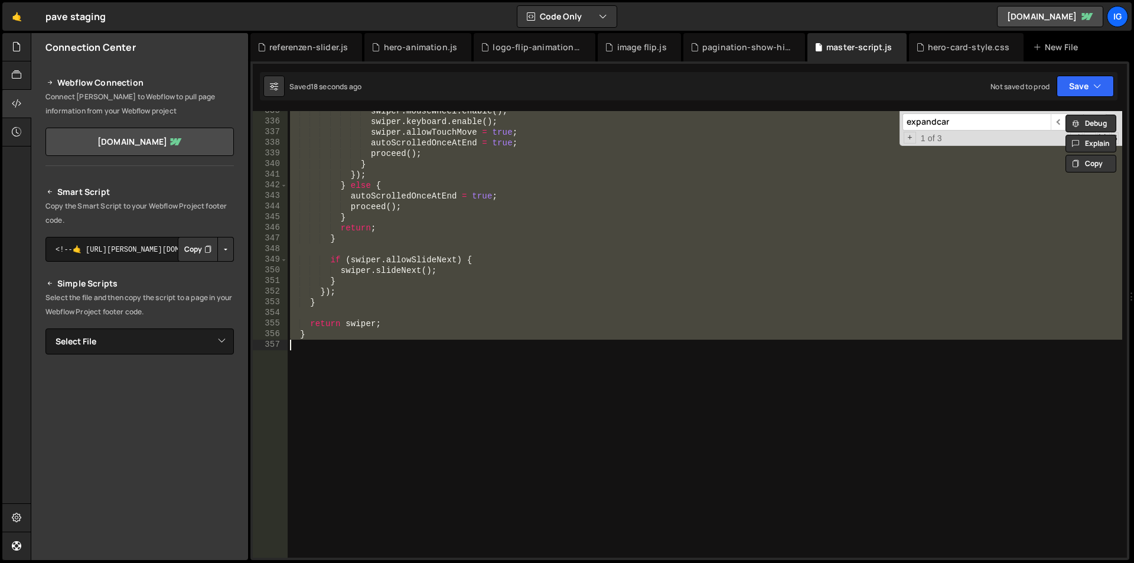
paste textarea
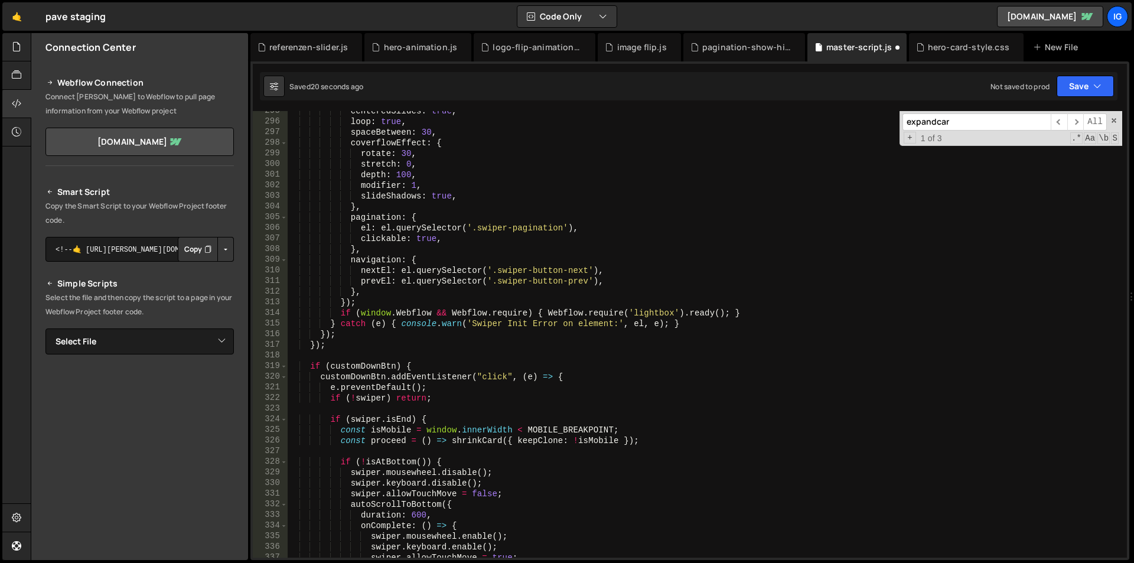
scroll to position [3059, 0]
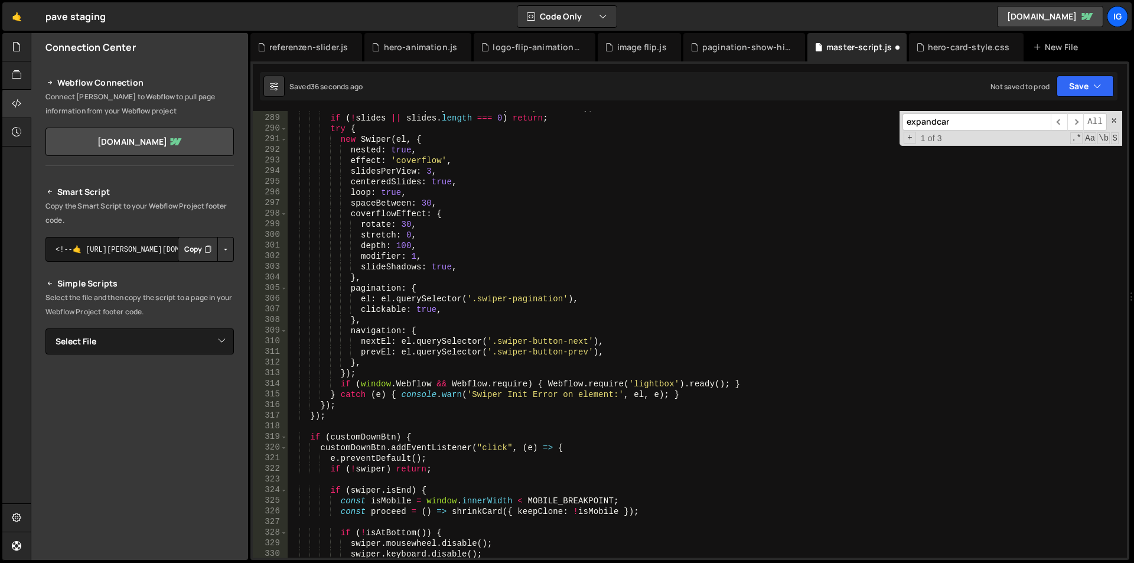
click at [442, 205] on div "const slides = el . querySelectorAll ( '.swiper-slide' ) ; if ( ! slides || sli…" at bounding box center [705, 336] width 834 height 468
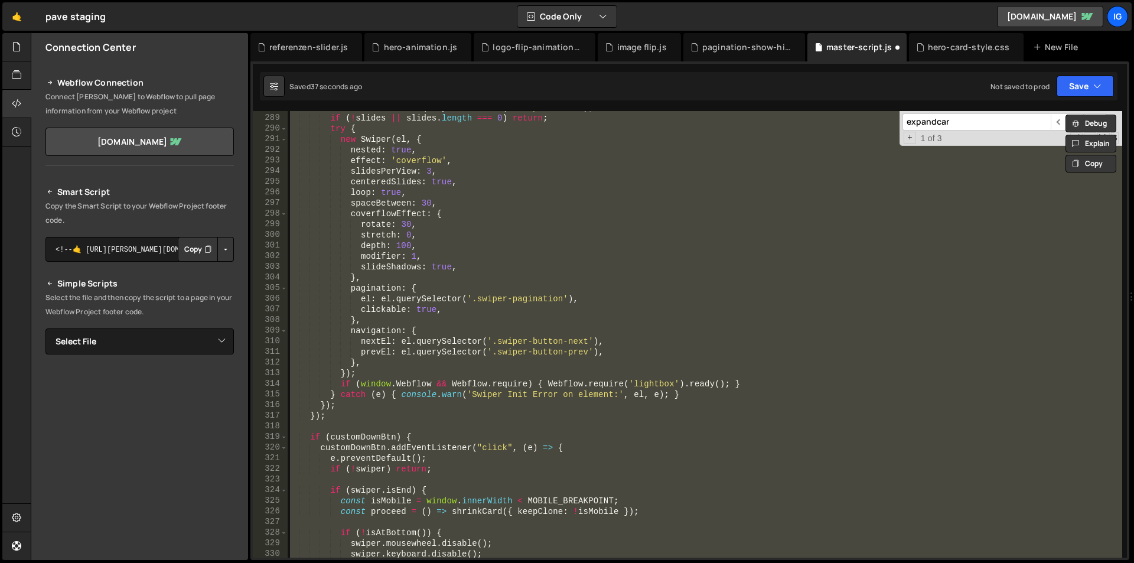
paste textarea
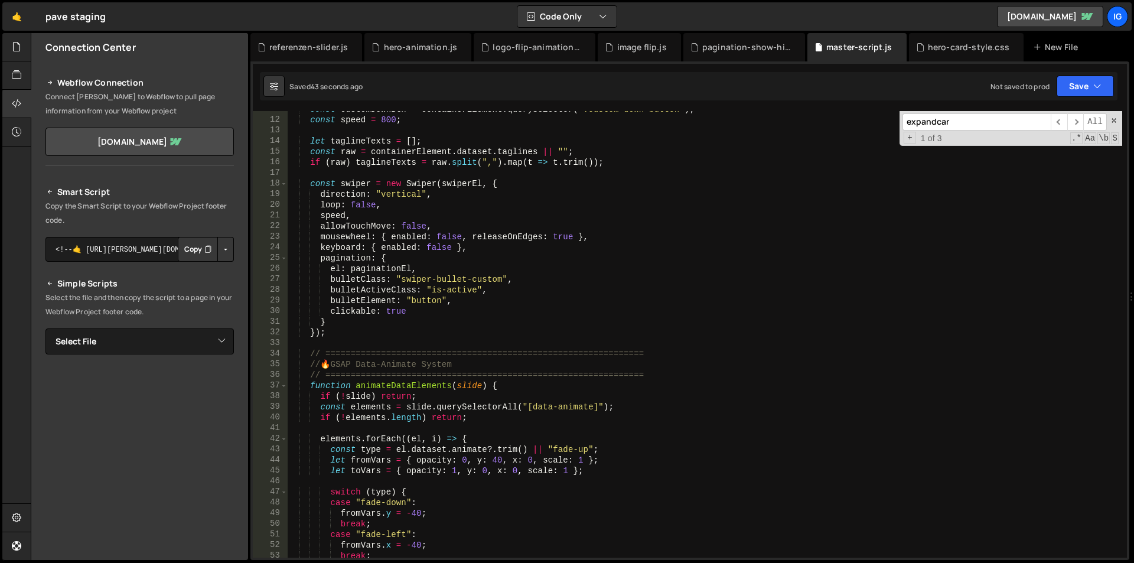
scroll to position [0, 0]
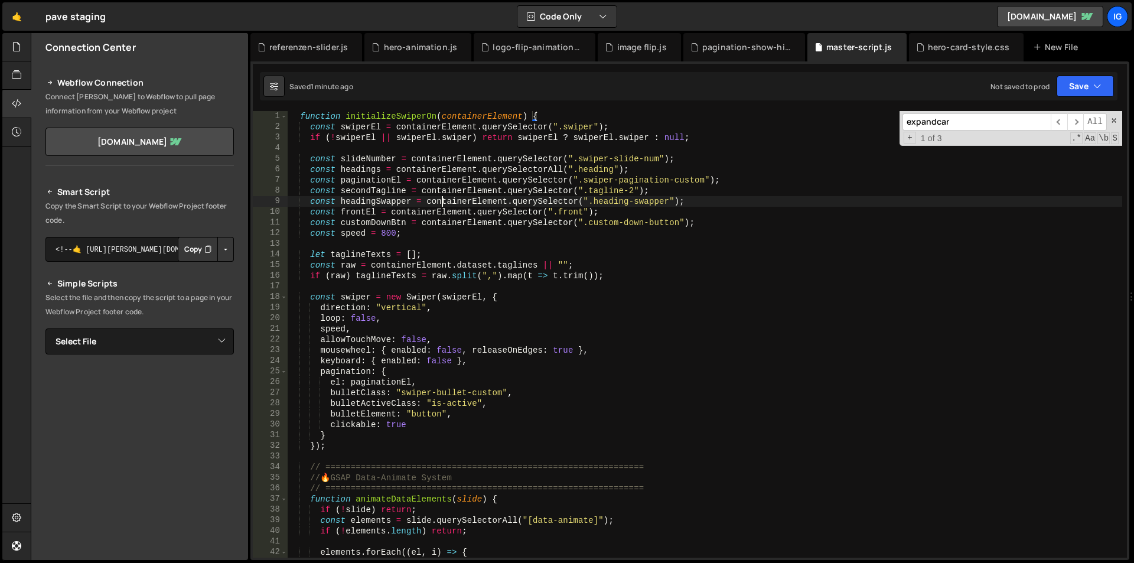
click at [439, 204] on div "function initializeSwiperOn ( containerElement ) { const swiperEl = containerEl…" at bounding box center [705, 345] width 834 height 468
type textarea "}"
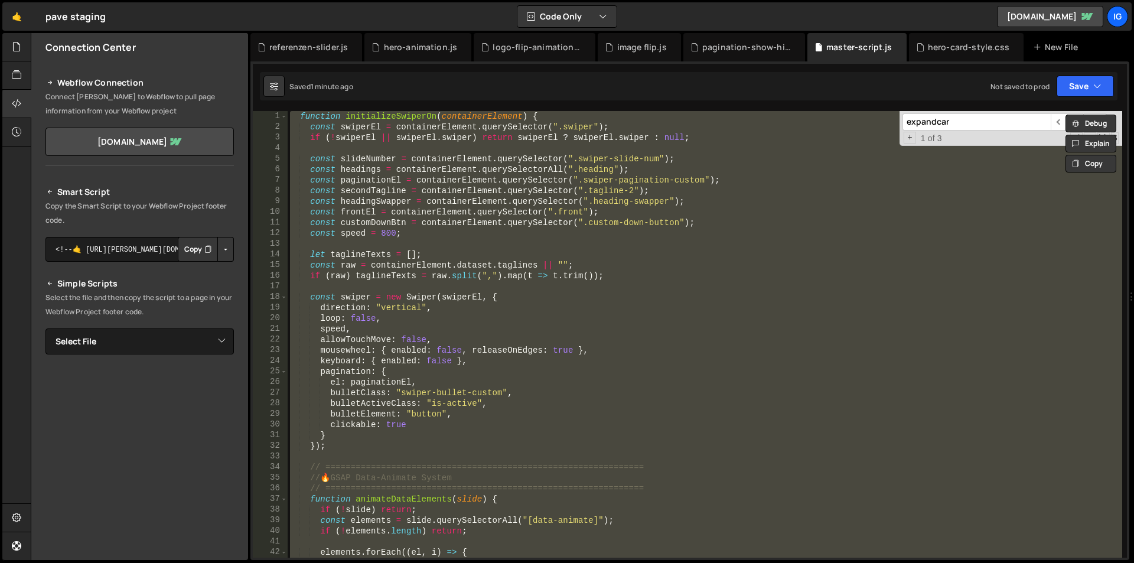
paste textarea
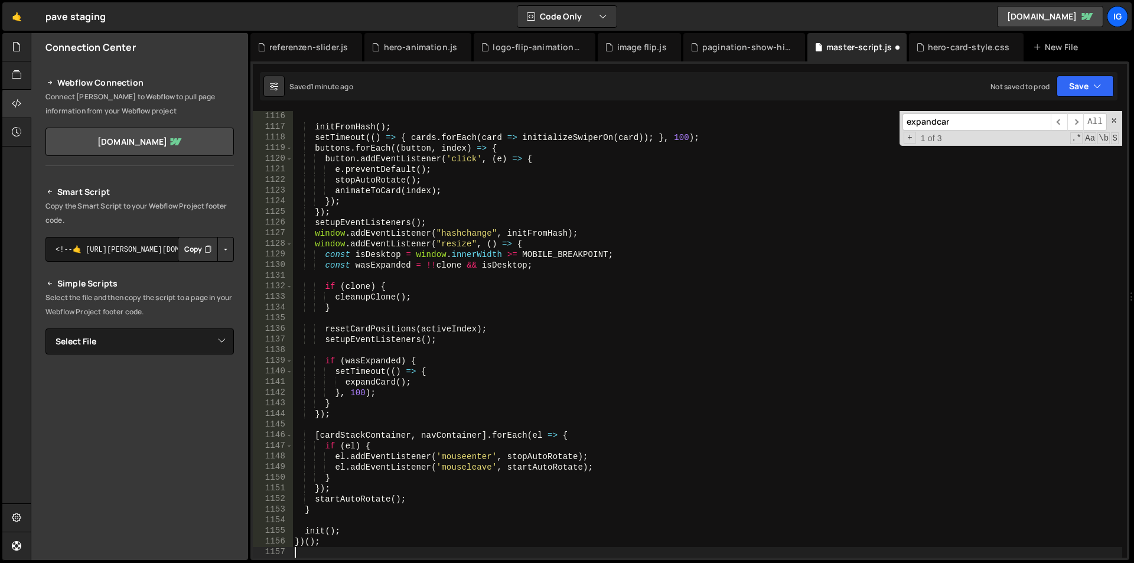
scroll to position [11850, 0]
click at [363, 157] on div "initFromHash ( ) ; setTimeout (( ) => { cards . forEach ( card => initializeSwi…" at bounding box center [707, 345] width 830 height 468
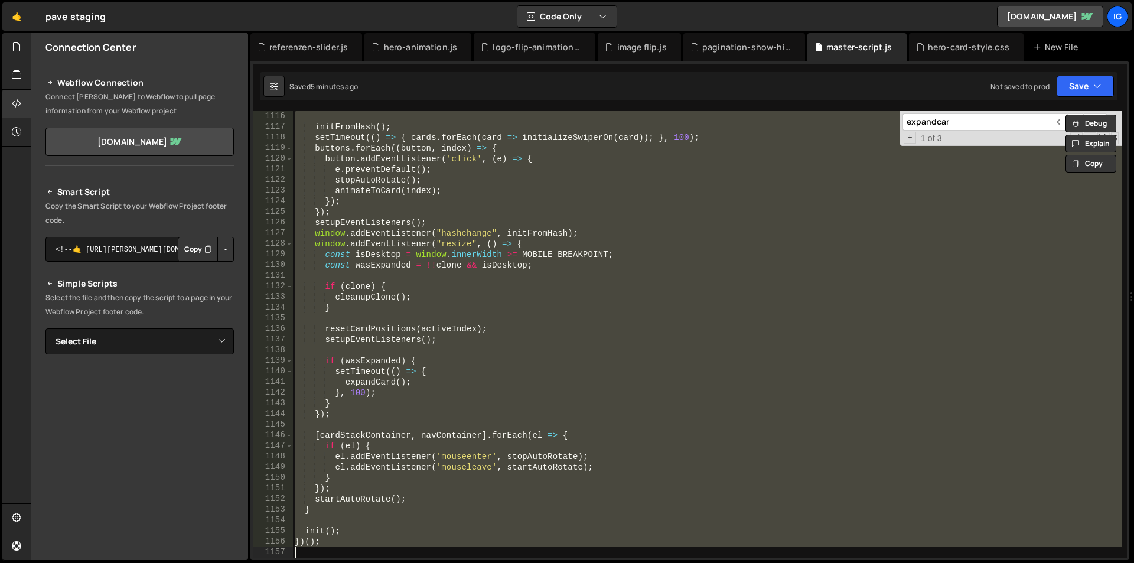
paste textarea
type textarea "})();"
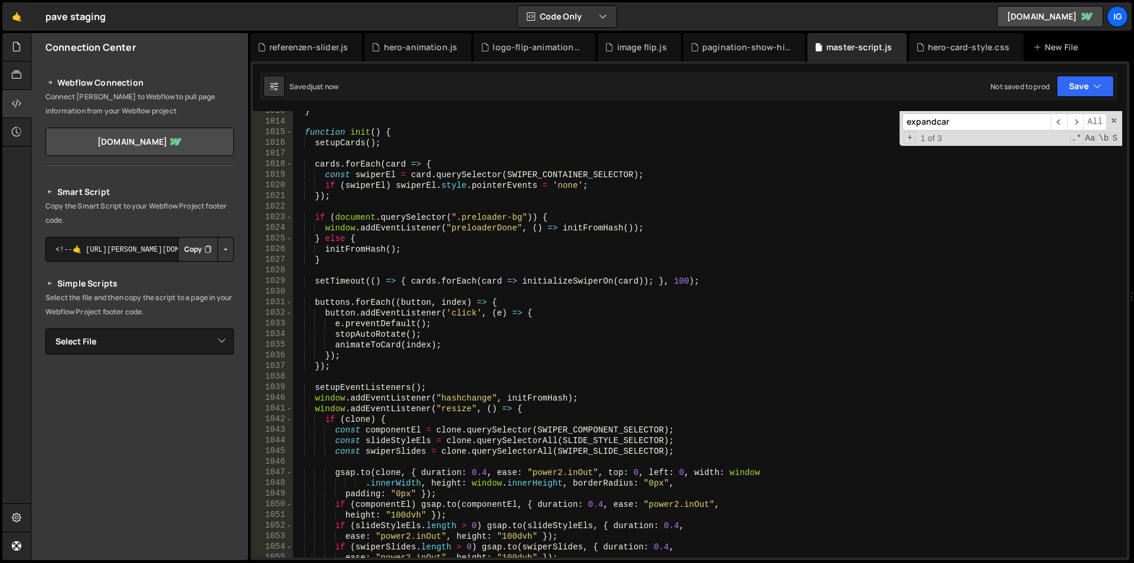
scroll to position [10973, 0]
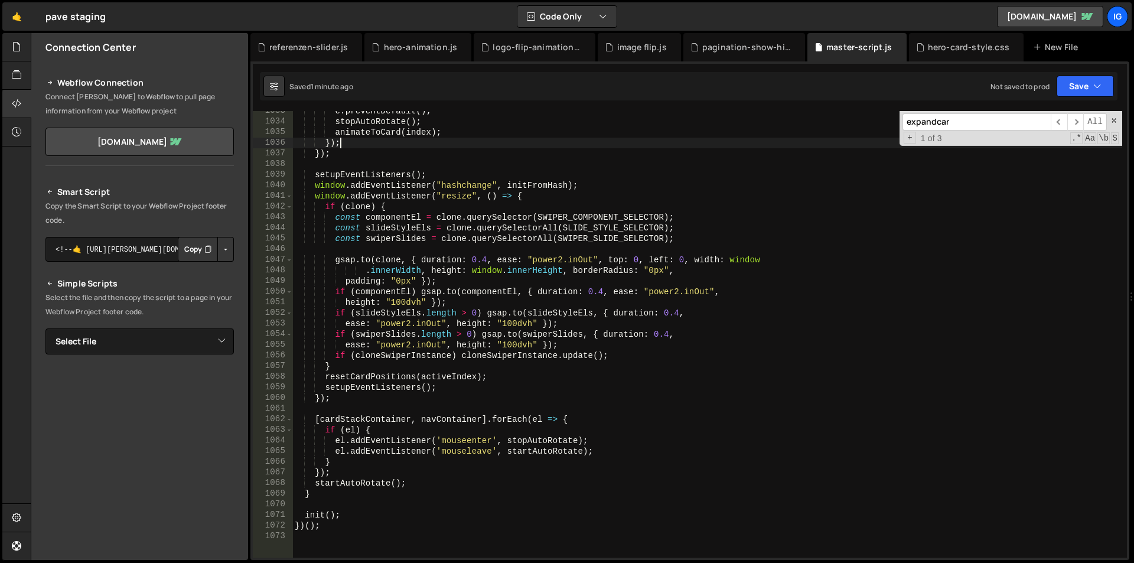
click at [377, 138] on div "e . preventDefault ( ) ; stopAutoRotate ( ) ; animateToCard ( index ) ; }) ; })…" at bounding box center [707, 340] width 830 height 468
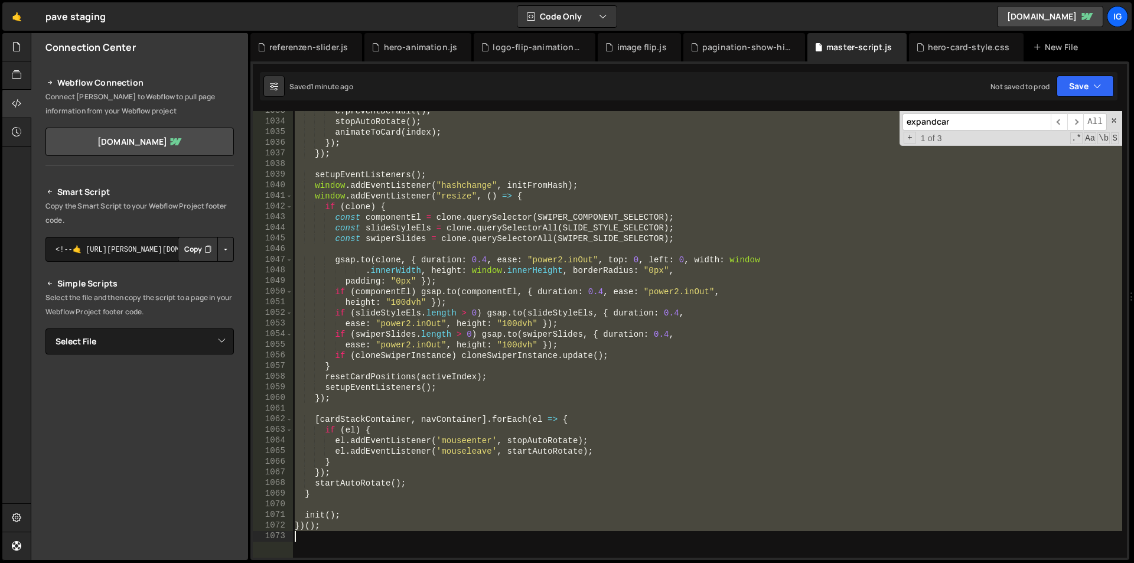
type textarea "})();"
click at [964, 117] on input "expandcar" at bounding box center [976, 121] width 148 height 17
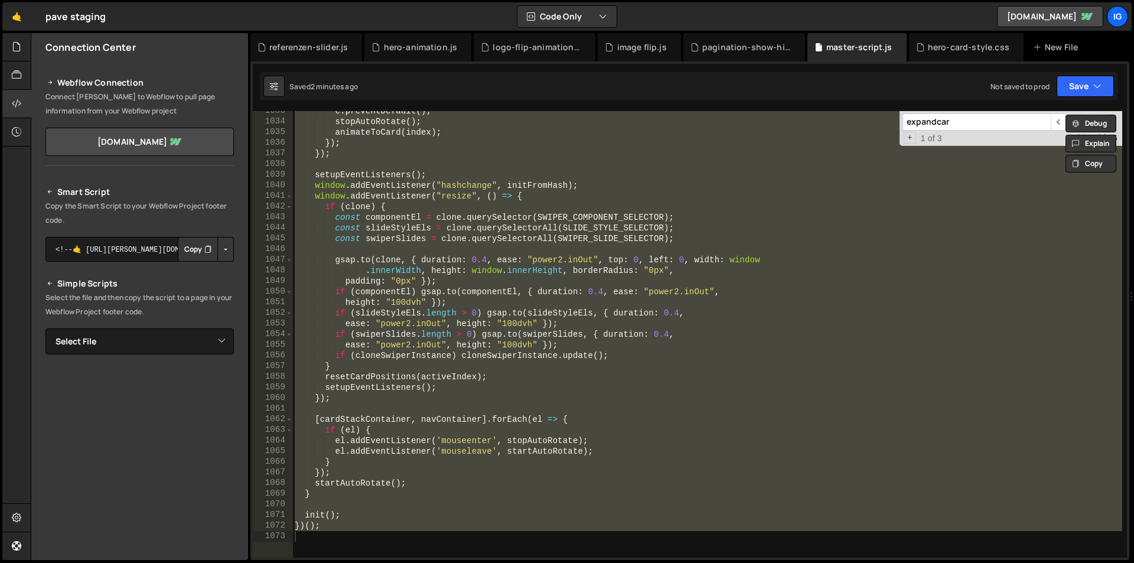
paste input "NEUER FIX: [PERSON_NAME]-Logik via Event Delegation"
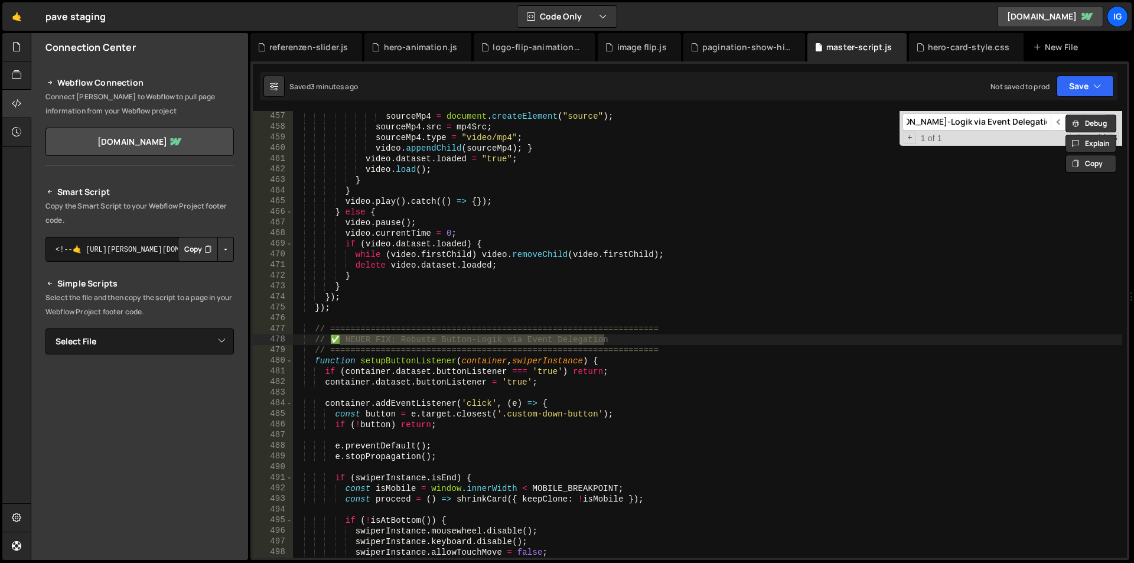
type input "NEUER FIX: [PERSON_NAME]-Logik via Event Delegation"
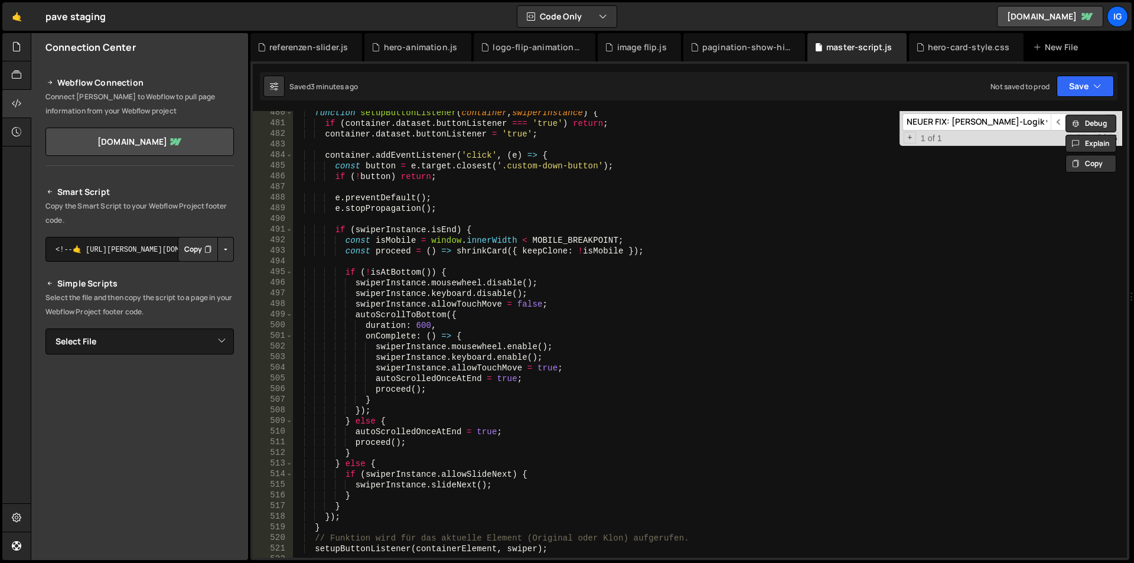
scroll to position [5130, 0]
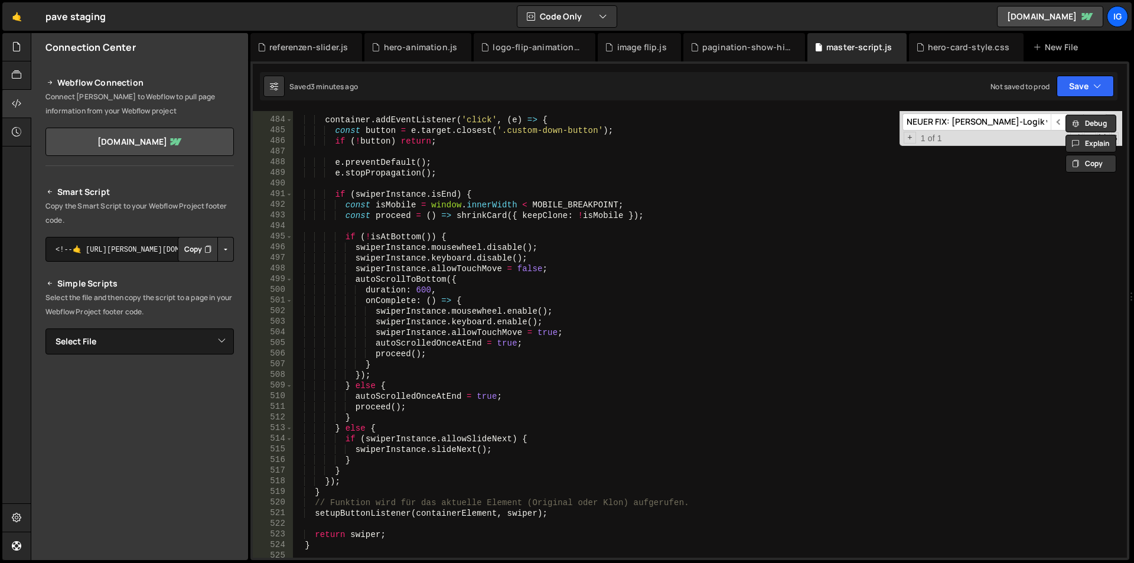
click at [553, 519] on div "container . addEventListener ( 'click' , ( e ) => { const button = e . target .…" at bounding box center [707, 338] width 830 height 468
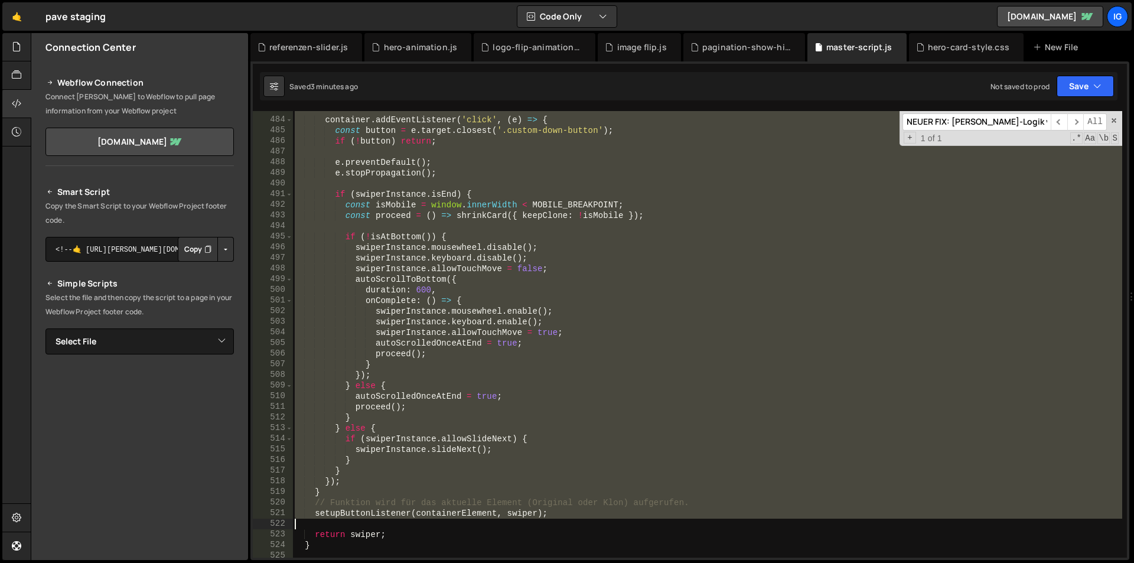
paste textarea
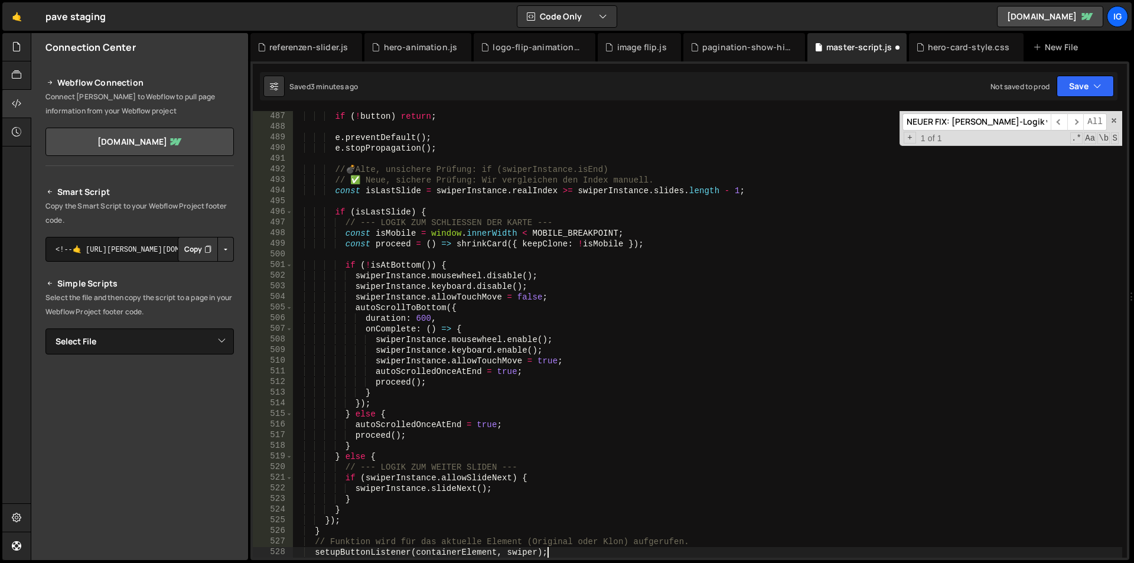
scroll to position [5165, 0]
type textarea "function setupButtonListener(container, swiperInstance) {"
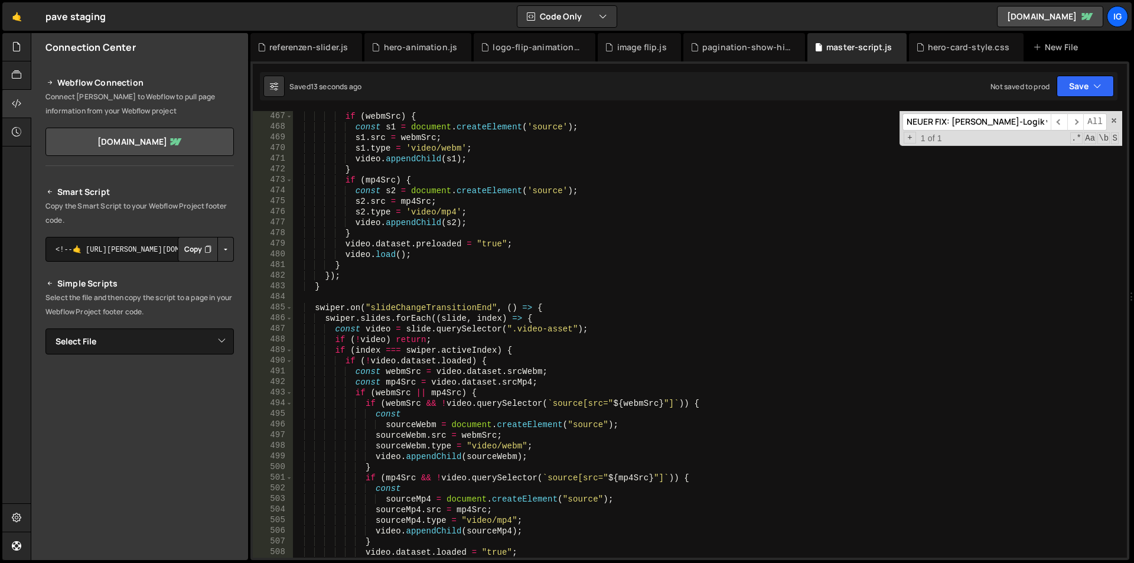
scroll to position [4882, 0]
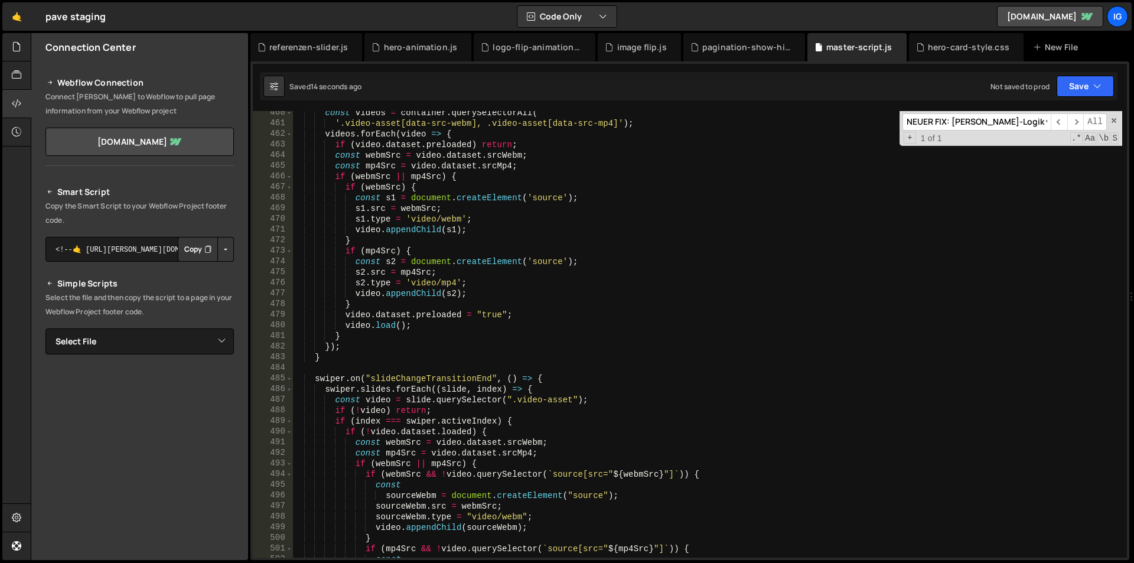
click at [982, 120] on input "NEUER FIX: [PERSON_NAME]-Logik via Event Delegation" at bounding box center [976, 121] width 148 height 17
drag, startPoint x: 982, startPoint y: 120, endPoint x: 925, endPoint y: 117, distance: 56.7
click at [925, 117] on input "NEUER FIX: [PERSON_NAME]-Logik via Event Delegation" at bounding box center [976, 121] width 148 height 17
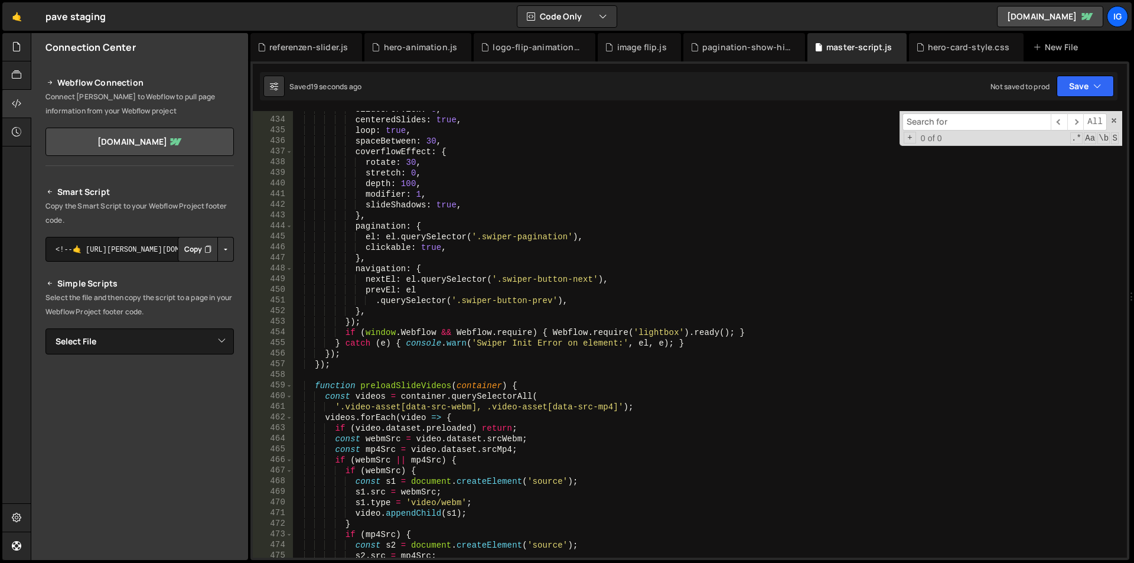
scroll to position [4598, 0]
click at [455, 205] on div "slidesPerView : 3 , centeredSlides : true , loop : true , spaceBetween : 30 , c…" at bounding box center [707, 338] width 830 height 468
type textarea "})();"
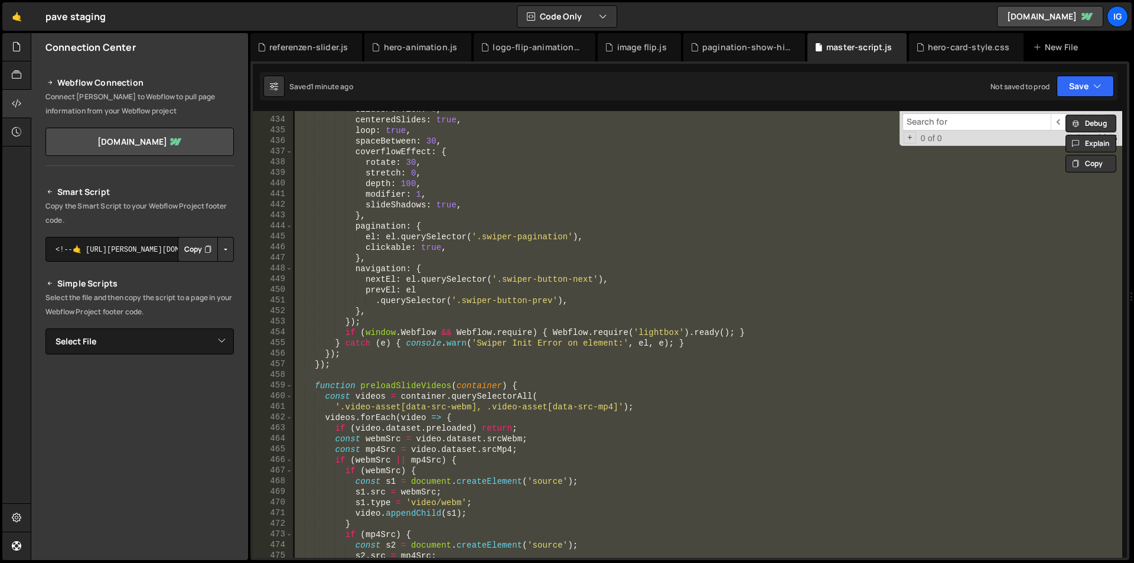
paste textarea
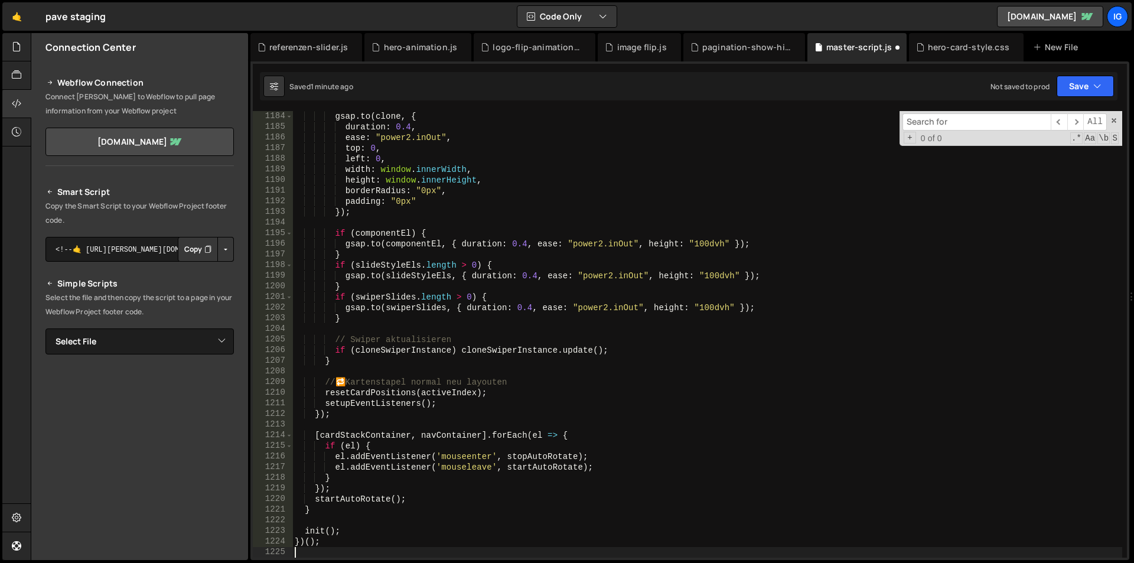
scroll to position [12572, 0]
click at [403, 180] on div "gsap . to ( clone , { duration : 0.4 , ease : "power2.inOut" , top : 0 , left :…" at bounding box center [707, 345] width 830 height 468
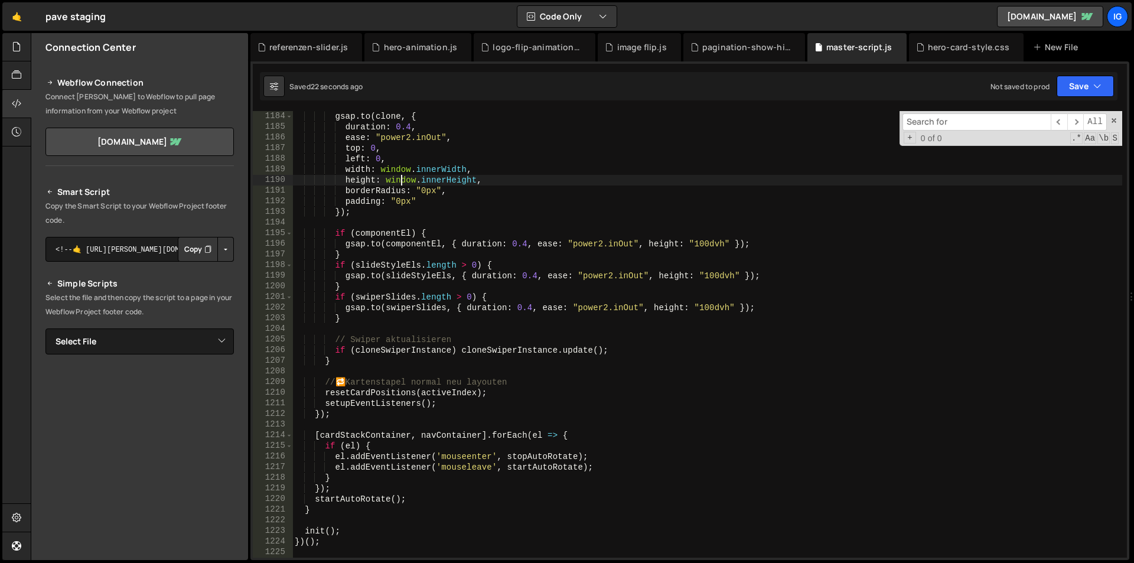
type textarea "})();"
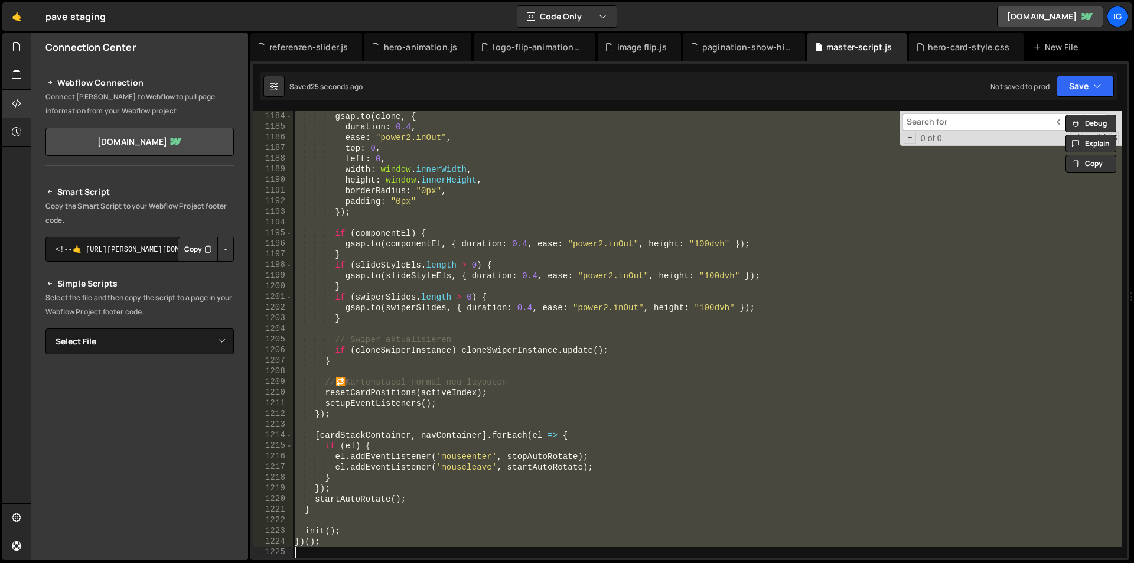
paste textarea
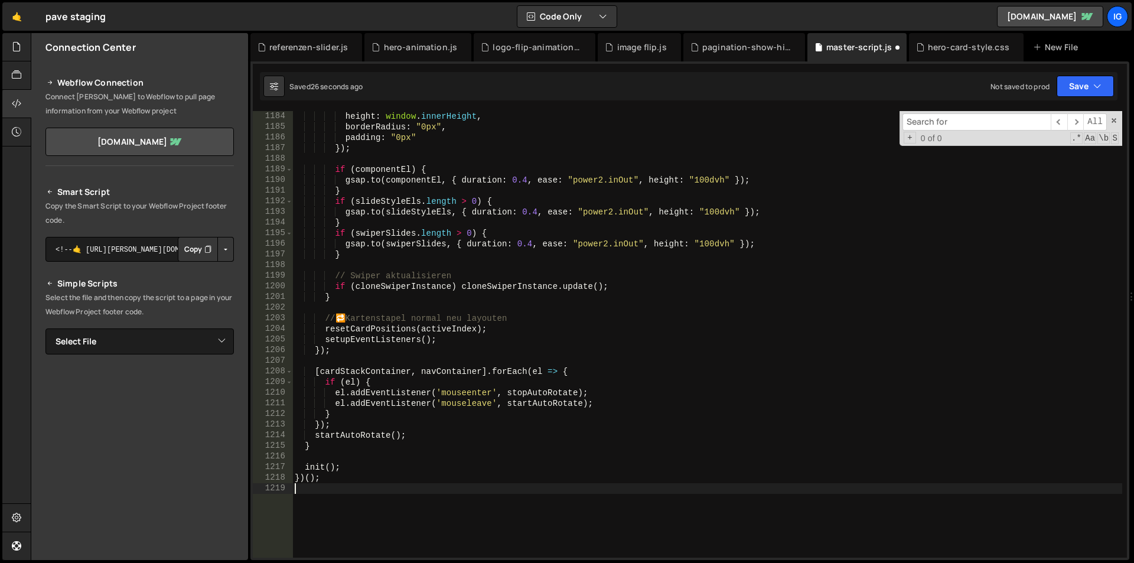
scroll to position [12572, 0]
click at [419, 192] on div "height : window . innerHeight , borderRadius : "0px" , padding : "0px" }) ; if …" at bounding box center [707, 345] width 830 height 468
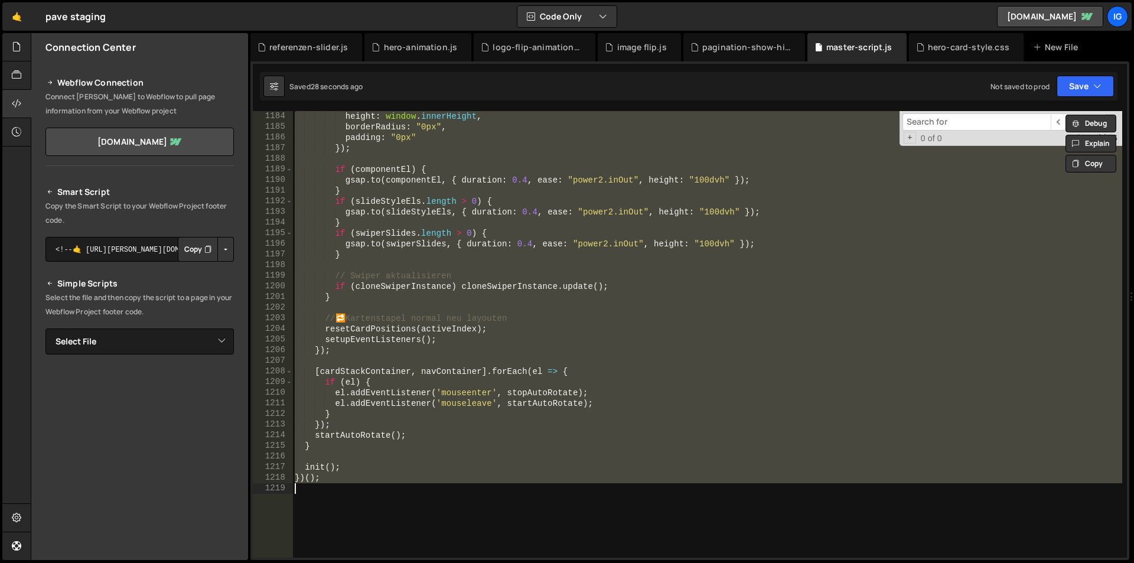
paste textarea
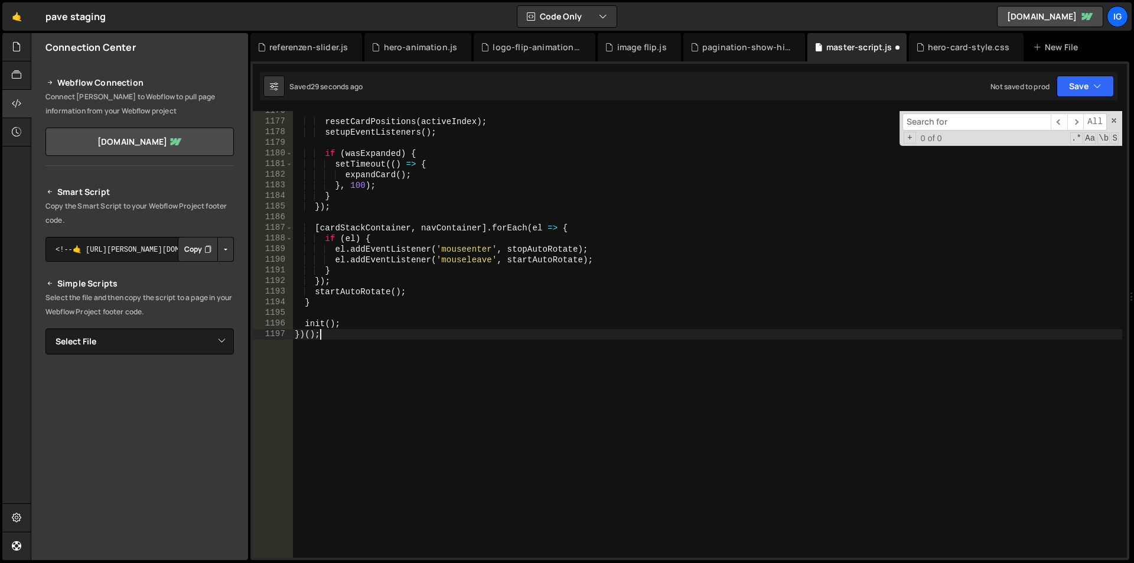
scroll to position [12493, 0]
click at [414, 233] on div "resetCardPositions ( activeIndex ) ; setupEventListeners ( ) ; if ( wasExpanded…" at bounding box center [707, 340] width 830 height 468
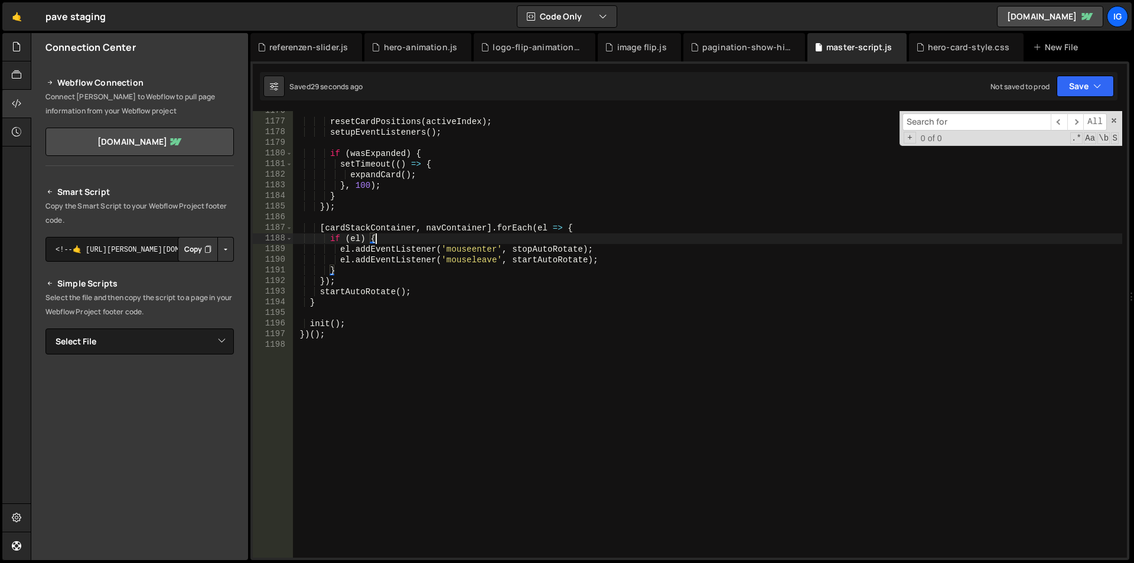
type textarea "})();"
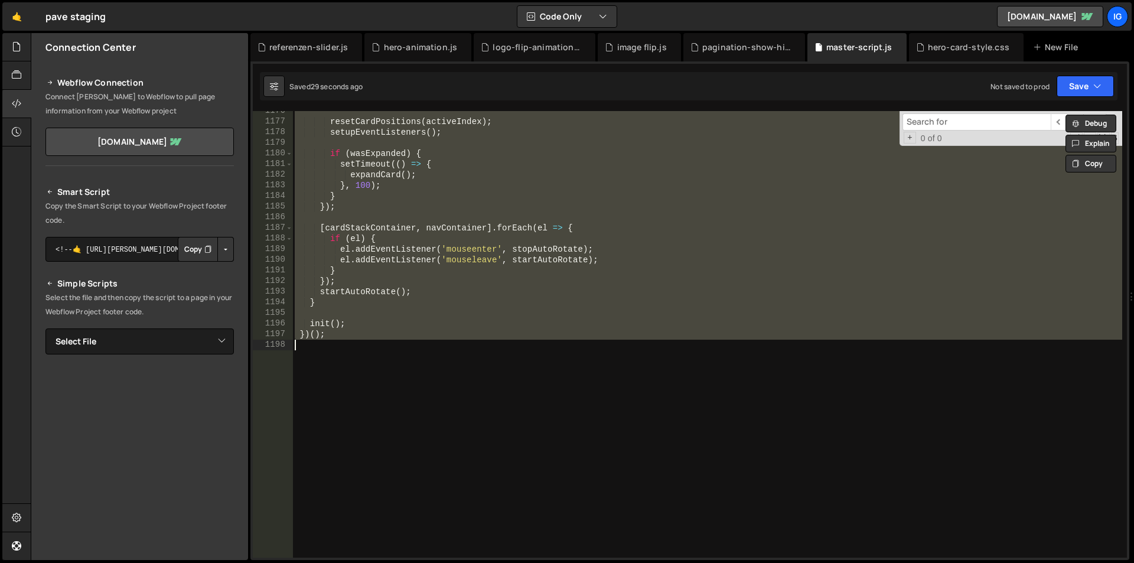
paste textarea
